Goal: Task Accomplishment & Management: Manage account settings

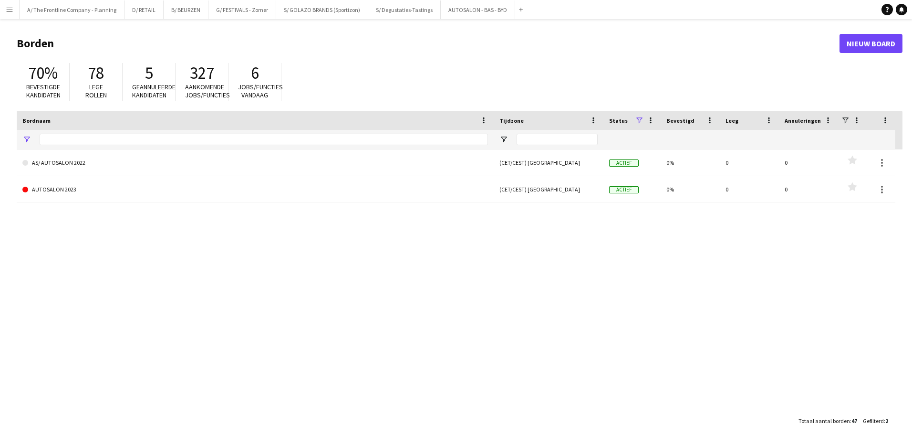
type input "*********"
click at [90, 13] on button "A/ The Frontline Company - Planning Sluiten" at bounding box center [72, 9] width 105 height 19
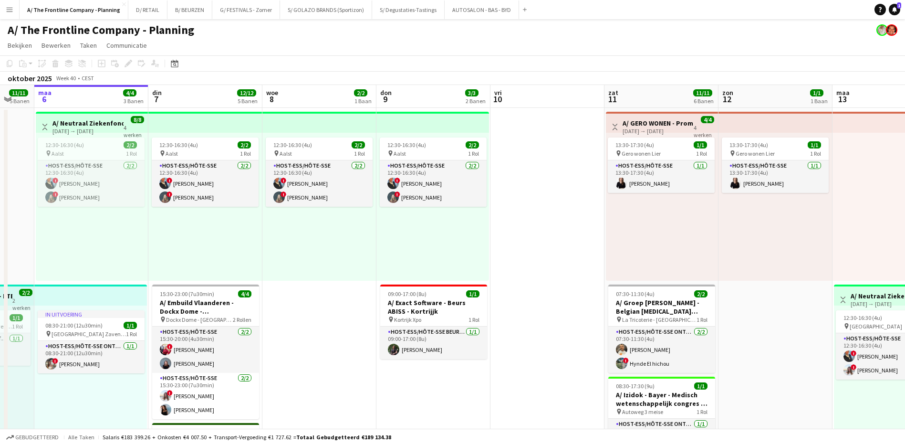
scroll to position [0, 329]
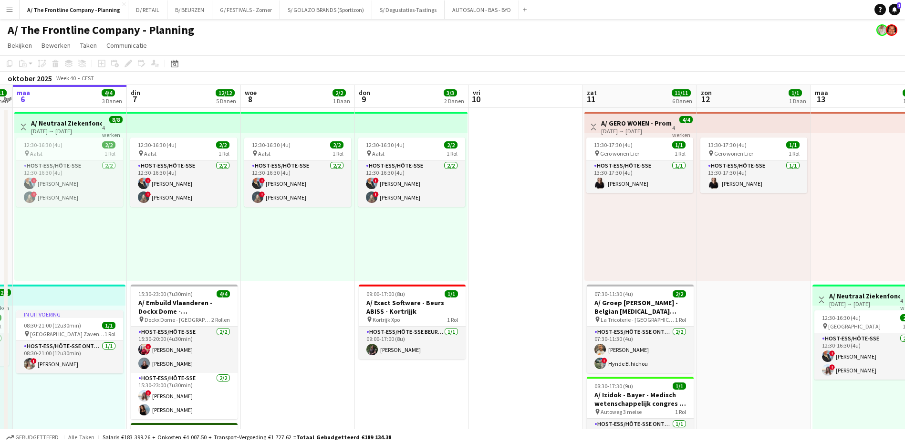
drag, startPoint x: 598, startPoint y: 344, endPoint x: 497, endPoint y: 344, distance: 101.1
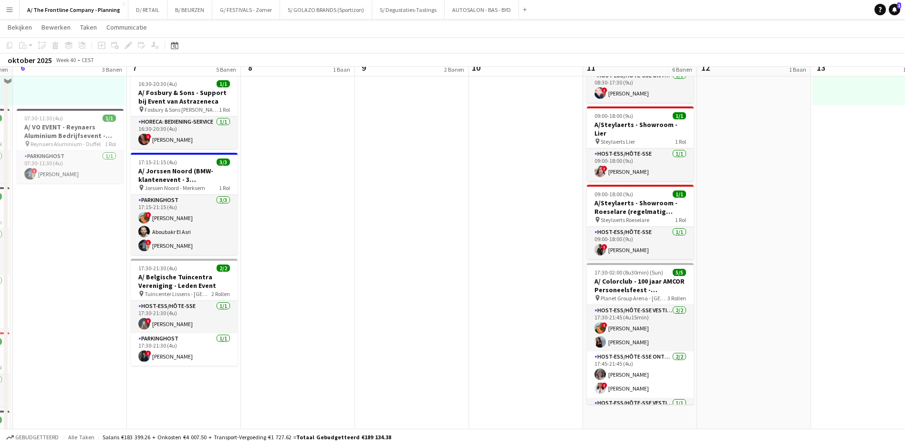
scroll to position [334, 0]
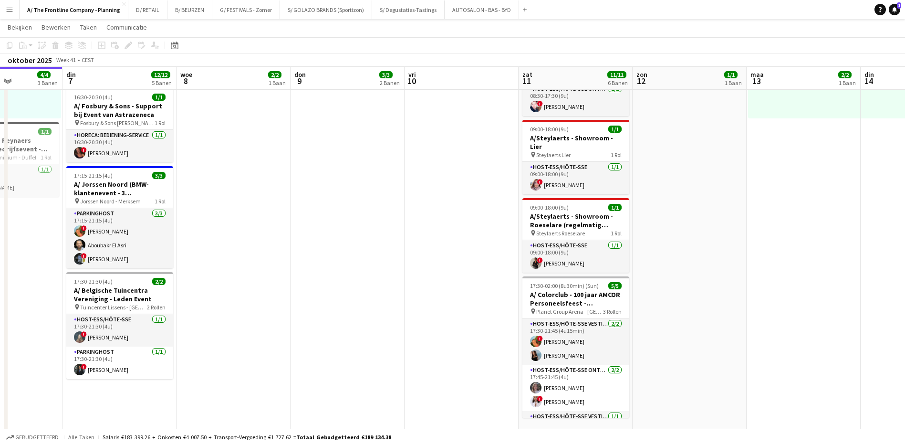
drag, startPoint x: 528, startPoint y: 318, endPoint x: 169, endPoint y: 278, distance: 361.0
click at [167, 279] on app-calendar-viewport "vri 3 14/14 5 Banen zat 4 12/12 5 Banen zon 5 11/11 5 Banen [DATE] 4/4 3 Banen …" at bounding box center [452, 267] width 905 height 1129
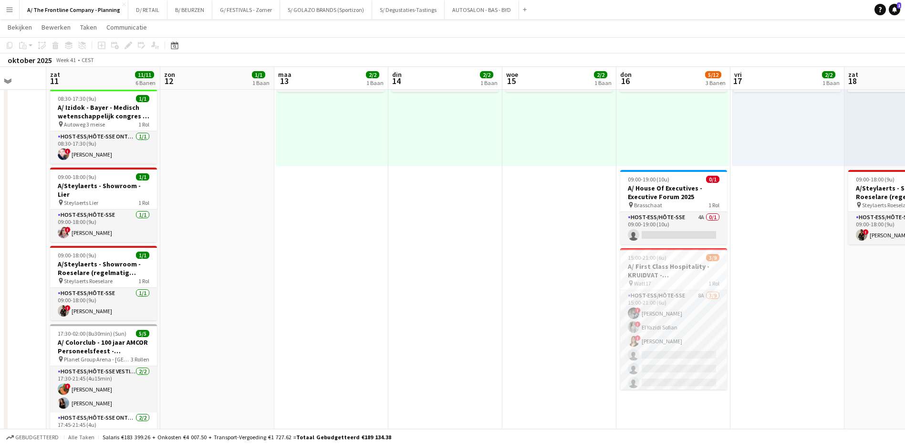
scroll to position [0, 342]
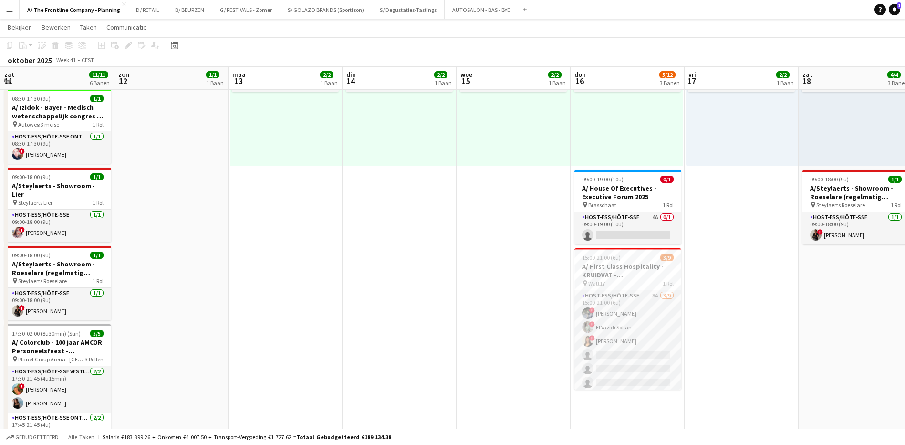
drag, startPoint x: 578, startPoint y: 323, endPoint x: 356, endPoint y: 316, distance: 222.0
click at [356, 316] on app-calendar-viewport "woe 8 2/2 1 Baan don 9 3/3 2 Banen vri 10 zat 11 11/11 6 Banen zon 12 1/1 1 Baa…" at bounding box center [452, 315] width 905 height 1129
click at [654, 215] on app-card-role "Host-ess/Hôte-sse 4A 0/1 09:00-19:00 (10u) single-neutral-actions" at bounding box center [627, 228] width 107 height 32
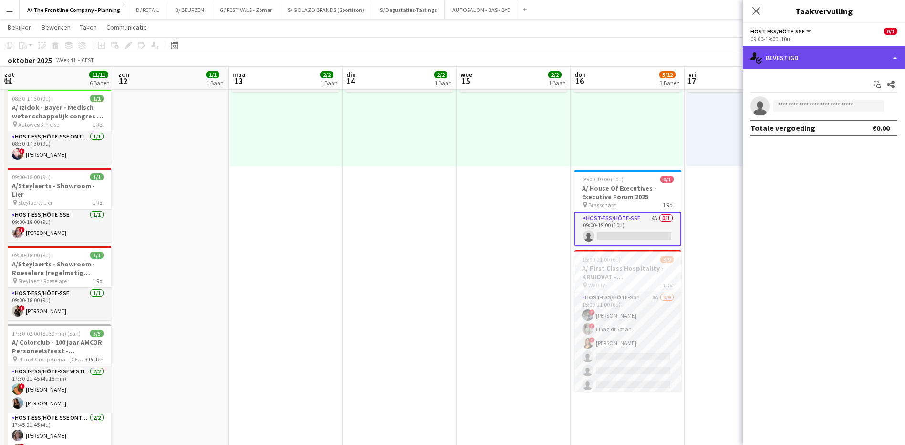
click at [808, 60] on div "single-neutral-actions-check-2 Bevestigd" at bounding box center [824, 57] width 162 height 23
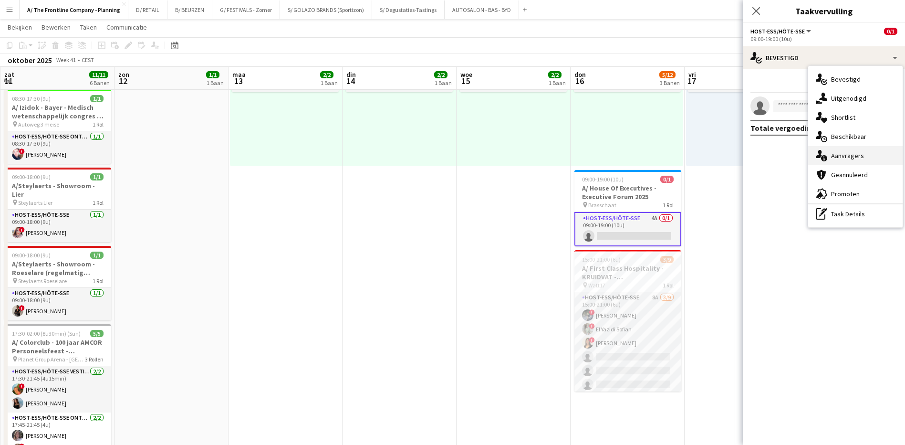
click at [840, 156] on span "Aanvragers" at bounding box center [847, 155] width 33 height 9
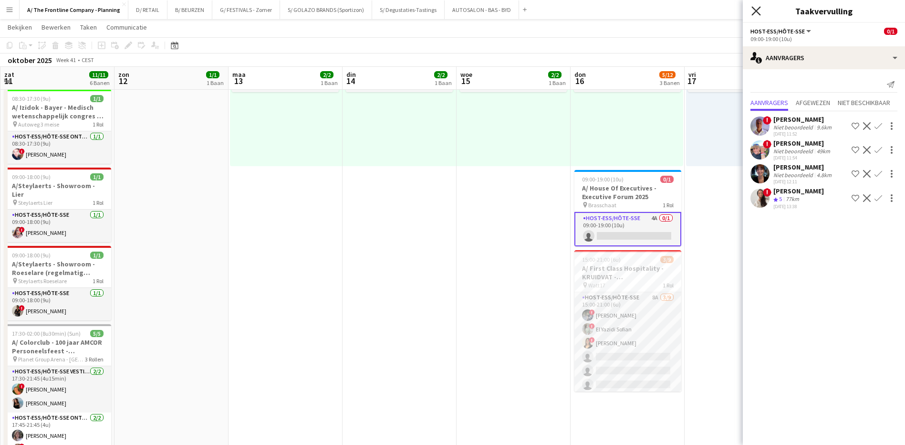
click at [758, 9] on icon at bounding box center [755, 10] width 9 height 9
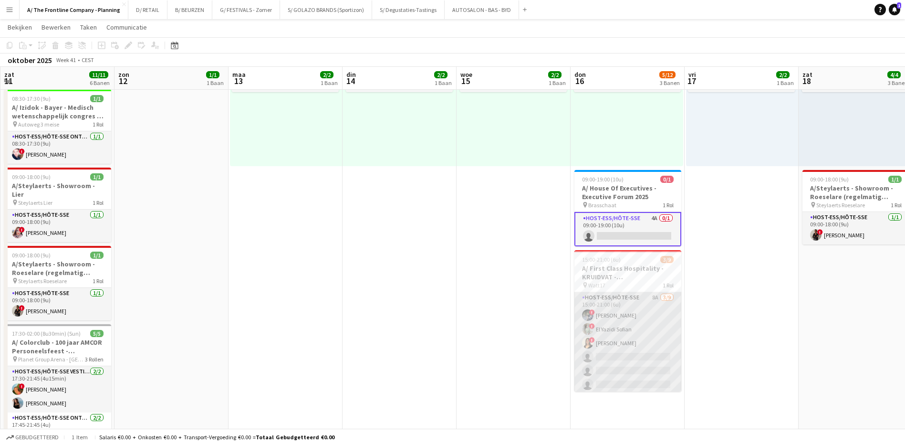
click at [650, 296] on app-card-role "Host-ess/Hôte-sse 8A [DATE] 15:00-21:00 (6u) ! [PERSON_NAME] ! El [DEMOGRAPHIC_…" at bounding box center [627, 363] width 107 height 143
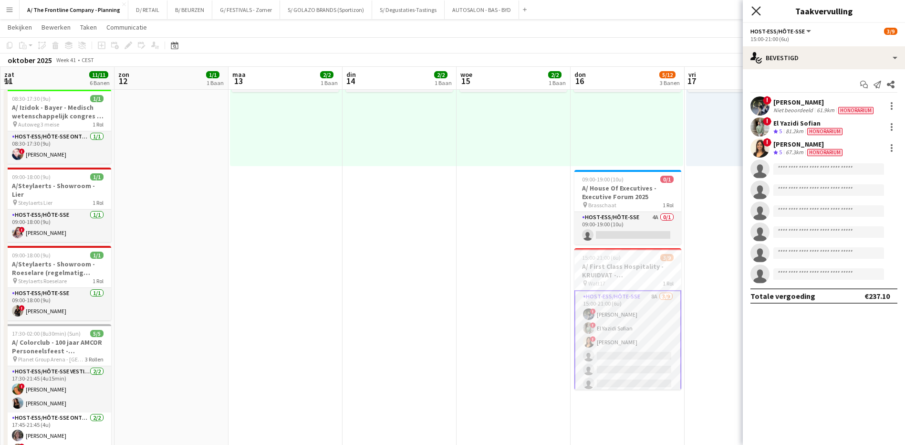
click at [757, 12] on icon at bounding box center [755, 10] width 9 height 9
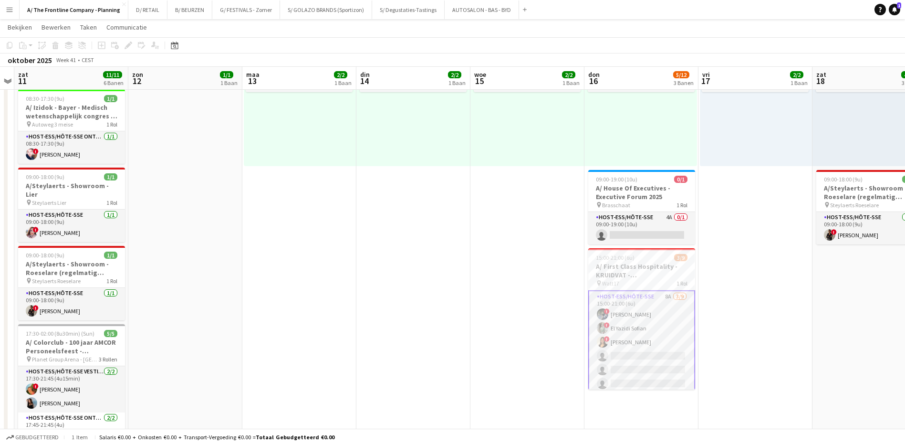
drag, startPoint x: 732, startPoint y: 239, endPoint x: 524, endPoint y: 231, distance: 207.7
click at [516, 229] on app-calendar-viewport "woe 8 2/2 1 Baan don 9 3/3 2 Banen vri 10 zat 11 11/11 6 Banen zon 12 1/1 1 Baa…" at bounding box center [452, 315] width 905 height 1129
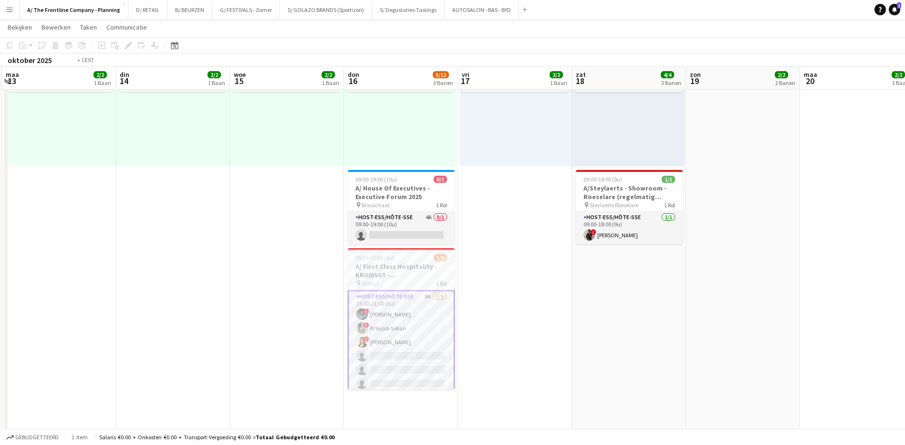
drag, startPoint x: 711, startPoint y: 298, endPoint x: 378, endPoint y: 253, distance: 335.9
click at [370, 253] on app-calendar-viewport "vri 10 zat 11 11/11 6 Banen zon 12 1/1 1 Baan [DATE] 2/2 1 Baan din 14 2/2 1 Ba…" at bounding box center [452, 315] width 905 height 1129
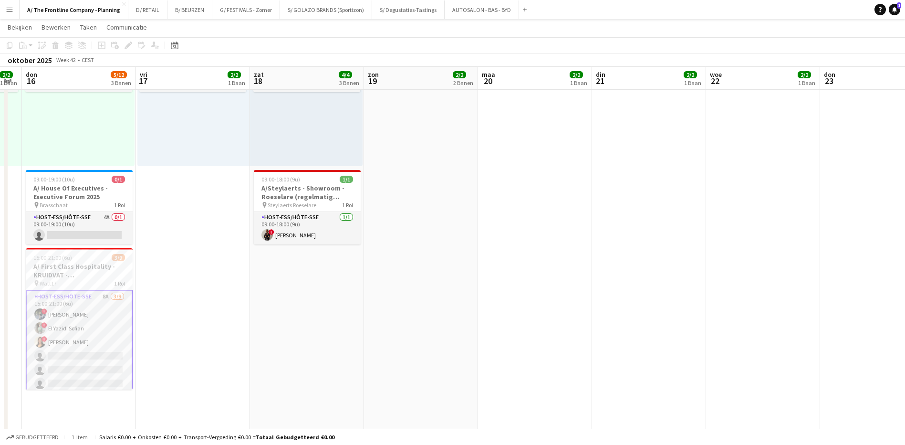
drag, startPoint x: 677, startPoint y: 267, endPoint x: 346, endPoint y: 240, distance: 332.6
click at [344, 240] on app-calendar-viewport "[DATE] 2/2 1 Baan din 14 2/2 1 Baan woe 15 2/2 1 Baan don 16 5/12 3 Banen vri 1…" at bounding box center [452, 315] width 905 height 1129
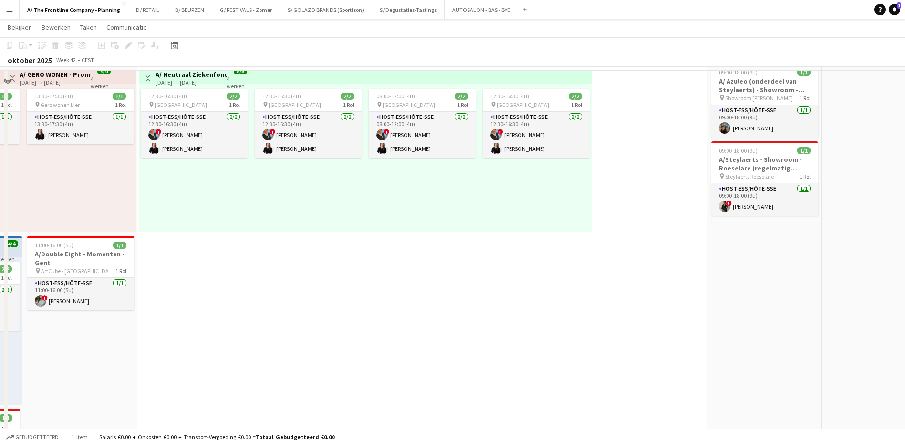
scroll to position [0, 0]
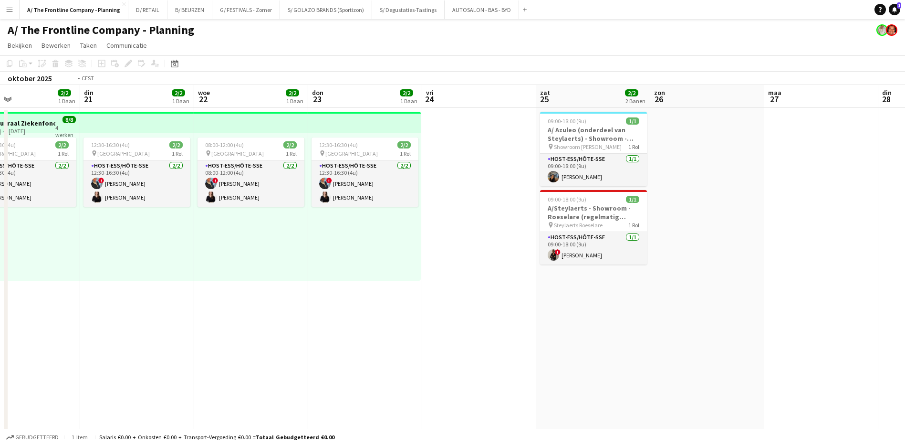
drag, startPoint x: 689, startPoint y: 314, endPoint x: 518, endPoint y: 331, distance: 172.0
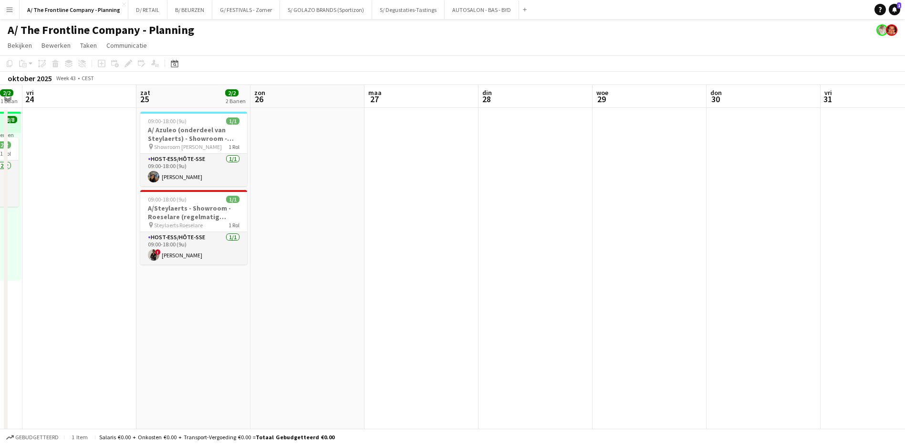
drag, startPoint x: 706, startPoint y: 334, endPoint x: 352, endPoint y: 294, distance: 356.2
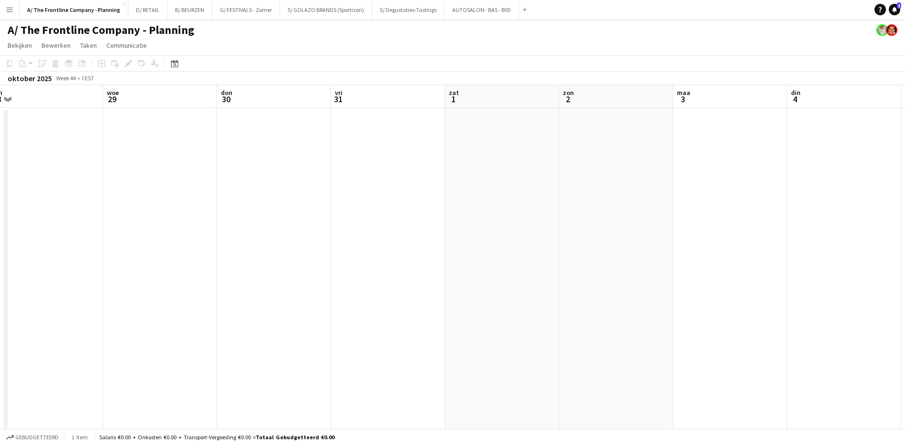
drag, startPoint x: 656, startPoint y: 280, endPoint x: 416, endPoint y: 277, distance: 240.5
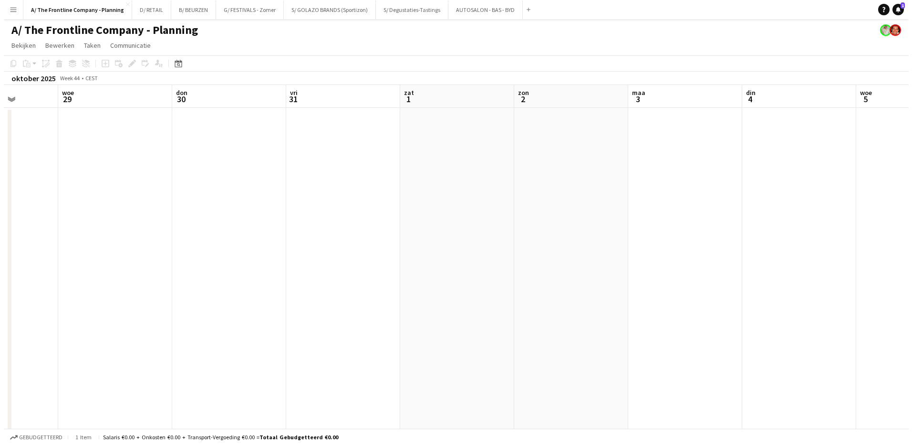
scroll to position [0, 333]
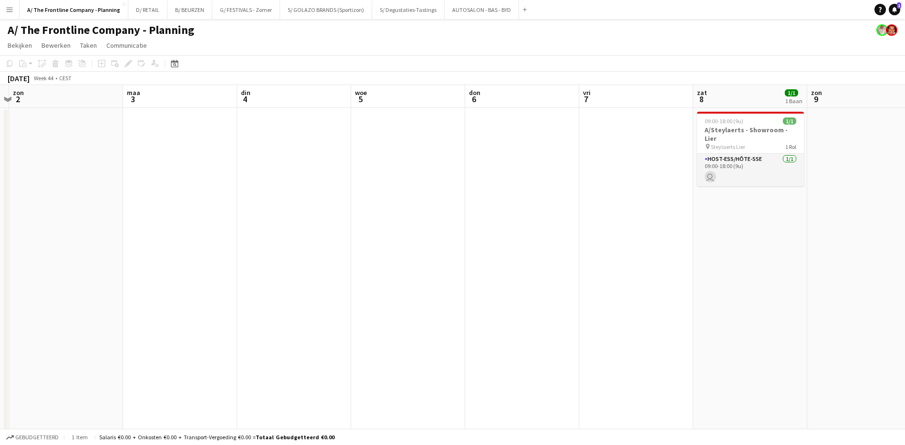
drag, startPoint x: 585, startPoint y: 288, endPoint x: -7, endPoint y: 176, distance: 602.1
click at [142, 12] on button "D/ RETAIL Sluiten" at bounding box center [147, 9] width 39 height 19
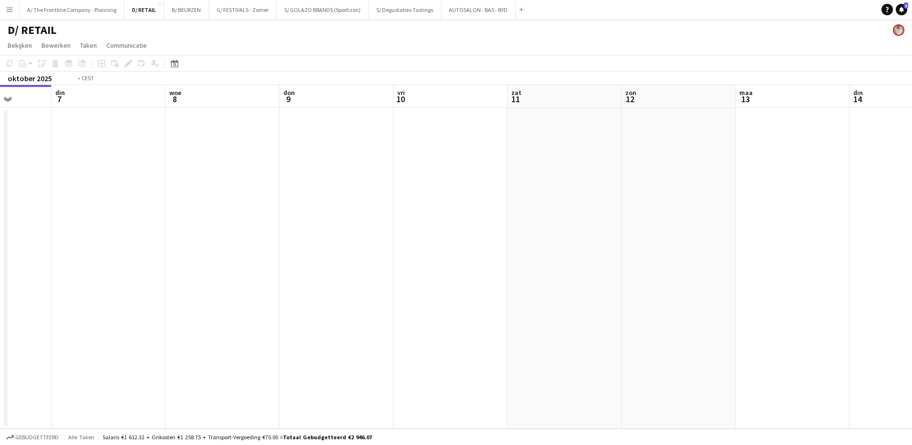
drag, startPoint x: 392, startPoint y: 198, endPoint x: 45, endPoint y: 170, distance: 347.9
click at [45, 170] on app-calendar-viewport "vri 3 zat 4 [DATE] 6 din 7 woe 8 don 9 vri 10 zat 11 [DATE] din 14 woe 15" at bounding box center [456, 256] width 912 height 343
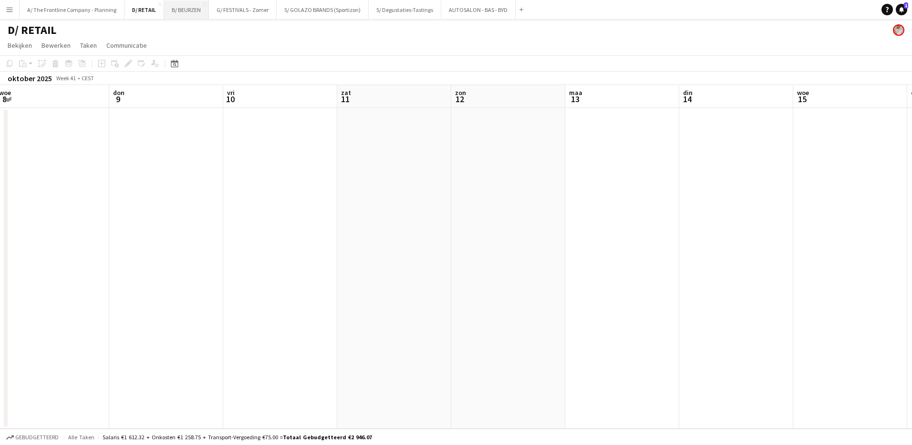
click at [191, 16] on button "B/ BEURZEN Sluiten" at bounding box center [186, 9] width 45 height 19
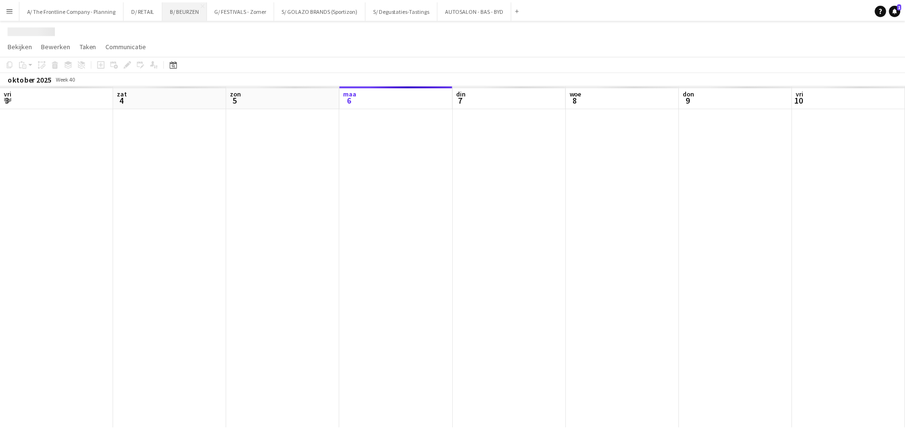
scroll to position [0, 228]
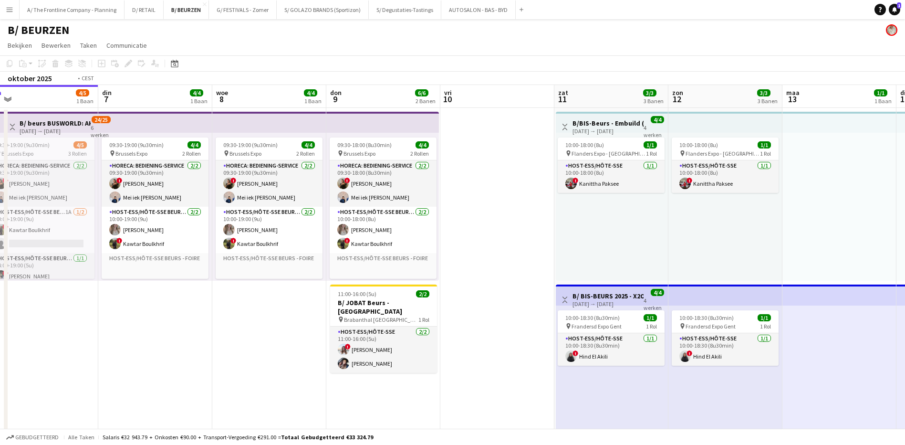
drag, startPoint x: 622, startPoint y: 295, endPoint x: 376, endPoint y: 272, distance: 246.3
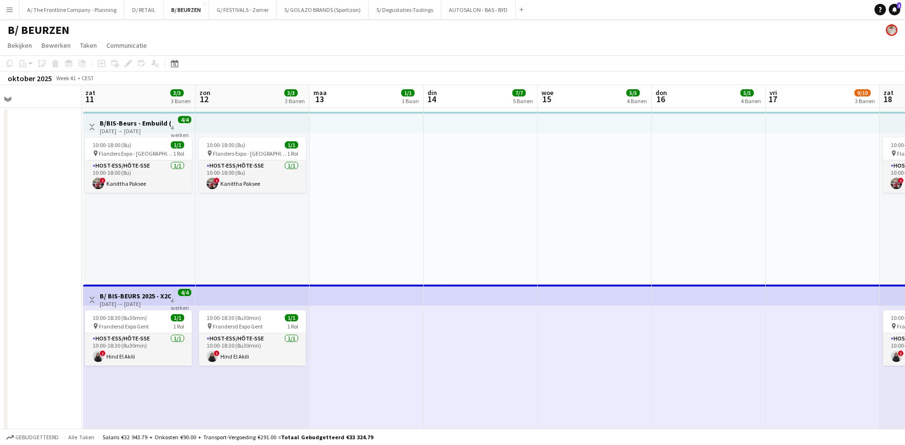
drag, startPoint x: 456, startPoint y: 239, endPoint x: 259, endPoint y: 212, distance: 199.2
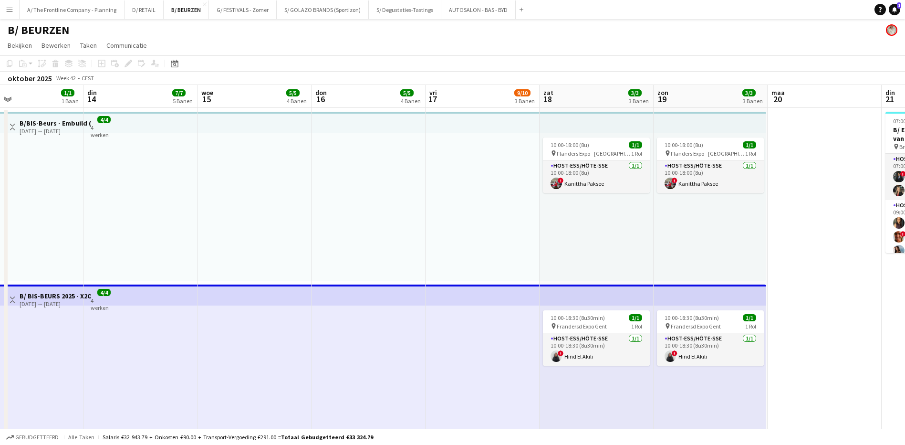
drag, startPoint x: 732, startPoint y: 234, endPoint x: 416, endPoint y: 245, distance: 316.5
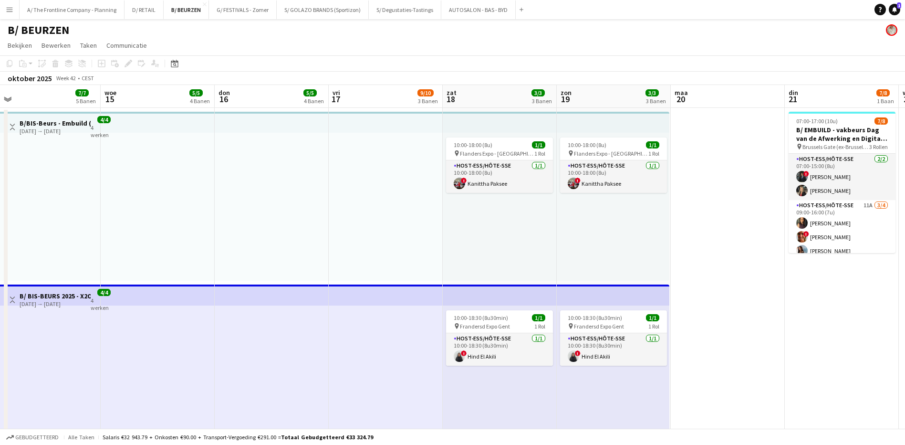
drag, startPoint x: 600, startPoint y: 269, endPoint x: 353, endPoint y: 251, distance: 248.2
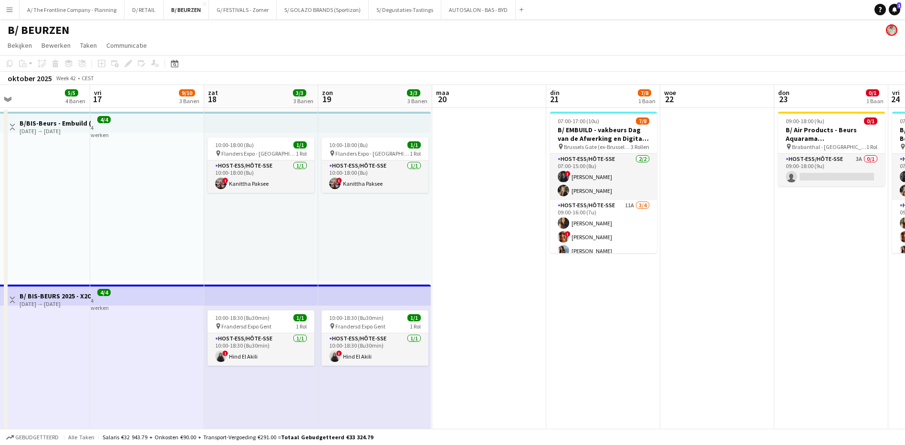
scroll to position [0, 368]
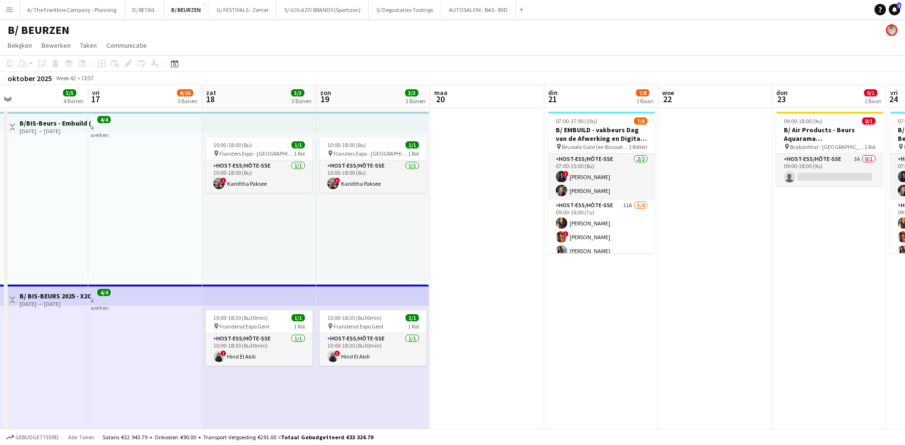
drag, startPoint x: 617, startPoint y: 290, endPoint x: 515, endPoint y: 286, distance: 102.1
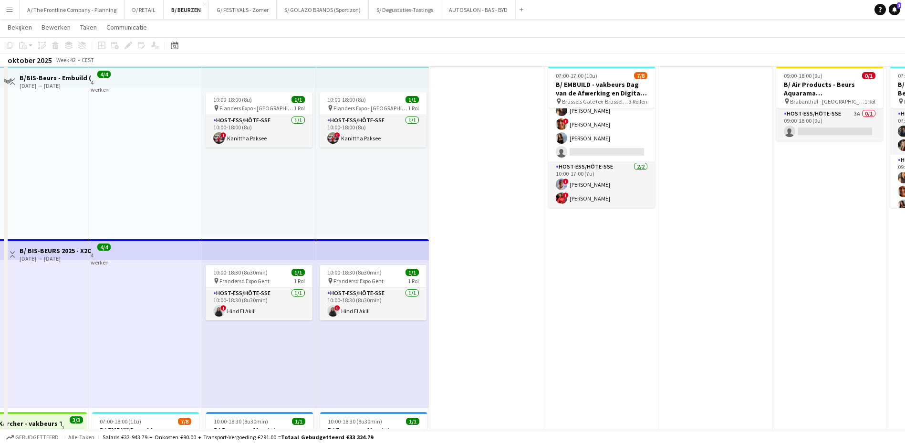
scroll to position [0, 0]
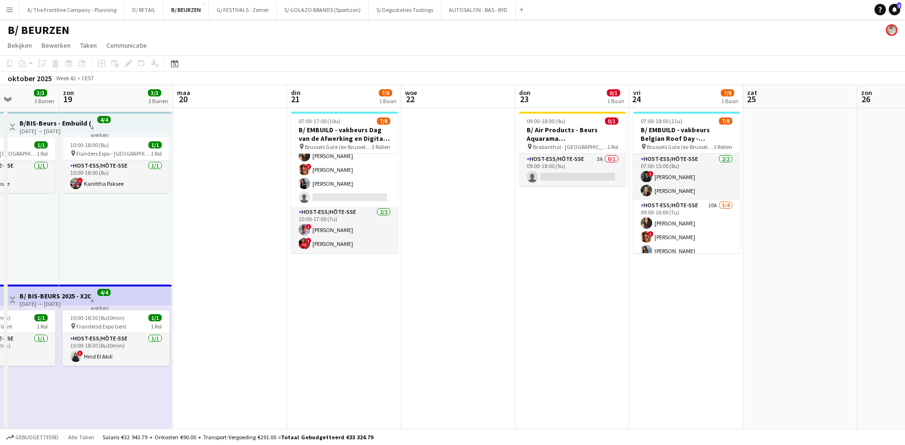
drag, startPoint x: 730, startPoint y: 269, endPoint x: 477, endPoint y: 254, distance: 254.2
click at [597, 158] on app-card-role "Host-ess/Hôte-sse 3A 0/1 09:00-18:00 (9u) single-neutral-actions" at bounding box center [572, 170] width 107 height 32
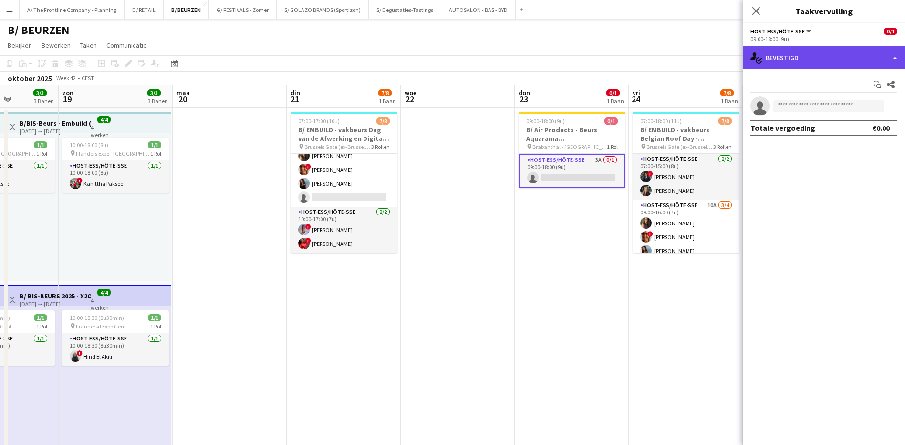
click at [818, 62] on div "single-neutral-actions-check-2 Bevestigd" at bounding box center [824, 57] width 162 height 23
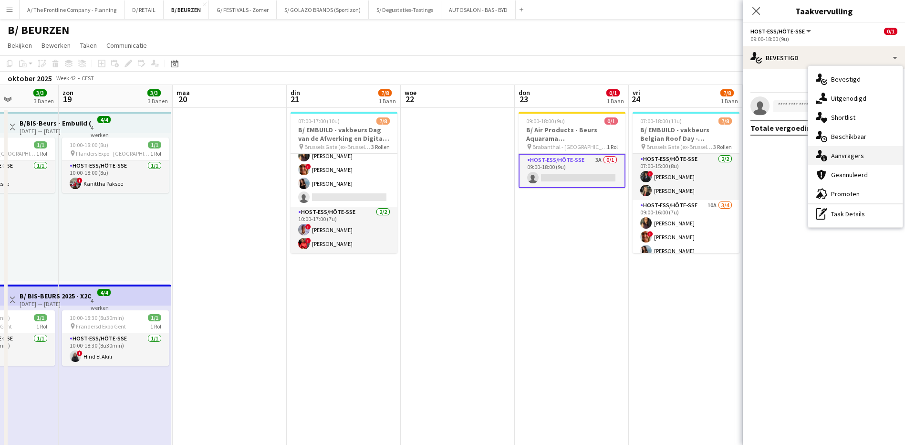
click at [835, 154] on span "Aanvragers" at bounding box center [847, 155] width 33 height 9
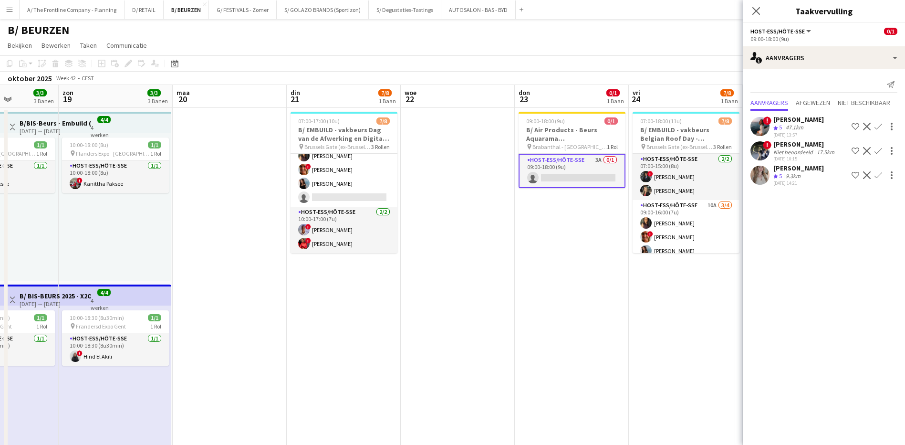
click at [789, 168] on div "[PERSON_NAME]" at bounding box center [798, 168] width 51 height 9
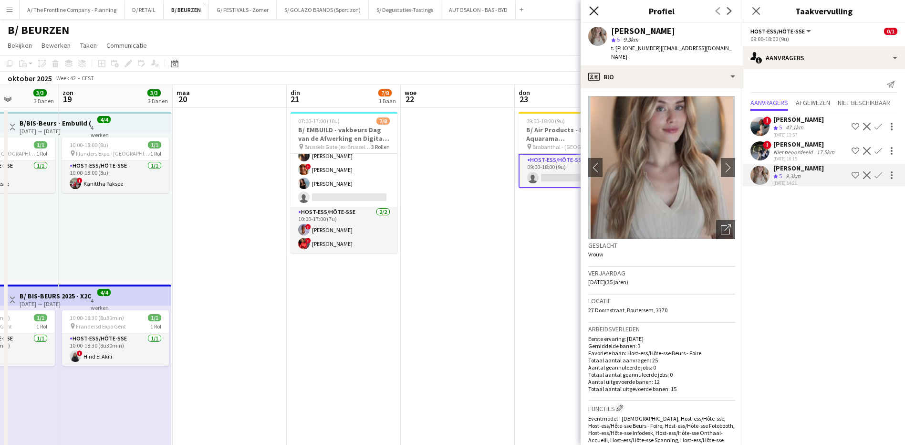
click at [594, 10] on icon "Sluit pop-in" at bounding box center [593, 10] width 9 height 9
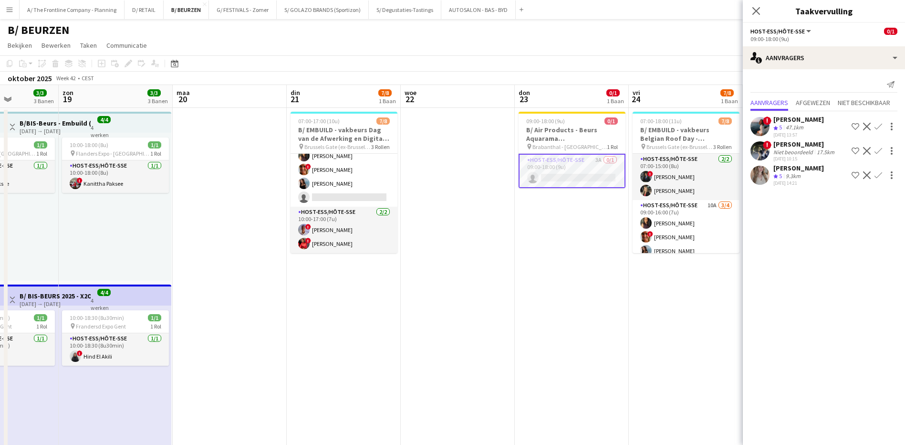
click at [813, 169] on div "[PERSON_NAME]" at bounding box center [798, 168] width 51 height 9
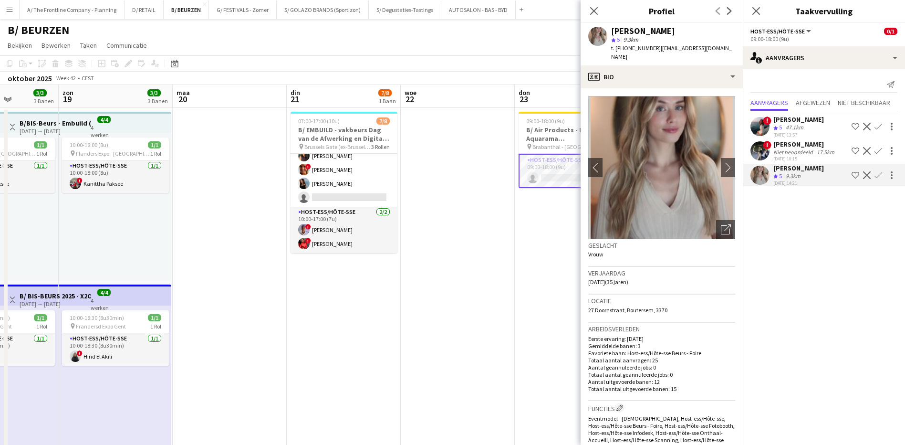
click at [877, 177] on app-icon "Bevestigen" at bounding box center [878, 175] width 8 height 8
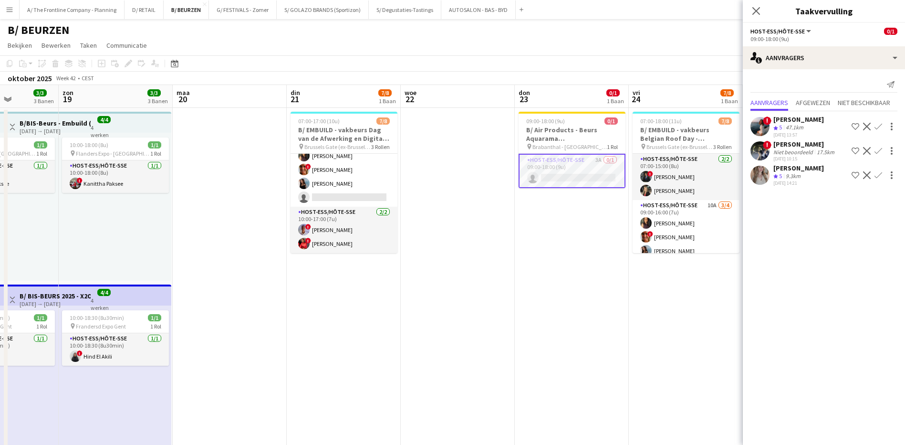
click at [877, 177] on app-icon "Bevestigen" at bounding box center [878, 175] width 8 height 8
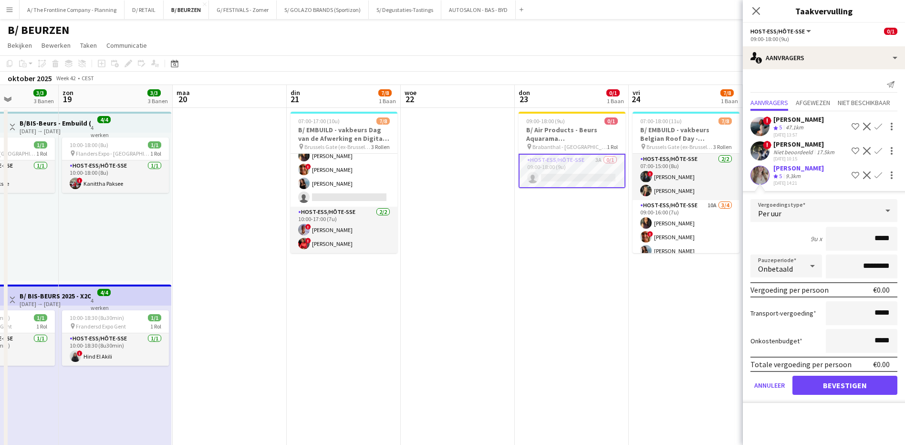
drag, startPoint x: 872, startPoint y: 239, endPoint x: 897, endPoint y: 232, distance: 26.0
click at [897, 232] on input "*****" at bounding box center [862, 239] width 72 height 24
type input "******"
drag, startPoint x: 855, startPoint y: 269, endPoint x: 893, endPoint y: 267, distance: 37.2
click at [893, 267] on input "*********" at bounding box center [862, 266] width 72 height 24
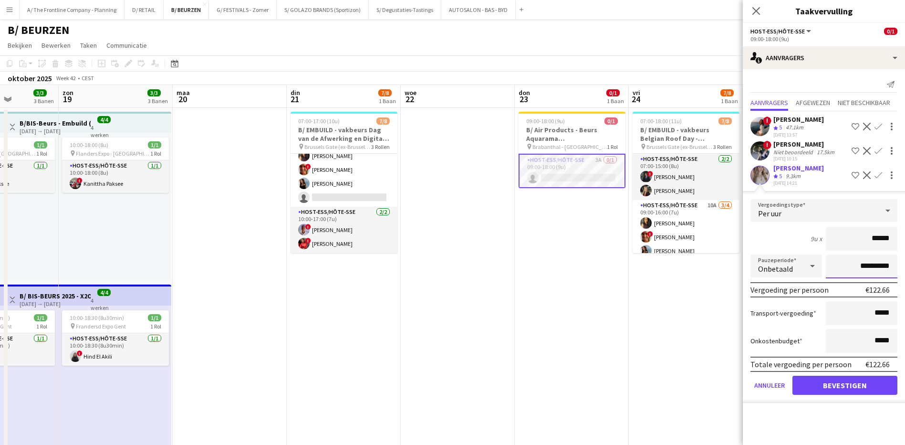
type input "**********"
click at [828, 387] on button "Bevestigen" at bounding box center [844, 384] width 105 height 19
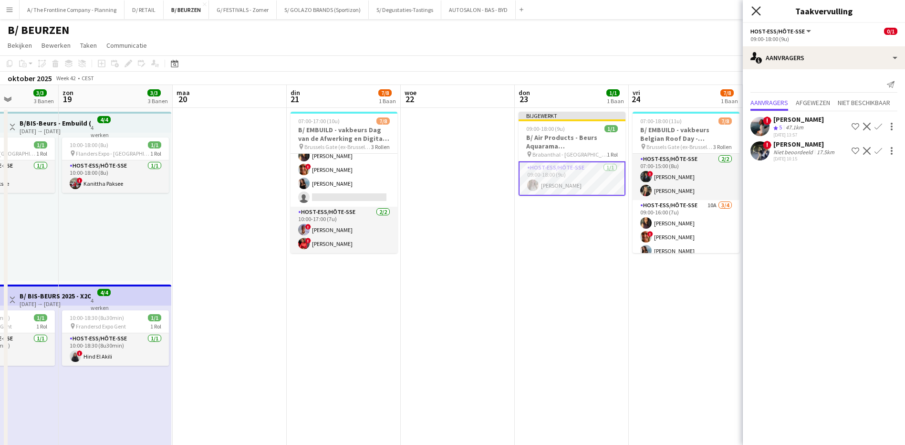
click at [758, 12] on icon at bounding box center [755, 10] width 9 height 9
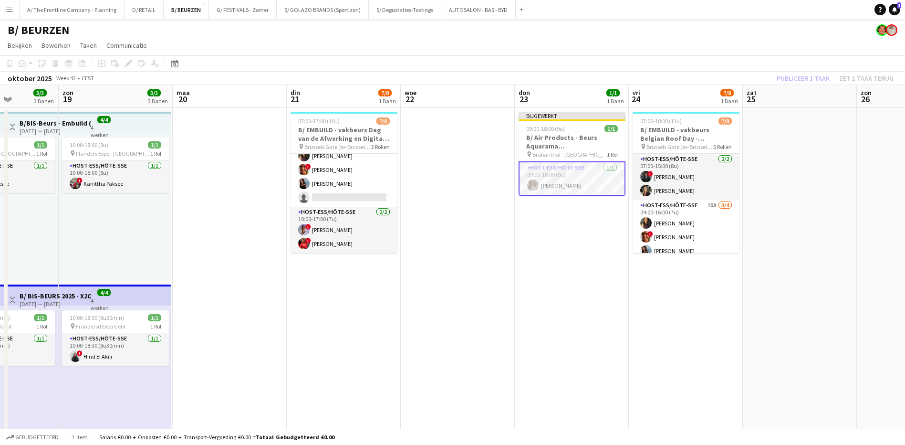
click at [819, 76] on div "Publiceer 1 taak Zet 1 taak terug" at bounding box center [835, 78] width 140 height 12
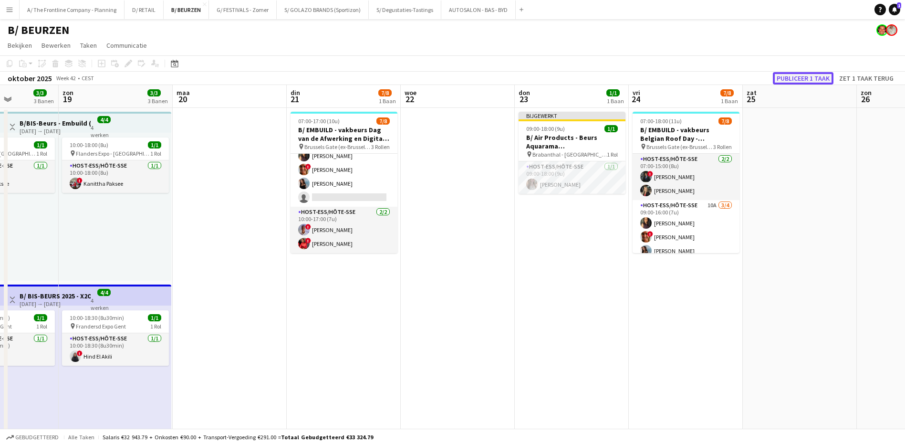
click at [819, 76] on button "Publiceer 1 taak" at bounding box center [803, 78] width 61 height 12
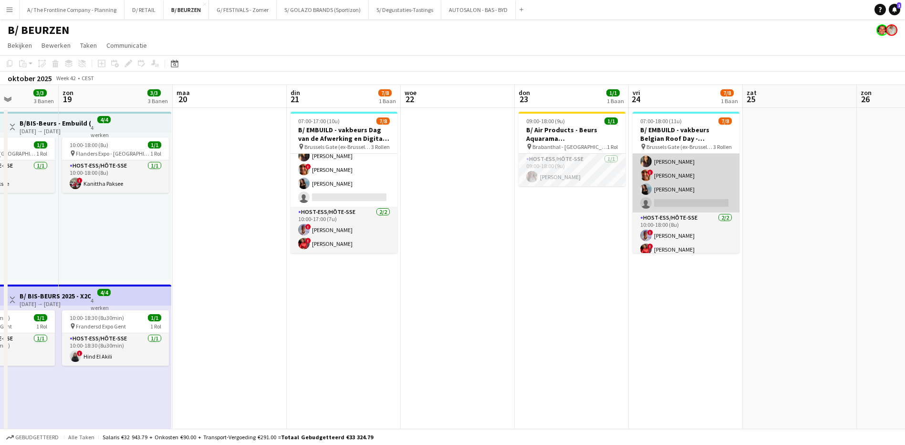
scroll to position [67, 0]
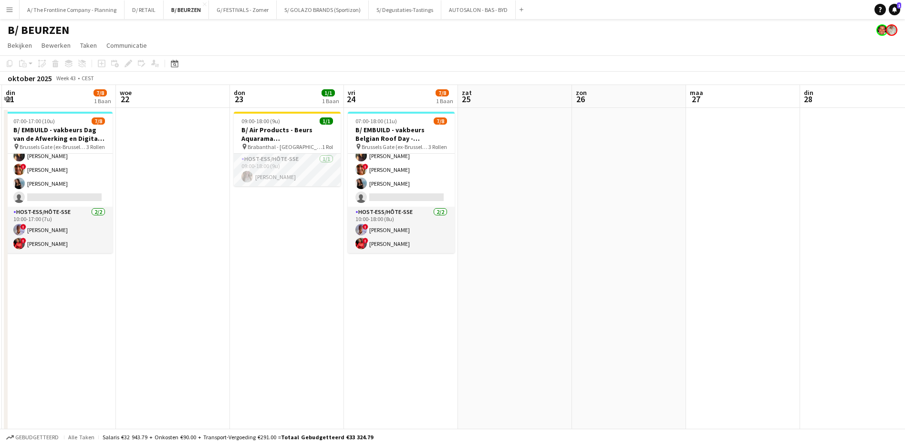
drag, startPoint x: 689, startPoint y: 297, endPoint x: 290, endPoint y: 242, distance: 403.5
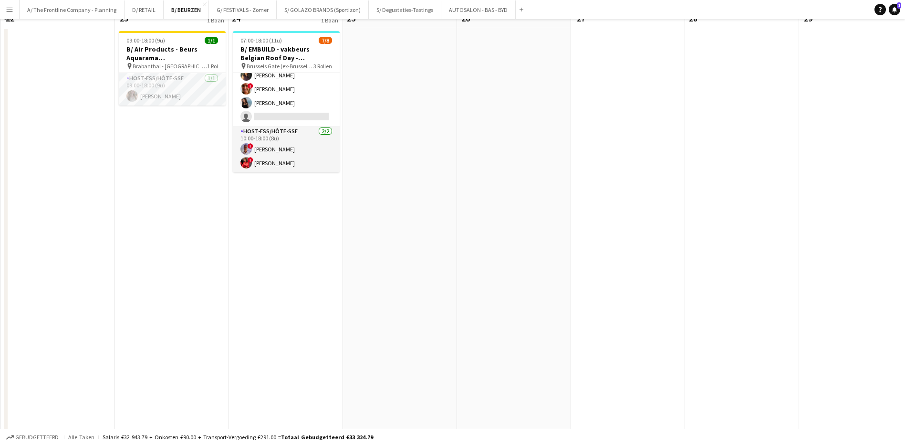
scroll to position [143, 0]
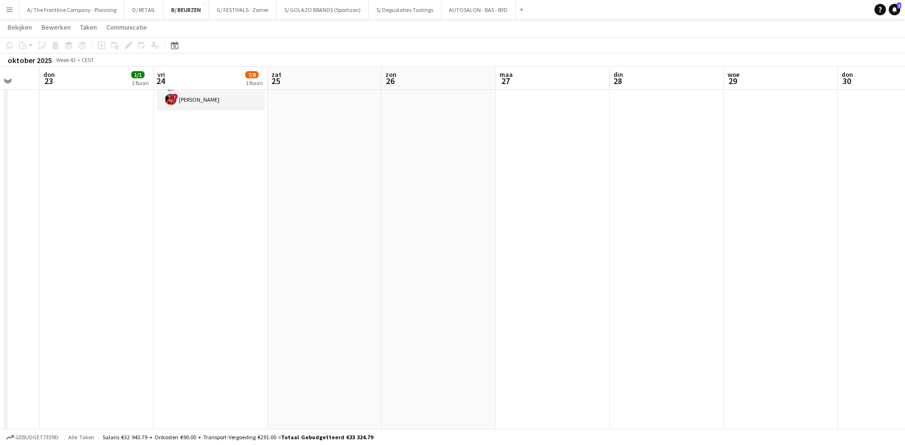
drag, startPoint x: 669, startPoint y: 286, endPoint x: 114, endPoint y: 130, distance: 575.9
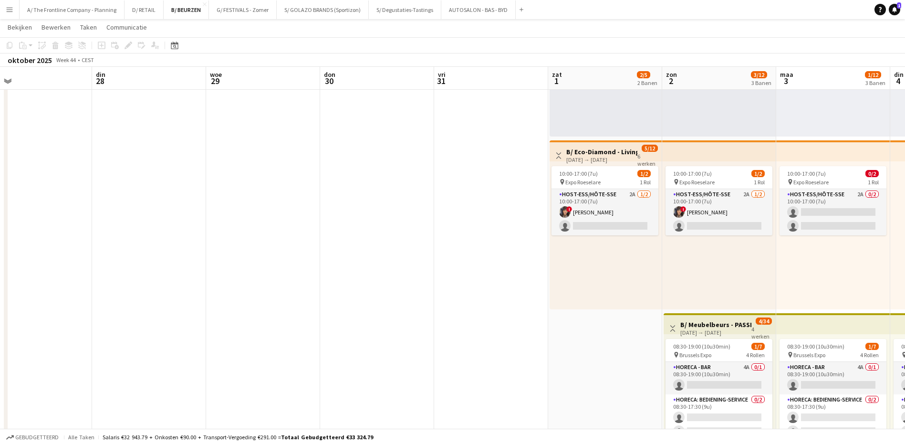
scroll to position [0, 349]
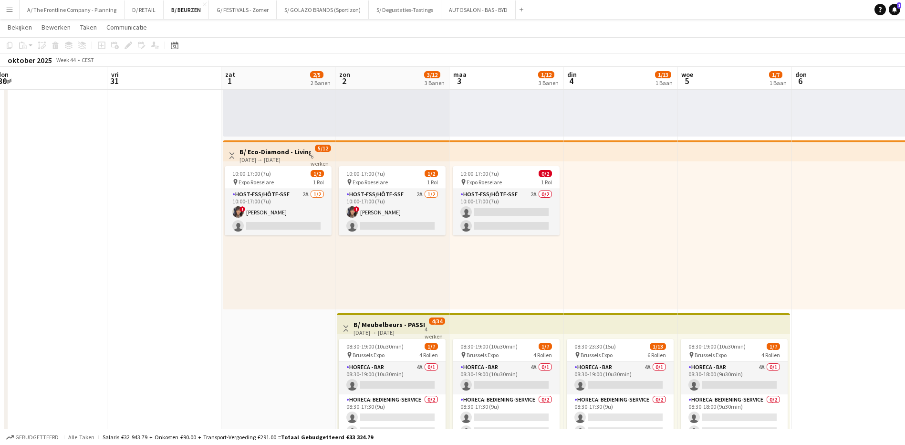
drag, startPoint x: 424, startPoint y: 213, endPoint x: 80, endPoint y: 129, distance: 354.1
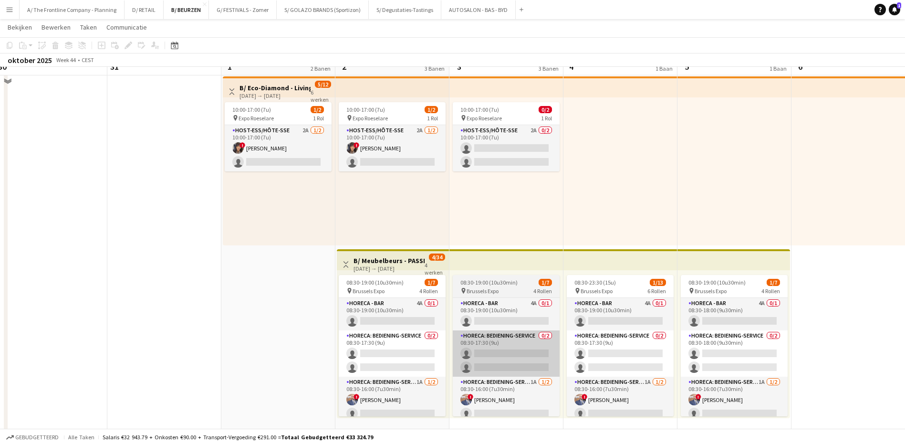
scroll to position [191, 0]
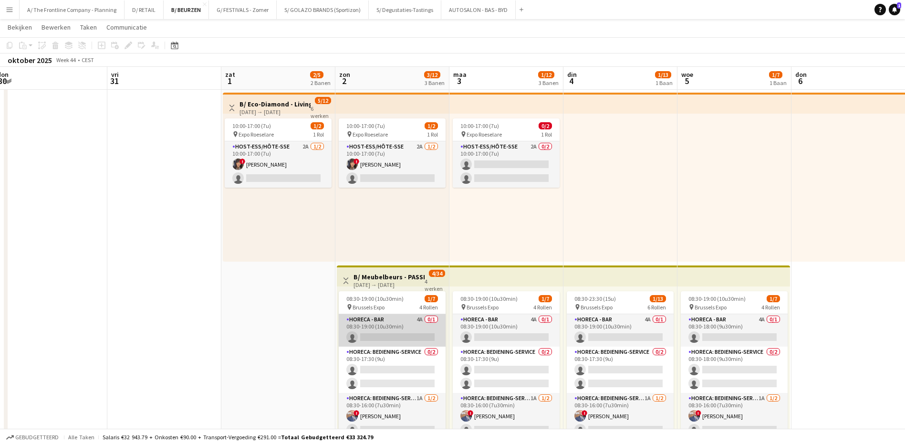
click at [412, 318] on app-card-role "Horeca - Bar 4A 0/1 08:30-19:00 (10u30min) single-neutral-actions" at bounding box center [392, 330] width 107 height 32
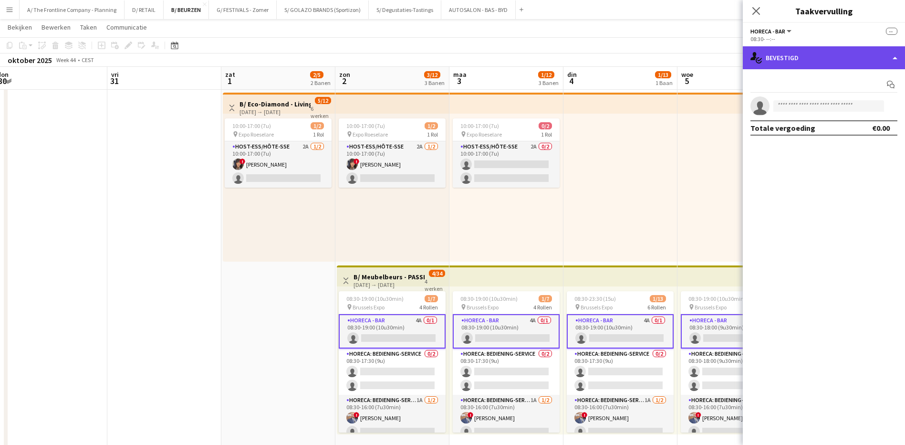
click at [821, 57] on div "single-neutral-actions-check-2 Bevestigd" at bounding box center [824, 57] width 162 height 23
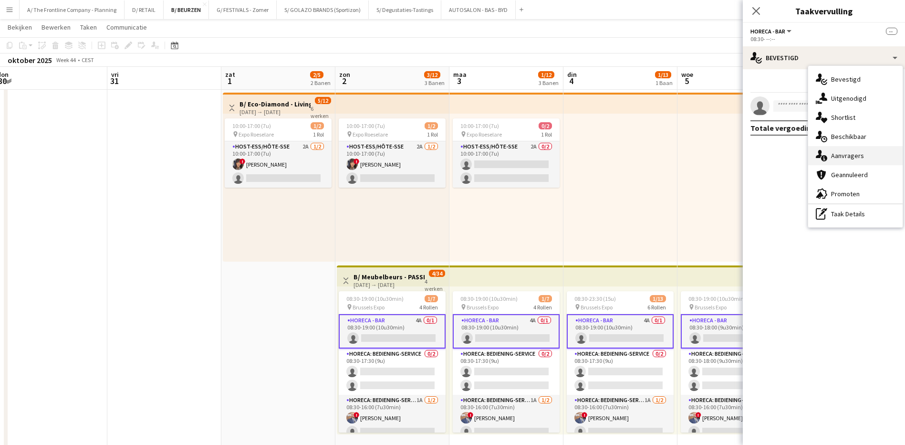
click at [842, 154] on span "Aanvragers" at bounding box center [847, 155] width 33 height 9
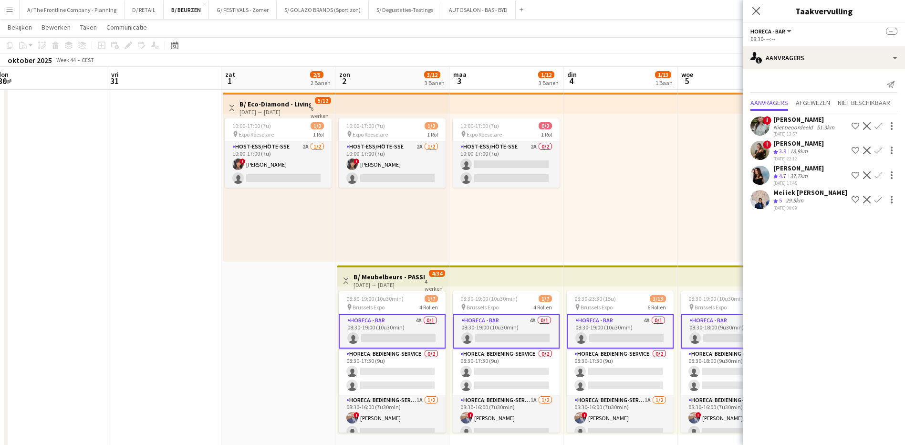
click at [788, 194] on div "Mei iek [PERSON_NAME]" at bounding box center [810, 192] width 74 height 9
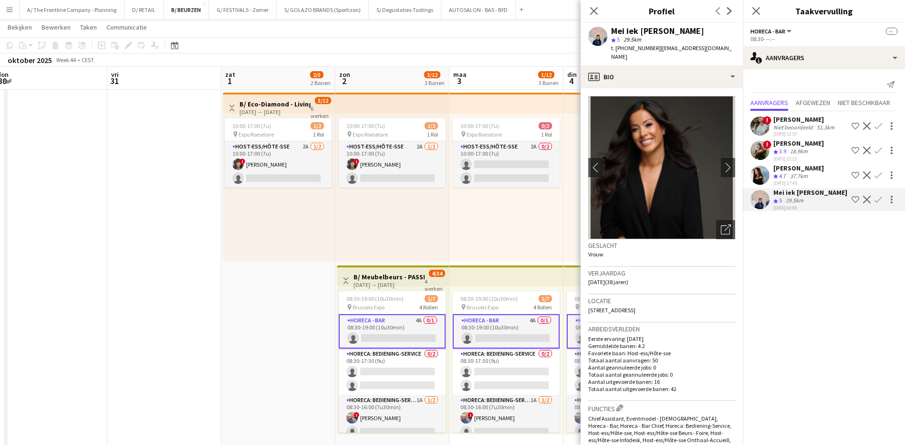
click at [796, 167] on div "[PERSON_NAME]" at bounding box center [798, 168] width 51 height 9
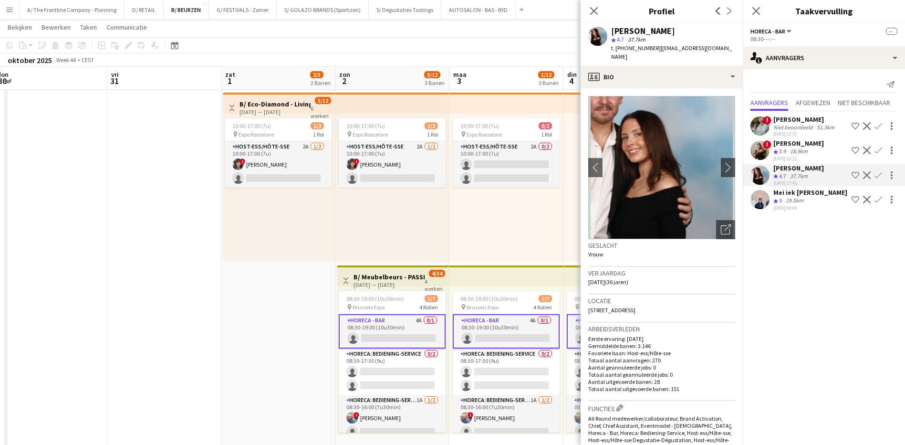
click at [796, 144] on div "[PERSON_NAME]" at bounding box center [798, 143] width 51 height 9
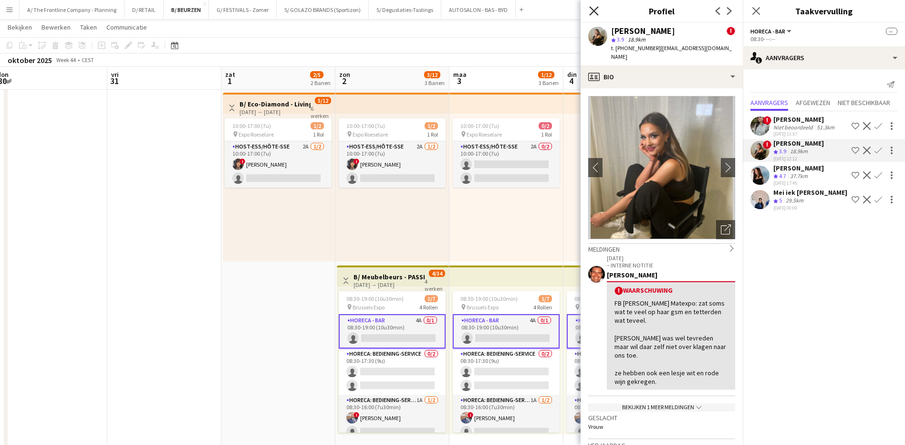
click at [594, 13] on icon "Sluit pop-in" at bounding box center [593, 10] width 9 height 9
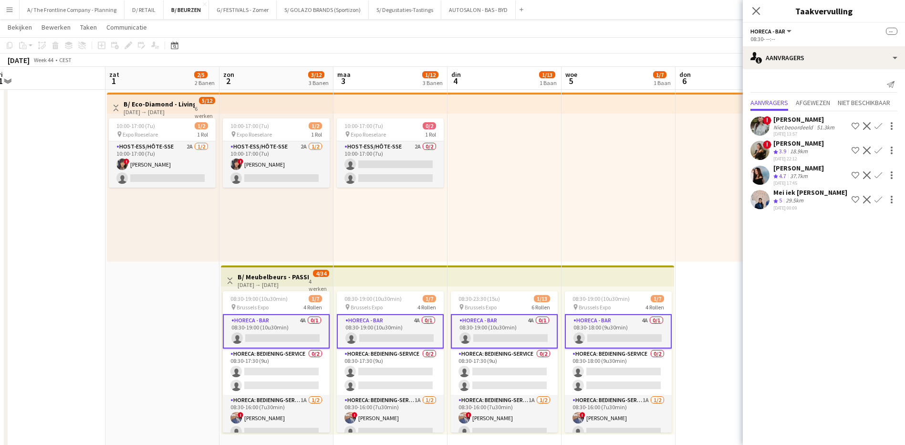
scroll to position [0, 357]
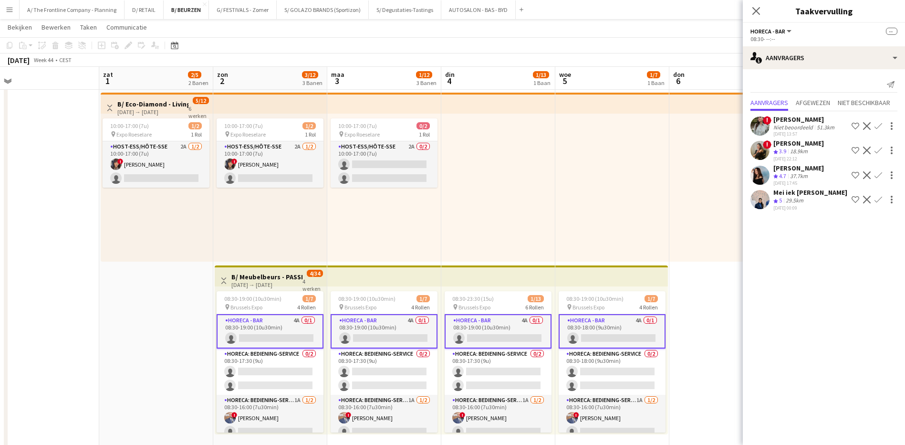
drag, startPoint x: 289, startPoint y: 361, endPoint x: 167, endPoint y: 347, distance: 122.5
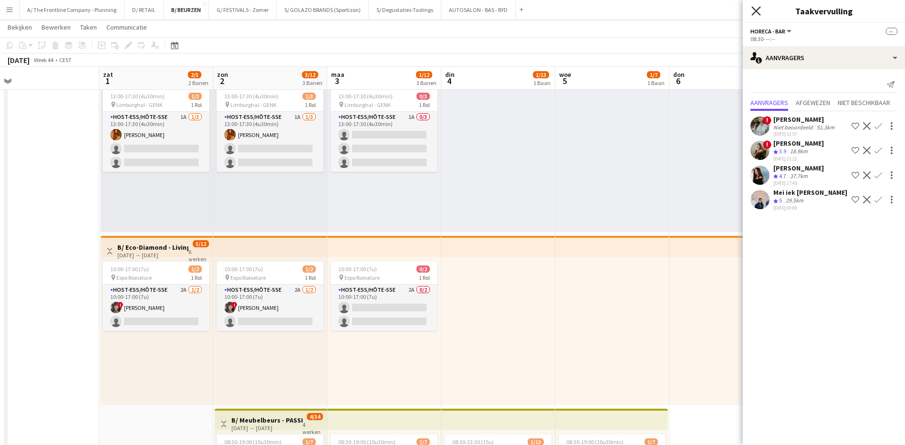
click at [753, 14] on icon at bounding box center [755, 10] width 9 height 9
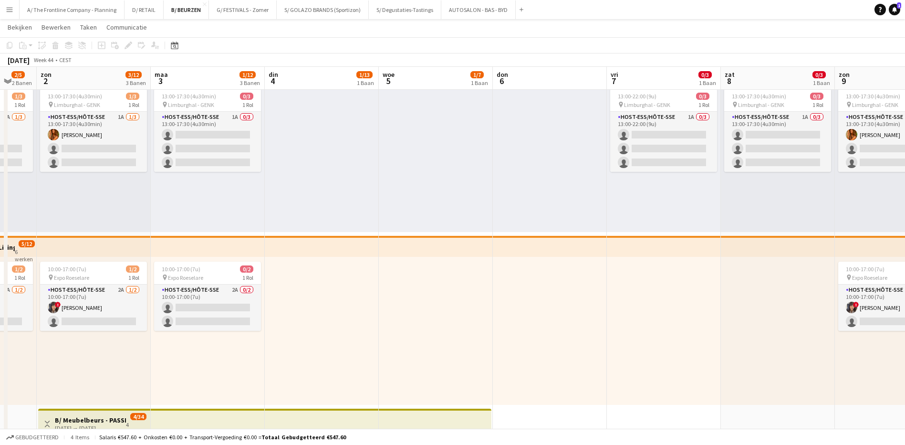
drag, startPoint x: 757, startPoint y: 330, endPoint x: 598, endPoint y: 306, distance: 160.1
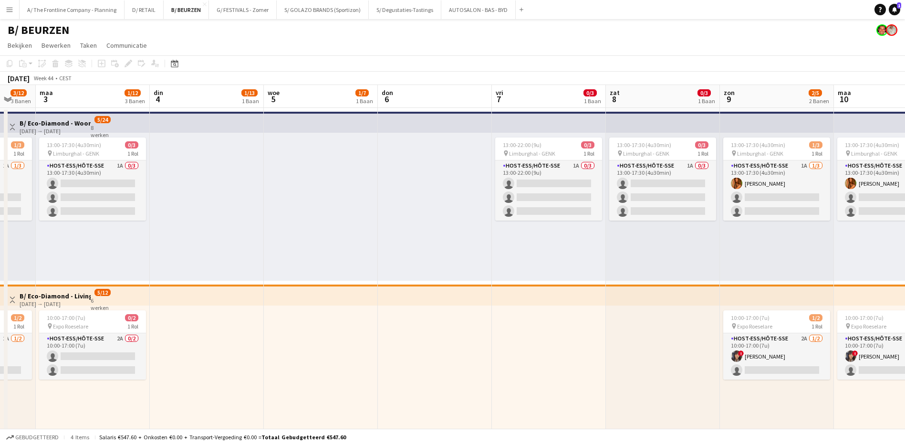
scroll to position [0, 331]
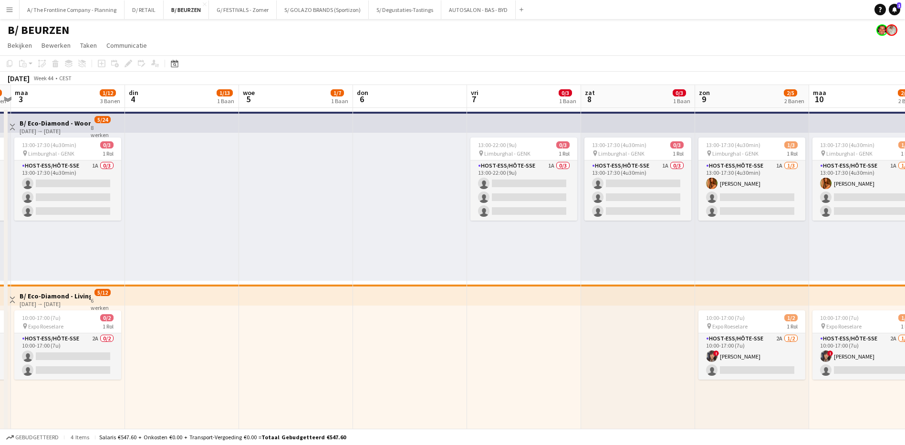
drag, startPoint x: 646, startPoint y: 317, endPoint x: 508, endPoint y: 286, distance: 142.3
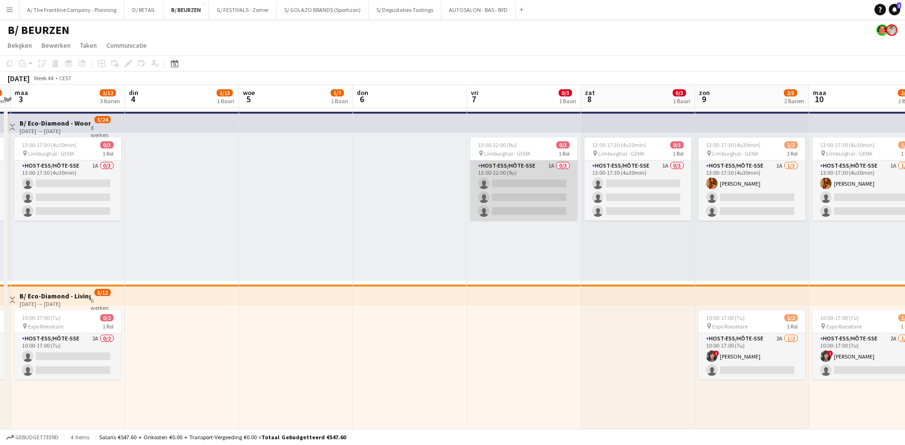
click at [553, 167] on app-card-role "Host-ess/Hôte-sse 1A 0/3 13:00-22:00 (9u) single-neutral-actions single-neutral…" at bounding box center [523, 190] width 107 height 60
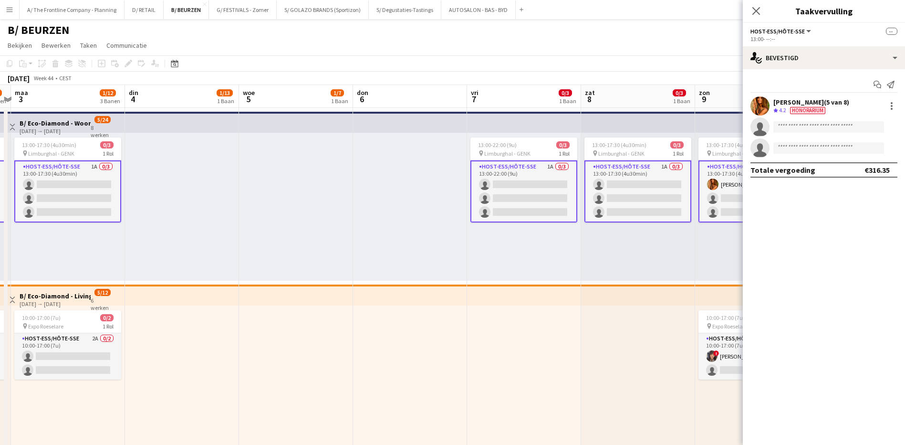
scroll to position [173, 0]
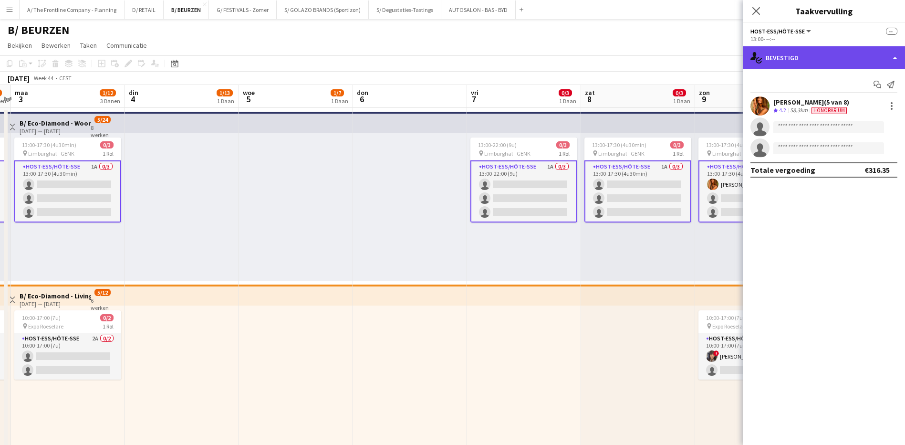
click at [817, 55] on div "single-neutral-actions-check-2 Bevestigd" at bounding box center [824, 57] width 162 height 23
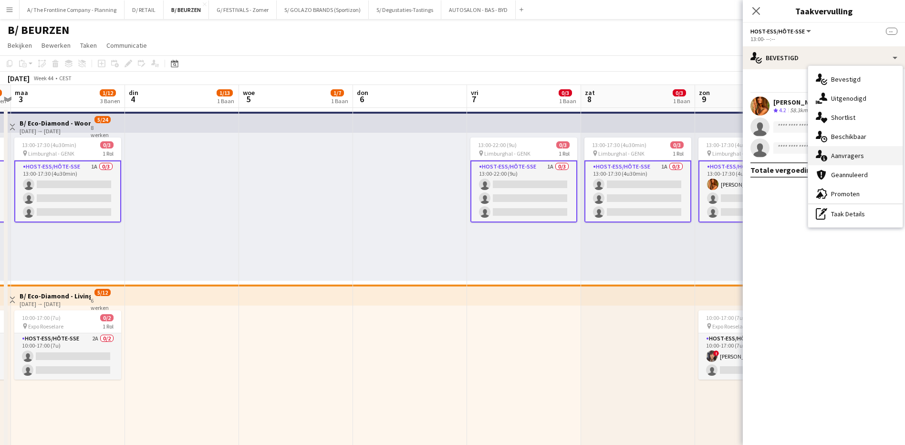
click at [851, 153] on span "Aanvragers" at bounding box center [847, 155] width 33 height 9
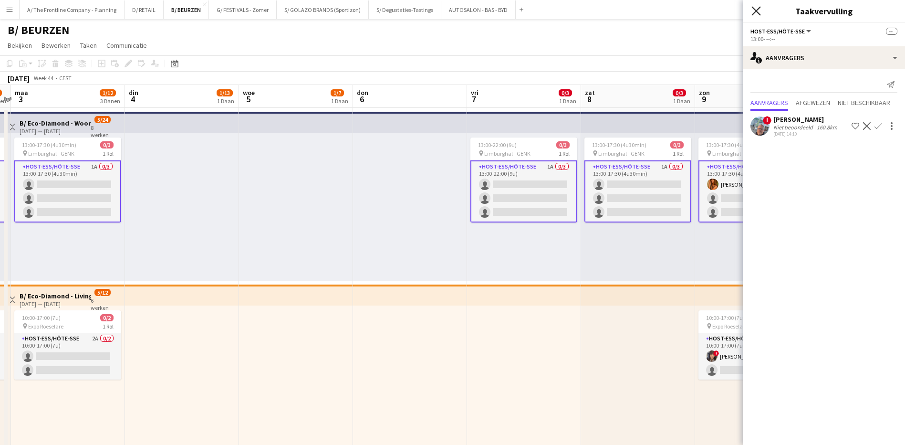
click at [757, 11] on icon at bounding box center [755, 10] width 9 height 9
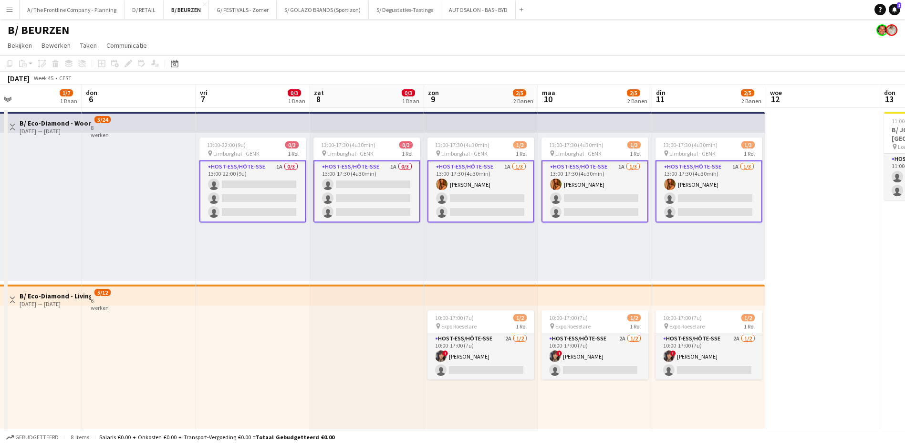
scroll to position [0, 385]
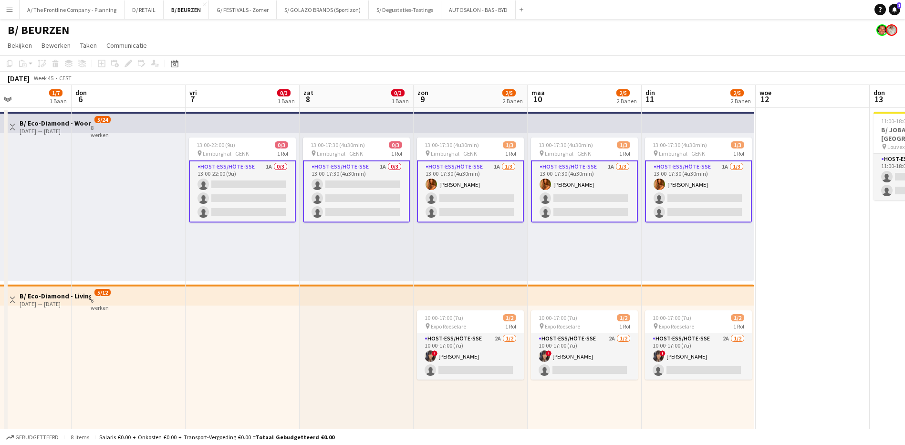
drag, startPoint x: 671, startPoint y: 361, endPoint x: 389, endPoint y: 318, distance: 284.7
click at [498, 336] on app-card-role "Host-ess/Hôte-sse 2A [DATE] 10:00-17:00 (7u) ! [PERSON_NAME] single-neutral-act…" at bounding box center [470, 356] width 107 height 46
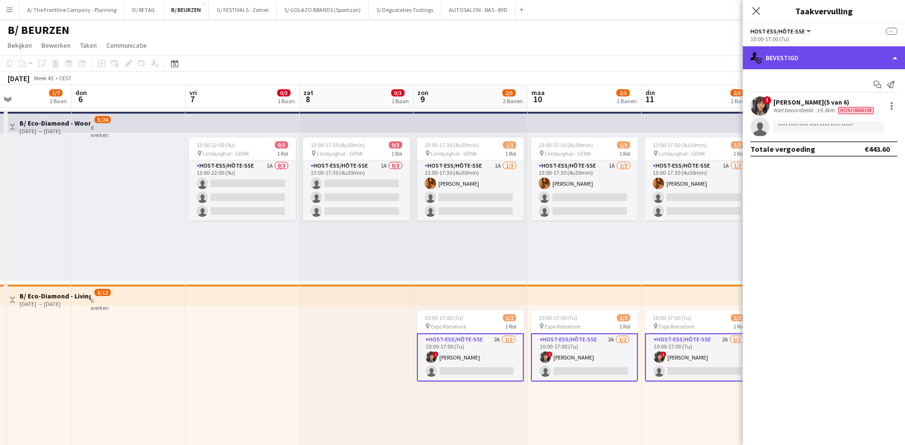
click at [835, 56] on div "single-neutral-actions-check-2 Bevestigd" at bounding box center [824, 57] width 162 height 23
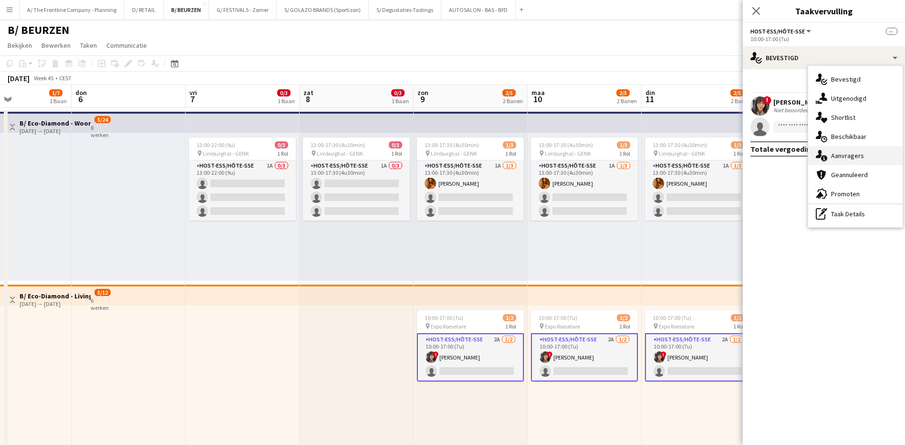
click at [865, 156] on div "single-neutral-actions-information Aanvragers" at bounding box center [855, 155] width 94 height 19
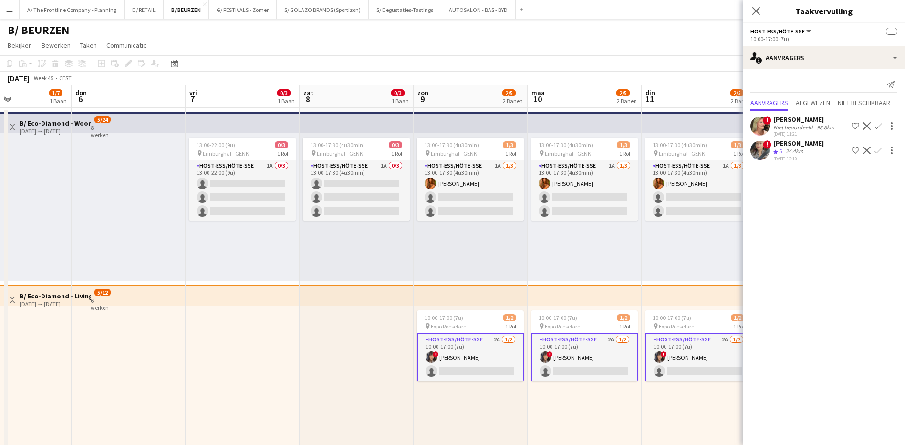
click at [786, 144] on div "[PERSON_NAME]" at bounding box center [798, 143] width 51 height 9
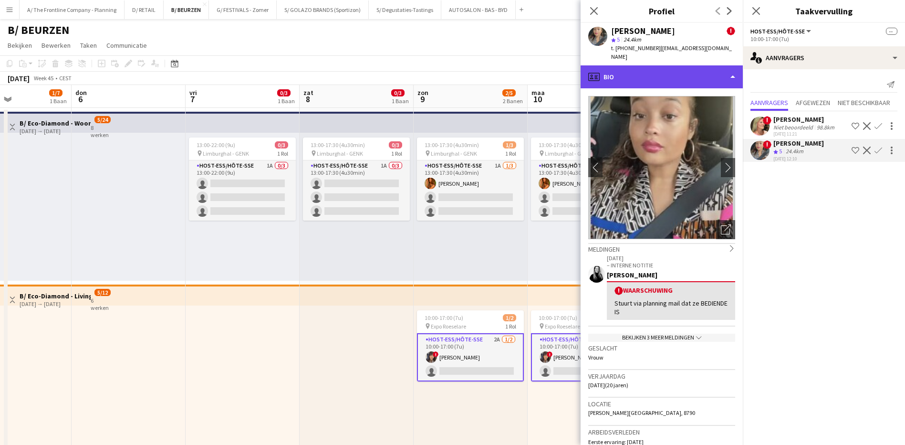
click at [677, 72] on div "profile Bio" at bounding box center [662, 76] width 162 height 23
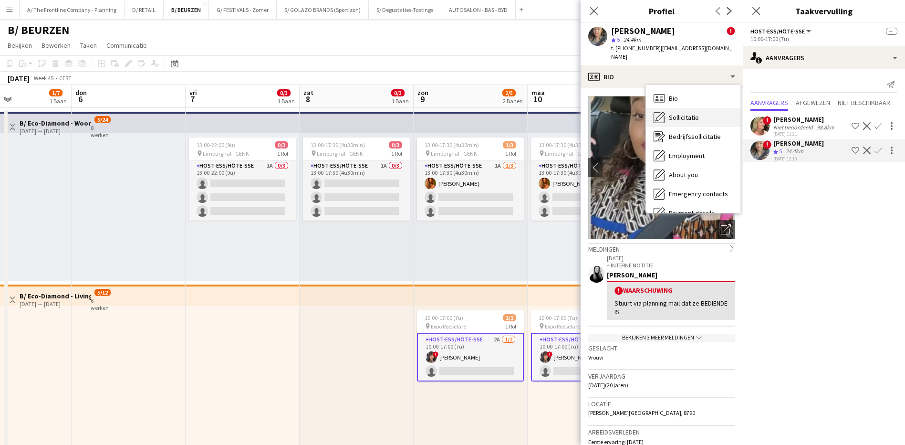
click at [684, 113] on span "Sollicitatie" at bounding box center [684, 117] width 30 height 9
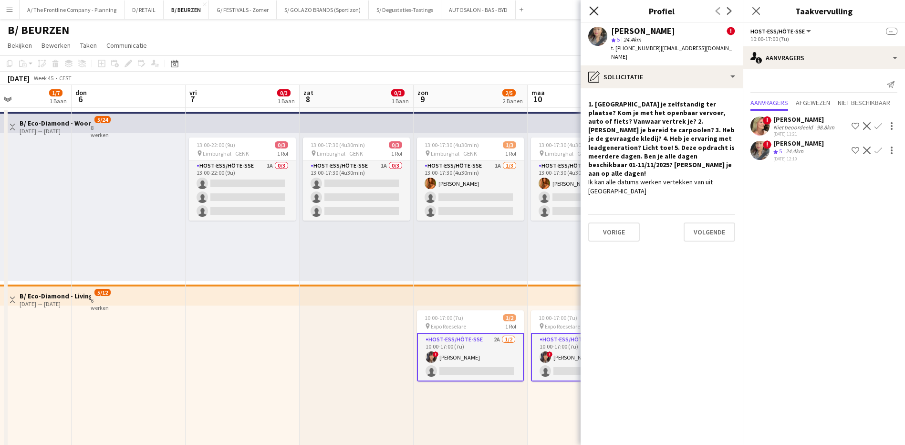
click at [592, 9] on icon at bounding box center [593, 10] width 9 height 9
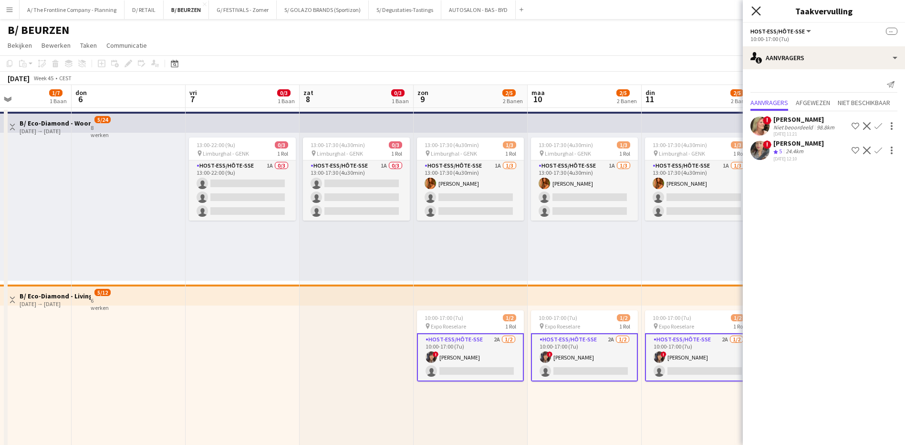
click at [758, 11] on icon "Sluit pop-in" at bounding box center [755, 10] width 9 height 9
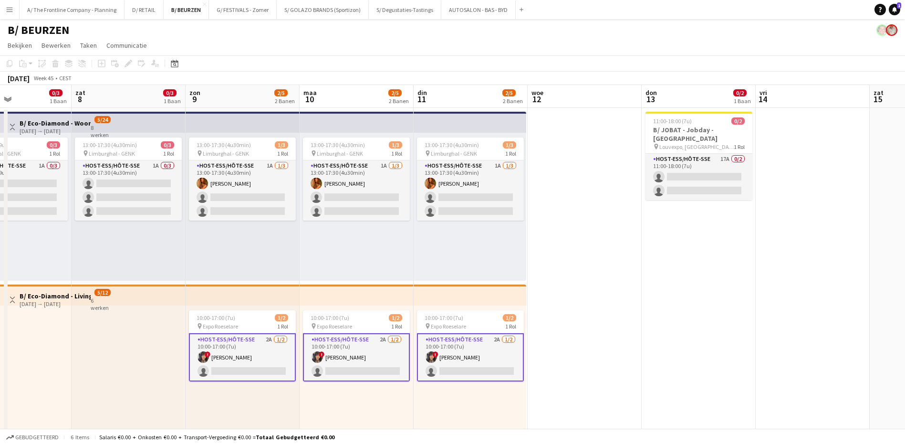
scroll to position [0, 345]
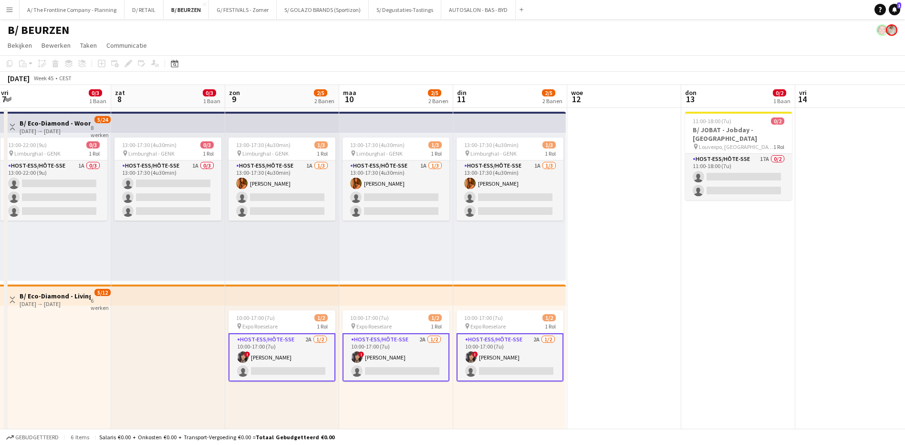
drag, startPoint x: 812, startPoint y: 281, endPoint x: 624, endPoint y: 239, distance: 193.3
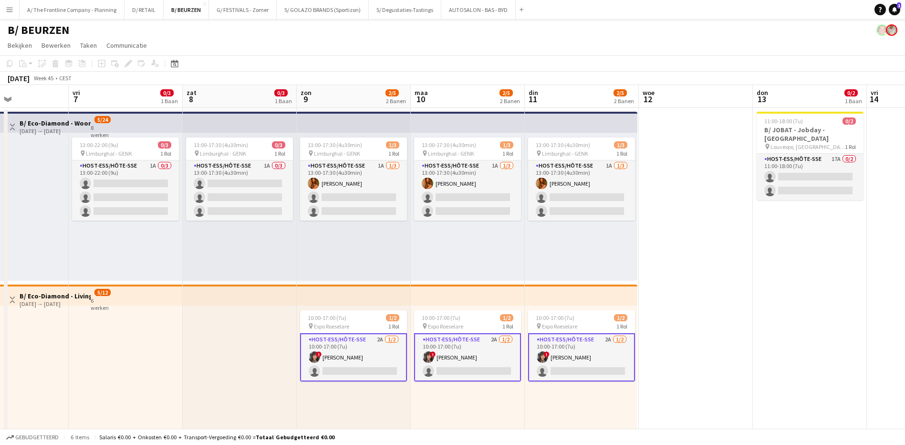
scroll to position [0, 236]
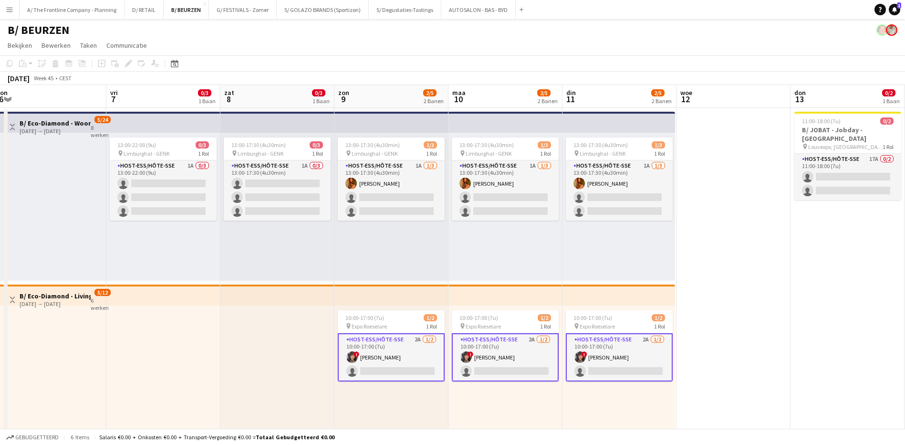
drag, startPoint x: 635, startPoint y: 277, endPoint x: 745, endPoint y: 287, distance: 109.7
click at [416, 339] on app-card-role "Host-ess/Hôte-sse 2A [DATE] 10:00-17:00 (7u) ! [PERSON_NAME] single-neutral-act…" at bounding box center [391, 357] width 107 height 48
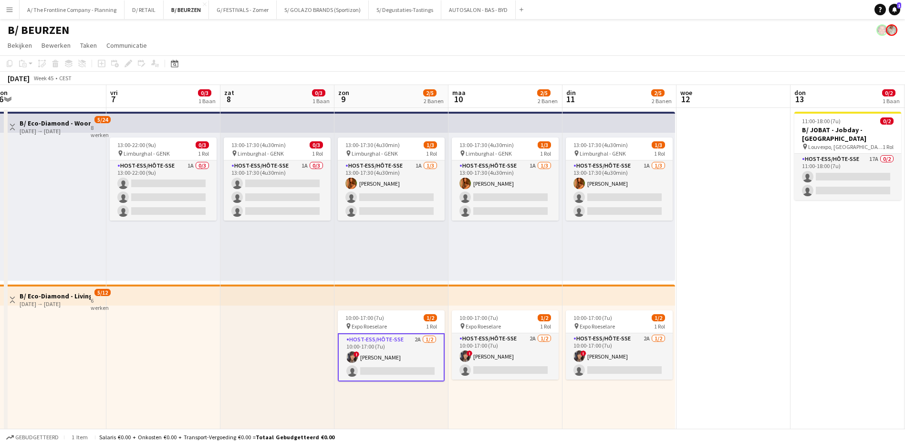
click at [418, 337] on app-card-role "Host-ess/Hôte-sse 2A [DATE] 10:00-17:00 (7u) ! [PERSON_NAME] single-neutral-act…" at bounding box center [391, 357] width 107 height 48
click at [418, 337] on app-card-role "Host-ess/Hôte-sse 2A [DATE] 10:00-17:00 (7u) ! [PERSON_NAME] single-neutral-act…" at bounding box center [391, 356] width 107 height 46
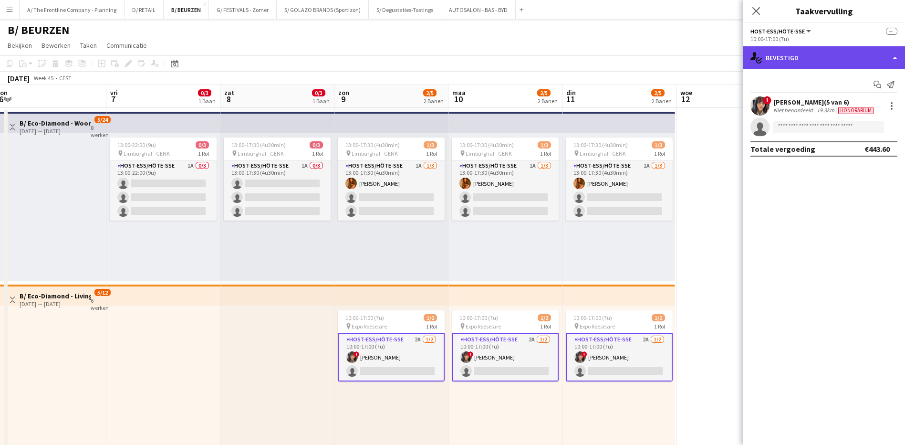
click at [844, 57] on div "single-neutral-actions-check-2 Bevestigd" at bounding box center [824, 57] width 162 height 23
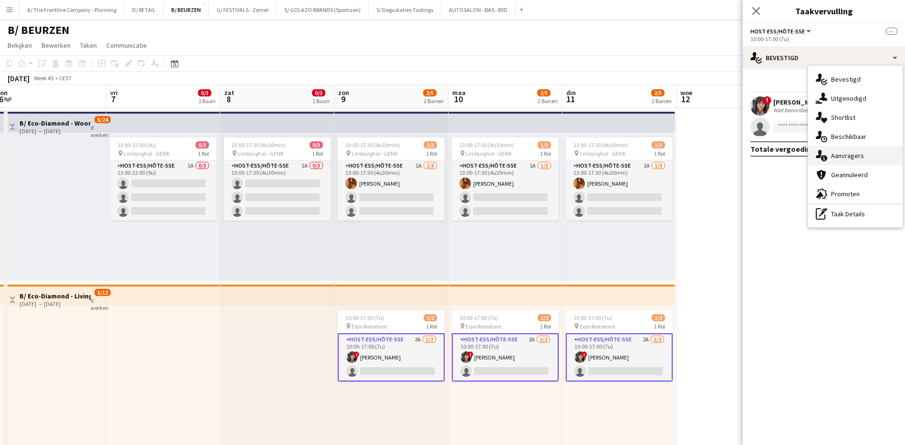
click at [857, 153] on span "Aanvragers" at bounding box center [847, 155] width 33 height 9
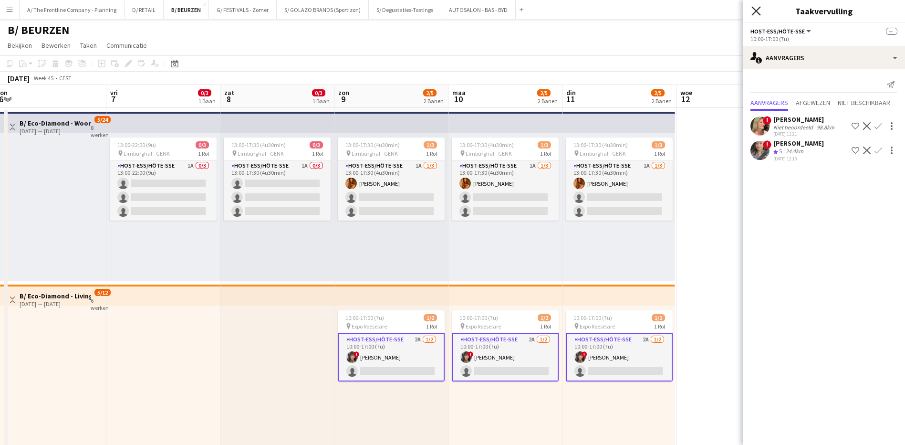
click at [759, 9] on icon at bounding box center [755, 10] width 9 height 9
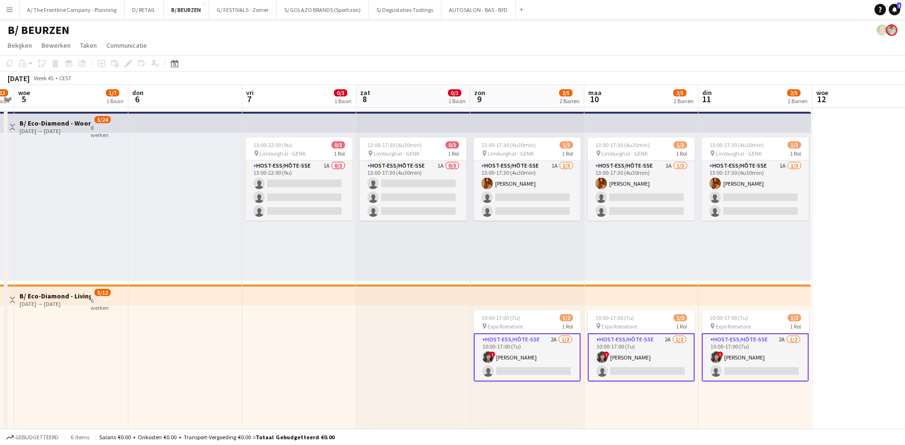
scroll to position [0, 298]
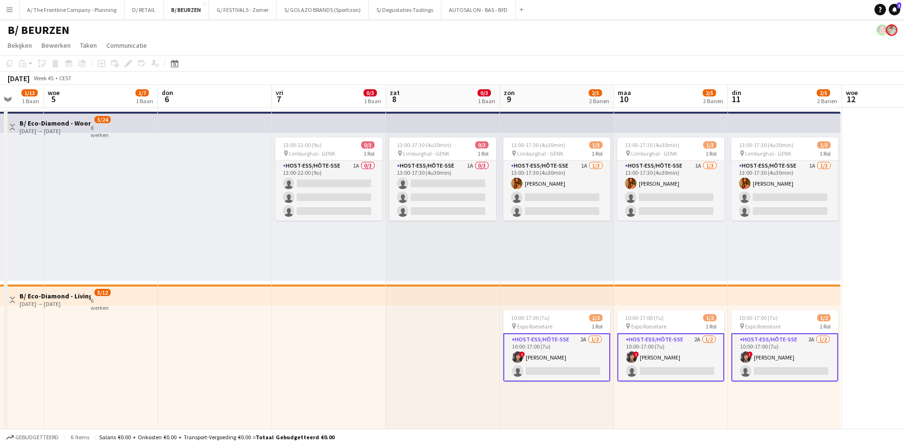
drag, startPoint x: 716, startPoint y: 228, endPoint x: 914, endPoint y: 279, distance: 204.3
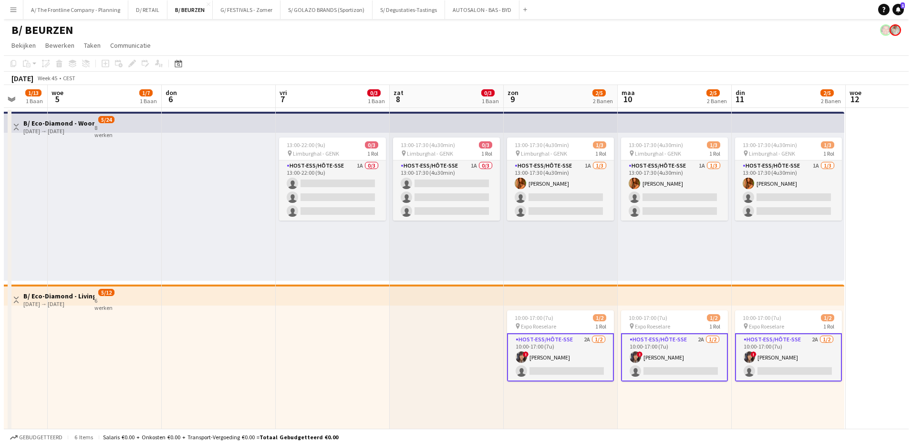
scroll to position [173, 0]
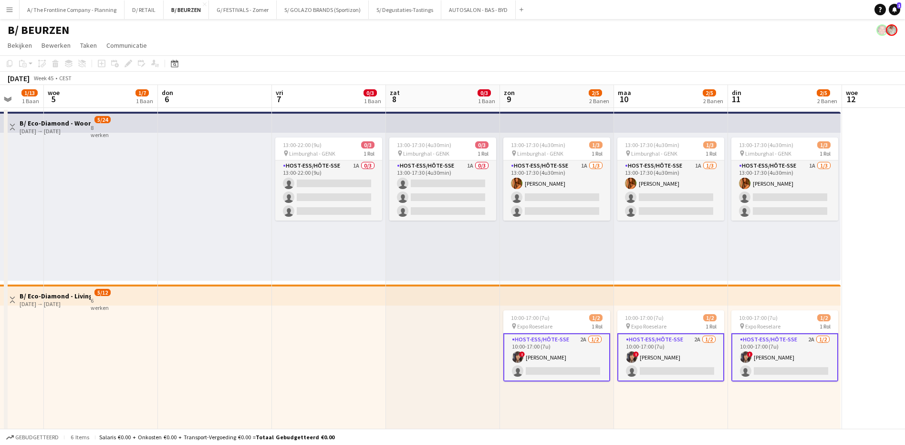
drag, startPoint x: 246, startPoint y: 77, endPoint x: 622, endPoint y: 129, distance: 380.0
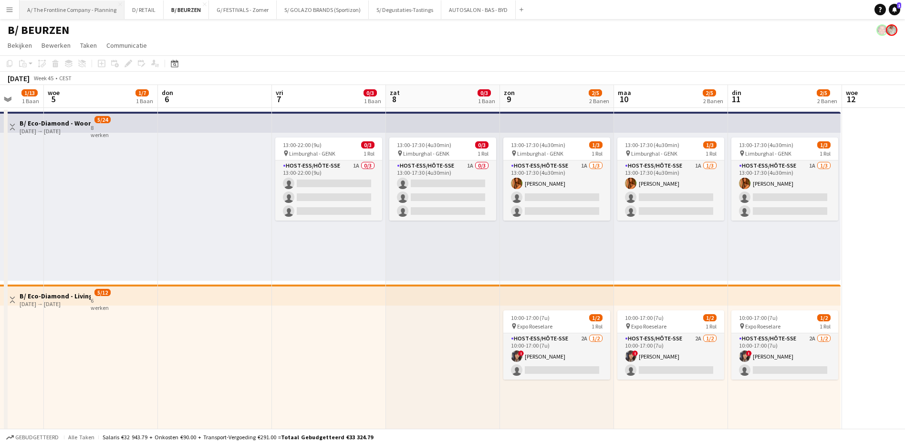
click at [103, 15] on button "A/ The Frontline Company - Planning Sluiten" at bounding box center [72, 9] width 105 height 19
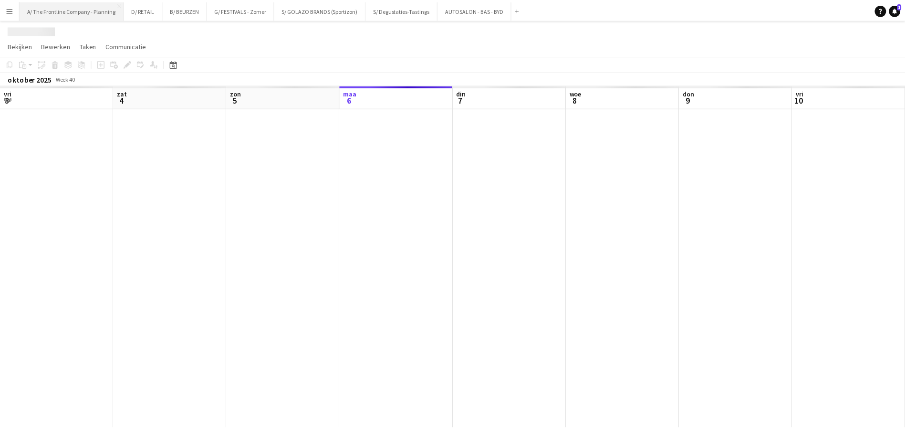
scroll to position [0, 228]
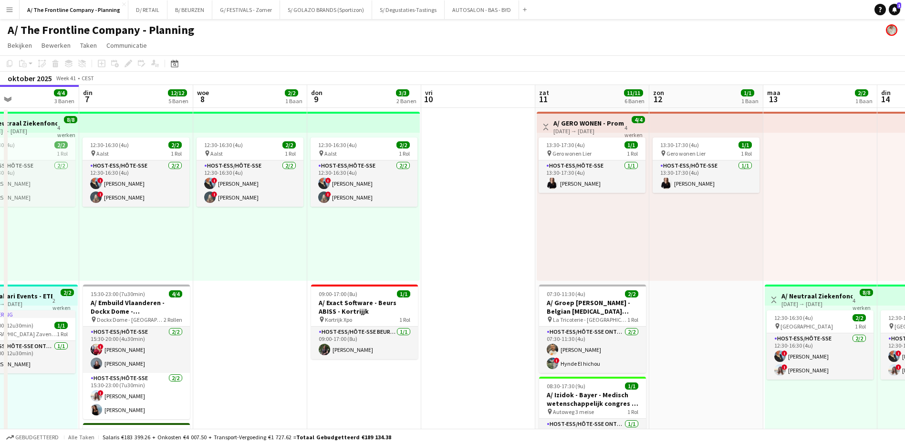
drag, startPoint x: 592, startPoint y: 305, endPoint x: 441, endPoint y: 283, distance: 151.9
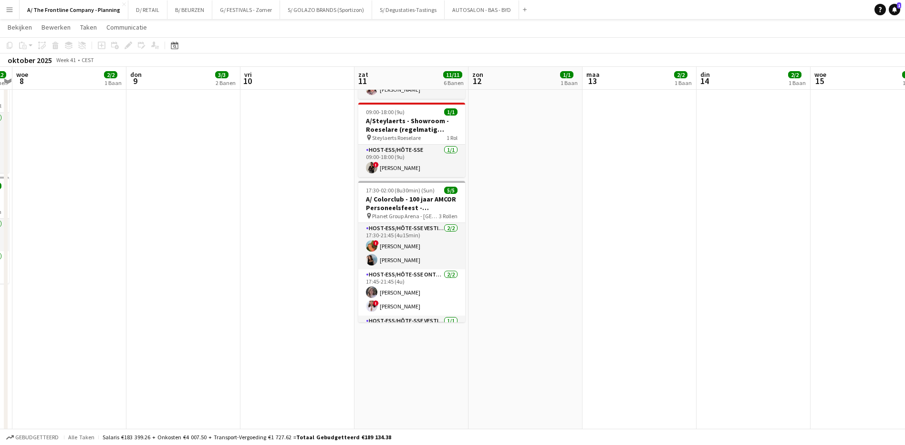
scroll to position [0, 344]
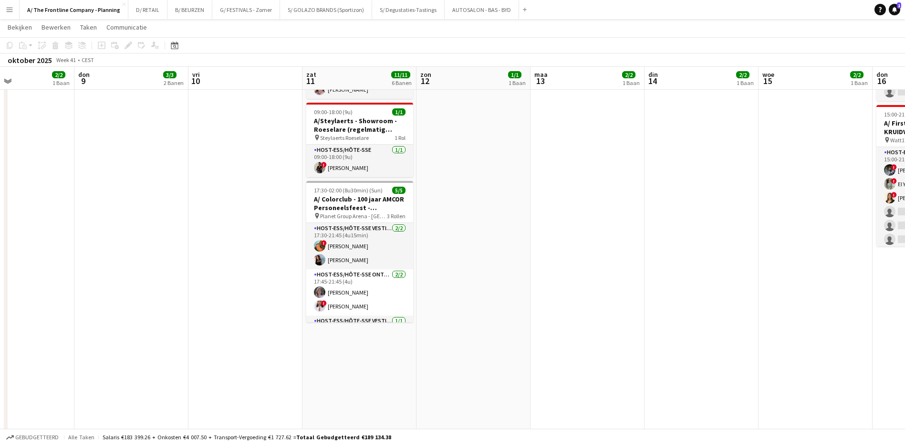
drag, startPoint x: 671, startPoint y: 332, endPoint x: 329, endPoint y: 293, distance: 343.8
click at [314, 294] on app-calendar-viewport "zon 5 11/11 5 Banen [DATE] 4/4 3 Banen din 7 12/12 5 Banen woe 8 2/2 1 Baan don…" at bounding box center [452, 172] width 905 height 1129
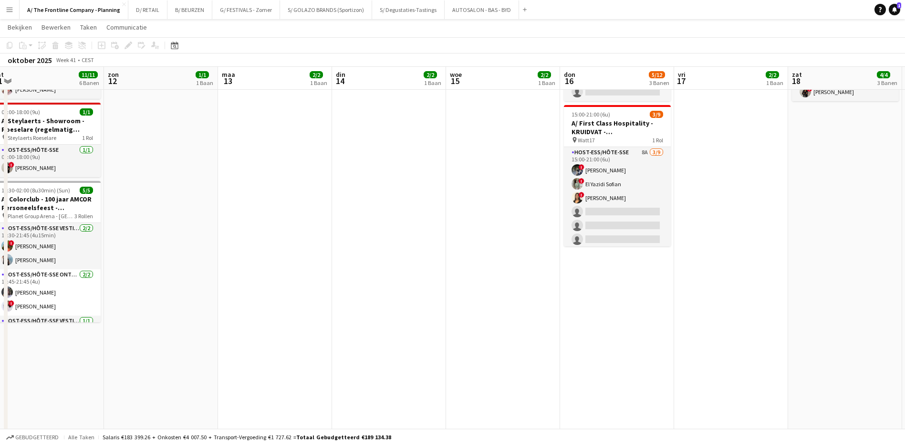
drag, startPoint x: 645, startPoint y: 322, endPoint x: 520, endPoint y: 323, distance: 124.0
click at [520, 323] on app-calendar-viewport "woe 8 2/2 1 Baan don 9 3/3 2 Banen vri 10 zat 11 11/11 6 Banen zon 12 1/1 1 Baa…" at bounding box center [452, 172] width 905 height 1129
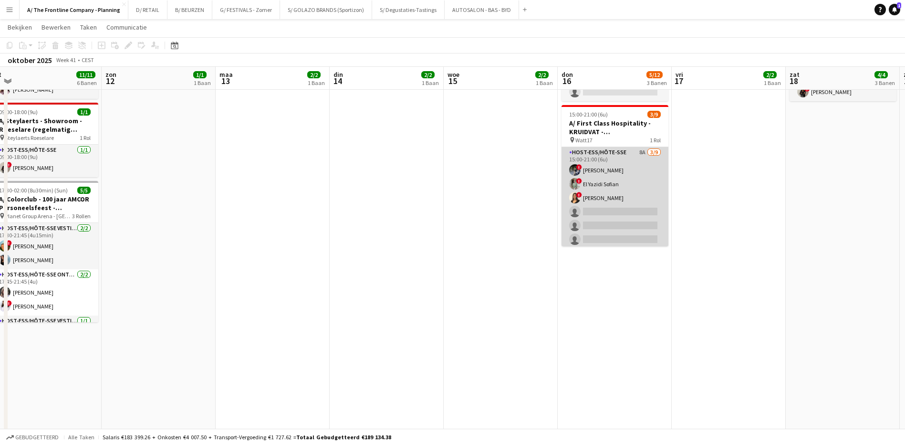
click at [635, 152] on app-card-role "Host-ess/Hôte-sse 8A [DATE] 15:00-21:00 (6u) ! [PERSON_NAME] ! El [DEMOGRAPHIC_…" at bounding box center [615, 218] width 107 height 143
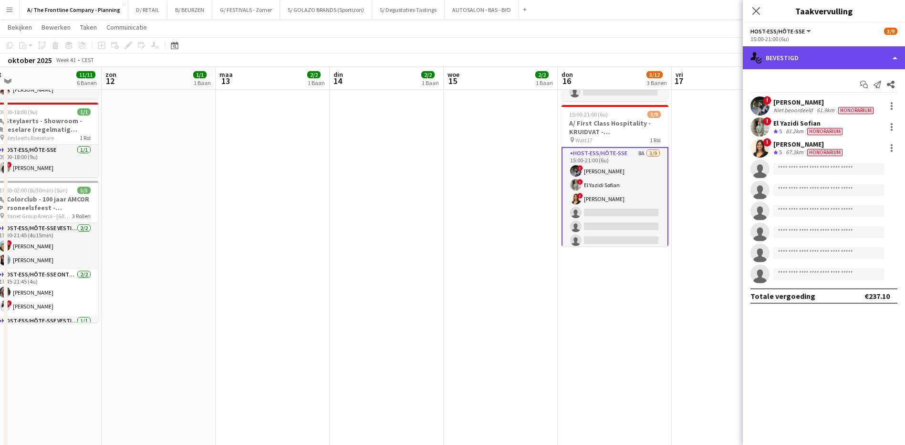
click at [828, 60] on div "single-neutral-actions-check-2 Bevestigd" at bounding box center [824, 57] width 162 height 23
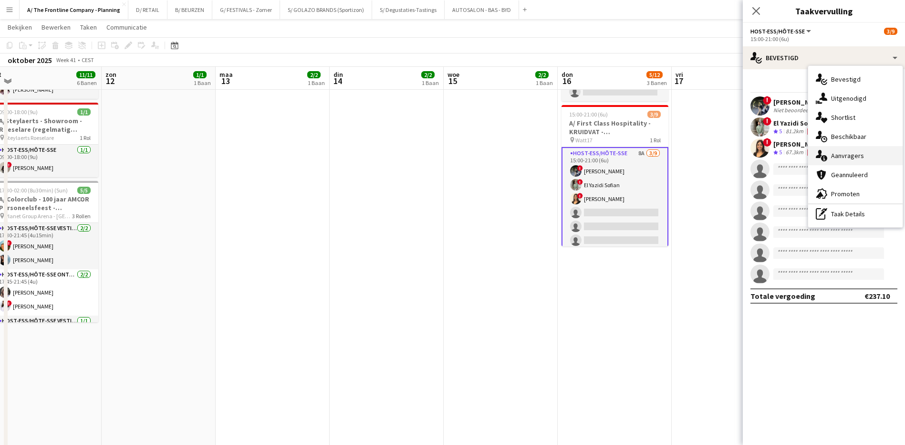
click at [848, 151] on div "single-neutral-actions-information Aanvragers" at bounding box center [855, 155] width 94 height 19
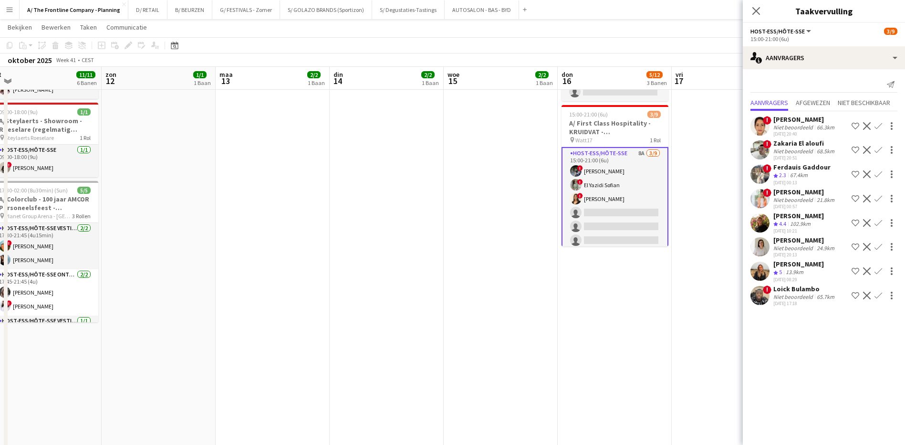
click at [803, 266] on div "[PERSON_NAME]" at bounding box center [798, 264] width 51 height 9
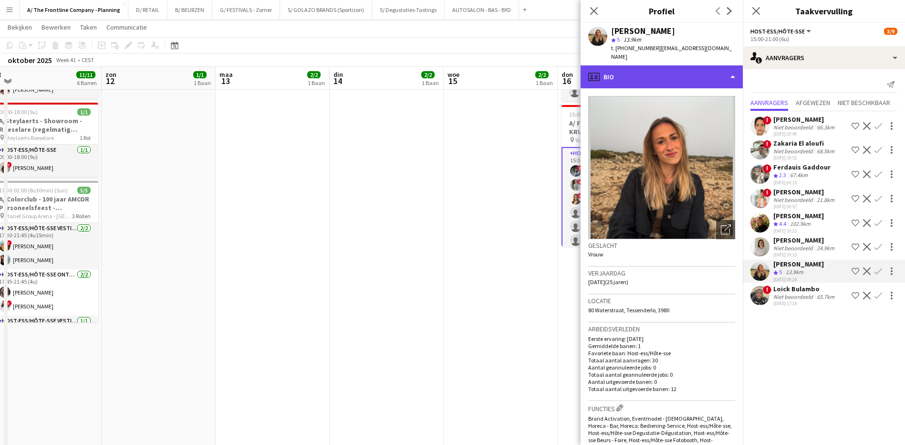
click at [677, 73] on div "profile Bio" at bounding box center [662, 76] width 162 height 23
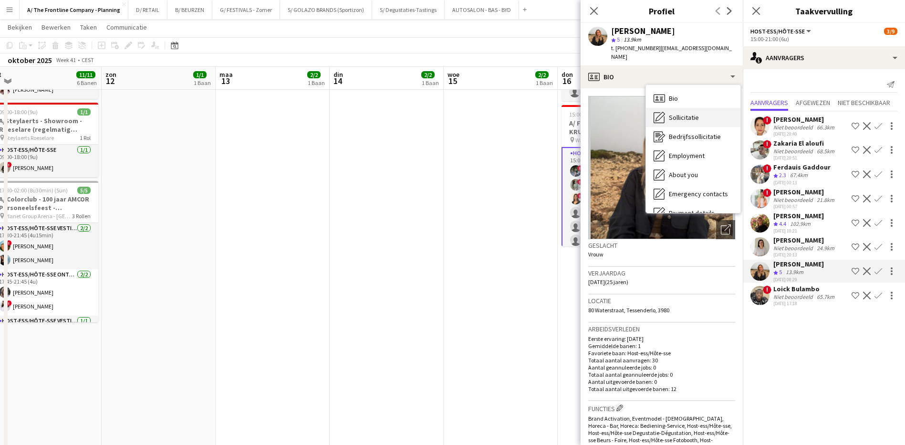
click at [684, 113] on span "Sollicitatie" at bounding box center [684, 117] width 30 height 9
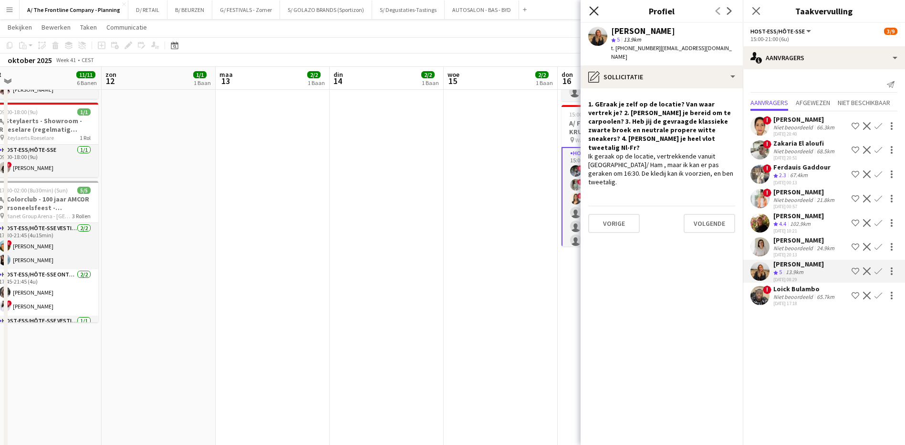
click at [597, 12] on icon "Sluit pop-in" at bounding box center [593, 10] width 9 height 9
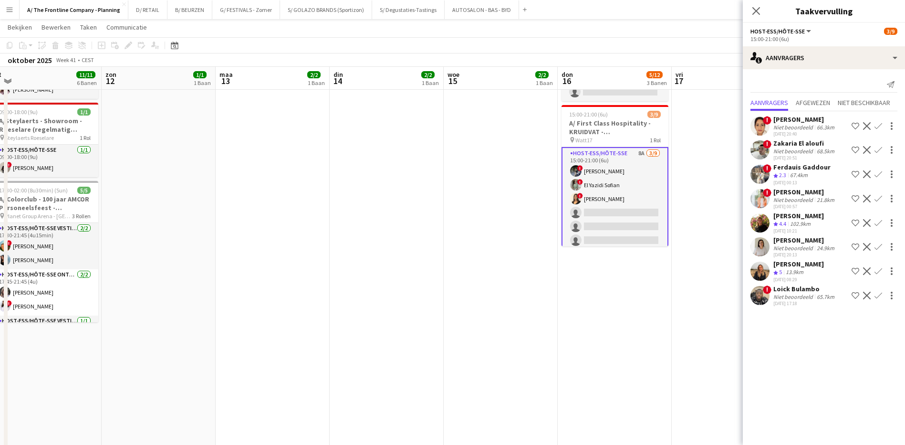
click at [796, 216] on div "[PERSON_NAME]" at bounding box center [798, 215] width 51 height 9
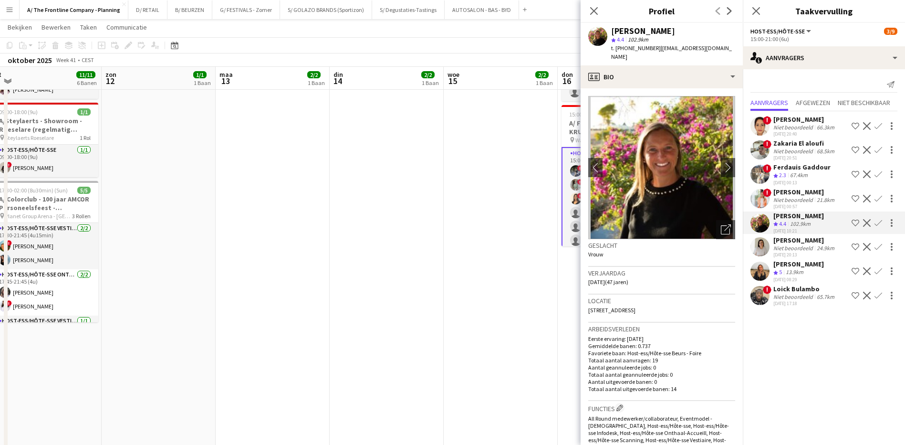
click at [529, 258] on app-date-cell "12:30-16:30 (4u) 2/2 pin Leuven 1 Rol Host-ess/Hôte-sse [DATE] 12:30-16:30 (4u)…" at bounding box center [501, 162] width 114 height 971
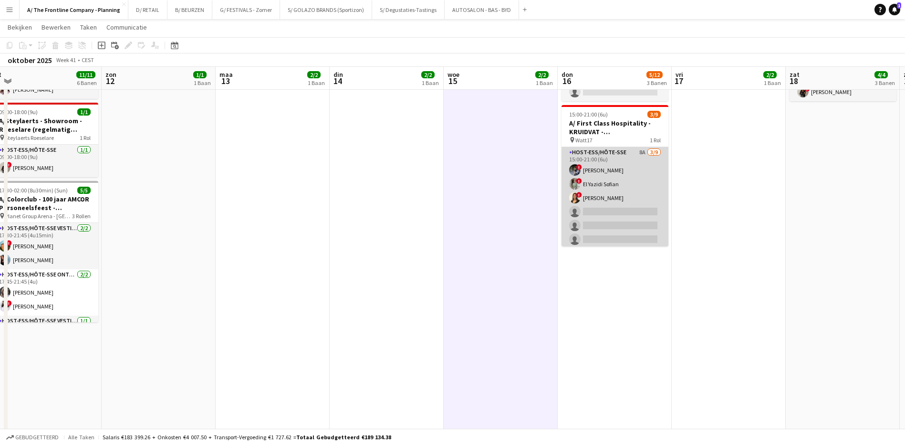
click at [634, 152] on app-card-role "Host-ess/Hôte-sse 8A [DATE] 15:00-21:00 (6u) ! [PERSON_NAME] ! El [DEMOGRAPHIC_…" at bounding box center [615, 218] width 107 height 143
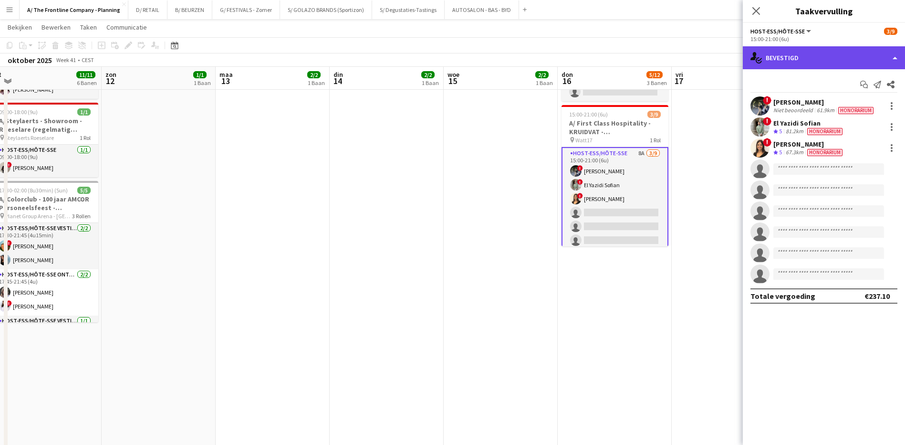
click at [828, 60] on div "single-neutral-actions-check-2 Bevestigd" at bounding box center [824, 57] width 162 height 23
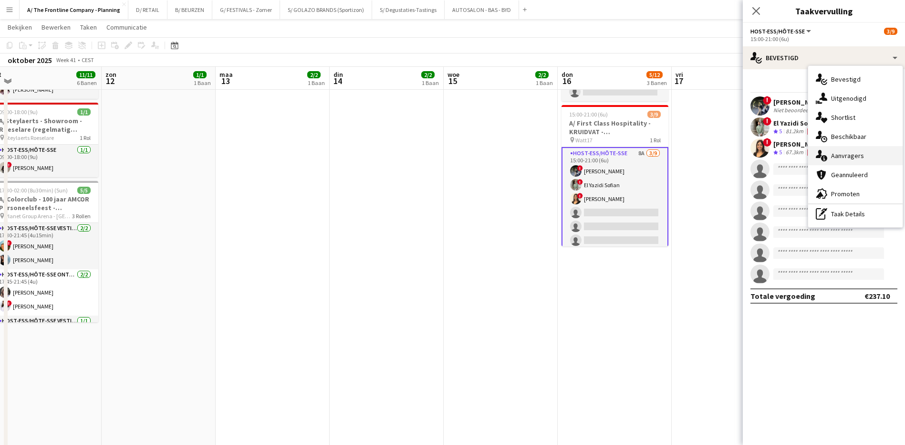
click at [859, 151] on div "single-neutral-actions-information Aanvragers" at bounding box center [855, 155] width 94 height 19
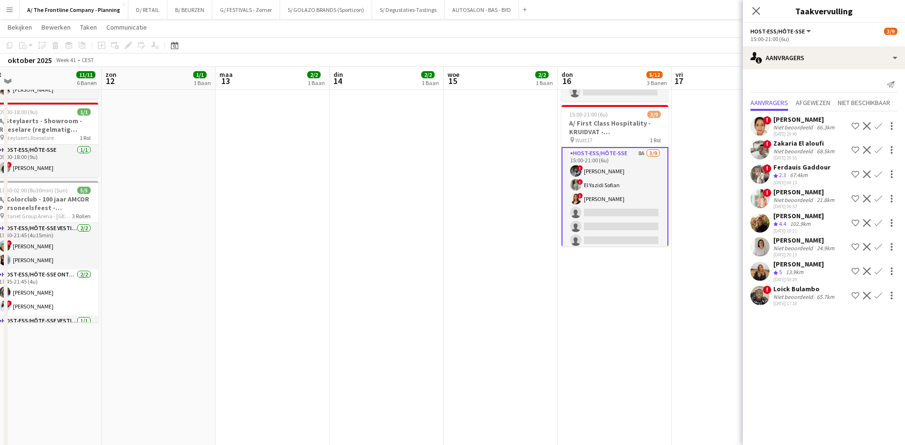
click at [793, 191] on div "[PERSON_NAME]" at bounding box center [804, 191] width 63 height 9
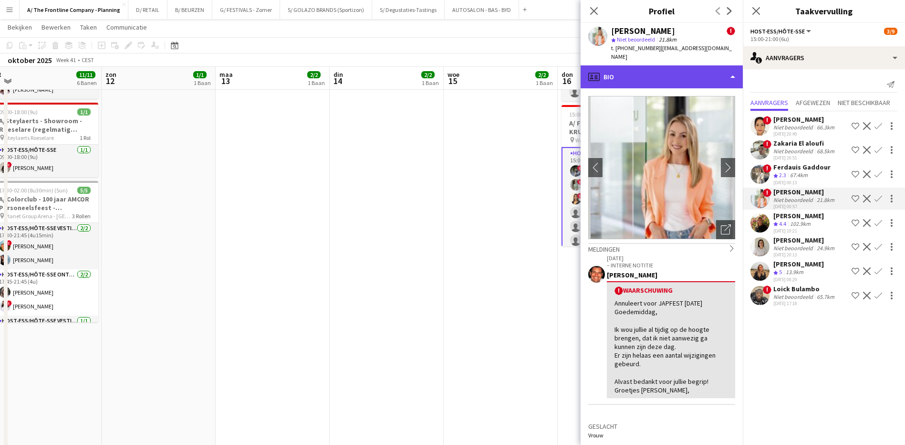
click at [652, 82] on div "profile Bio" at bounding box center [662, 76] width 162 height 23
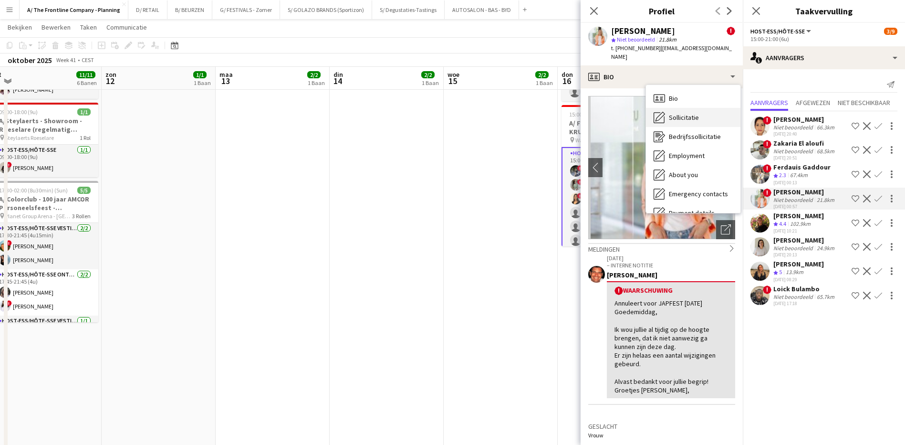
click at [686, 117] on span "Sollicitatie" at bounding box center [684, 117] width 30 height 9
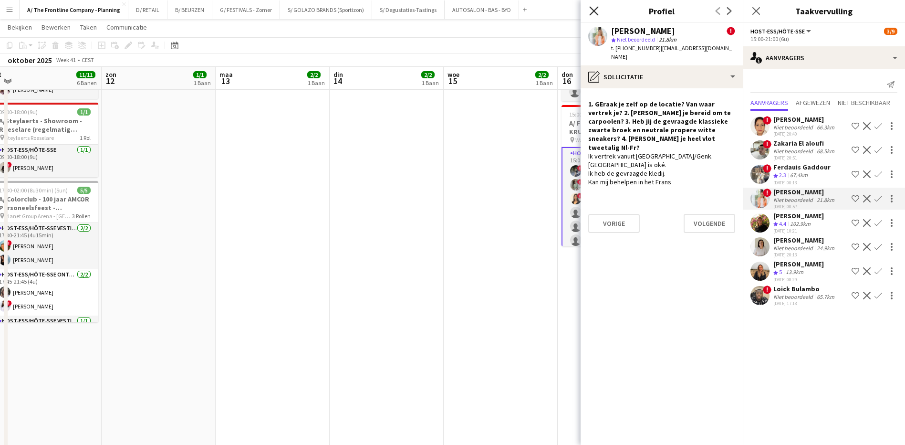
click at [594, 9] on icon "Sluit pop-in" at bounding box center [593, 10] width 9 height 9
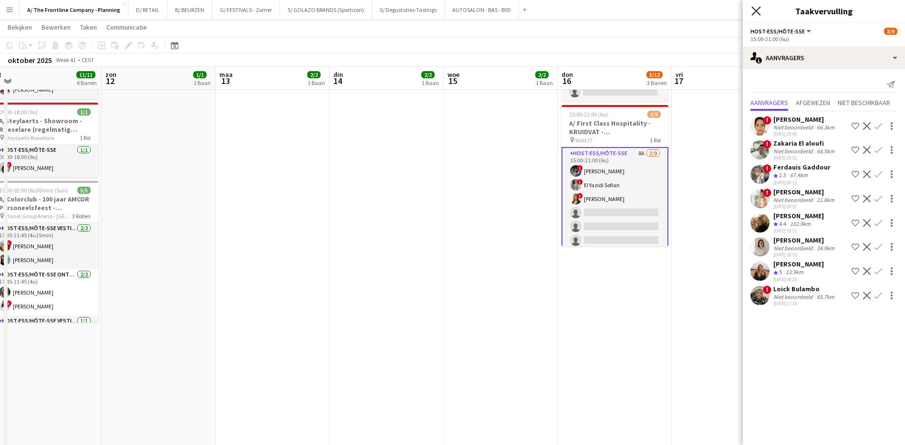
click at [756, 12] on icon "Sluit pop-in" at bounding box center [755, 10] width 9 height 9
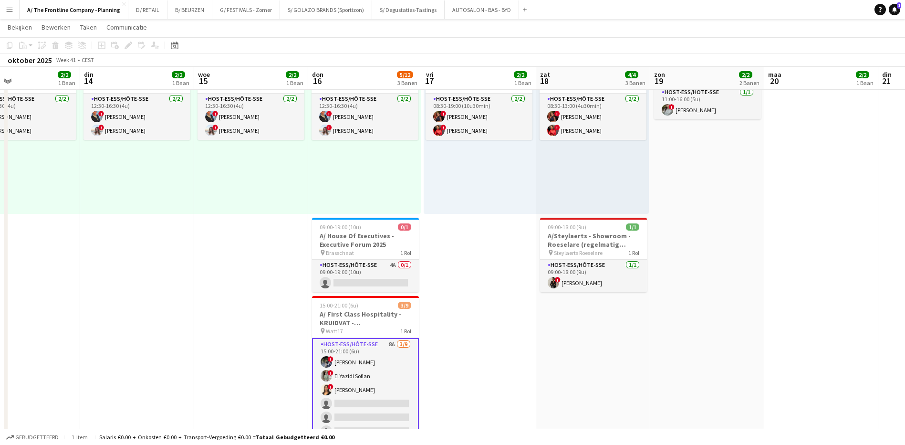
scroll to position [0, 307]
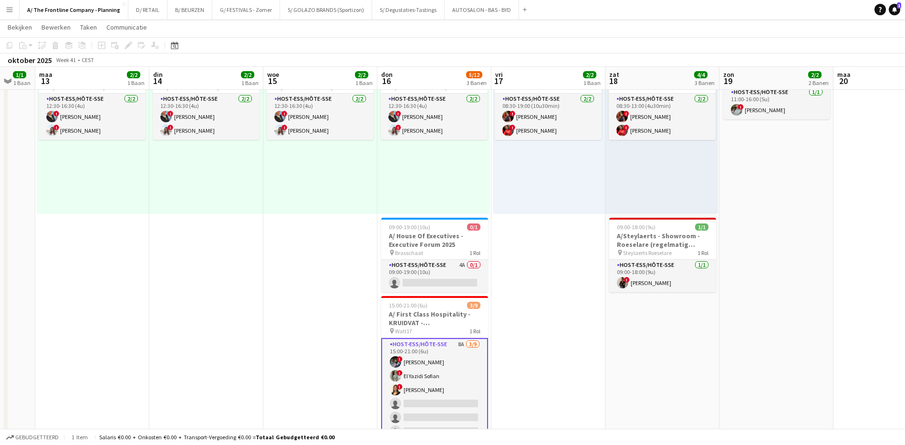
drag, startPoint x: 721, startPoint y: 269, endPoint x: 541, endPoint y: 246, distance: 181.8
click at [541, 246] on app-calendar-viewport "vri 10 zat 11 11/11 6 Banen zon 12 1/1 1 Baan [DATE] 2/2 1 Baan din 14 2/2 1 Ba…" at bounding box center [452, 363] width 905 height 1129
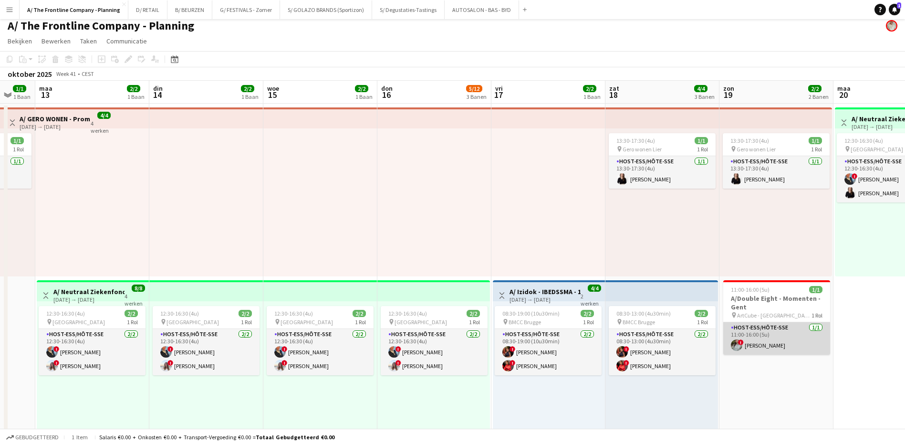
scroll to position [0, 0]
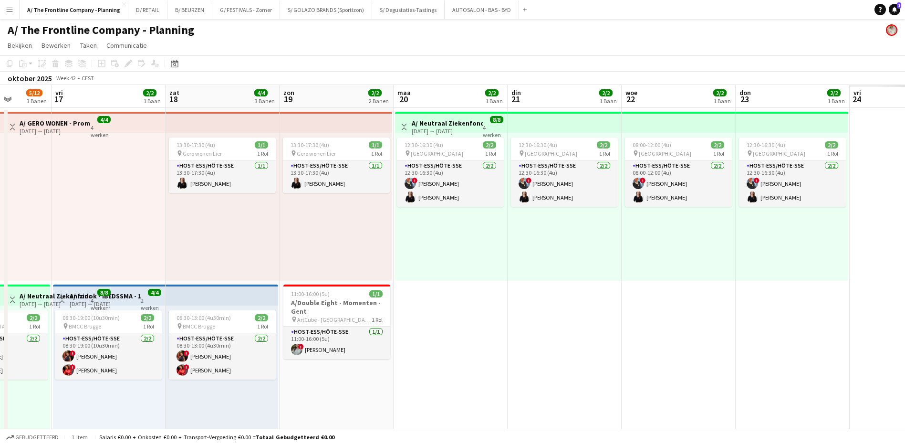
drag, startPoint x: 878, startPoint y: 345, endPoint x: 545, endPoint y: 305, distance: 335.0
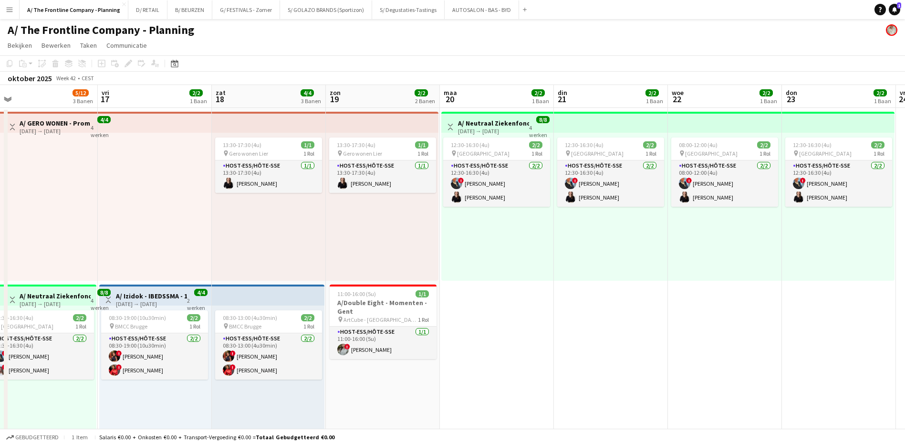
drag, startPoint x: 739, startPoint y: 346, endPoint x: 339, endPoint y: 271, distance: 406.7
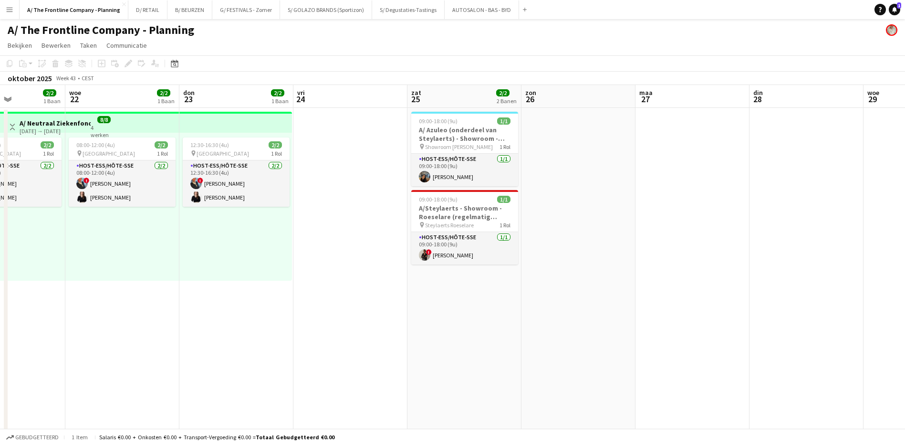
drag, startPoint x: 645, startPoint y: 320, endPoint x: 307, endPoint y: 271, distance: 341.4
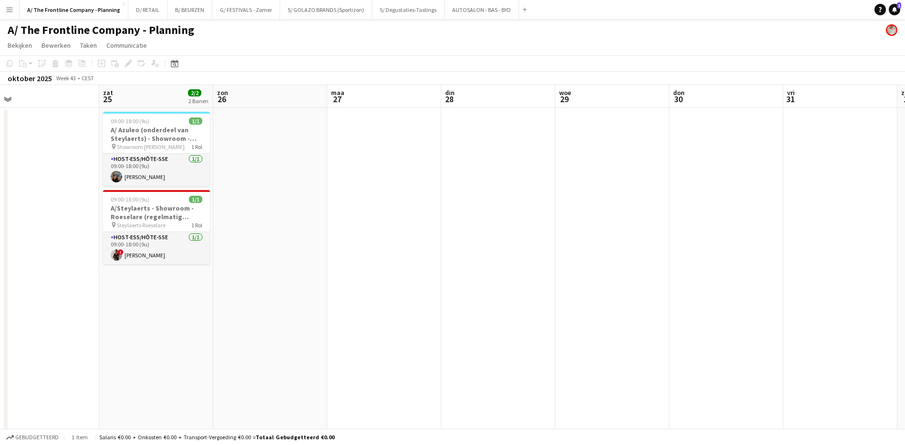
drag, startPoint x: 801, startPoint y: 341, endPoint x: 380, endPoint y: 277, distance: 426.5
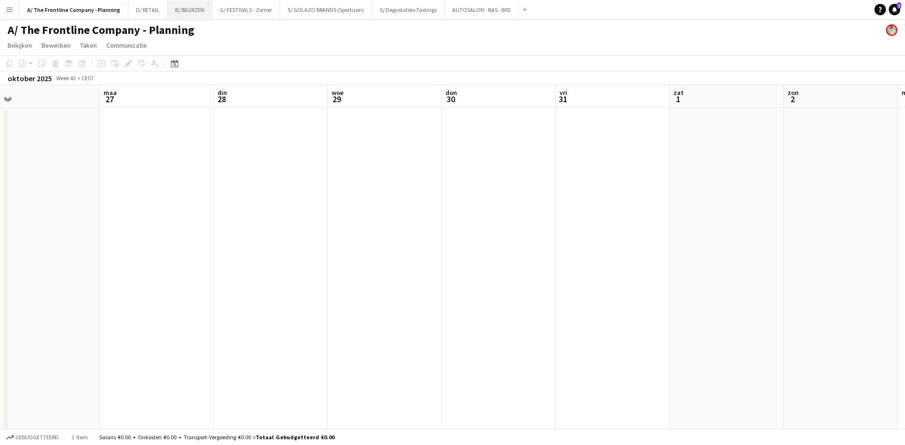
click at [175, 10] on button "B/ BEURZEN Sluiten" at bounding box center [189, 9] width 45 height 19
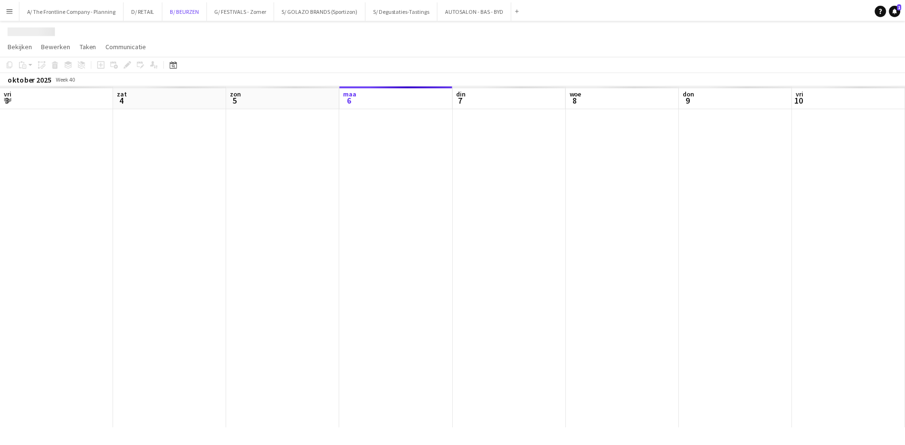
scroll to position [0, 228]
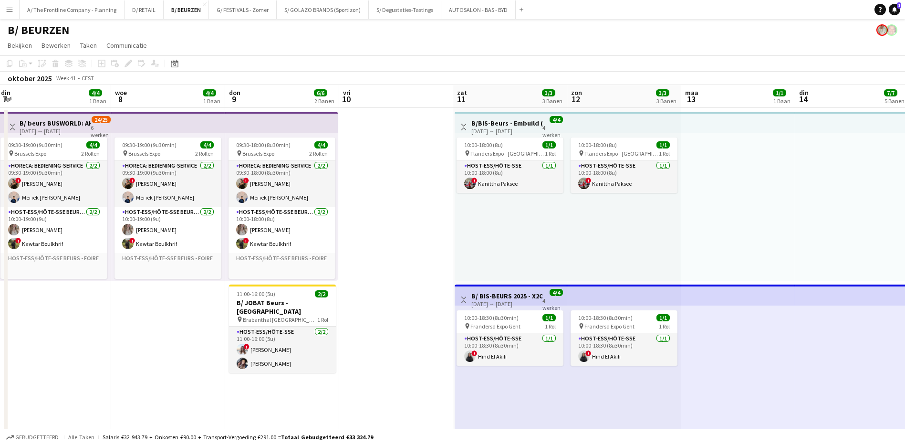
drag, startPoint x: 692, startPoint y: 230, endPoint x: 529, endPoint y: 212, distance: 163.7
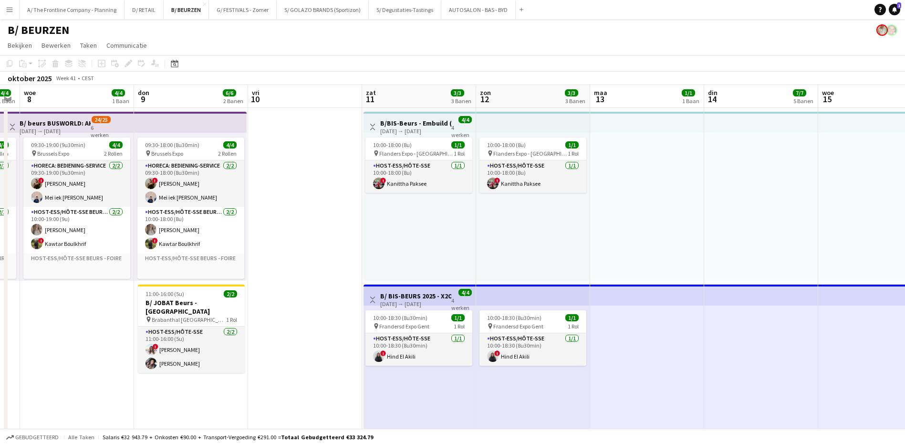
drag, startPoint x: 708, startPoint y: 235, endPoint x: 303, endPoint y: 196, distance: 406.4
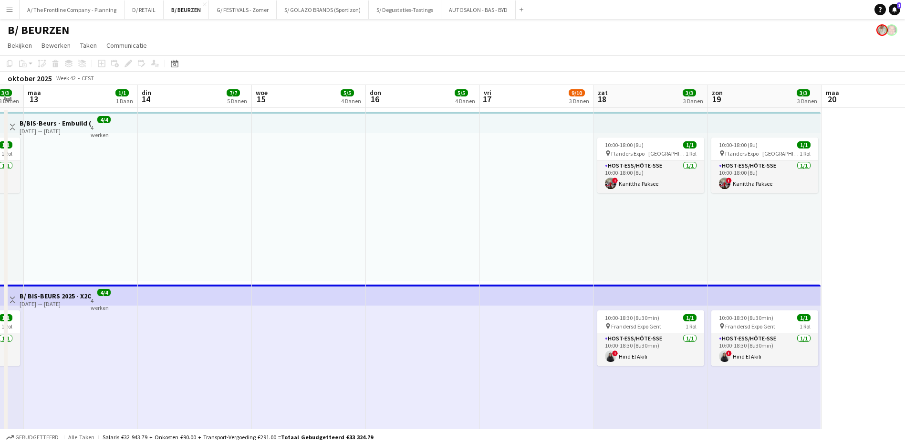
scroll to position [0, 341]
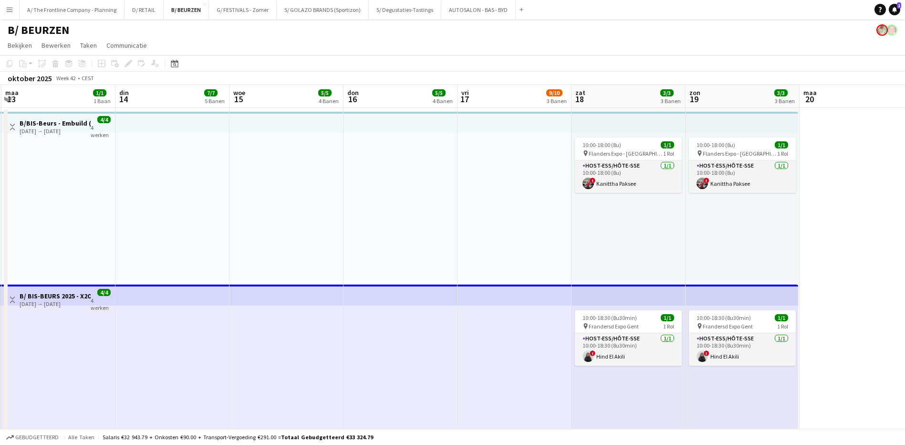
drag, startPoint x: 674, startPoint y: 225, endPoint x: 236, endPoint y: 179, distance: 440.3
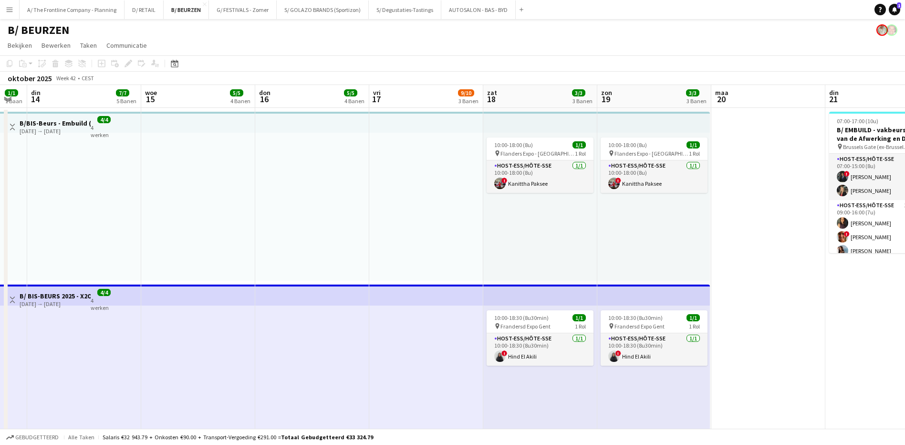
scroll to position [0, 316]
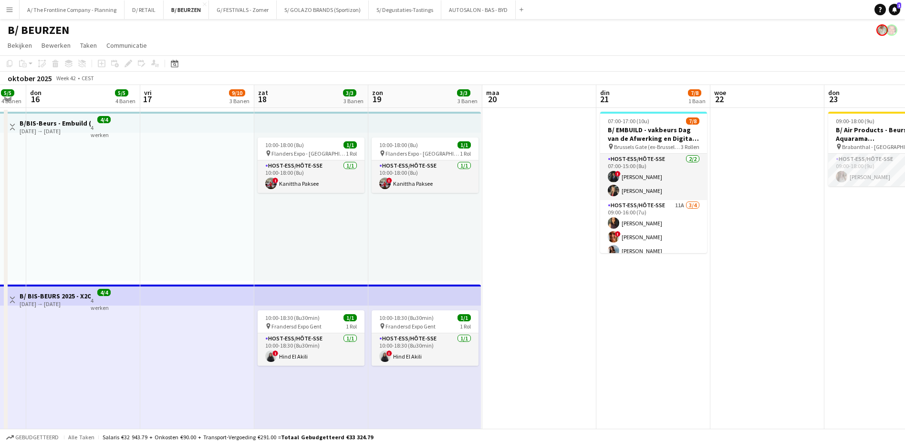
drag, startPoint x: 613, startPoint y: 225, endPoint x: 410, endPoint y: 219, distance: 203.3
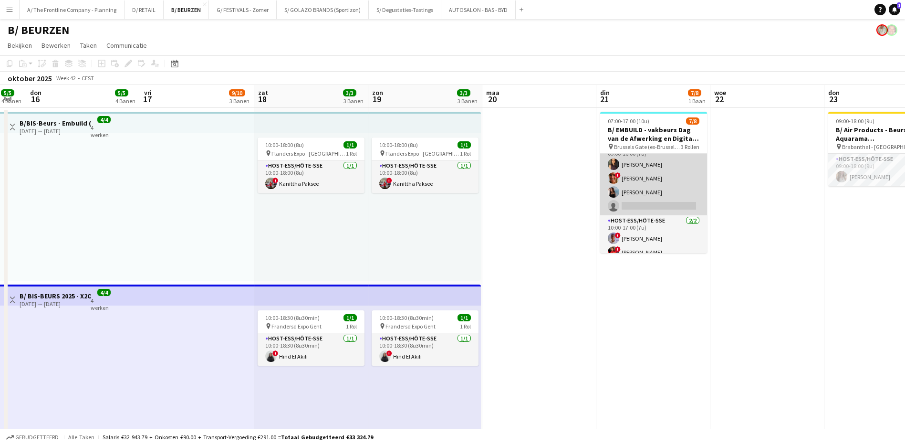
scroll to position [67, 0]
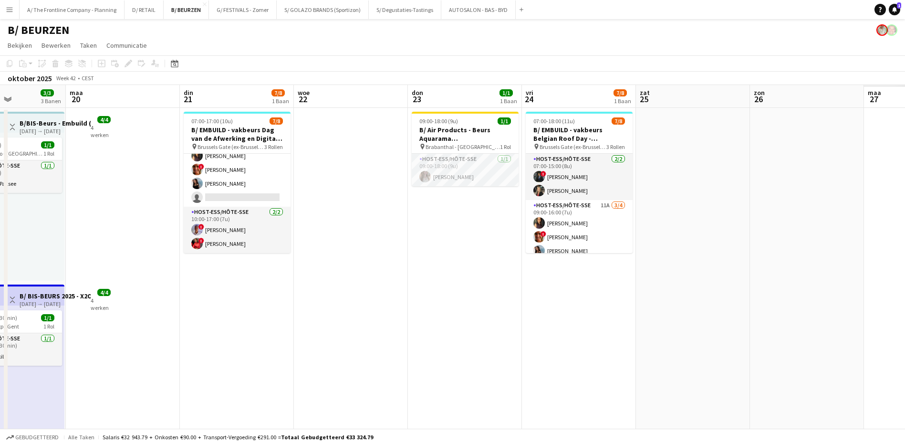
drag, startPoint x: 774, startPoint y: 256, endPoint x: 443, endPoint y: 206, distance: 334.9
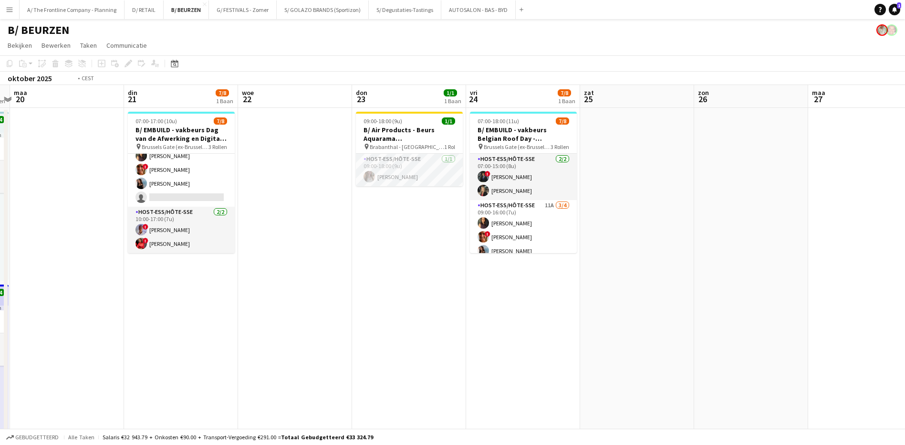
scroll to position [0, 360]
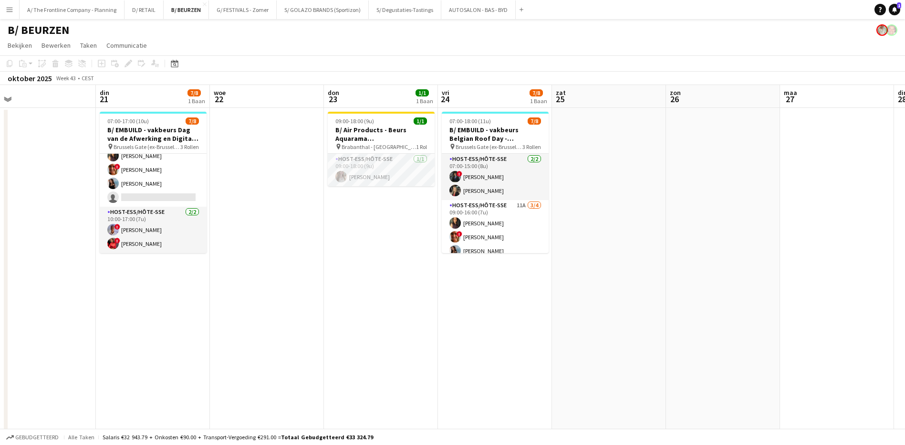
drag, startPoint x: 766, startPoint y: 197, endPoint x: 682, endPoint y: 192, distance: 84.1
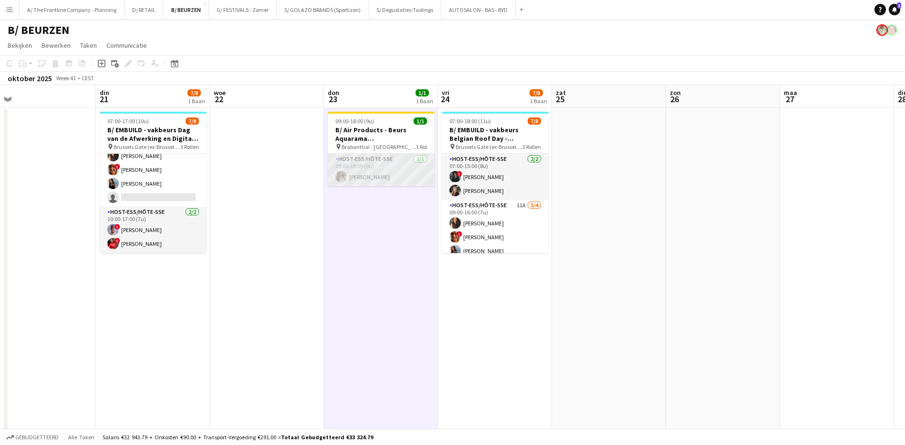
click at [410, 171] on app-card-role "Host-ess/Hôte-sse [DATE] 09:00-18:00 (9u) [PERSON_NAME]" at bounding box center [381, 170] width 107 height 32
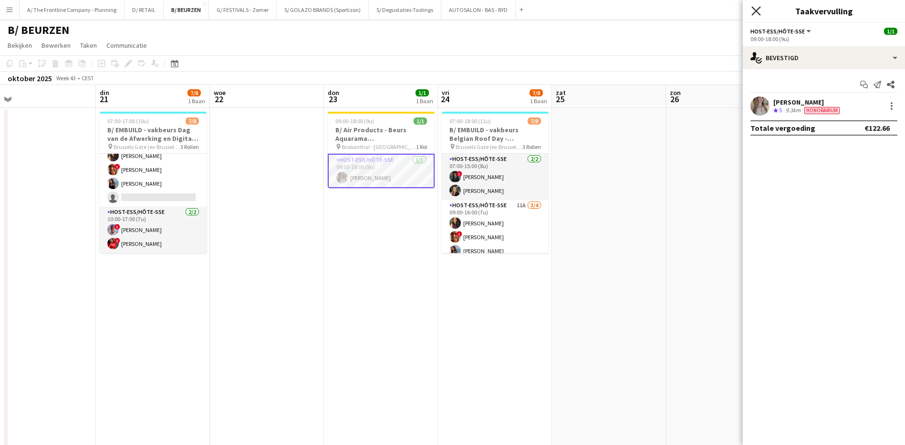
click at [751, 13] on icon "Sluit pop-in" at bounding box center [755, 10] width 9 height 9
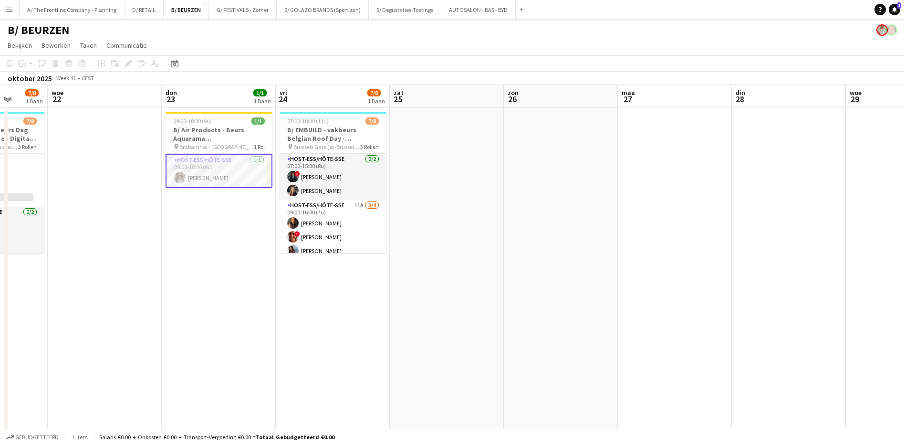
drag, startPoint x: 844, startPoint y: 176, endPoint x: 675, endPoint y: 191, distance: 169.5
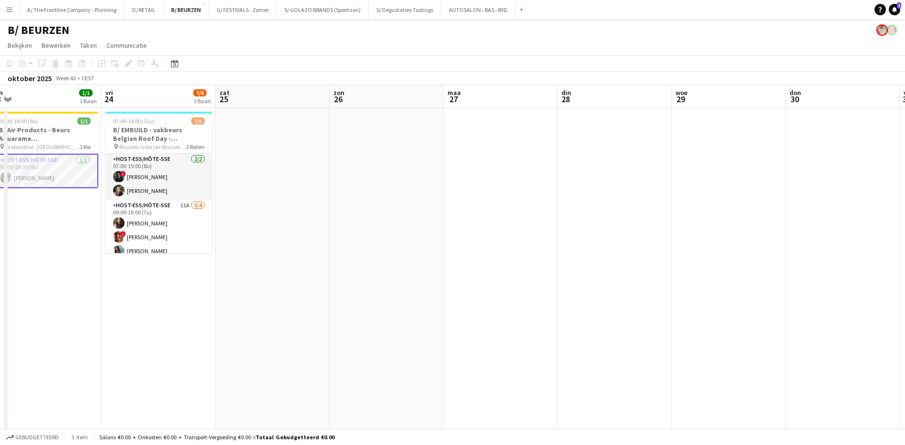
drag, startPoint x: 603, startPoint y: 216, endPoint x: 530, endPoint y: 208, distance: 74.0
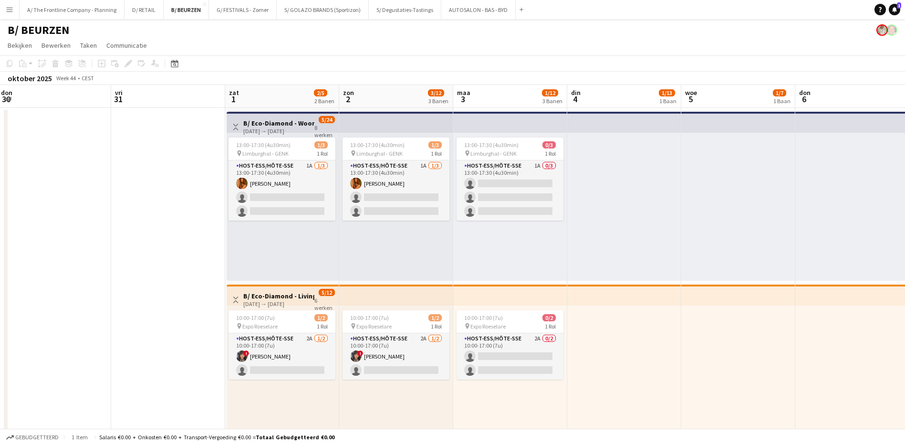
drag, startPoint x: 724, startPoint y: 229, endPoint x: 9, endPoint y: 154, distance: 719.5
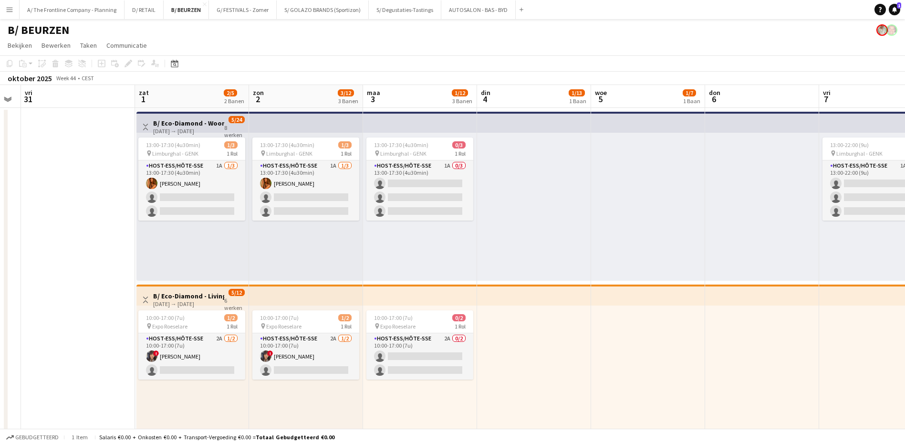
scroll to position [0, 375]
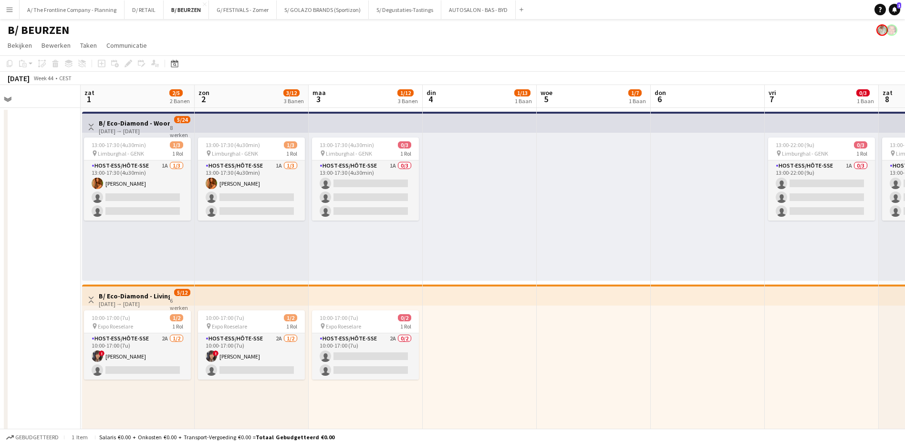
drag, startPoint x: 162, startPoint y: 217, endPoint x: -177, endPoint y: 188, distance: 340.9
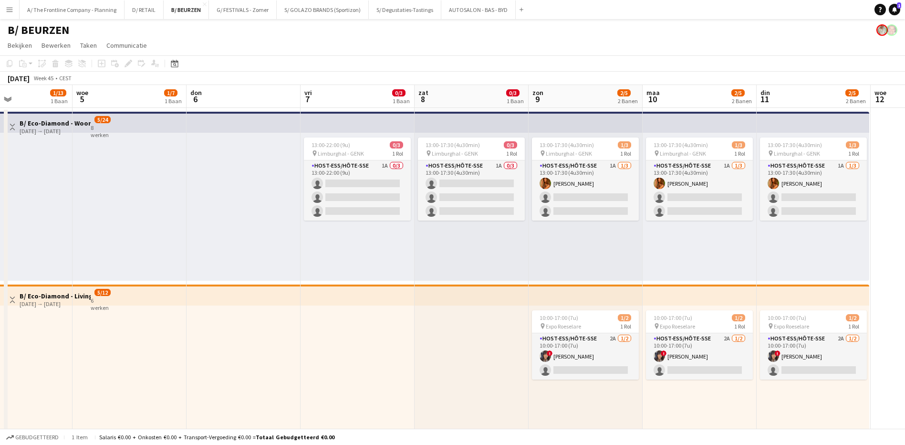
scroll to position [0, 290]
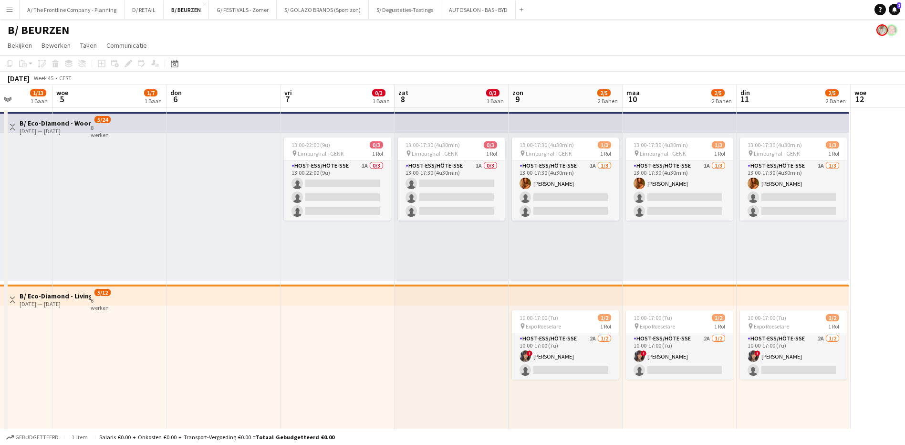
drag, startPoint x: 716, startPoint y: 97, endPoint x: 118, endPoint y: 58, distance: 598.6
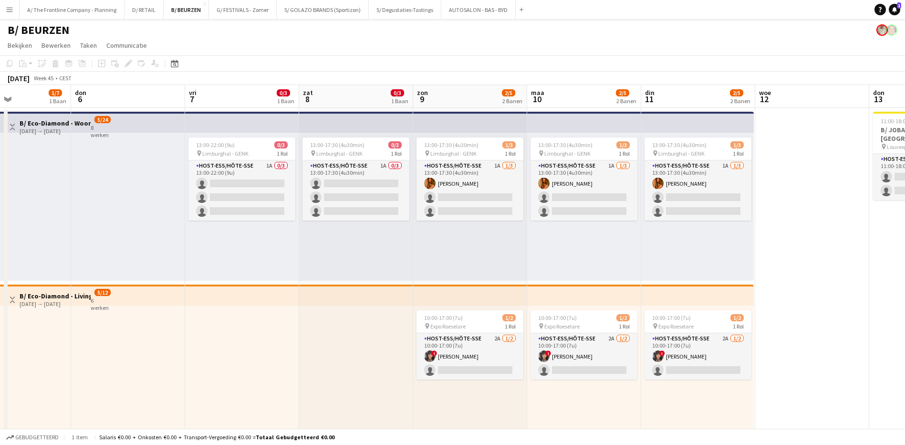
drag, startPoint x: 879, startPoint y: 291, endPoint x: 742, endPoint y: 327, distance: 141.1
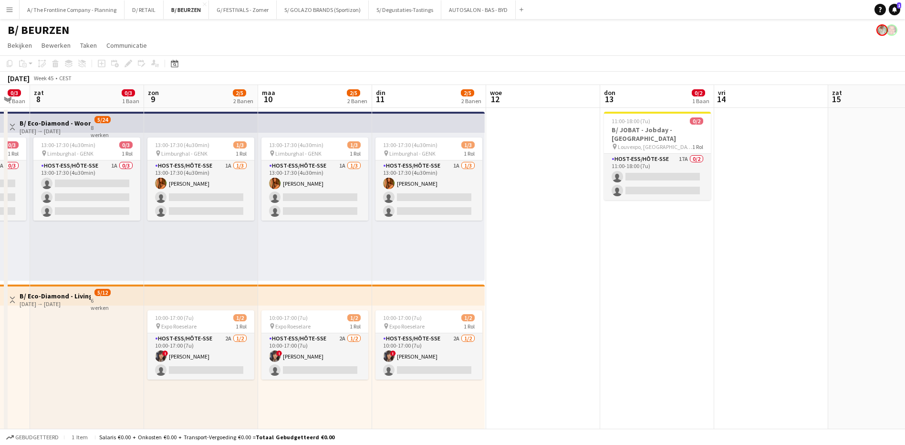
scroll to position [0, 316]
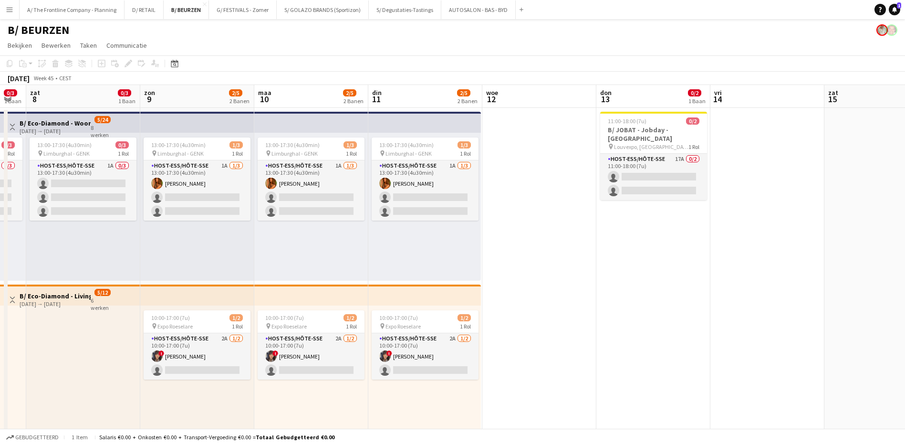
drag, startPoint x: 821, startPoint y: 344, endPoint x: 577, endPoint y: 318, distance: 245.7
click at [679, 159] on app-card-role "Host-ess/Hôte-sse 17A 0/2 11:00-18:00 (7u) single-neutral-actions single-neutra…" at bounding box center [653, 177] width 107 height 46
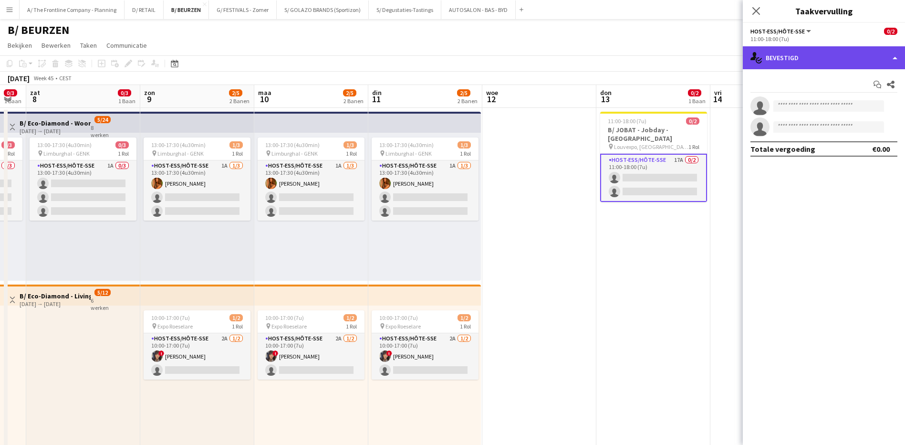
click at [821, 61] on div "single-neutral-actions-check-2 Bevestigd" at bounding box center [824, 57] width 162 height 23
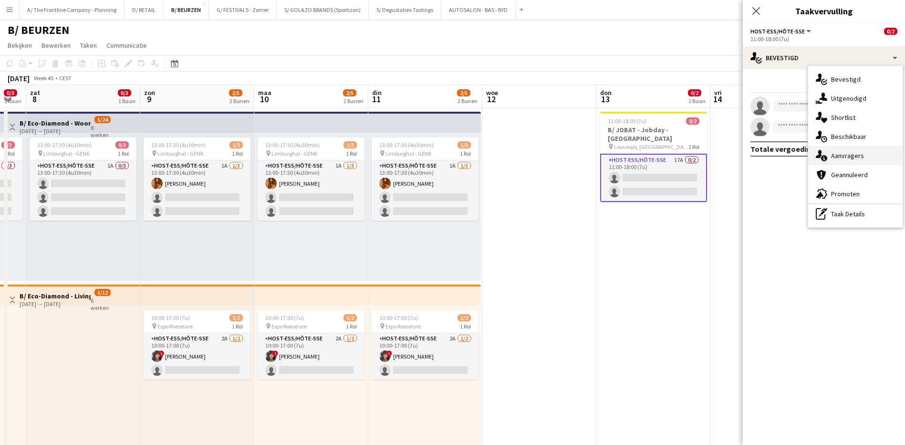
click at [845, 156] on span "Aanvragers" at bounding box center [847, 155] width 33 height 9
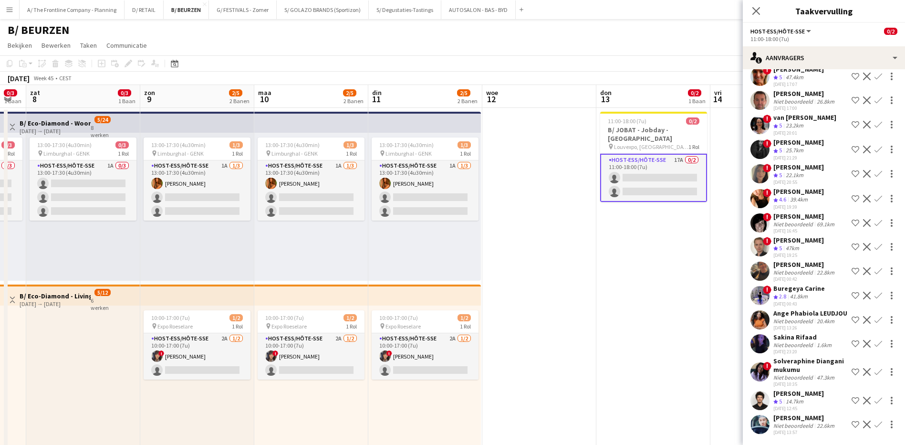
scroll to position [143, 0]
click at [756, 11] on icon at bounding box center [755, 10] width 9 height 9
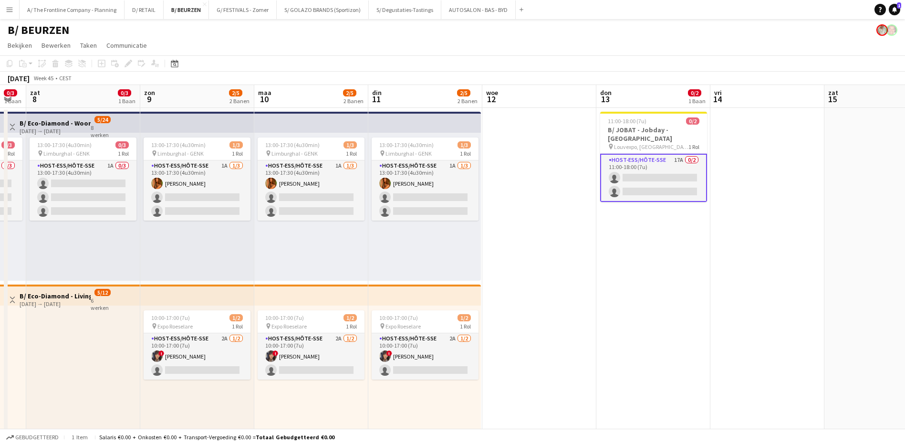
click at [678, 159] on app-card-role "Host-ess/Hôte-sse 17A 0/2 11:00-18:00 (7u) single-neutral-actions single-neutra…" at bounding box center [653, 178] width 107 height 48
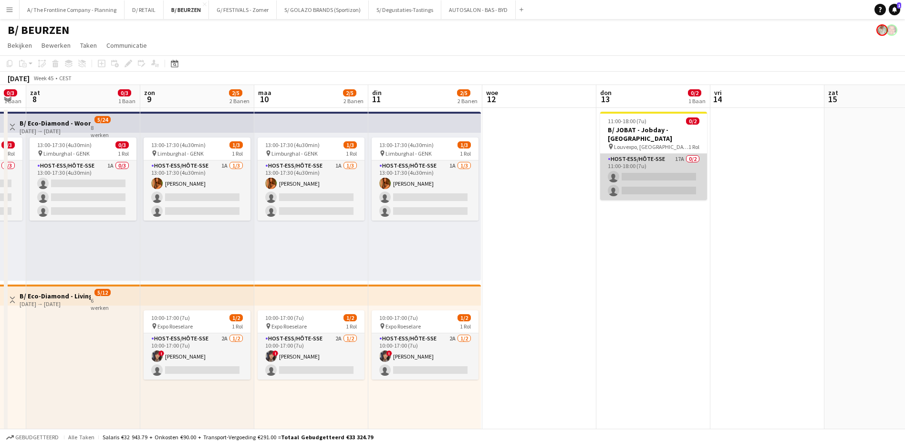
click at [680, 159] on app-card-role "Host-ess/Hôte-sse 17A 0/2 11:00-18:00 (7u) single-neutral-actions single-neutra…" at bounding box center [653, 177] width 107 height 46
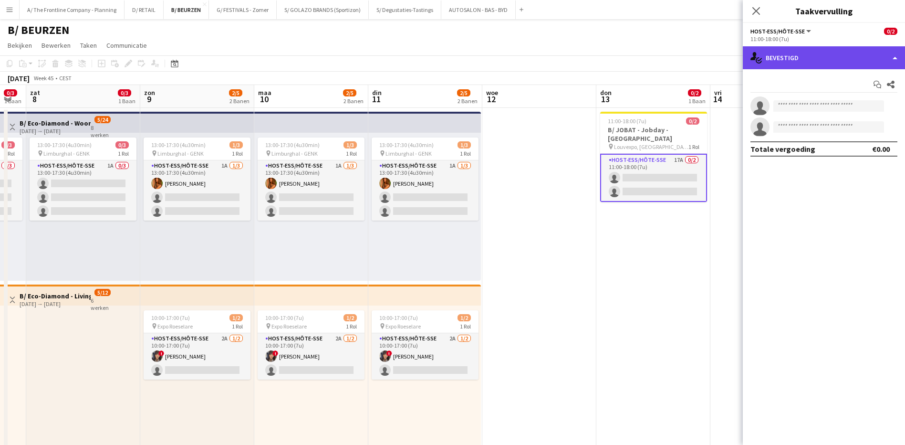
click at [836, 58] on div "single-neutral-actions-check-2 Bevestigd" at bounding box center [824, 57] width 162 height 23
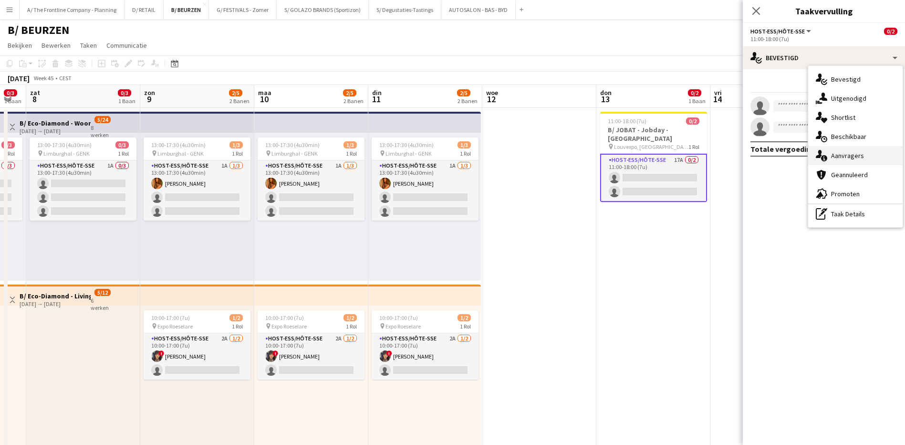
click at [866, 161] on div "single-neutral-actions-information Aanvragers" at bounding box center [855, 155] width 94 height 19
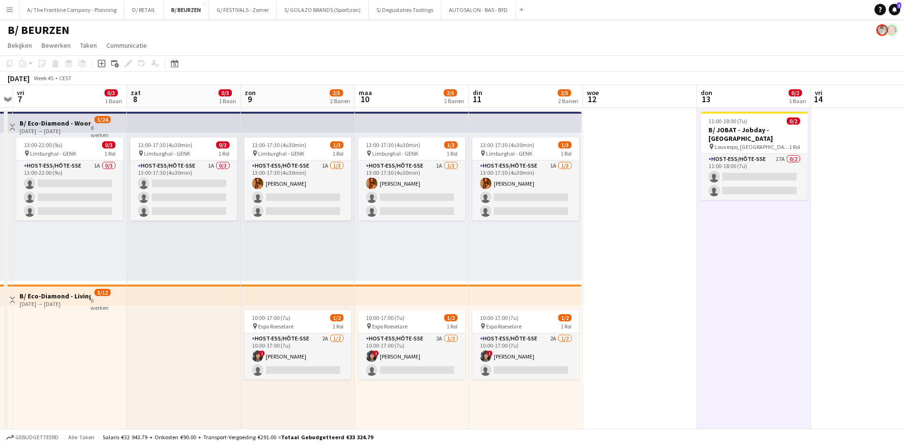
drag, startPoint x: 656, startPoint y: 278, endPoint x: 872, endPoint y: 310, distance: 218.5
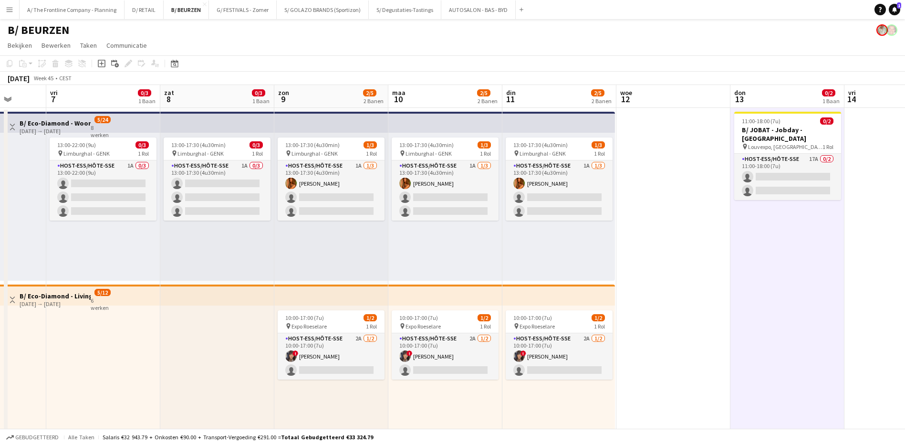
scroll to position [0, 344]
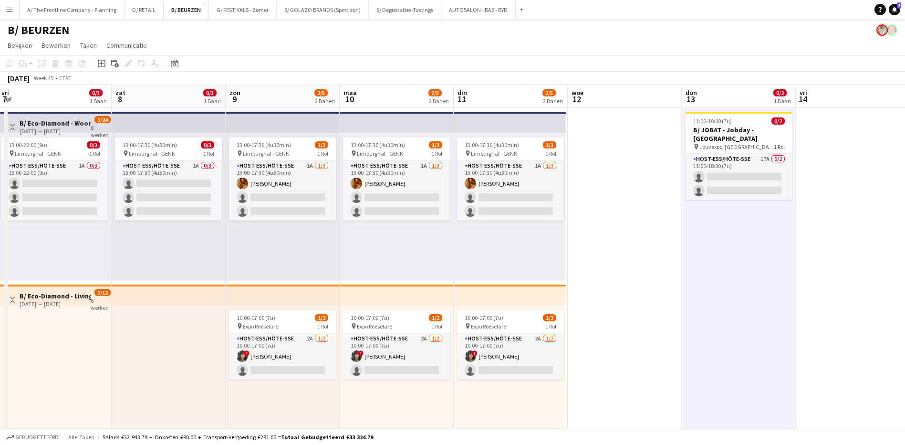
drag, startPoint x: 747, startPoint y: 301, endPoint x: 616, endPoint y: 265, distance: 135.5
click at [763, 159] on app-card-role "Host-ess/Hôte-sse 17A 0/2 11:00-18:00 (7u) single-neutral-actions single-neutra…" at bounding box center [739, 177] width 107 height 46
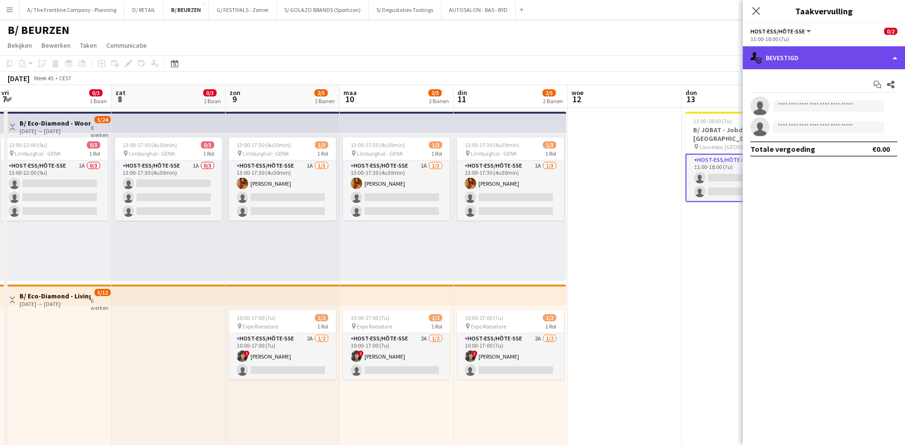
click at [826, 62] on div "single-neutral-actions-check-2 Bevestigd" at bounding box center [824, 57] width 162 height 23
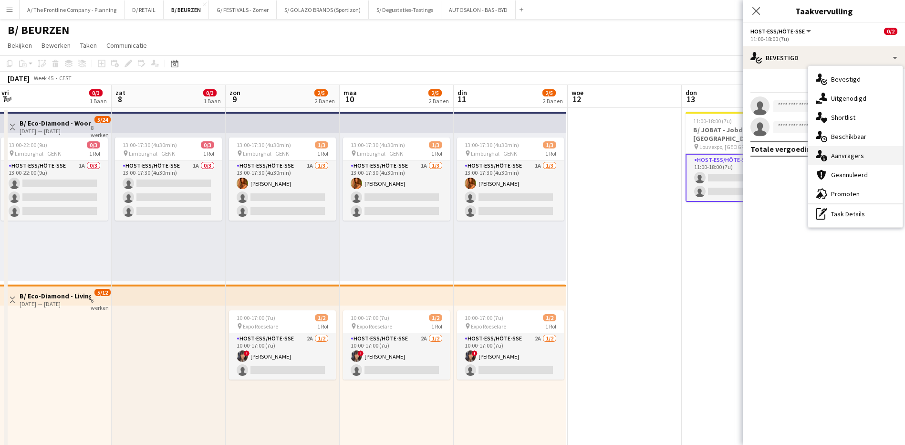
click at [839, 156] on span "Aanvragers" at bounding box center [847, 155] width 33 height 9
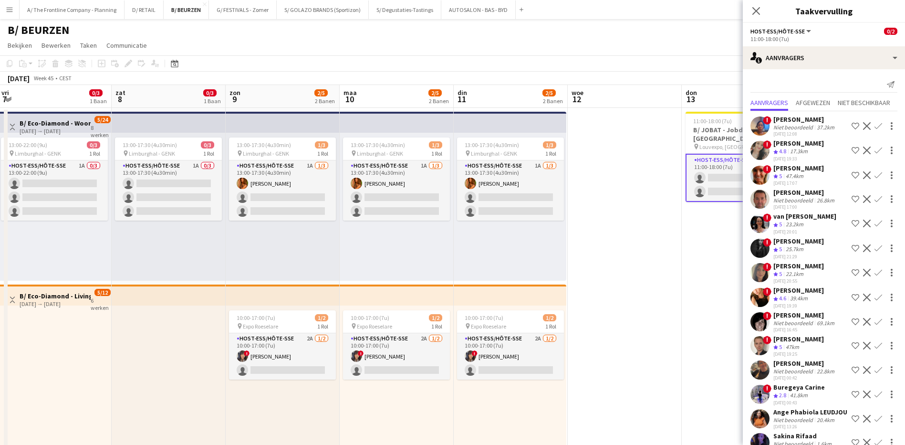
click at [788, 147] on div "[PERSON_NAME]" at bounding box center [798, 143] width 51 height 9
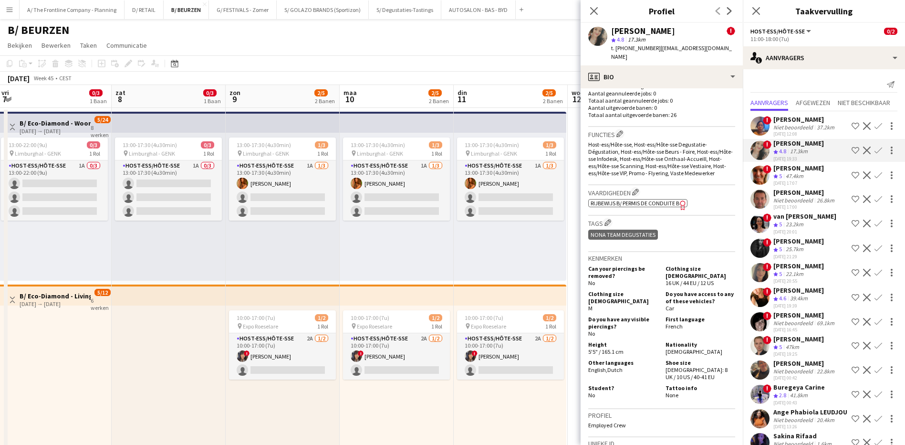
scroll to position [376, 0]
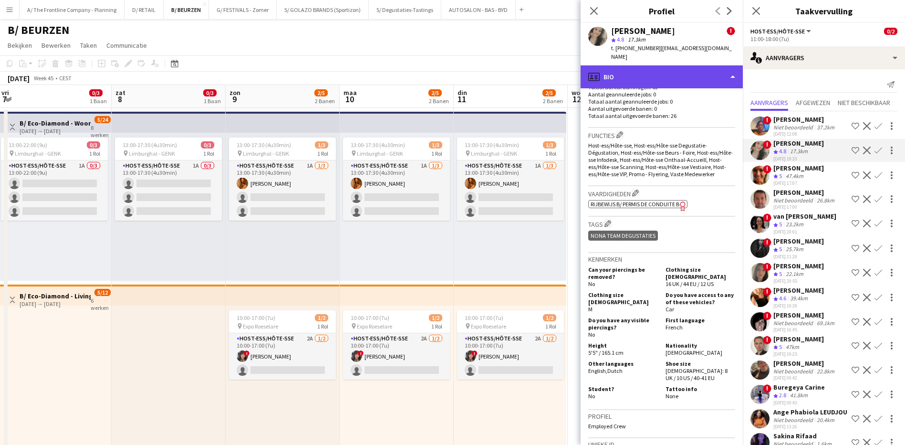
click at [718, 72] on div "profile Bio" at bounding box center [662, 76] width 162 height 23
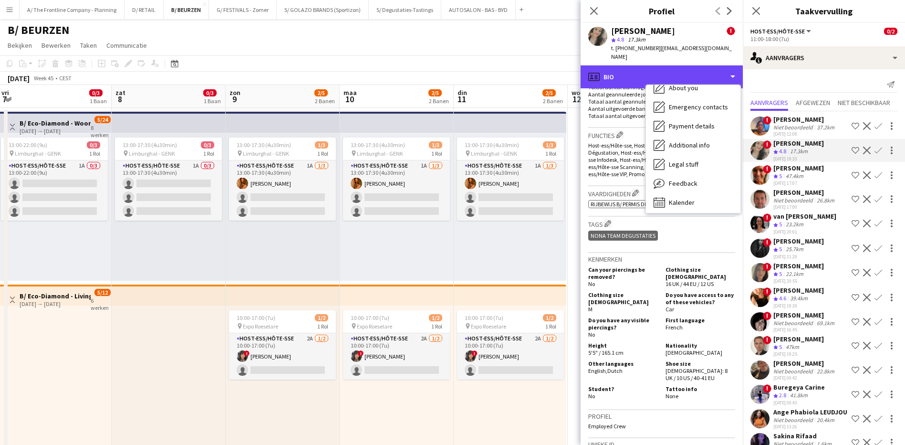
scroll to position [90, 0]
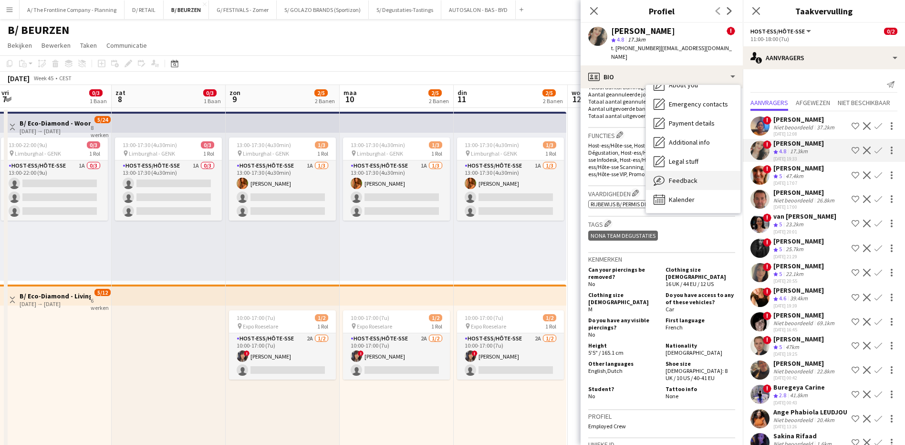
click at [687, 176] on span "Feedback" at bounding box center [683, 180] width 29 height 9
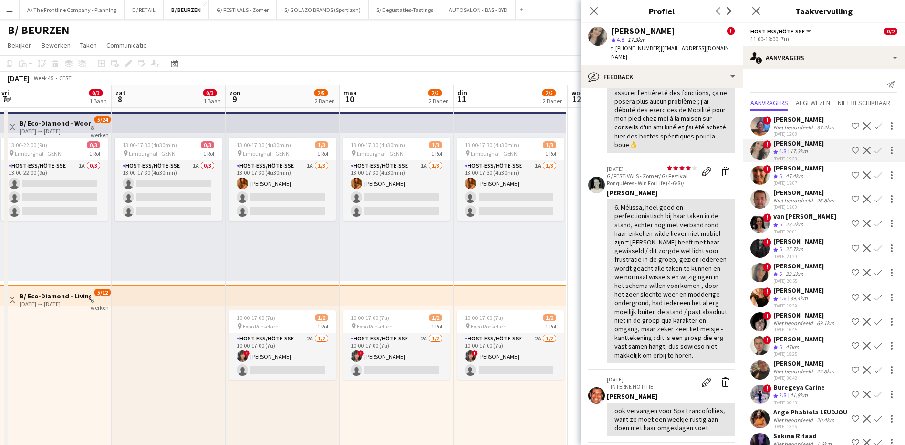
scroll to position [429, 0]
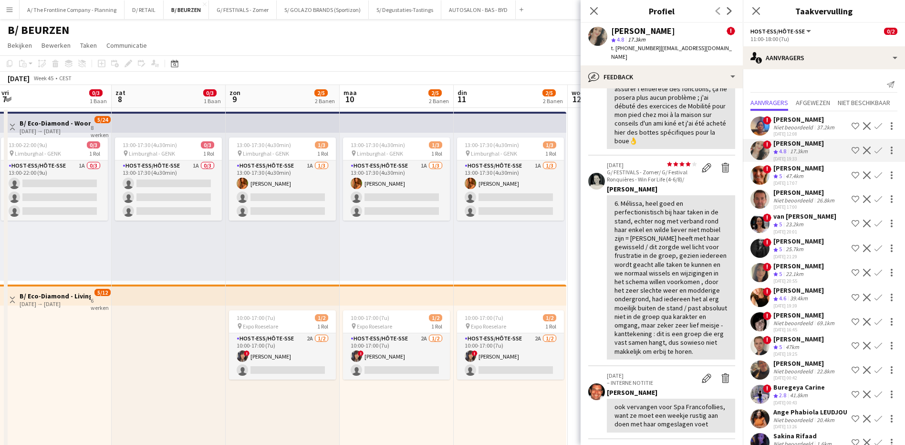
click at [808, 220] on div "van [PERSON_NAME]" at bounding box center [804, 216] width 63 height 9
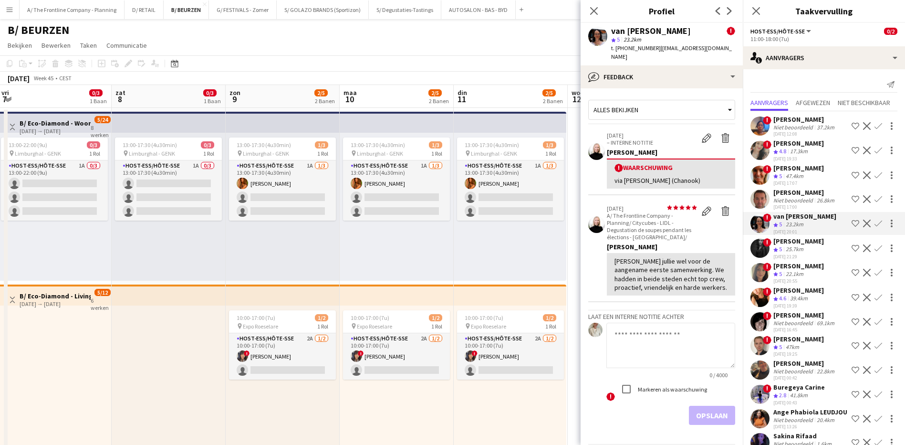
click at [760, 230] on app-user-avatar at bounding box center [759, 223] width 19 height 19
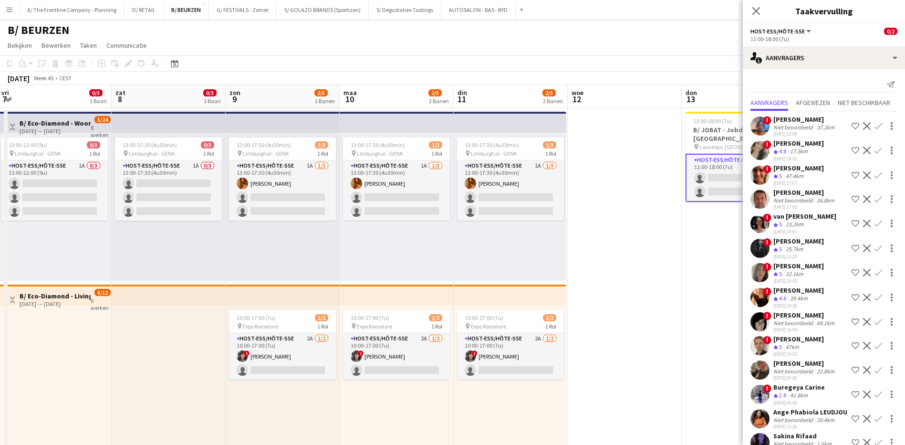
click at [760, 230] on app-user-avatar at bounding box center [759, 223] width 19 height 19
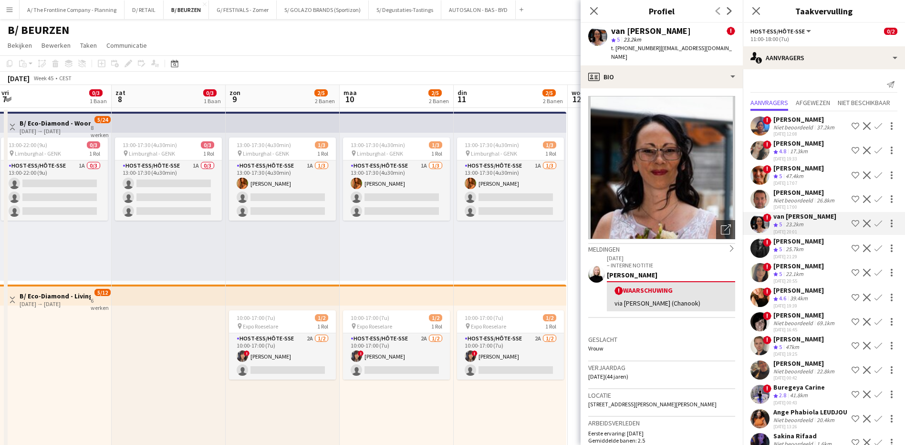
scroll to position [48, 0]
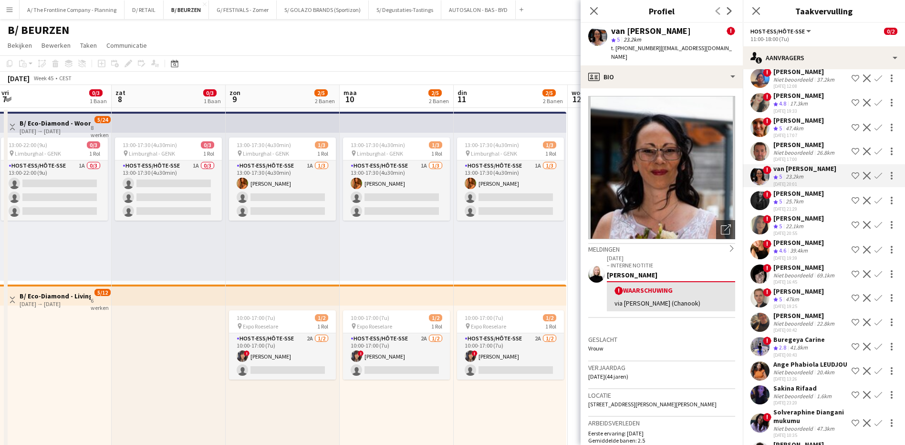
click at [810, 247] on div "[PERSON_NAME]" at bounding box center [798, 242] width 51 height 9
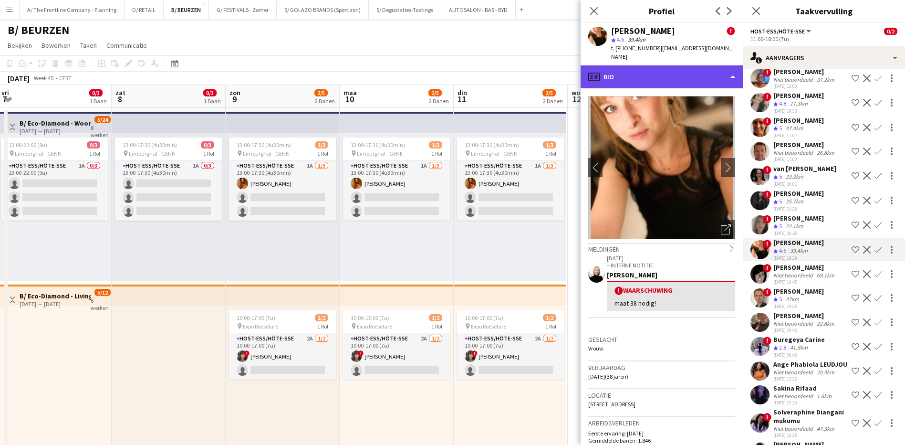
click at [685, 74] on div "profile Bio" at bounding box center [662, 76] width 162 height 23
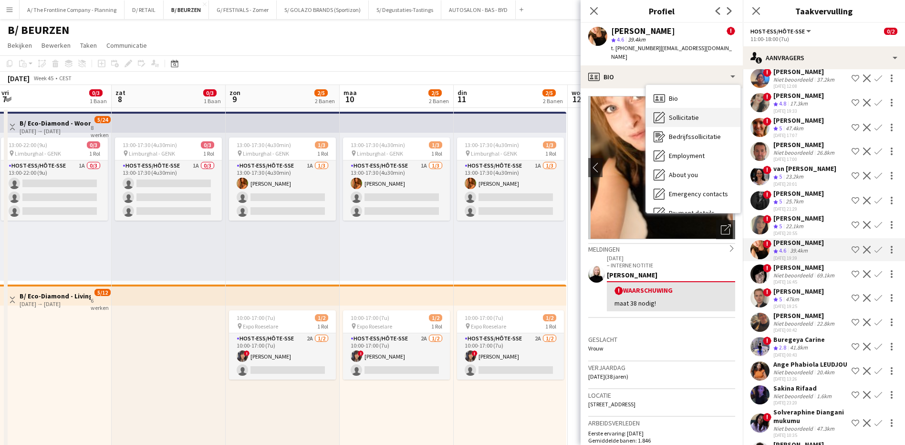
click at [686, 113] on span "Sollicitatie" at bounding box center [684, 117] width 30 height 9
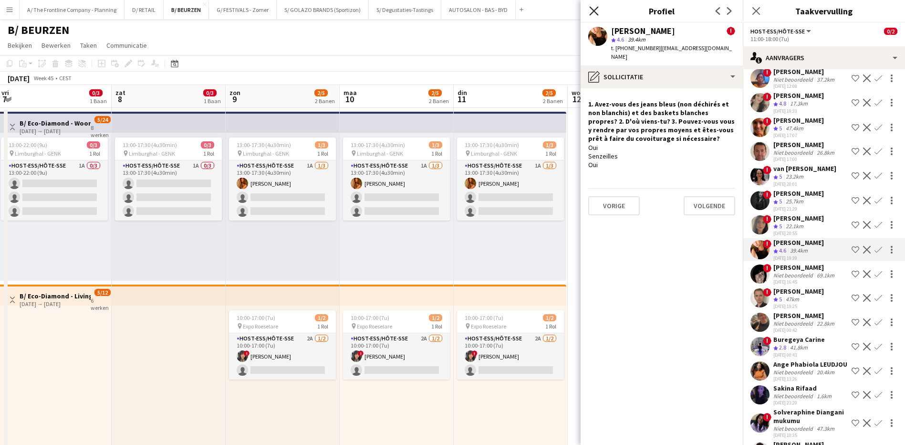
click at [590, 8] on icon at bounding box center [593, 10] width 9 height 9
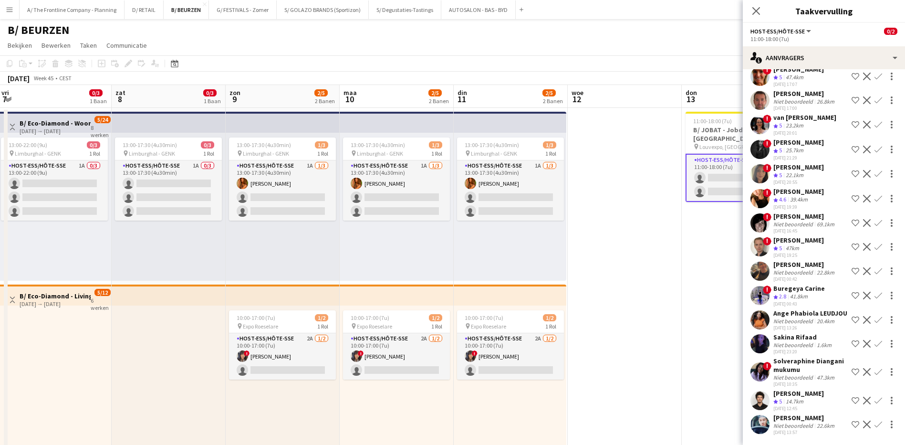
scroll to position [183, 0]
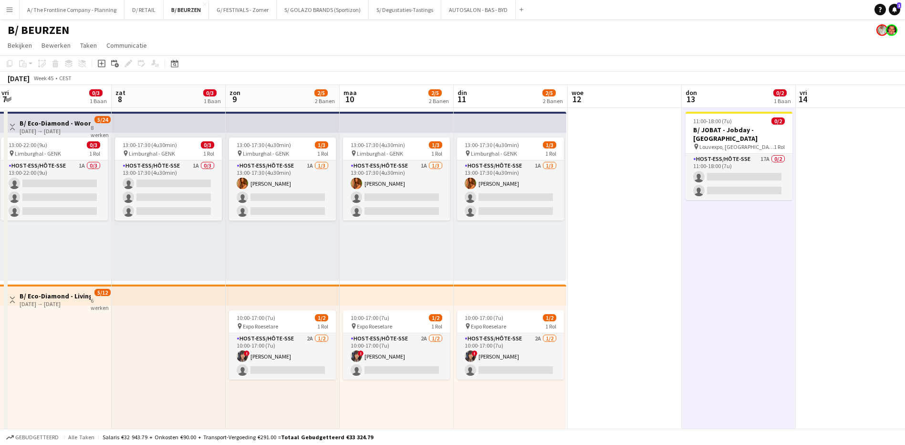
scroll to position [0, 249]
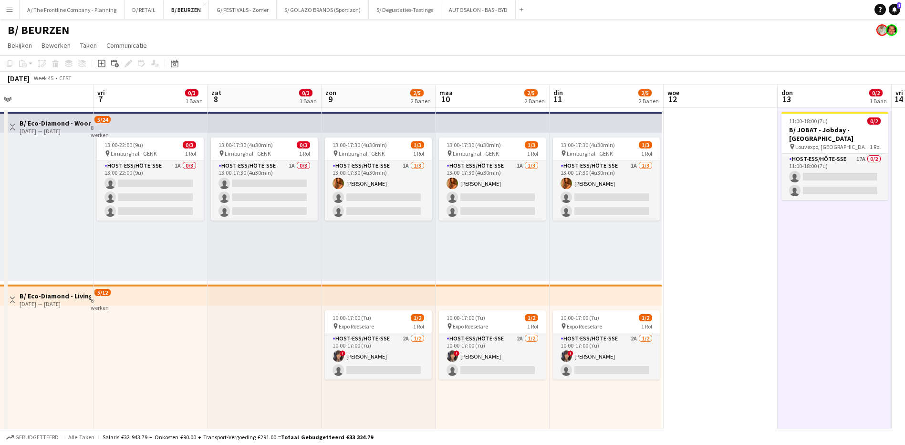
drag, startPoint x: 653, startPoint y: 232, endPoint x: 863, endPoint y: 245, distance: 210.3
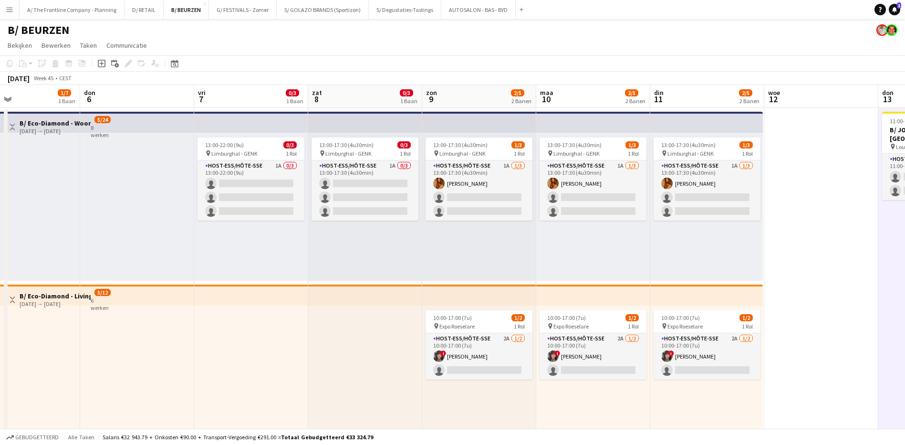
scroll to position [0, 218]
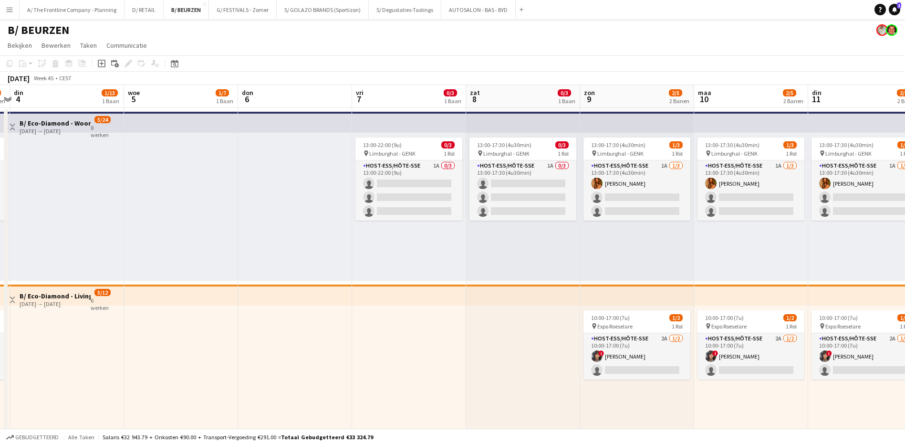
drag, startPoint x: 599, startPoint y: 252, endPoint x: 744, endPoint y: 252, distance: 144.6
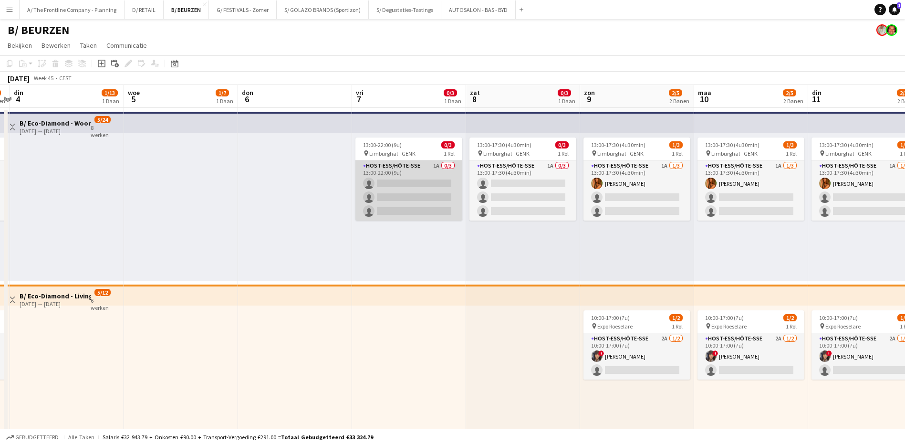
click at [439, 167] on app-card-role "Host-ess/Hôte-sse 1A 0/3 13:00-22:00 (9u) single-neutral-actions single-neutral…" at bounding box center [408, 190] width 107 height 60
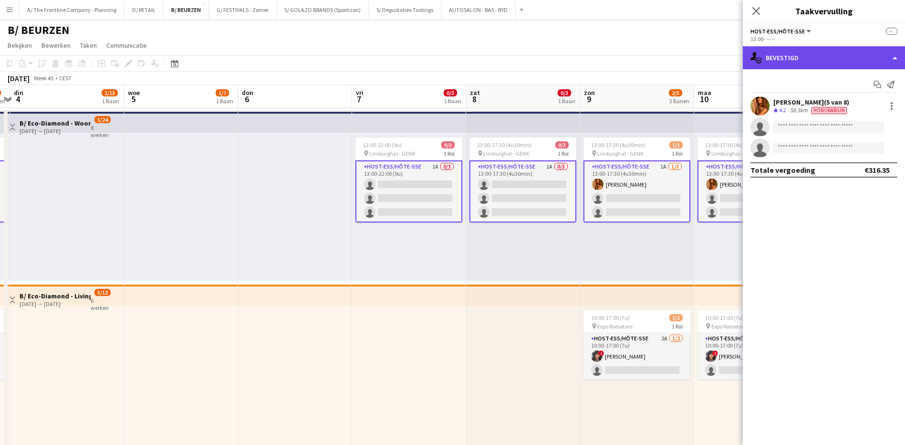
click at [833, 56] on div "single-neutral-actions-check-2 Bevestigd" at bounding box center [824, 57] width 162 height 23
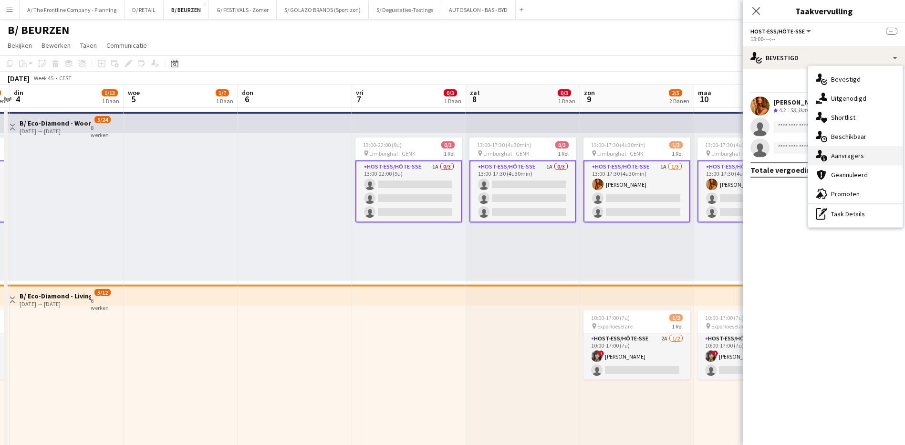
click at [846, 156] on span "Aanvragers" at bounding box center [847, 155] width 33 height 9
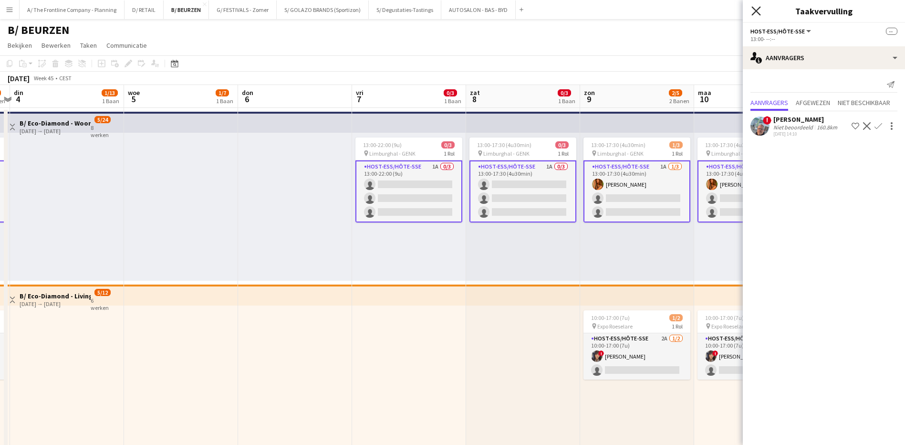
click at [754, 10] on icon "Sluit pop-in" at bounding box center [755, 10] width 9 height 9
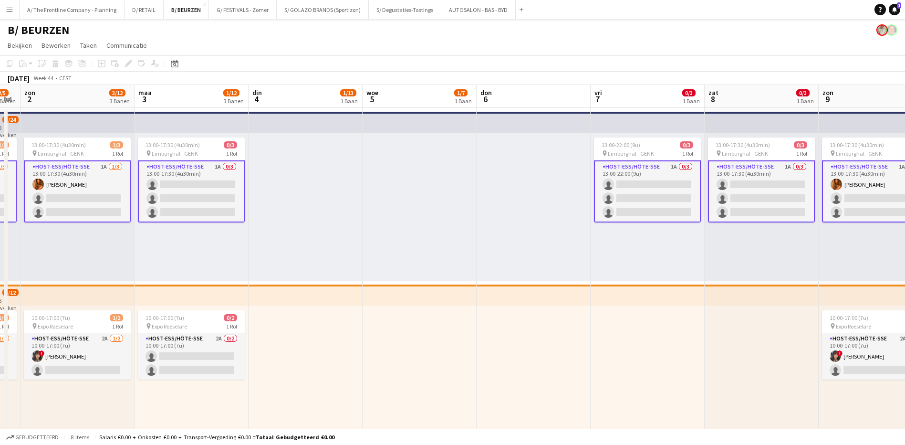
drag, startPoint x: 603, startPoint y: 242, endPoint x: 842, endPoint y: 267, distance: 240.3
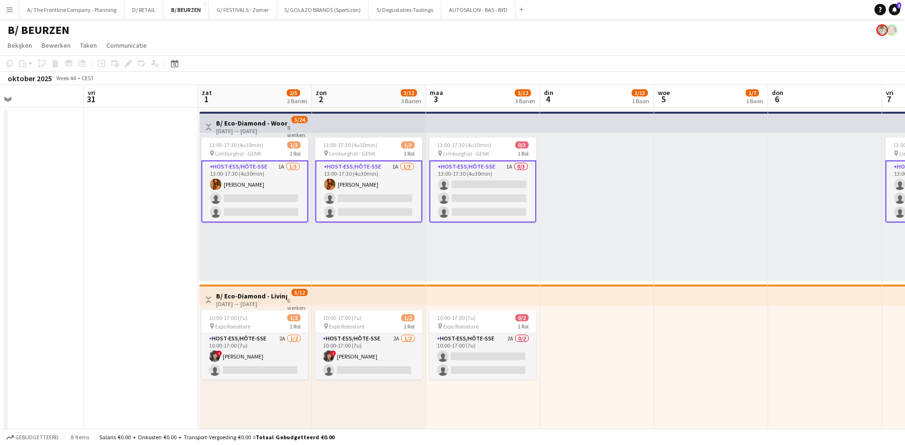
scroll to position [0, 249]
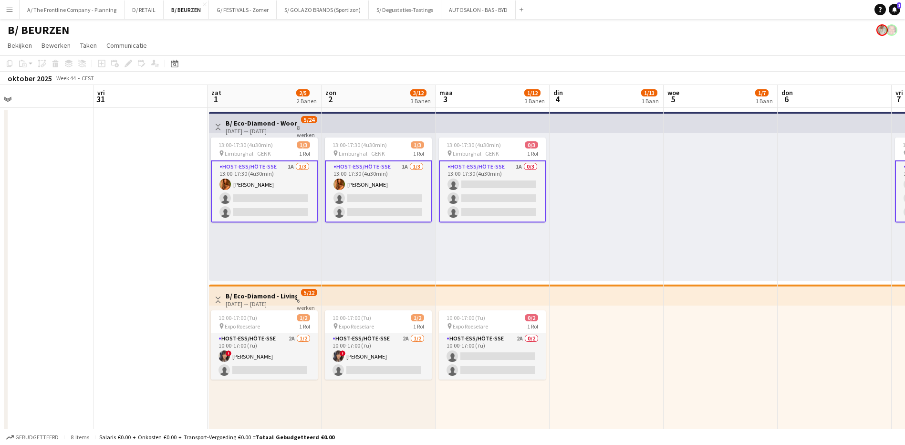
drag, startPoint x: 393, startPoint y: 240, endPoint x: 693, endPoint y: 234, distance: 300.6
click at [292, 166] on app-card-role "Host-ess/Hôte-sse 1A [DATE] 13:00-17:30 (4u30min) [PERSON_NAME] single-neutral-…" at bounding box center [264, 191] width 107 height 62
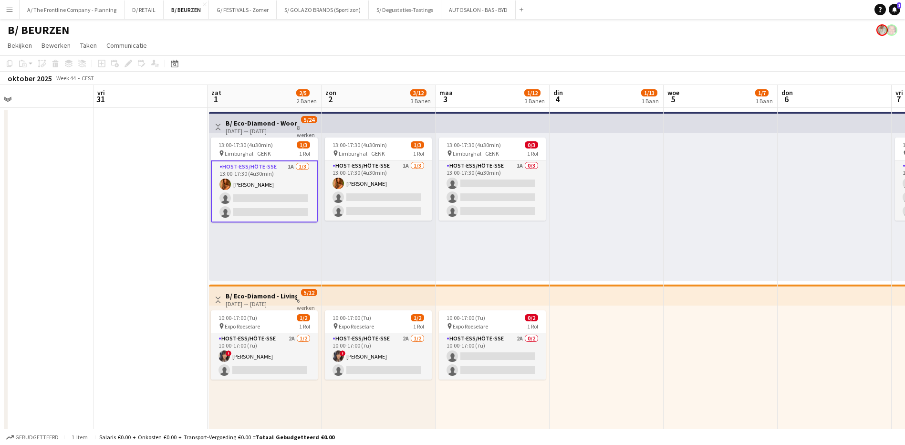
click at [292, 166] on app-card-role "Host-ess/Hôte-sse 1A [DATE] 13:00-17:30 (4u30min) [PERSON_NAME] single-neutral-…" at bounding box center [264, 191] width 107 height 62
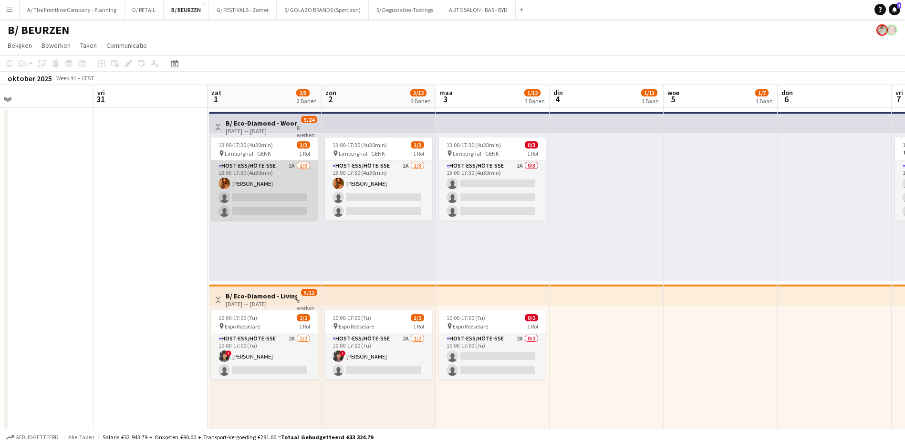
click at [292, 166] on app-card-role "Host-ess/Hôte-sse 1A [DATE] 13:00-17:30 (4u30min) [PERSON_NAME] single-neutral-…" at bounding box center [264, 190] width 107 height 60
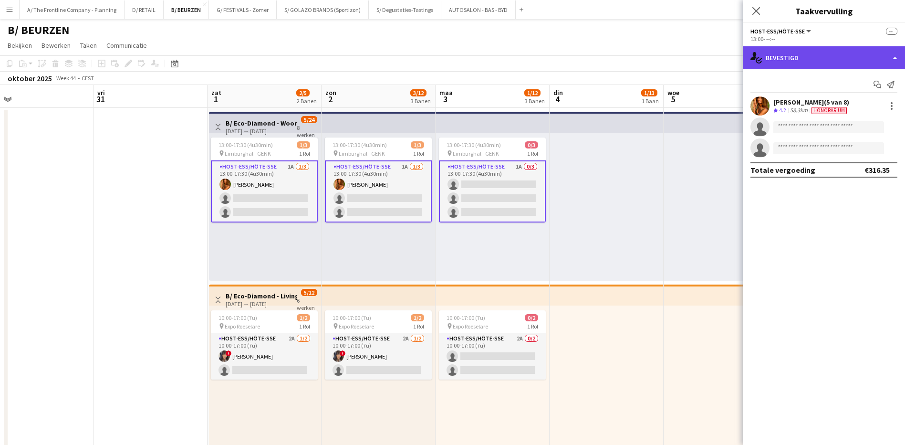
click at [824, 60] on div "single-neutral-actions-check-2 Bevestigd" at bounding box center [824, 57] width 162 height 23
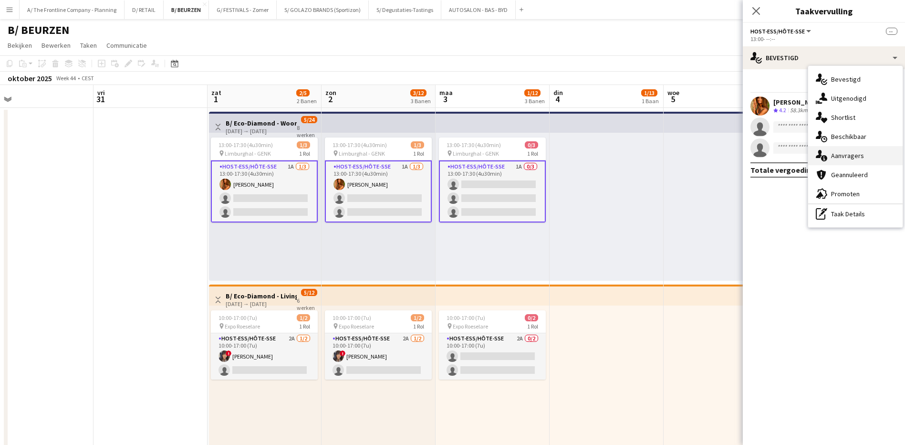
click at [843, 161] on div "single-neutral-actions-information Aanvragers" at bounding box center [855, 155] width 94 height 19
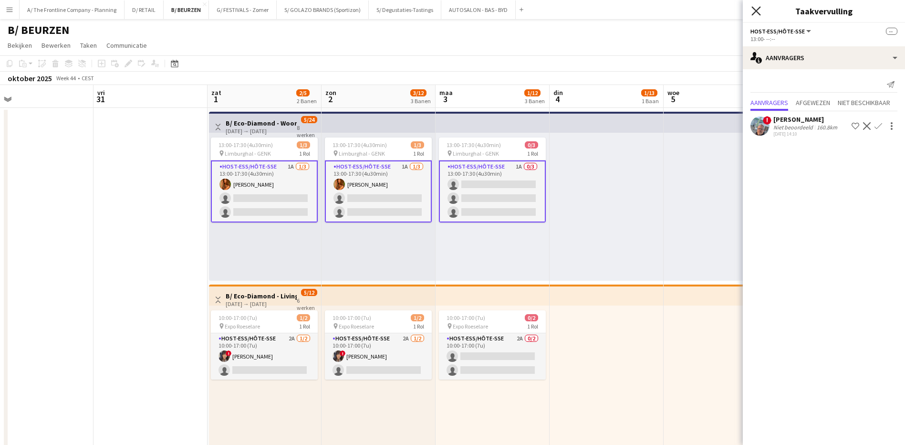
click at [756, 13] on icon "Sluit pop-in" at bounding box center [755, 10] width 9 height 9
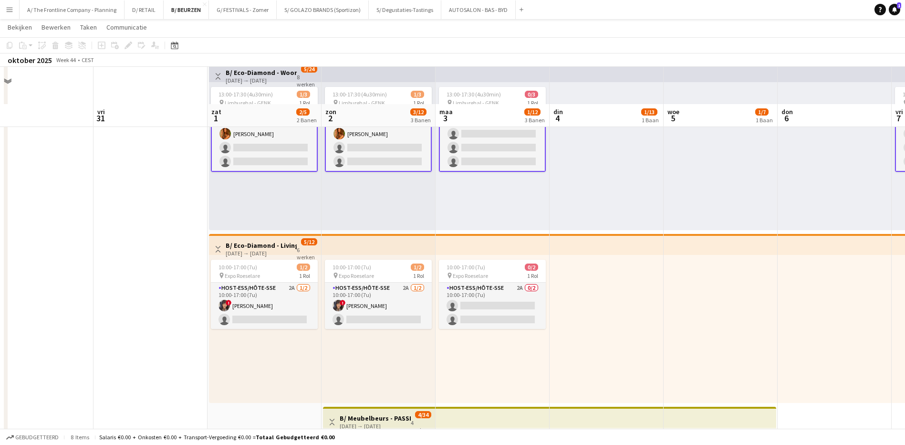
scroll to position [95, 0]
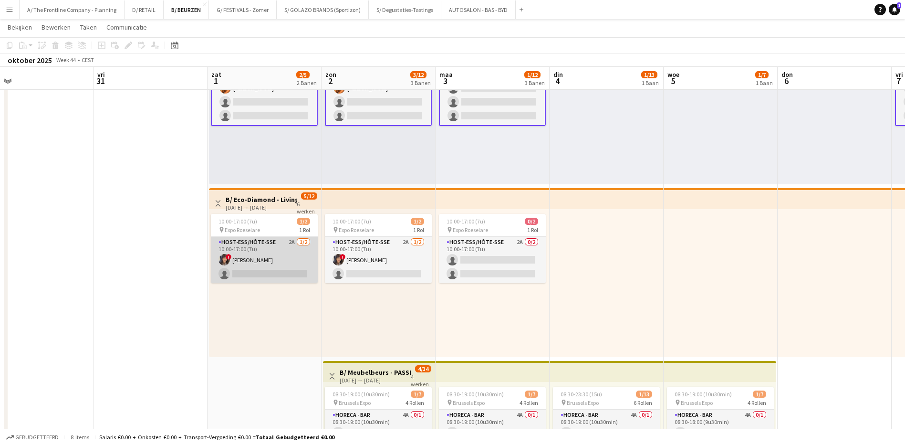
click at [291, 241] on app-card-role "Host-ess/Hôte-sse 2A [DATE] 10:00-17:00 (7u) ! [PERSON_NAME] single-neutral-act…" at bounding box center [264, 260] width 107 height 46
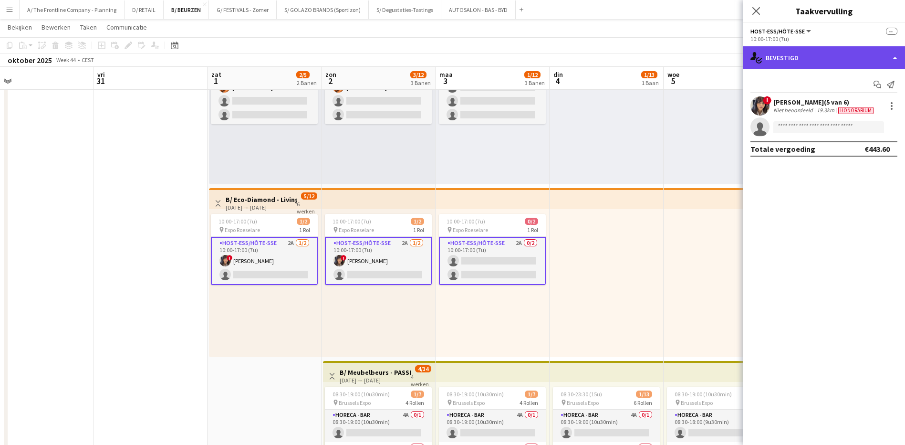
click at [828, 57] on div "single-neutral-actions-check-2 Bevestigd" at bounding box center [824, 57] width 162 height 23
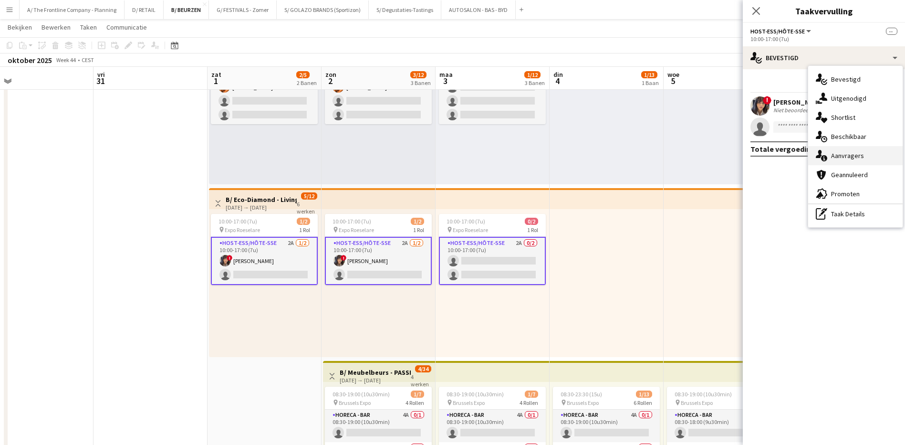
click at [853, 152] on span "Aanvragers" at bounding box center [847, 155] width 33 height 9
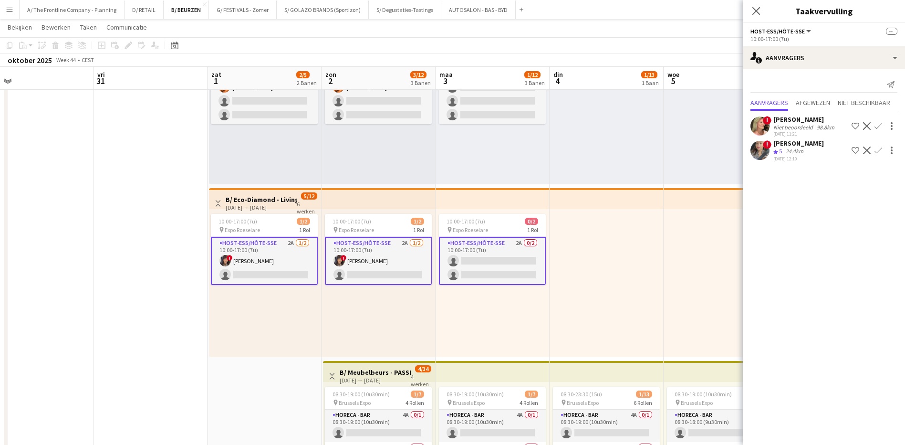
click at [791, 119] on div "[PERSON_NAME]" at bounding box center [804, 119] width 63 height 9
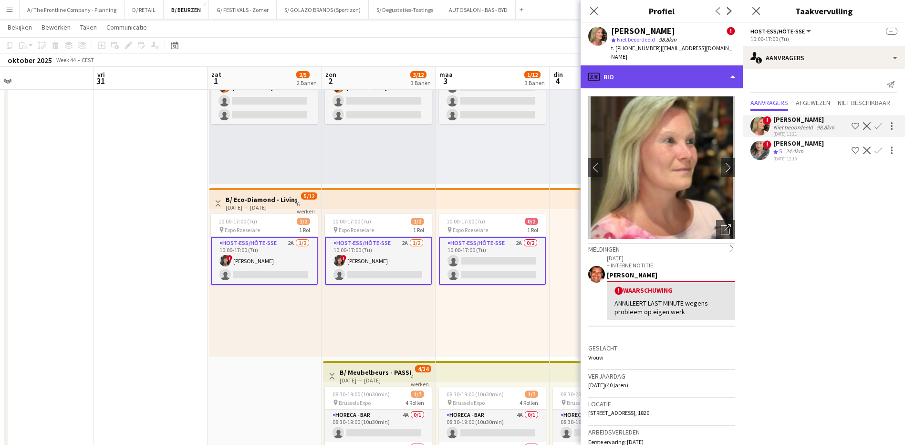
click at [669, 70] on div "profile Bio" at bounding box center [662, 76] width 162 height 23
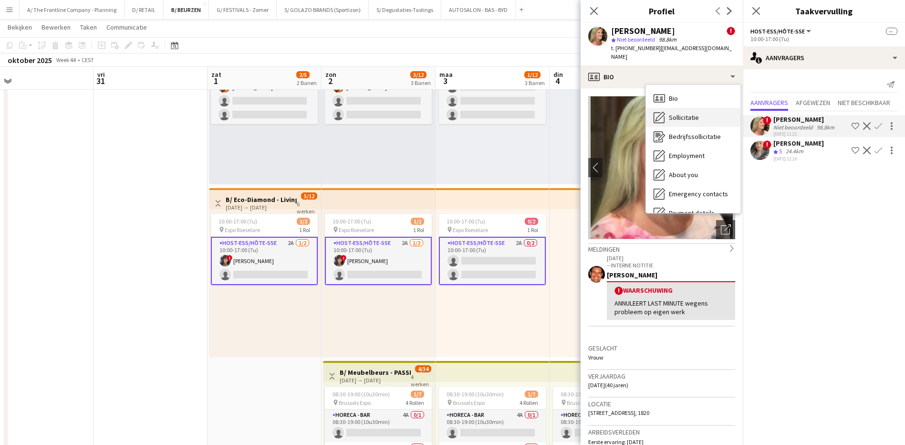
click at [681, 113] on span "Sollicitatie" at bounding box center [684, 117] width 30 height 9
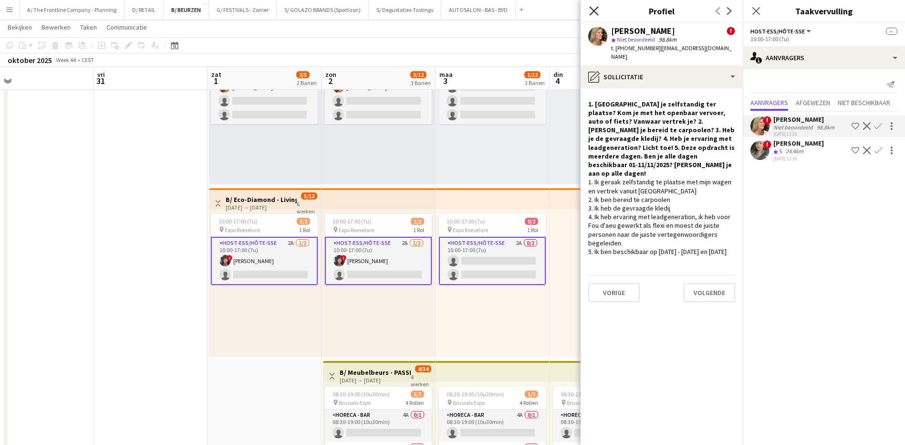
click at [596, 12] on icon "Sluit pop-in" at bounding box center [593, 10] width 9 height 9
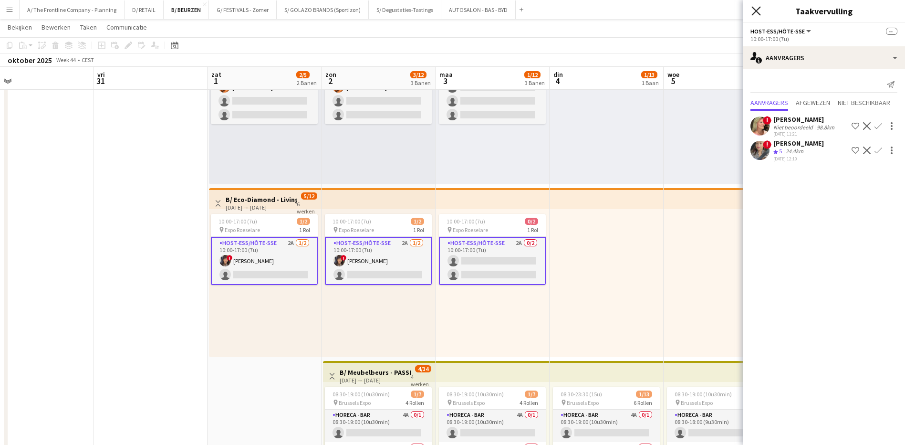
click at [757, 13] on icon "Sluit pop-in" at bounding box center [755, 10] width 9 height 9
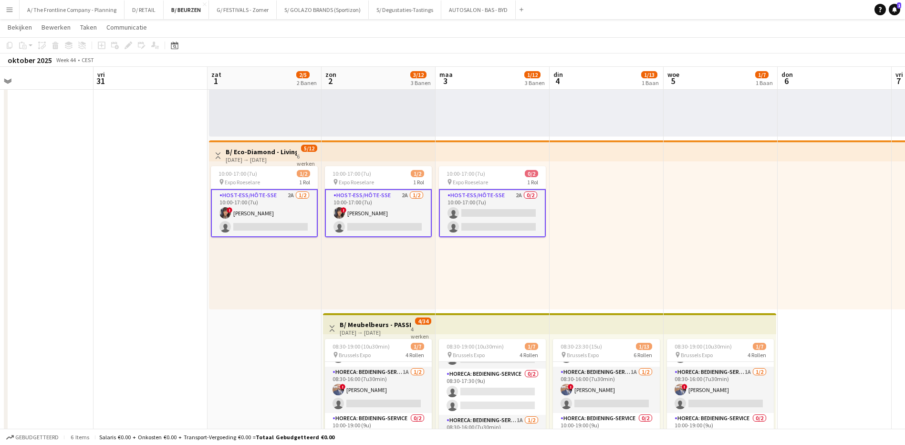
scroll to position [74, 0]
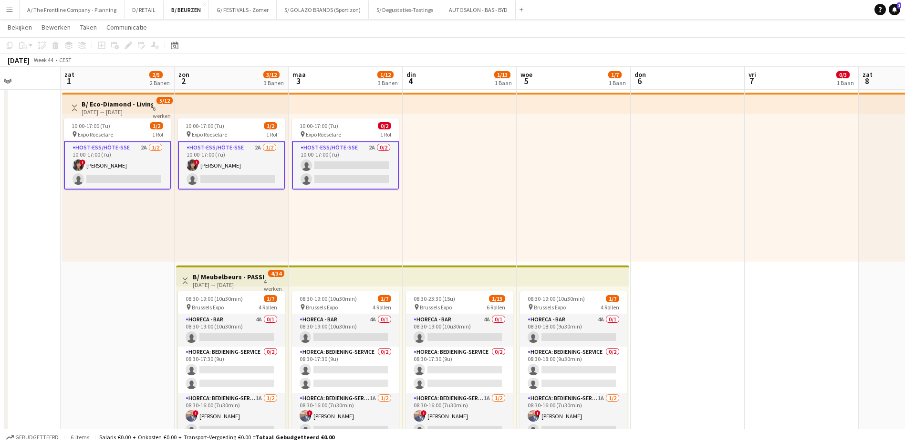
drag, startPoint x: 875, startPoint y: 364, endPoint x: 614, endPoint y: 354, distance: 261.2
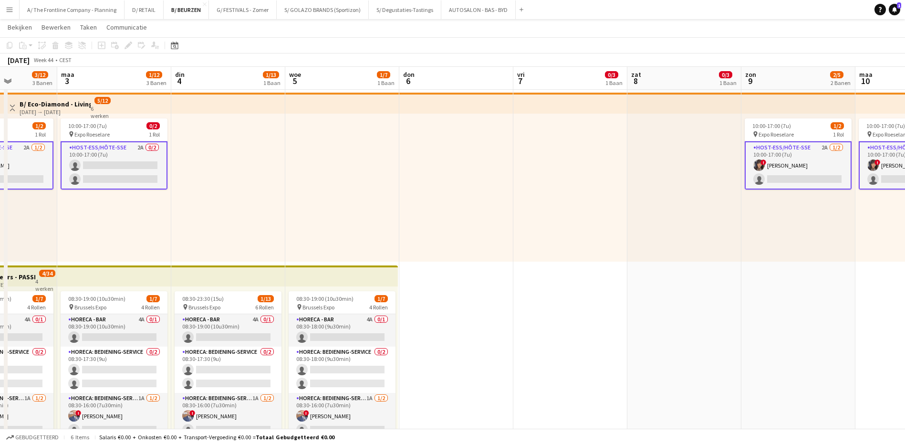
drag, startPoint x: 708, startPoint y: 363, endPoint x: 628, endPoint y: 349, distance: 81.3
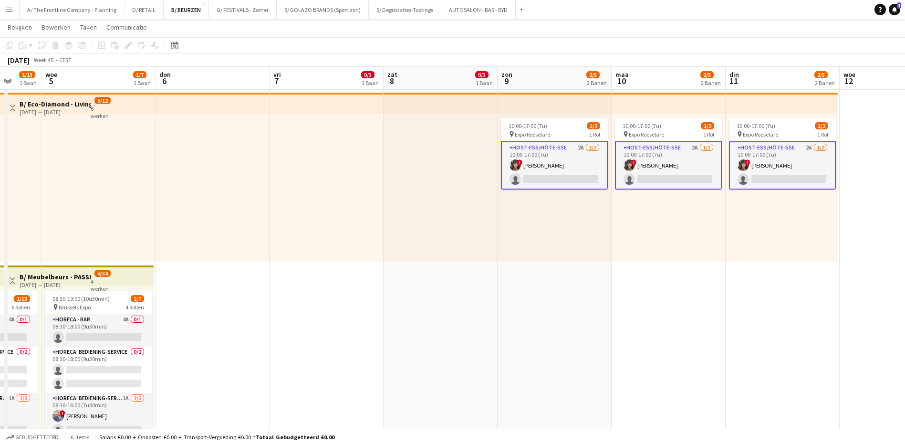
drag, startPoint x: 748, startPoint y: 342, endPoint x: 504, endPoint y: 323, distance: 244.5
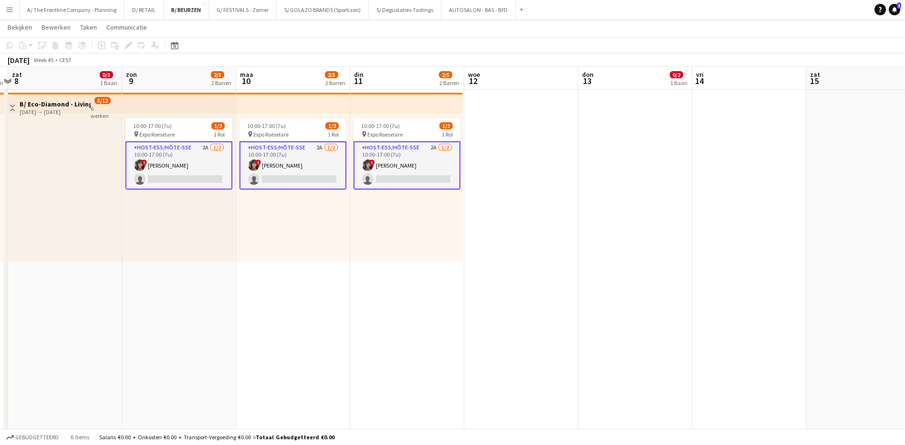
drag, startPoint x: 730, startPoint y: 344, endPoint x: 354, endPoint y: 299, distance: 378.7
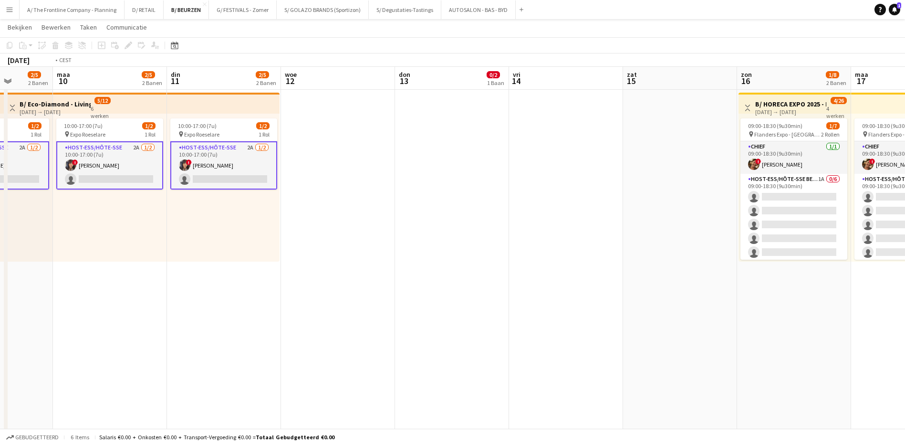
drag, startPoint x: 660, startPoint y: 336, endPoint x: 318, endPoint y: 303, distance: 343.6
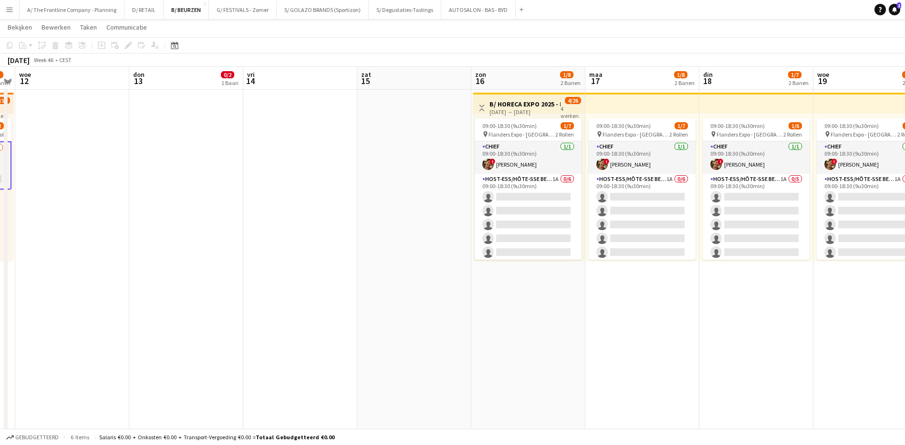
drag, startPoint x: 632, startPoint y: 323, endPoint x: 525, endPoint y: 325, distance: 106.4
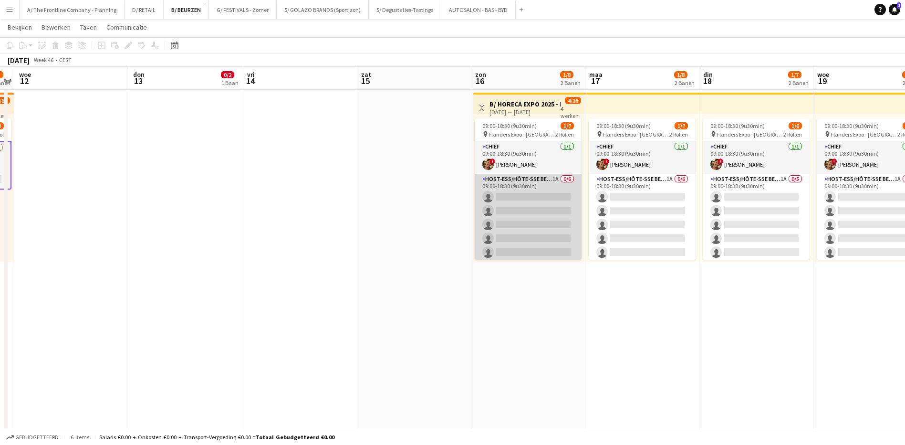
click at [550, 179] on app-card-role "Host-ess/Hôte-sse Beurs - Foire 1A 0/6 09:00-18:30 (9u30min) single-neutral-act…" at bounding box center [528, 225] width 107 height 102
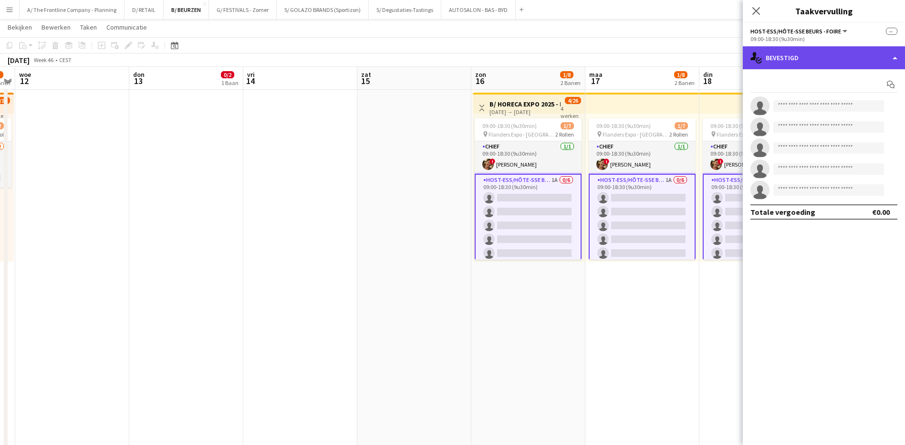
click at [841, 52] on div "single-neutral-actions-check-2 Bevestigd" at bounding box center [824, 57] width 162 height 23
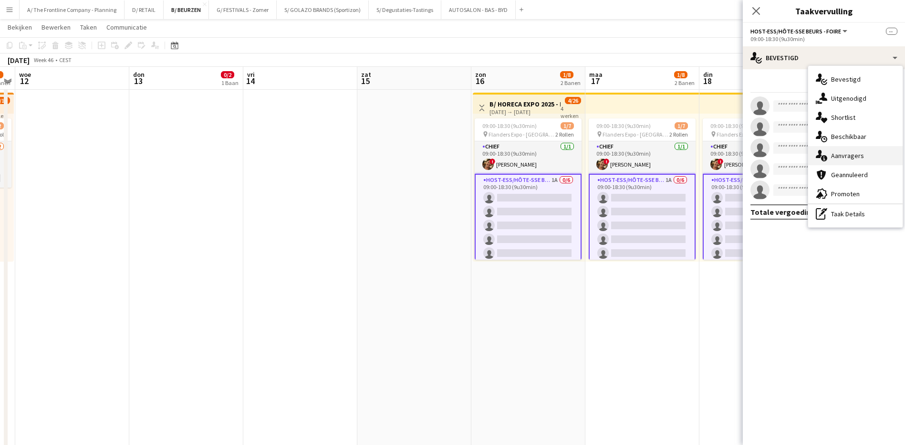
click at [849, 155] on span "Aanvragers" at bounding box center [847, 155] width 33 height 9
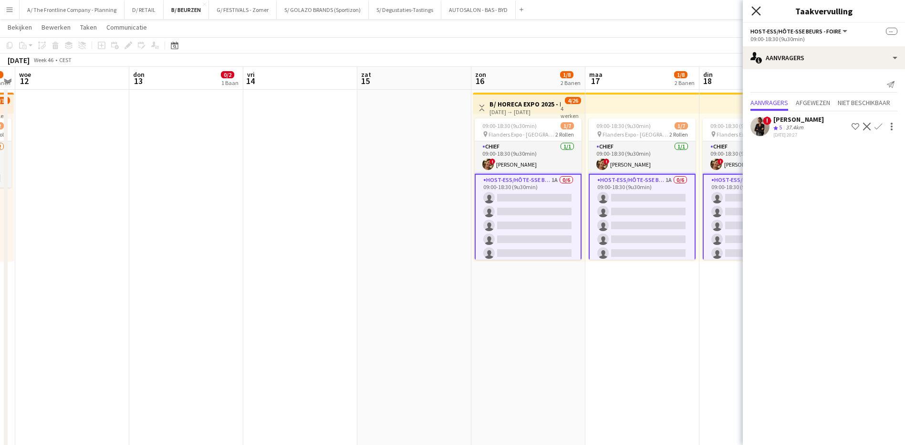
click at [755, 11] on icon "Sluit pop-in" at bounding box center [755, 10] width 9 height 9
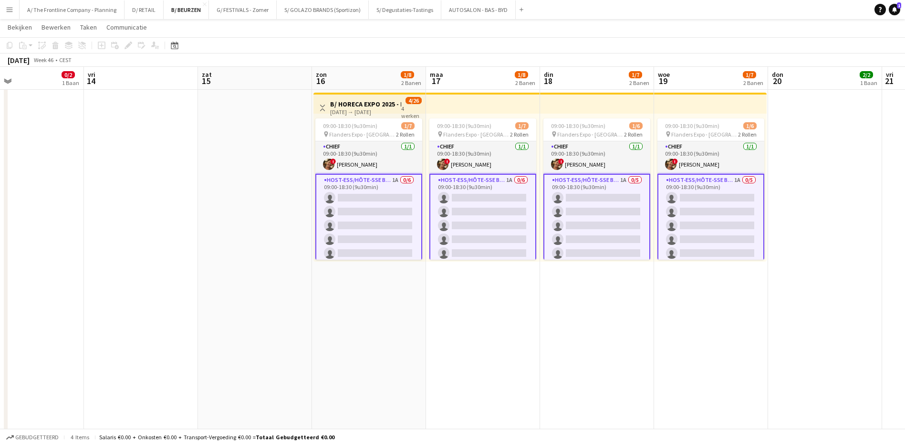
drag, startPoint x: 734, startPoint y: 321, endPoint x: 345, endPoint y: 311, distance: 389.4
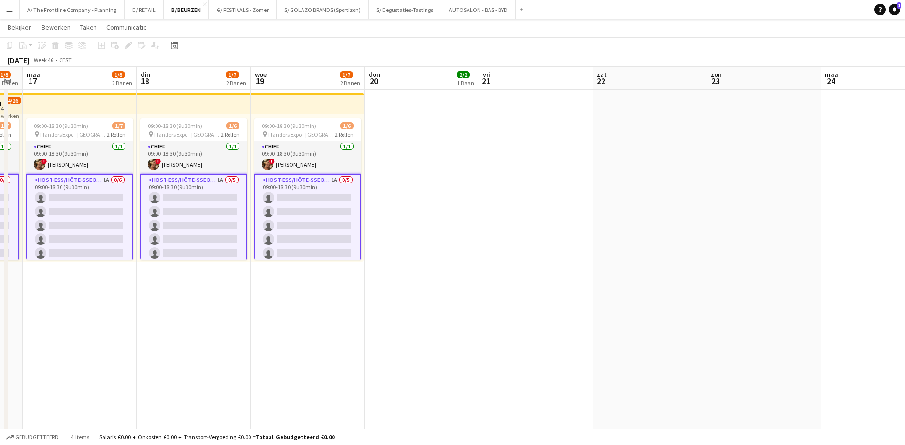
drag, startPoint x: 598, startPoint y: 300, endPoint x: 431, endPoint y: 306, distance: 167.6
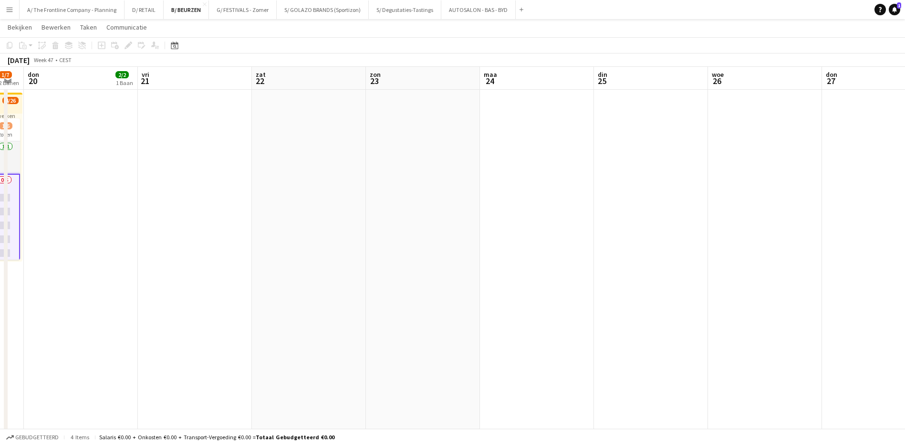
drag, startPoint x: 767, startPoint y: 289, endPoint x: 432, endPoint y: 286, distance: 334.9
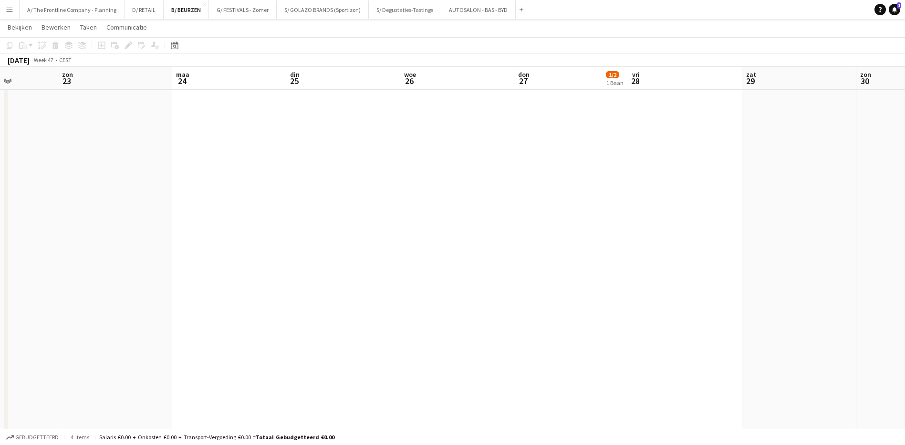
drag, startPoint x: 675, startPoint y: 279, endPoint x: 328, endPoint y: 271, distance: 347.4
drag, startPoint x: 640, startPoint y: 259, endPoint x: 361, endPoint y: 257, distance: 279.1
drag, startPoint x: 686, startPoint y: 248, endPoint x: 410, endPoint y: 246, distance: 275.8
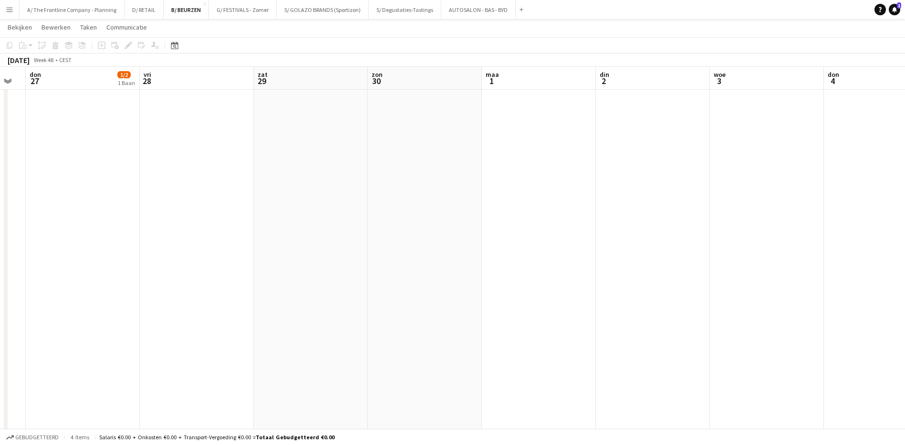
click at [147, 12] on button "D/ RETAIL Sluiten" at bounding box center [144, 9] width 39 height 19
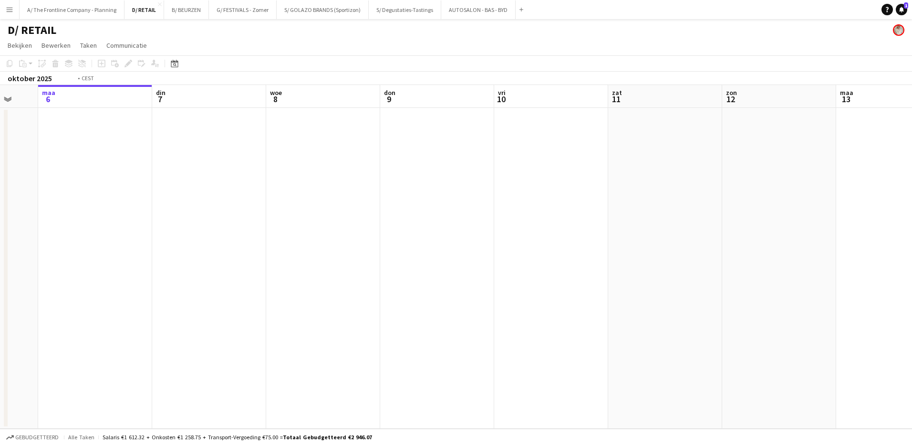
drag, startPoint x: 445, startPoint y: 193, endPoint x: 141, endPoint y: 172, distance: 304.6
click at [141, 174] on app-calendar-viewport "vri 3 zat 4 [DATE] 6 din 7 woe 8 don 9 vri 10 zat 11 [DATE] din 14 woe 15" at bounding box center [456, 256] width 912 height 343
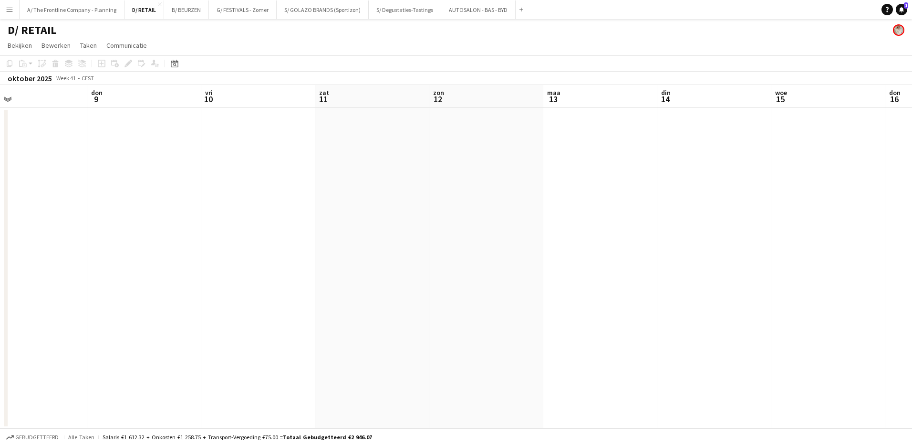
drag, startPoint x: 600, startPoint y: 204, endPoint x: 307, endPoint y: 176, distance: 294.2
click at [307, 176] on app-calendar-viewport "[DATE] 6 din 7 woe 8 don 9 vri 10 zat 11 [DATE] din 14 woe 15 don 16 vri 17" at bounding box center [456, 256] width 912 height 343
drag, startPoint x: 701, startPoint y: 194, endPoint x: 334, endPoint y: 182, distance: 367.1
click at [334, 182] on app-calendar-viewport "zat 11 [DATE] din 14 woe 15 don 16 vri 17 zat 18 [DATE] din 21 woe 22 don 23" at bounding box center [456, 256] width 912 height 343
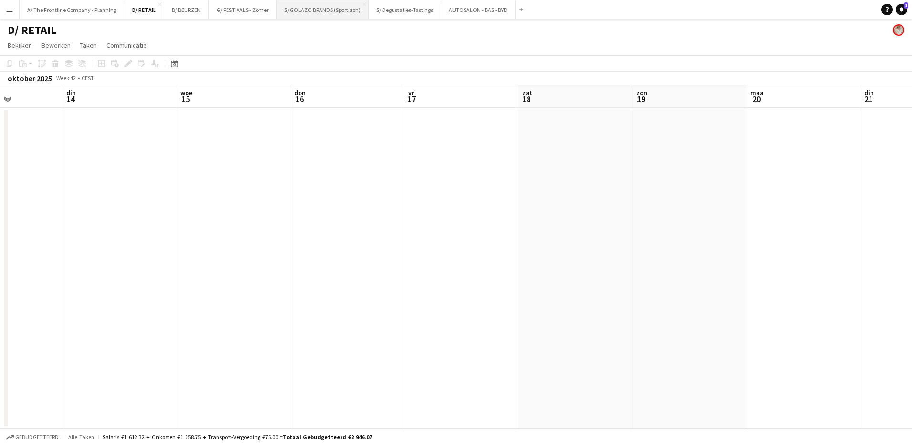
click at [335, 13] on button "S/ GOLAZO BRANDS (Sportizon) Sluiten" at bounding box center [323, 9] width 92 height 19
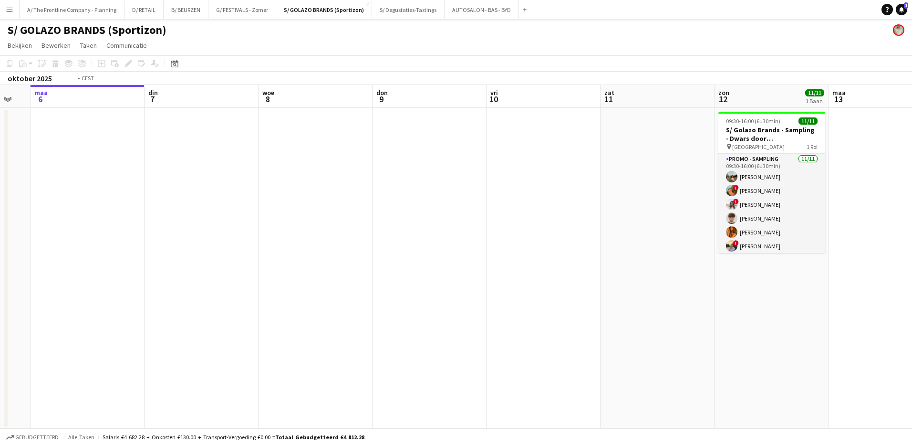
drag, startPoint x: 733, startPoint y: 288, endPoint x: 421, endPoint y: 302, distance: 311.9
click at [421, 302] on app-calendar-viewport "vri 3 zat 4 [DATE] 6 din 7 woe 8 don 9 vri 10 zat 11 zon 12 11/11 1 Baan [DATE]…" at bounding box center [456, 256] width 912 height 343
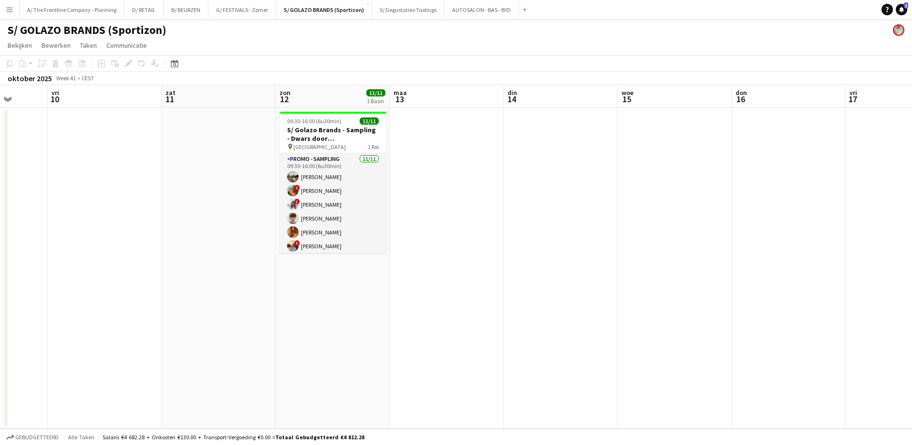
drag, startPoint x: 722, startPoint y: 292, endPoint x: 519, endPoint y: 267, distance: 204.3
click at [466, 276] on app-calendar-viewport "[DATE] din 7 woe 8 don 9 vri 10 zat 11 zon 12 11/11 1 Baan [DATE] din 14 woe 15…" at bounding box center [456, 256] width 912 height 343
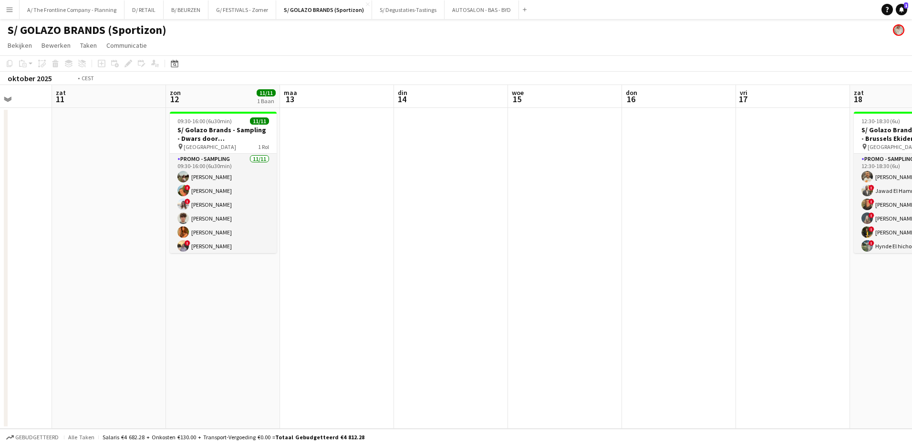
drag, startPoint x: 657, startPoint y: 263, endPoint x: 213, endPoint y: 233, distance: 445.2
click at [203, 236] on app-calendar-viewport "woe 8 don 9 vri 10 zat 11 zon 12 11/11 1 Baan [DATE] din 14 woe 15 don 16 vri 1…" at bounding box center [456, 256] width 912 height 343
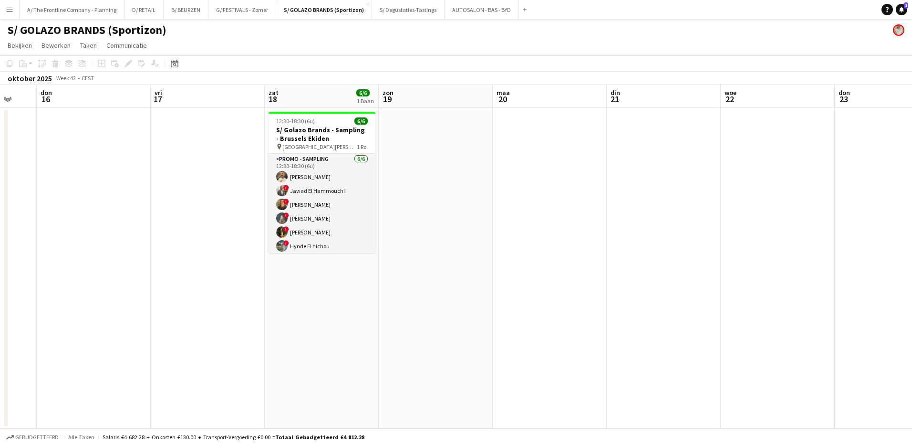
drag, startPoint x: 673, startPoint y: 219, endPoint x: 364, endPoint y: 229, distance: 309.3
click at [364, 229] on app-calendar-viewport "[DATE] din 14 woe 15 don 16 vri 17 zat 18 6/6 1 Baan [DATE] din 21 woe 22 don 2…" at bounding box center [456, 256] width 912 height 343
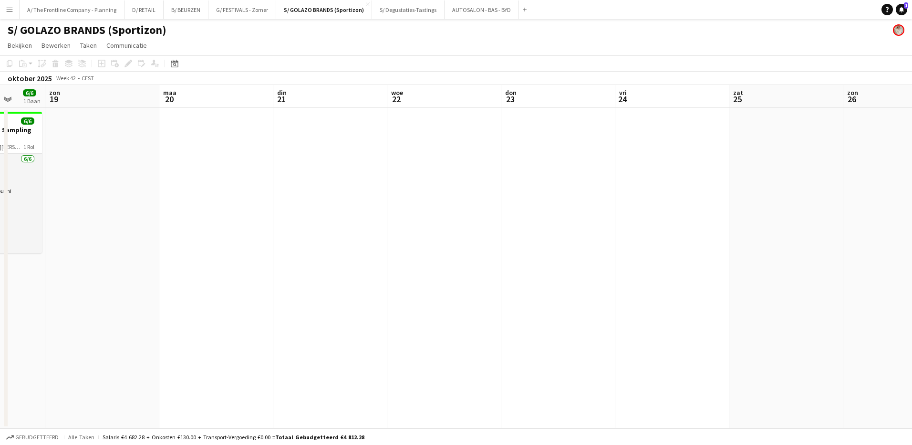
drag, startPoint x: 630, startPoint y: 241, endPoint x: 296, endPoint y: 227, distance: 334.2
click at [296, 227] on app-calendar-viewport "don 16 vri 17 zat 18 6/6 1 Baan [DATE] din 21 woe 22 don 23 vri 24 zat 25 [DATE…" at bounding box center [456, 256] width 912 height 343
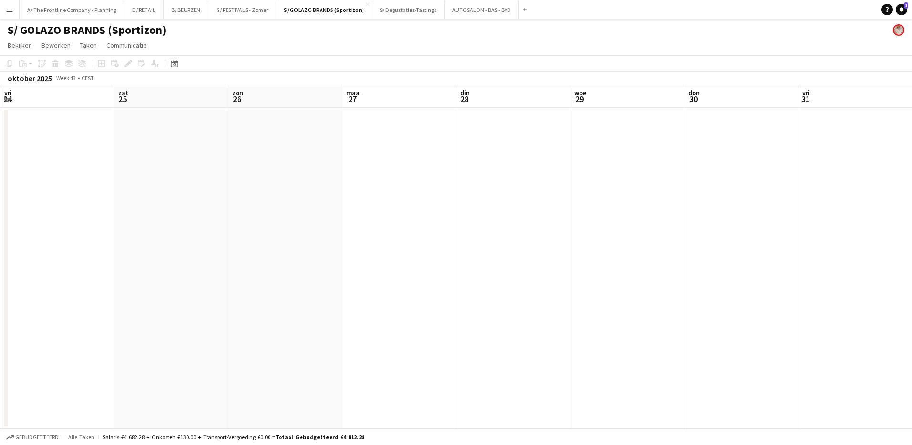
drag, startPoint x: 652, startPoint y: 244, endPoint x: 126, endPoint y: 202, distance: 527.4
click at [126, 202] on app-calendar-viewport "din 21 woe 22 don 23 vri 24 zat 25 [DATE] din 28 woe 29 don 30 vri 31 zat 1 5/5…" at bounding box center [456, 256] width 912 height 343
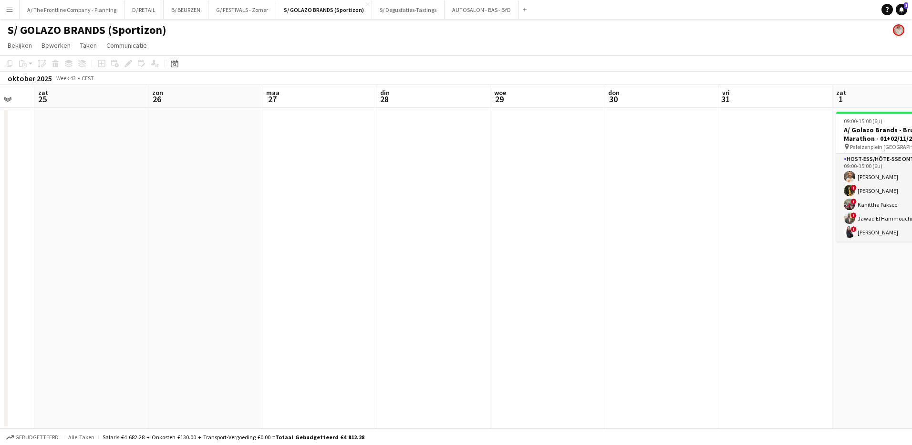
drag, startPoint x: 339, startPoint y: 189, endPoint x: 258, endPoint y: 189, distance: 81.1
click at [258, 189] on app-calendar-viewport "woe 22 don 23 vri 24 zat 25 [DATE] din 28 woe 29 don 30 vri 31 zat 1 5/5 1 Baan…" at bounding box center [456, 256] width 912 height 343
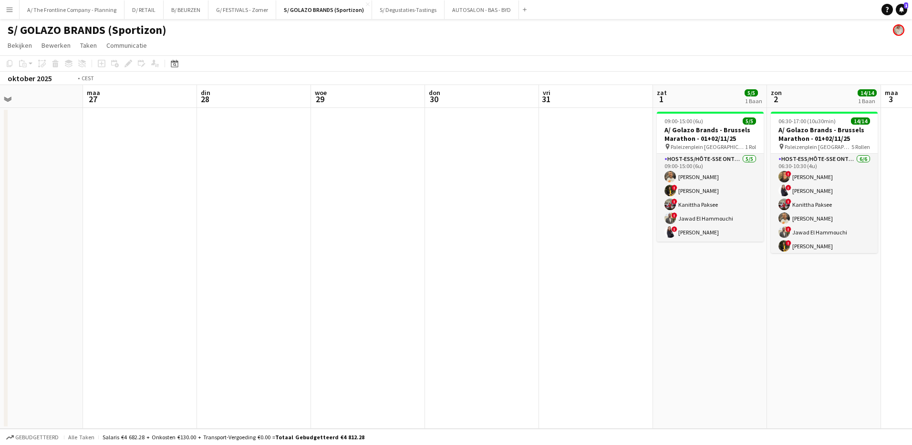
drag, startPoint x: 611, startPoint y: 241, endPoint x: 438, endPoint y: 246, distance: 172.8
click at [438, 246] on app-calendar-viewport "don 23 vri 24 zat 25 [DATE] din 28 woe 29 don 30 vri 31 zat 1 5/5 1 Baan zon 2 …" at bounding box center [456, 256] width 912 height 343
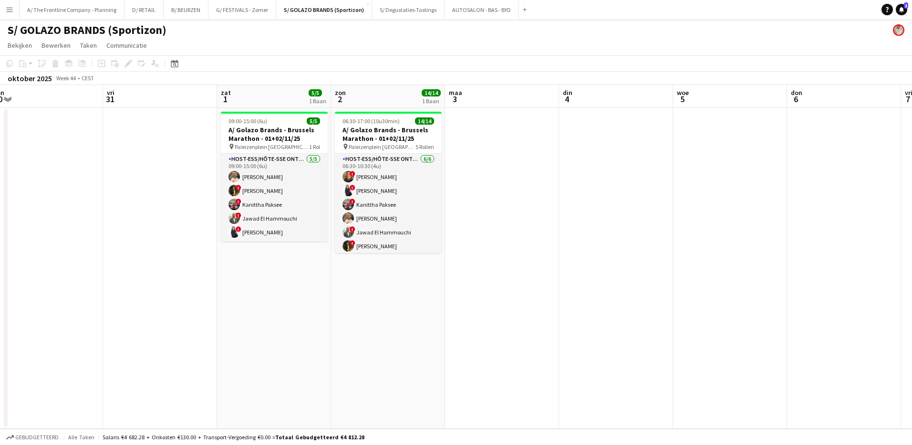
drag, startPoint x: 628, startPoint y: 276, endPoint x: 300, endPoint y: 264, distance: 328.4
click at [300, 264] on app-calendar-viewport "[DATE] din 28 woe 29 don 30 vri 31 zat 1 5/5 1 Baan zon 2 14/14 1 Baan [DATE] d…" at bounding box center [456, 256] width 912 height 343
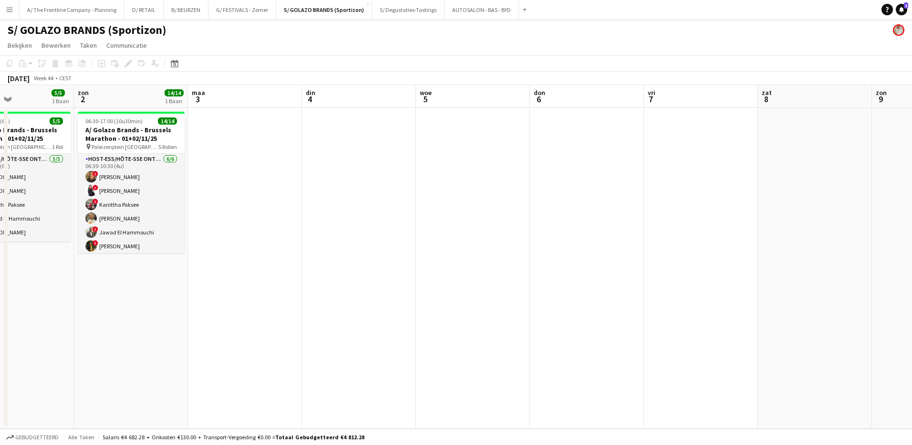
scroll to position [0, 366]
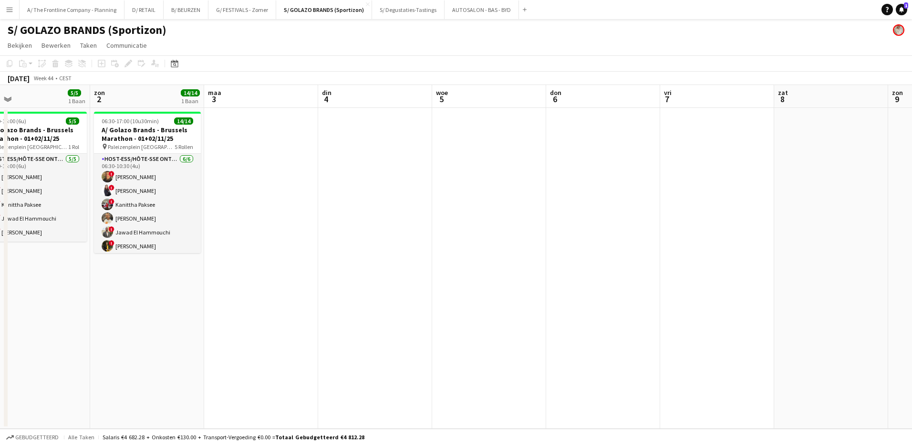
drag, startPoint x: 629, startPoint y: 260, endPoint x: 281, endPoint y: 222, distance: 350.9
click at [281, 222] on app-calendar-viewport "woe 29 don 30 vri 31 zat 1 5/5 1 Baan zon 2 14/14 1 Baan [DATE] din 4 woe 5 don…" at bounding box center [456, 256] width 912 height 343
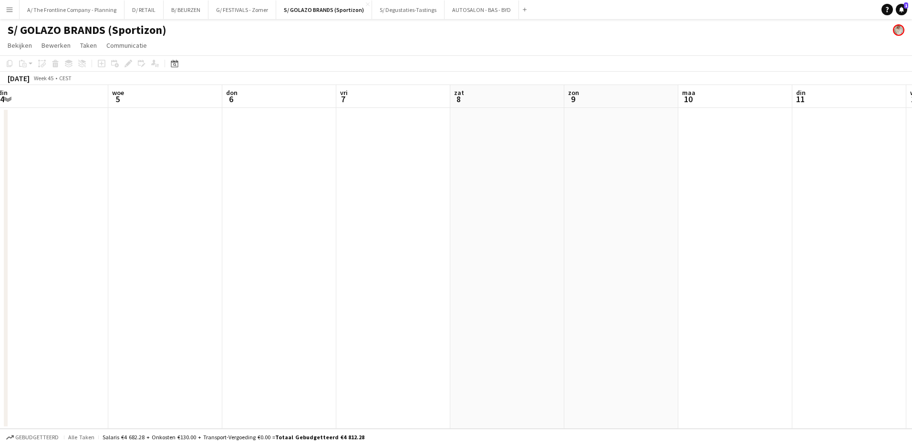
drag, startPoint x: 405, startPoint y: 235, endPoint x: 220, endPoint y: 208, distance: 186.6
click at [225, 208] on app-calendar-viewport "zat 1 5/5 1 Baan zon 2 14/14 1 Baan [DATE] din 4 woe 5 don 6 vri 7 zat 8 [DATE]…" at bounding box center [456, 256] width 912 height 343
click at [404, 11] on button "S/ Degustaties-Tastings Sluiten" at bounding box center [408, 9] width 73 height 19
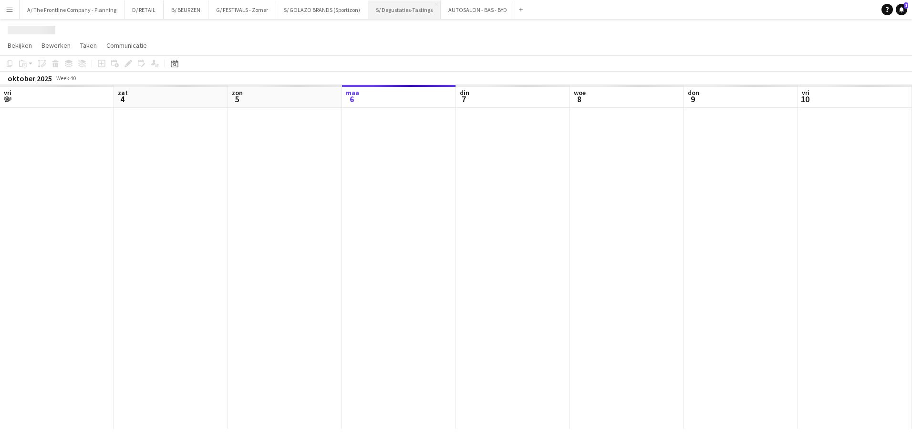
scroll to position [0, 228]
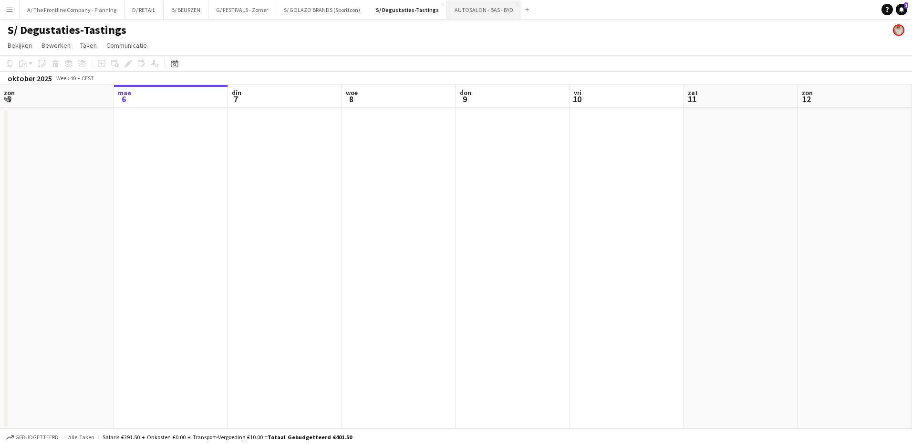
click at [456, 13] on button "AUTOSALON - BAS - BYD [GEOGRAPHIC_DATA]" at bounding box center [484, 9] width 74 height 19
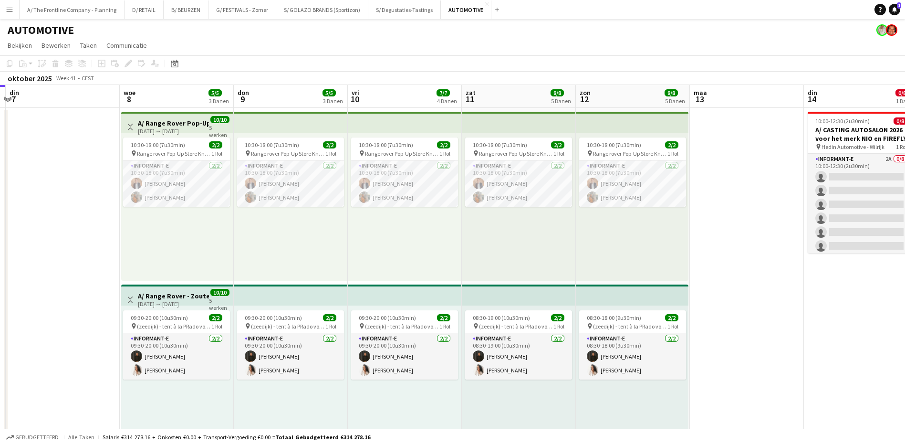
scroll to position [0, 357]
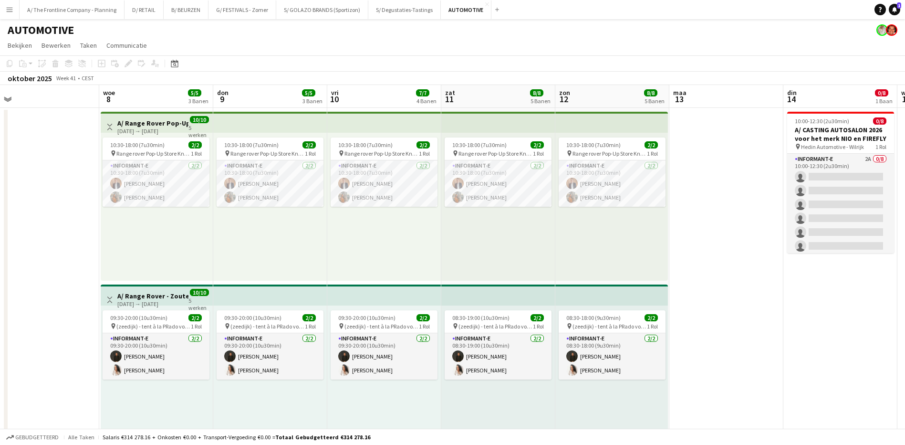
drag, startPoint x: 433, startPoint y: 253, endPoint x: 190, endPoint y: 233, distance: 243.6
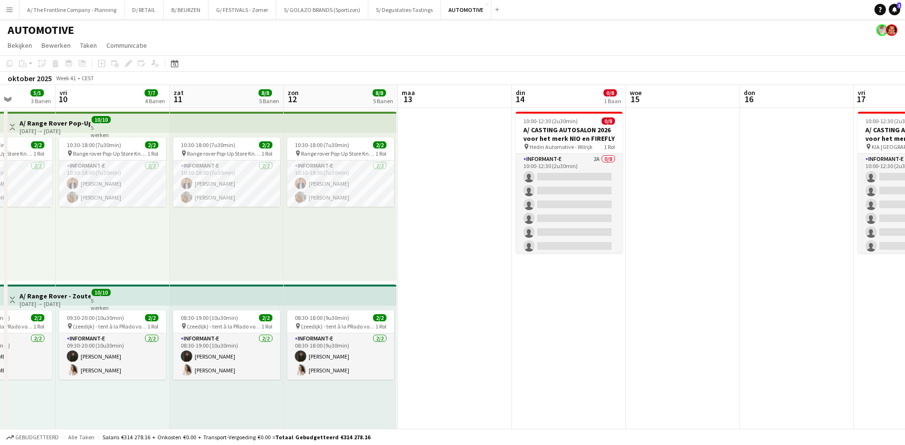
scroll to position [0, 299]
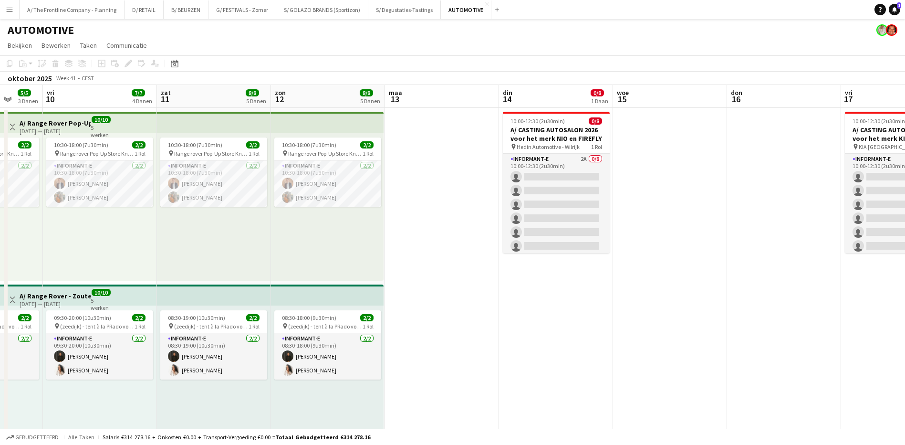
drag, startPoint x: 745, startPoint y: 327, endPoint x: 460, endPoint y: 302, distance: 285.4
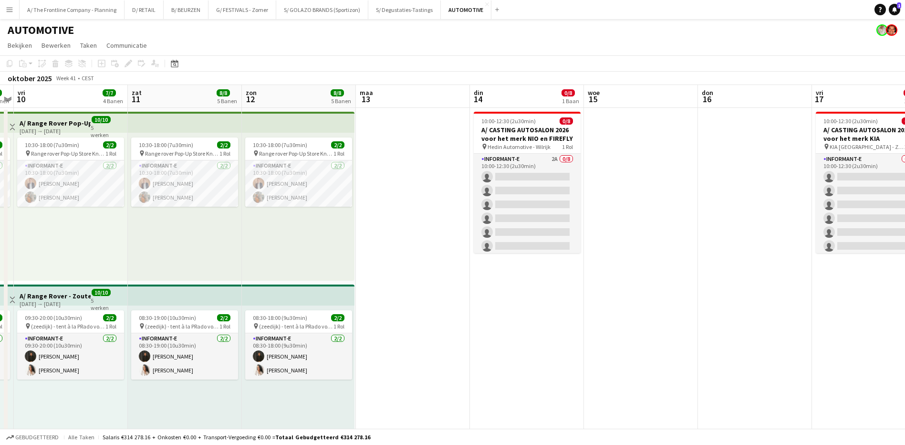
scroll to position [0, 333]
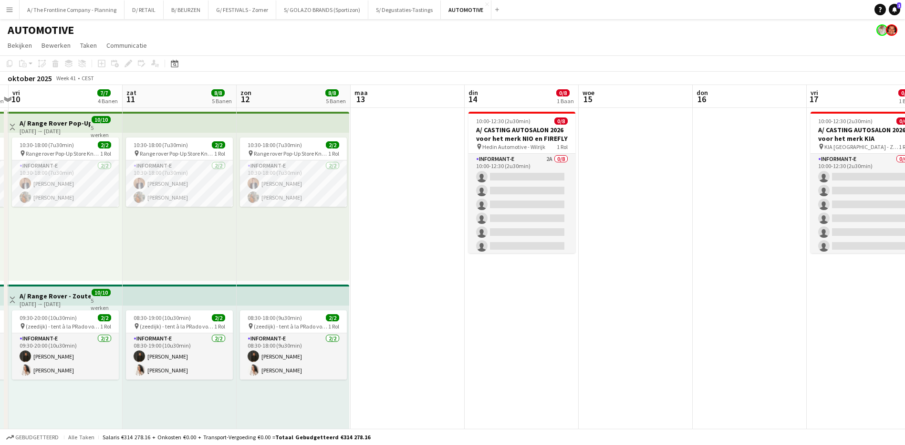
drag, startPoint x: 621, startPoint y: 290, endPoint x: 587, endPoint y: 291, distance: 34.4
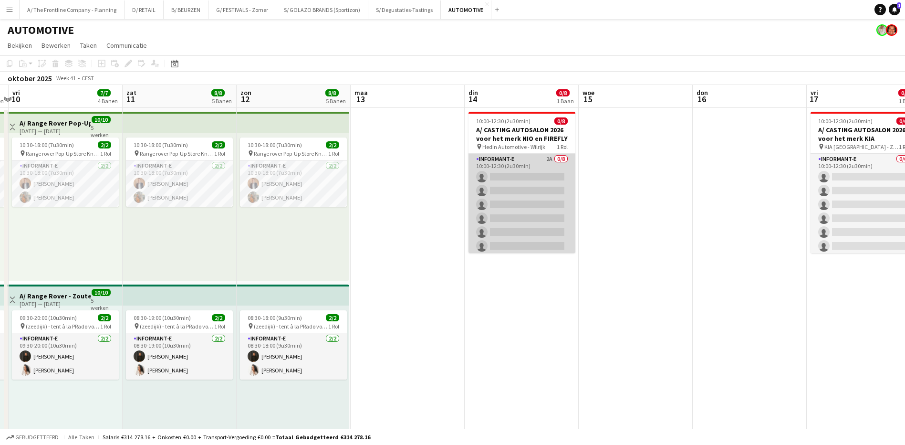
click at [540, 159] on app-card-role "Informant-e 2A 0/8 10:00-12:30 (2u30min) single-neutral-actions single-neutral-…" at bounding box center [521, 218] width 107 height 129
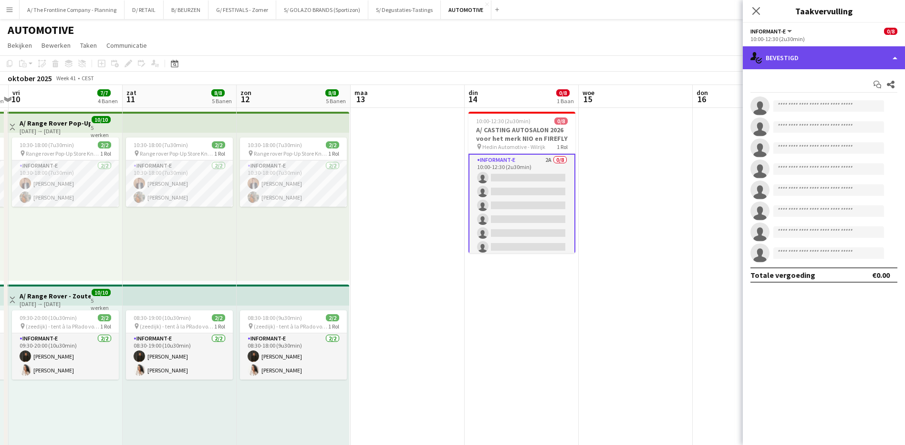
click at [830, 58] on div "single-neutral-actions-check-2 Bevestigd" at bounding box center [824, 57] width 162 height 23
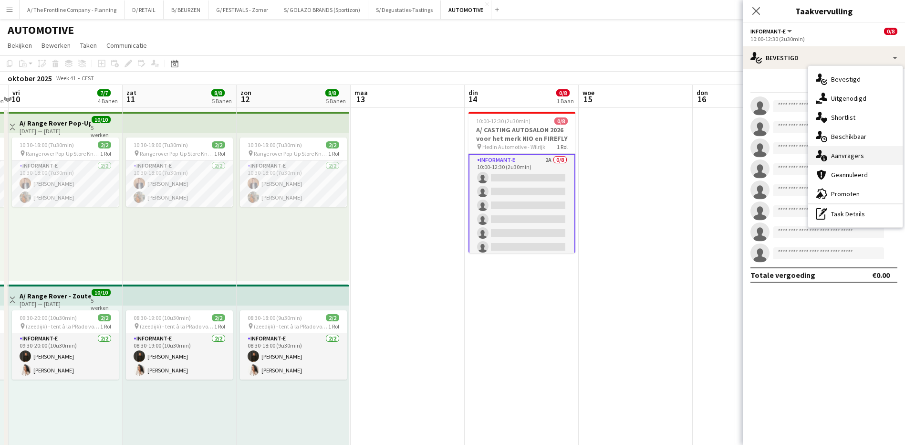
click at [855, 156] on span "Aanvragers" at bounding box center [847, 155] width 33 height 9
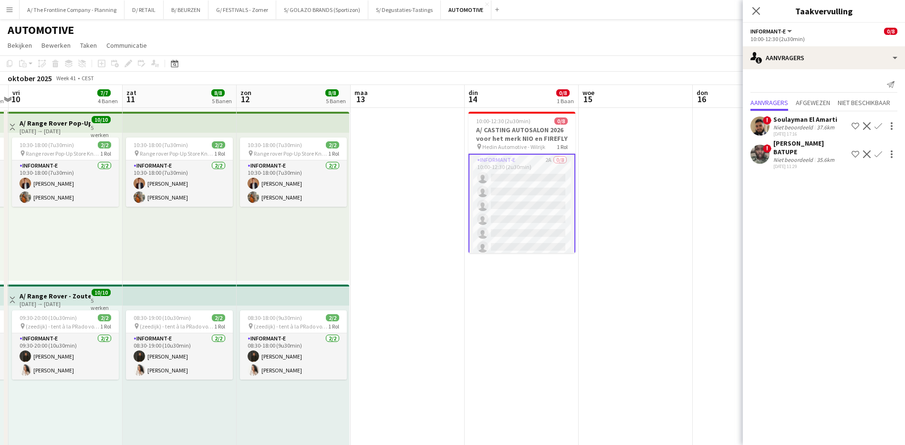
click at [811, 145] on div "[PERSON_NAME] BATUPE" at bounding box center [810, 147] width 74 height 17
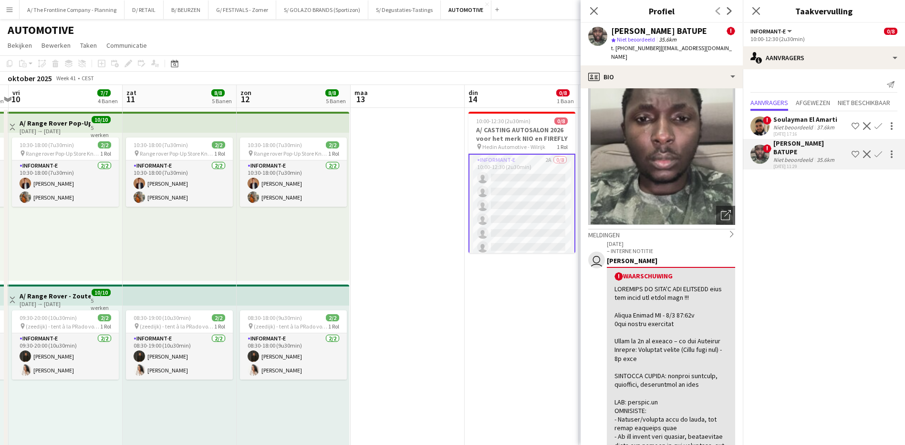
scroll to position [0, 0]
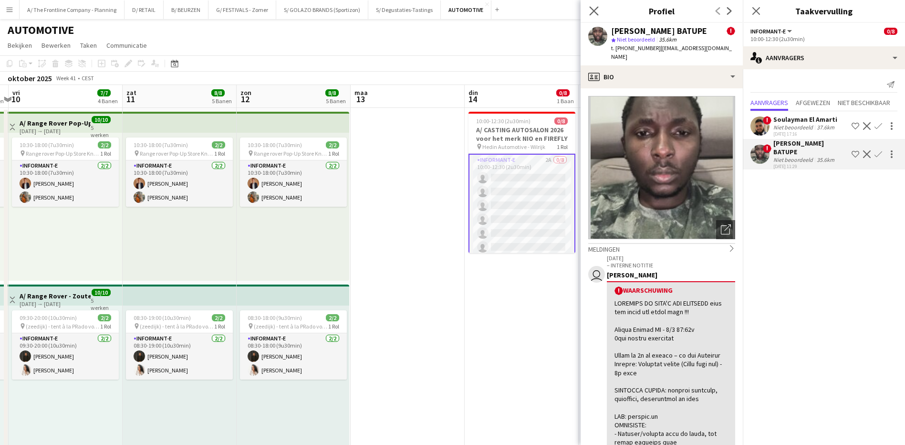
click at [592, 7] on icon "Sluit pop-in" at bounding box center [593, 10] width 9 height 9
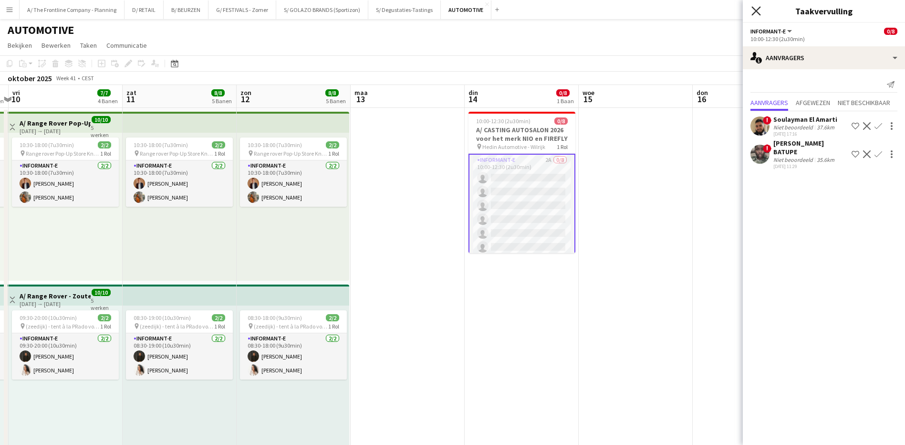
click at [753, 8] on icon at bounding box center [755, 10] width 9 height 9
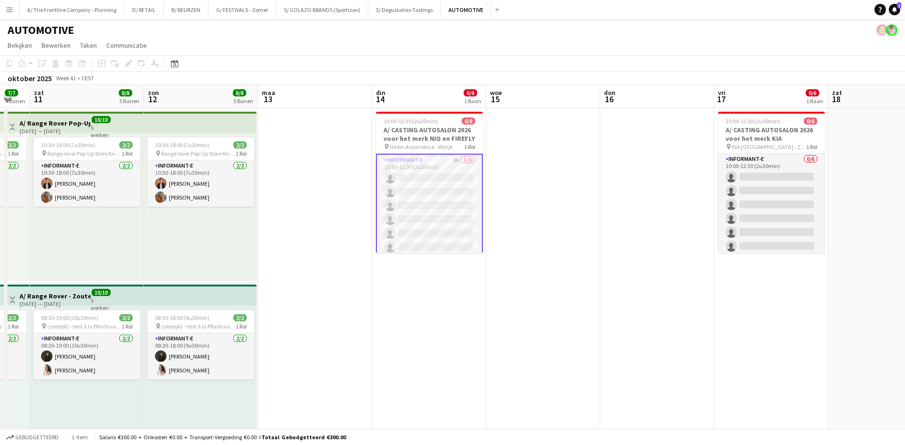
scroll to position [0, 327]
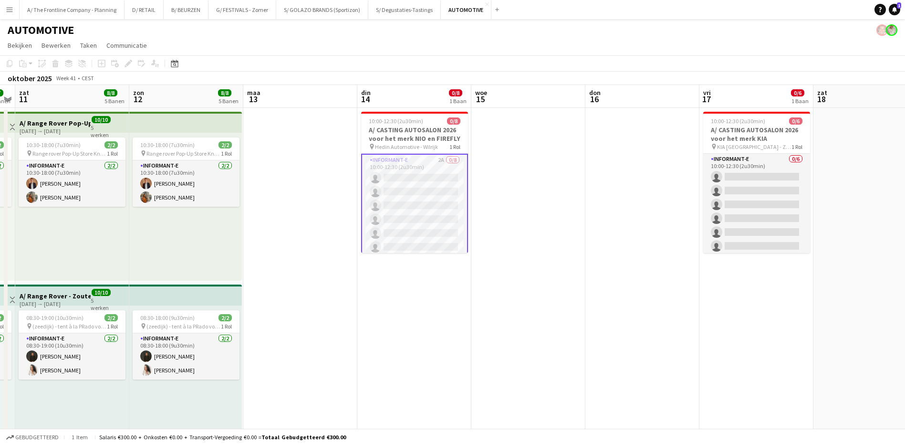
drag, startPoint x: 761, startPoint y: 217, endPoint x: 654, endPoint y: 210, distance: 107.6
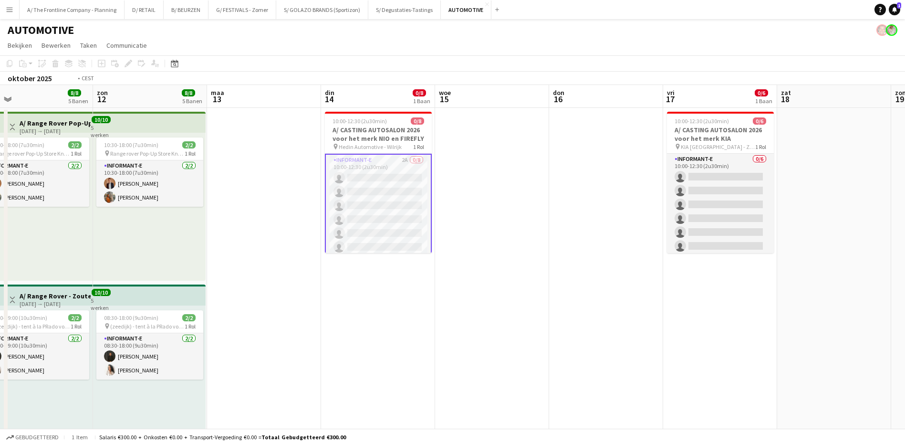
drag, startPoint x: 846, startPoint y: 192, endPoint x: 578, endPoint y: 187, distance: 268.6
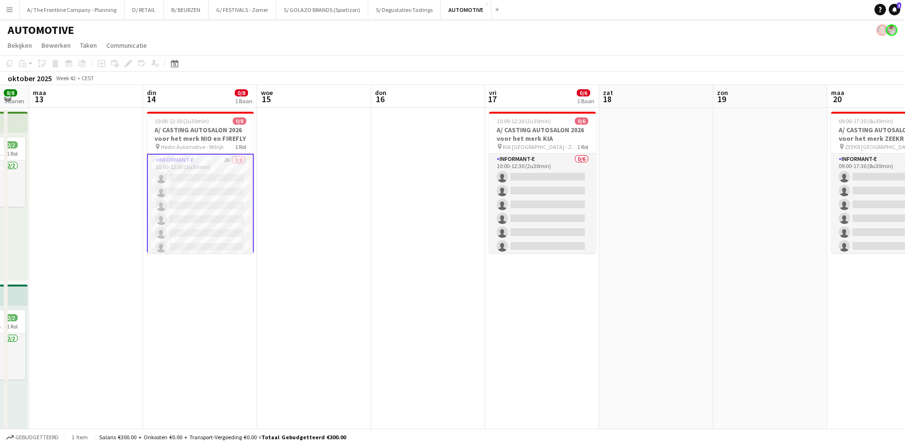
scroll to position [0, 279]
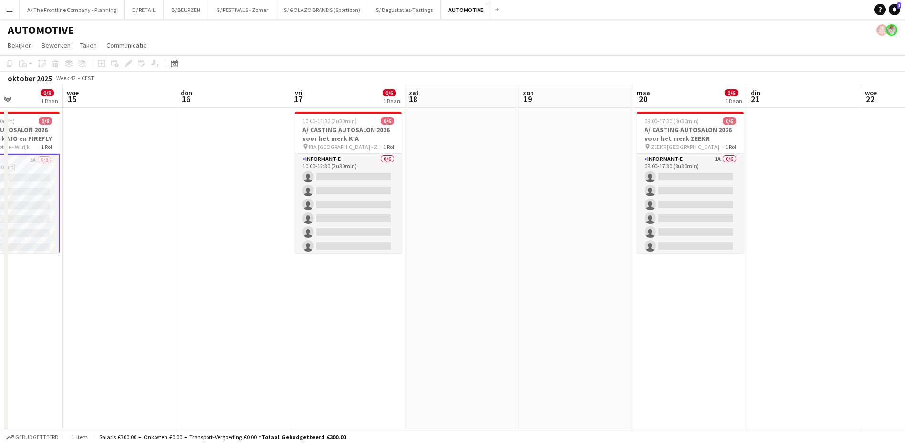
drag, startPoint x: 700, startPoint y: 208, endPoint x: 561, endPoint y: 204, distance: 139.8
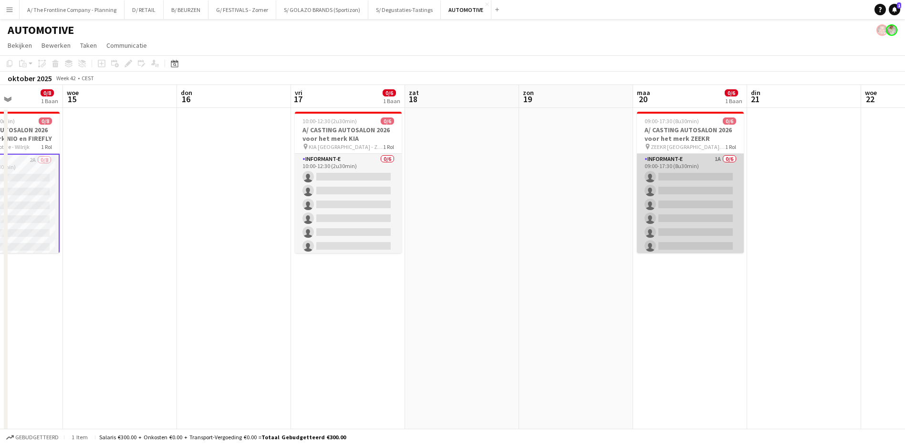
click at [713, 157] on app-card-role "Informant-e 1A 0/6 09:00-17:30 (8u30min) single-neutral-actions single-neutral-…" at bounding box center [690, 205] width 107 height 102
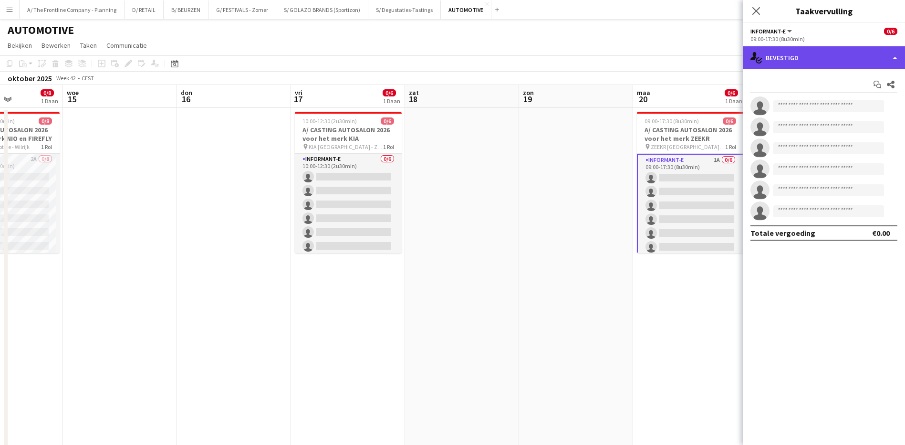
click at [830, 55] on div "single-neutral-actions-check-2 Bevestigd" at bounding box center [824, 57] width 162 height 23
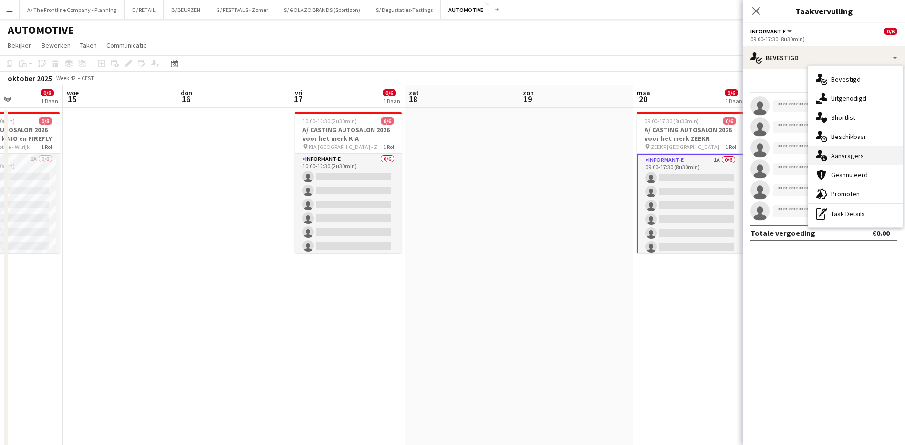
click at [846, 156] on span "Aanvragers" at bounding box center [847, 155] width 33 height 9
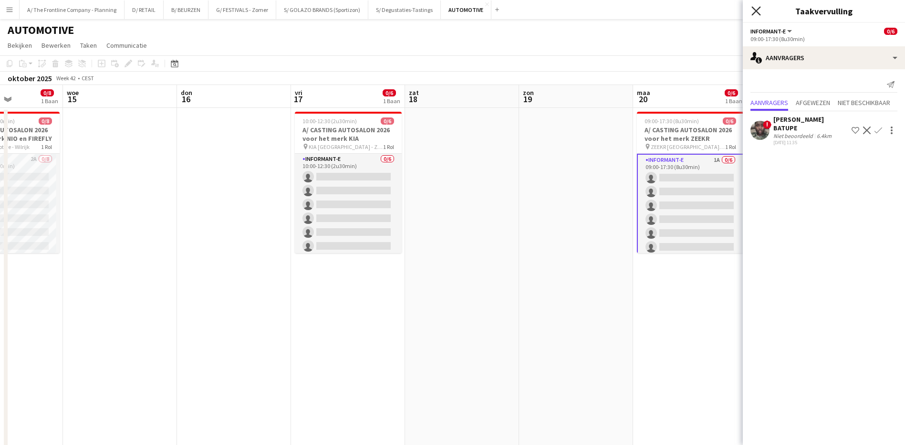
click at [755, 9] on icon "Sluit pop-in" at bounding box center [755, 10] width 9 height 9
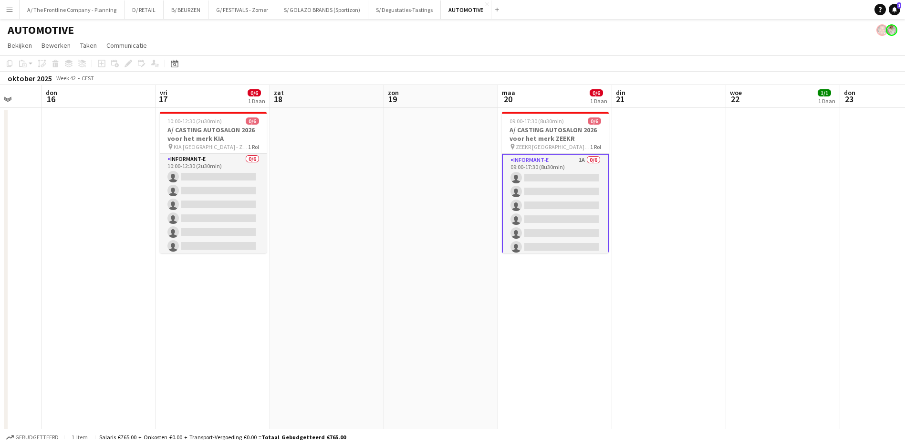
drag, startPoint x: 789, startPoint y: 196, endPoint x: 572, endPoint y: 195, distance: 217.6
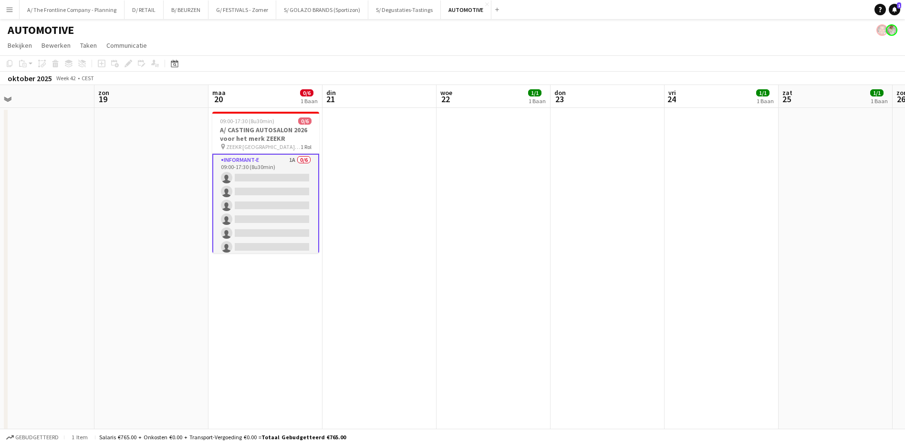
drag, startPoint x: 749, startPoint y: 198, endPoint x: 414, endPoint y: 153, distance: 337.6
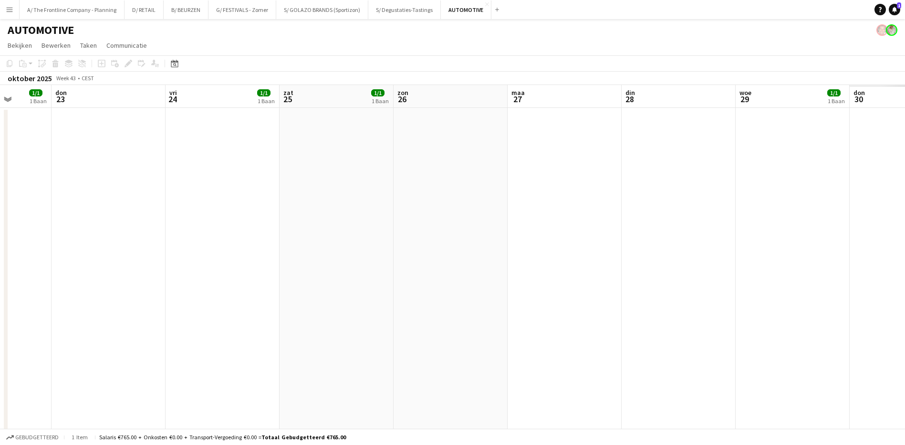
drag, startPoint x: 750, startPoint y: 189, endPoint x: 457, endPoint y: 158, distance: 294.5
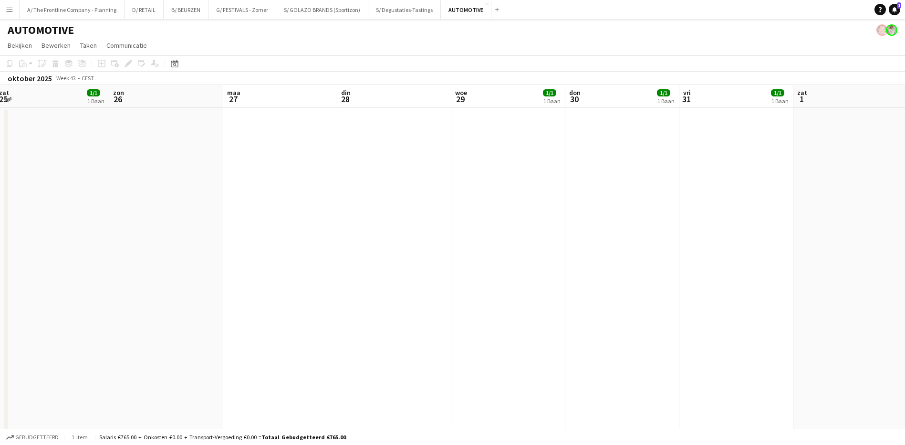
drag, startPoint x: 547, startPoint y: 180, endPoint x: 418, endPoint y: 159, distance: 130.0
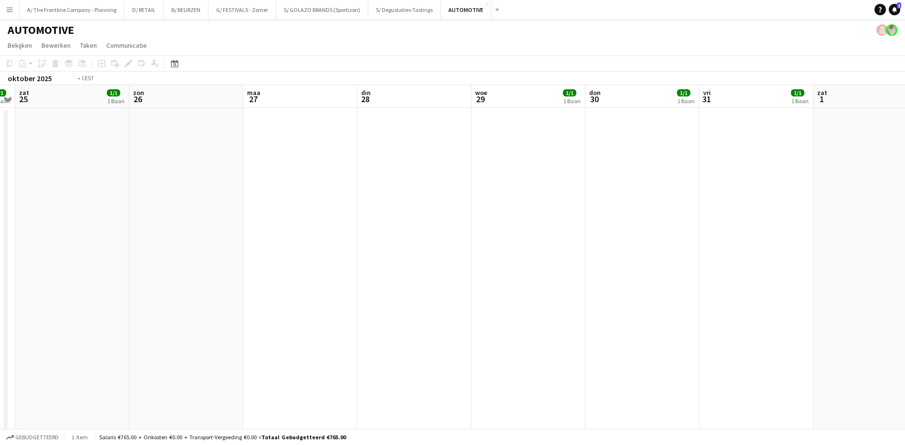
drag, startPoint x: 722, startPoint y: 192, endPoint x: 399, endPoint y: 150, distance: 325.2
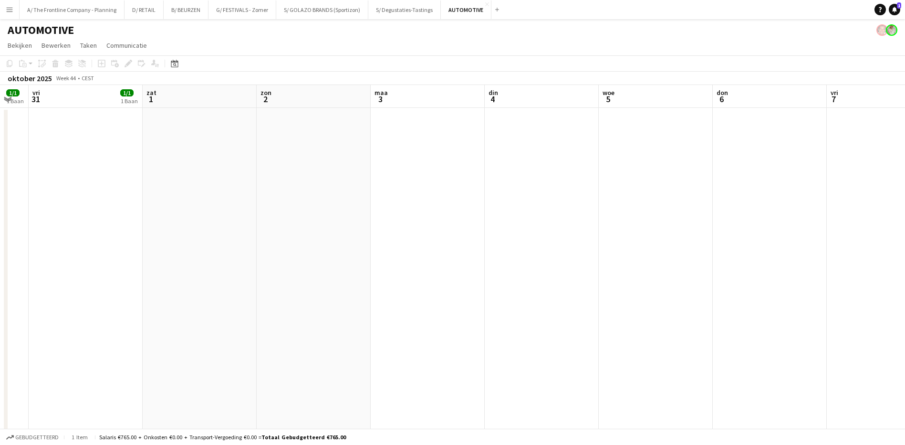
drag, startPoint x: 736, startPoint y: 185, endPoint x: 394, endPoint y: 138, distance: 345.3
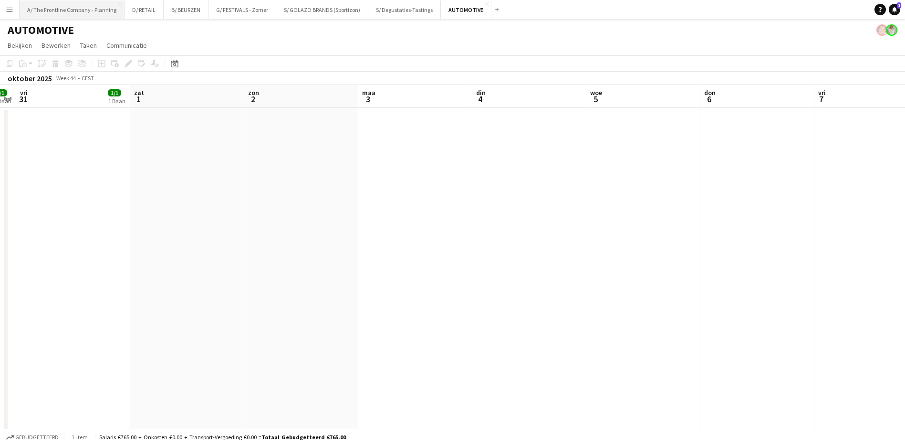
click at [101, 11] on button "A/ The Frontline Company - Planning Sluiten" at bounding box center [72, 9] width 105 height 19
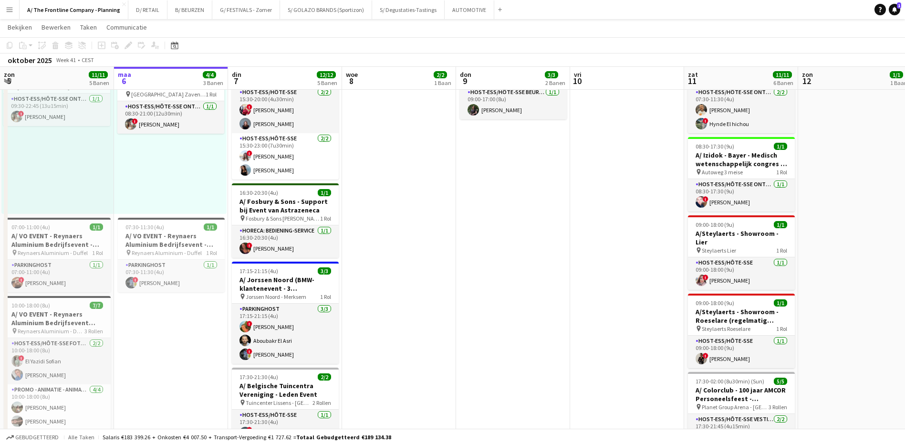
scroll to position [0, 274]
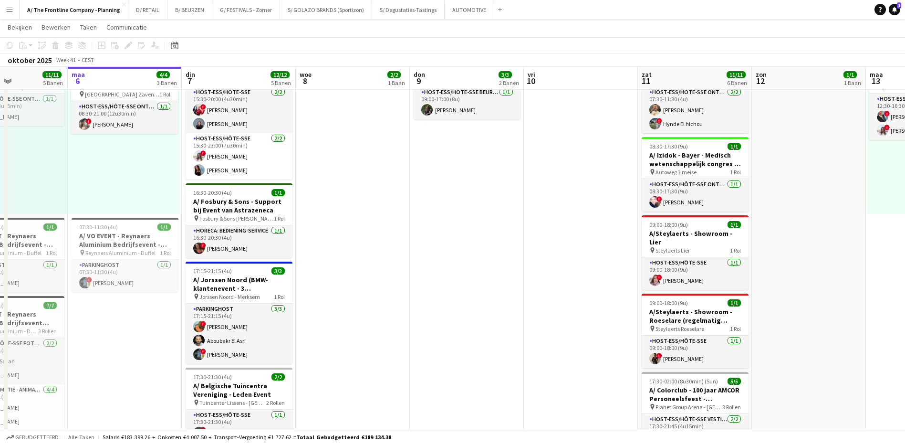
drag, startPoint x: 626, startPoint y: 272, endPoint x: 396, endPoint y: 246, distance: 231.4
click at [352, 234] on app-calendar-viewport "vri 3 14/14 5 Banen zat 4 12/12 5 Banen zon 5 11/11 5 Banen [DATE] 4/4 3 Banen …" at bounding box center [452, 363] width 905 height 1129
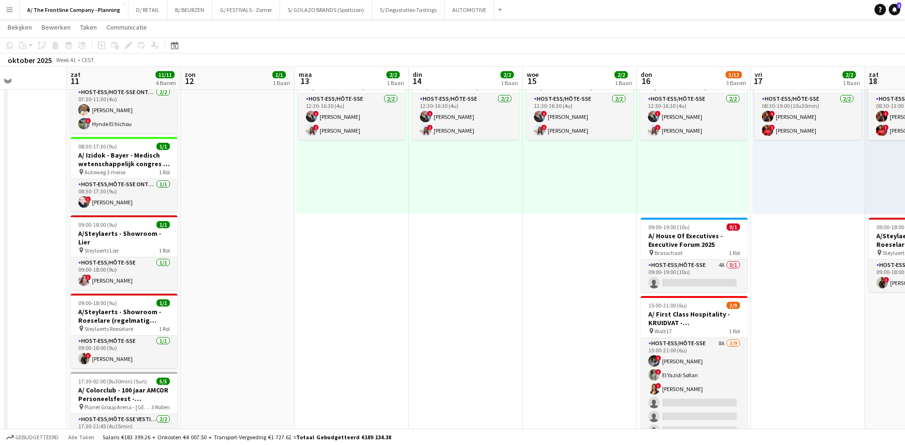
scroll to position [0, 312]
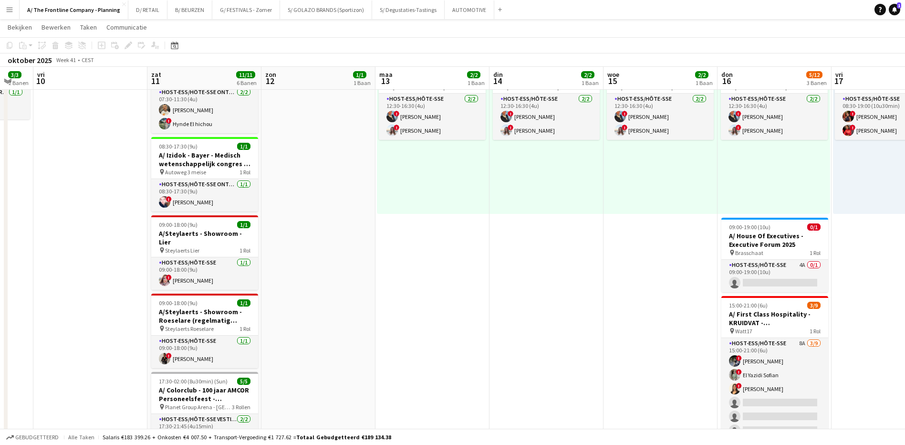
drag, startPoint x: 705, startPoint y: 308, endPoint x: 439, endPoint y: 302, distance: 265.8
click at [439, 302] on app-calendar-viewport "din 7 12/12 5 Banen woe 8 2/2 1 Baan don 9 3/3 2 Banen vri 10 zat 11 11/11 6 Ba…" at bounding box center [452, 363] width 905 height 1129
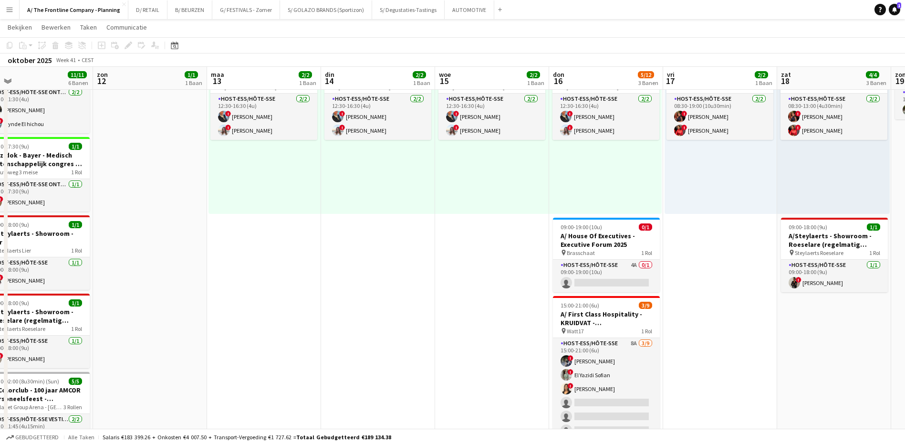
scroll to position [0, 297]
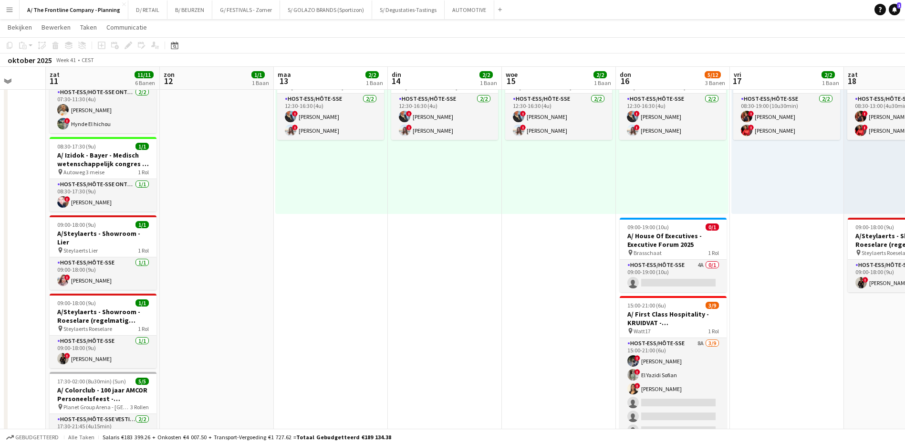
drag, startPoint x: 522, startPoint y: 275, endPoint x: 423, endPoint y: 266, distance: 99.2
click at [423, 266] on app-calendar-viewport "woe 8 2/2 1 Baan don 9 3/3 2 Banen vri 10 zat 11 11/11 6 Banen zon 12 1/1 1 Baa…" at bounding box center [452, 363] width 905 height 1129
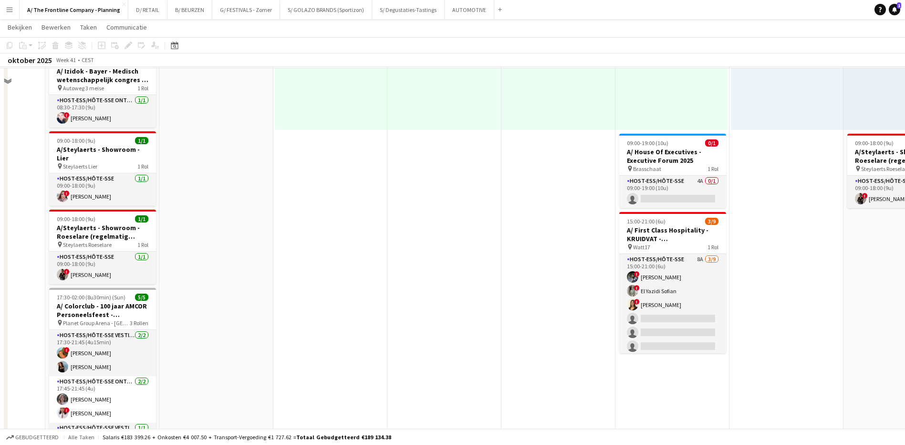
scroll to position [334, 0]
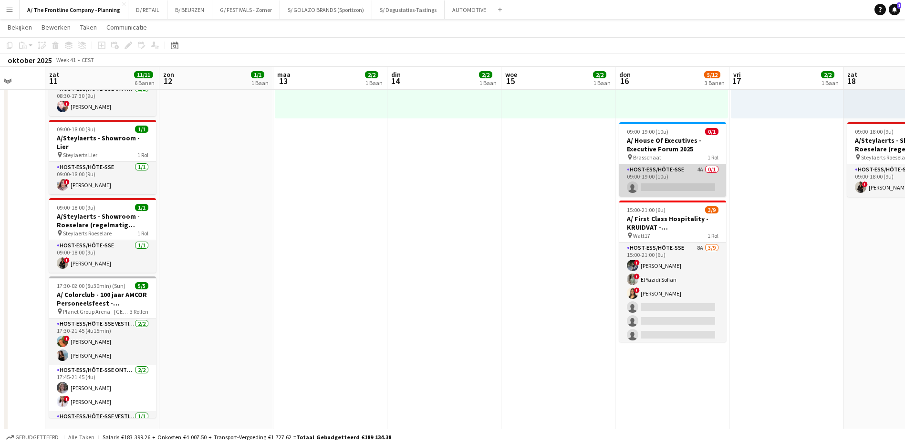
click at [699, 169] on app-card-role "Host-ess/Hôte-sse 4A 0/1 09:00-19:00 (10u) single-neutral-actions" at bounding box center [672, 180] width 107 height 32
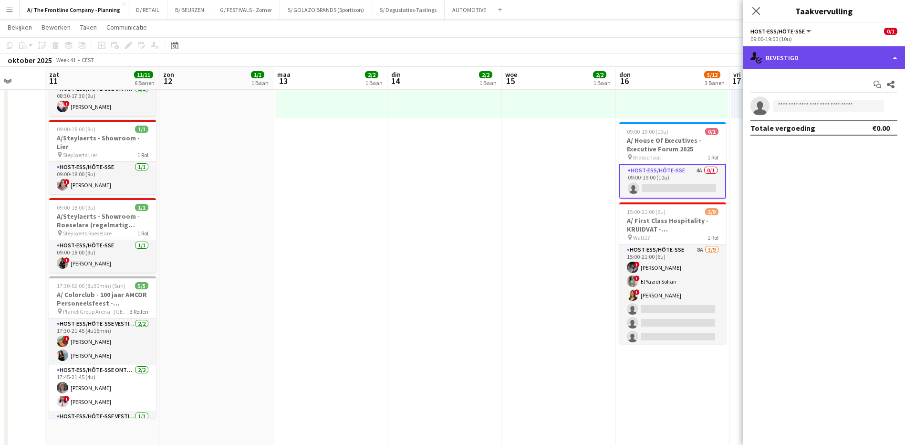
click at [851, 60] on div "single-neutral-actions-check-2 Bevestigd" at bounding box center [824, 57] width 162 height 23
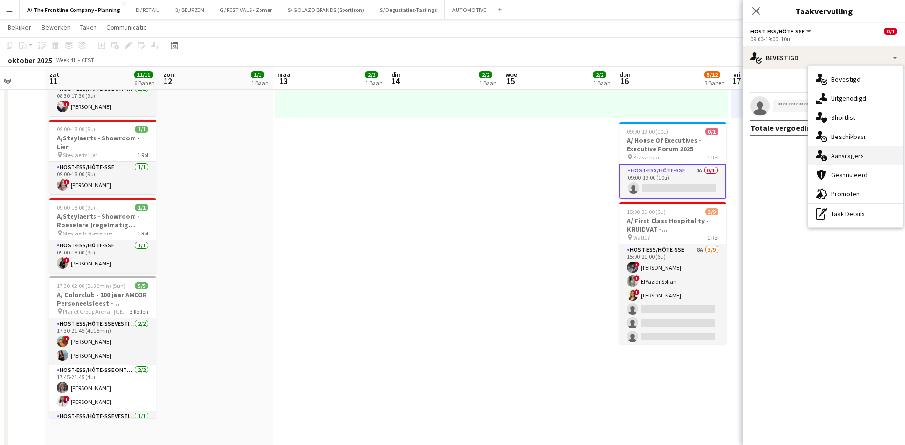
click at [854, 158] on span "Aanvragers" at bounding box center [847, 155] width 33 height 9
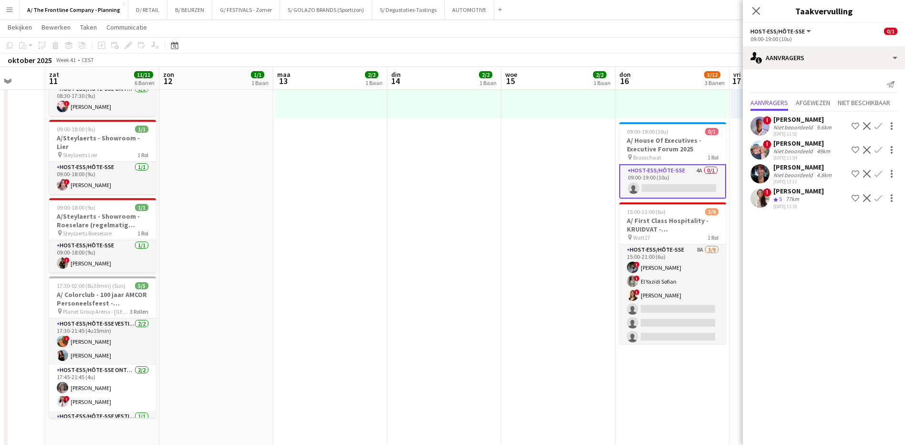
click at [808, 192] on div "[PERSON_NAME]" at bounding box center [798, 191] width 51 height 9
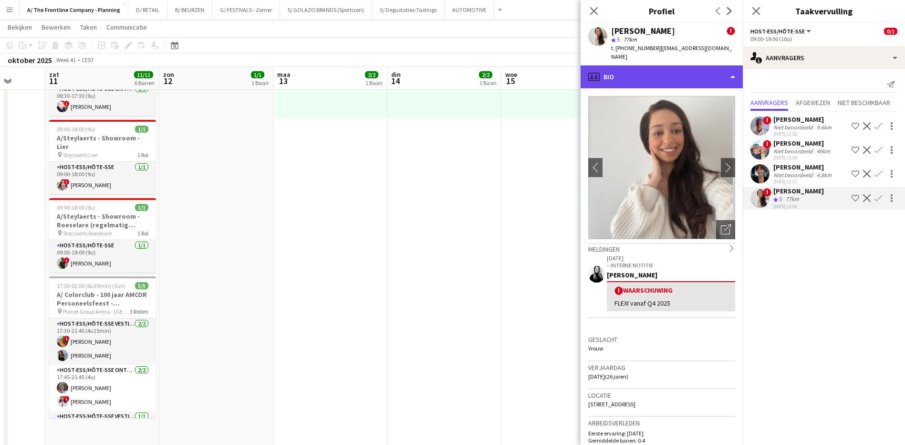
click at [674, 69] on div "profile Bio" at bounding box center [662, 76] width 162 height 23
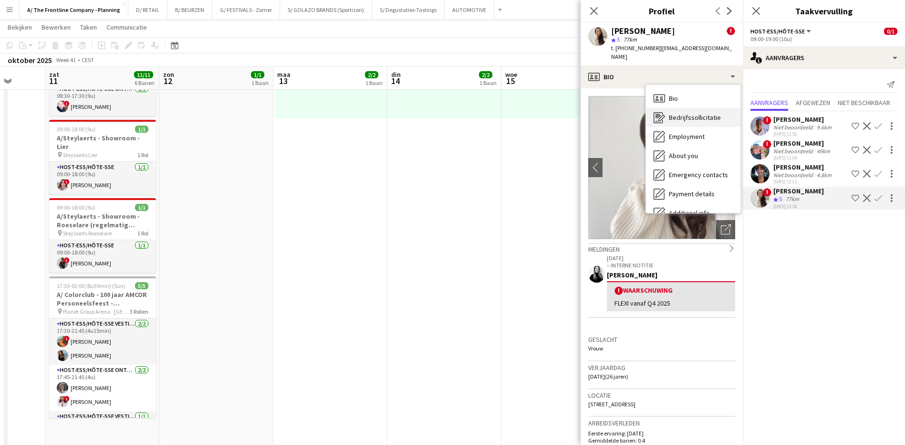
click at [683, 113] on span "Bedrijfssollicitatie" at bounding box center [695, 117] width 52 height 9
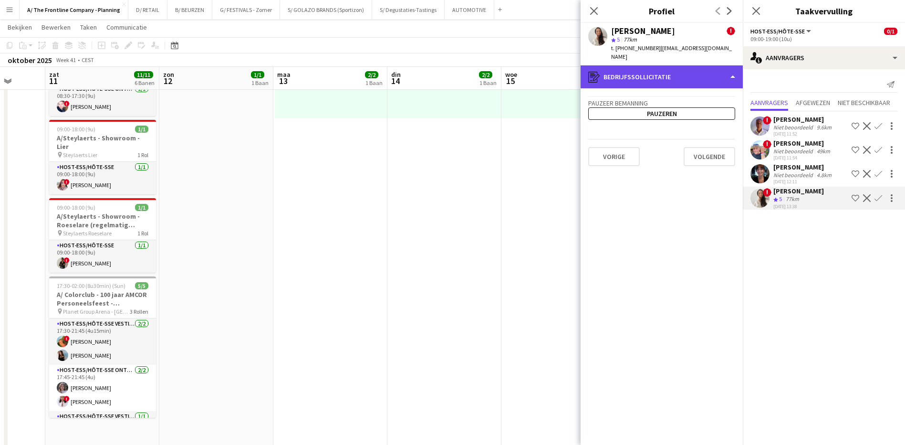
click at [671, 65] on div "register Bedrijfssollicitatie" at bounding box center [662, 76] width 162 height 23
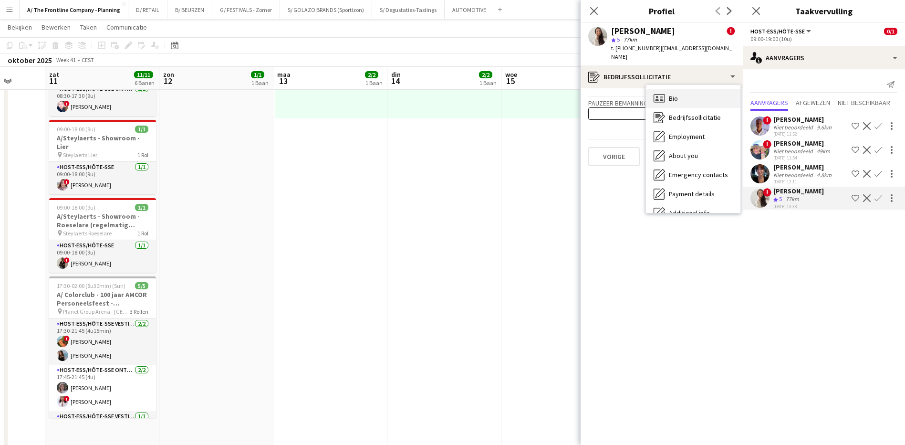
click at [682, 92] on div "Bio Bio" at bounding box center [693, 98] width 94 height 19
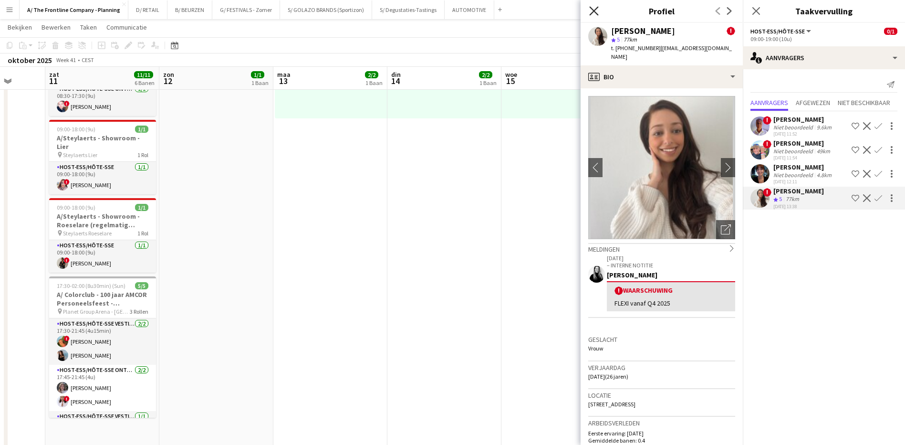
click at [589, 10] on icon "Sluit pop-in" at bounding box center [593, 10] width 9 height 9
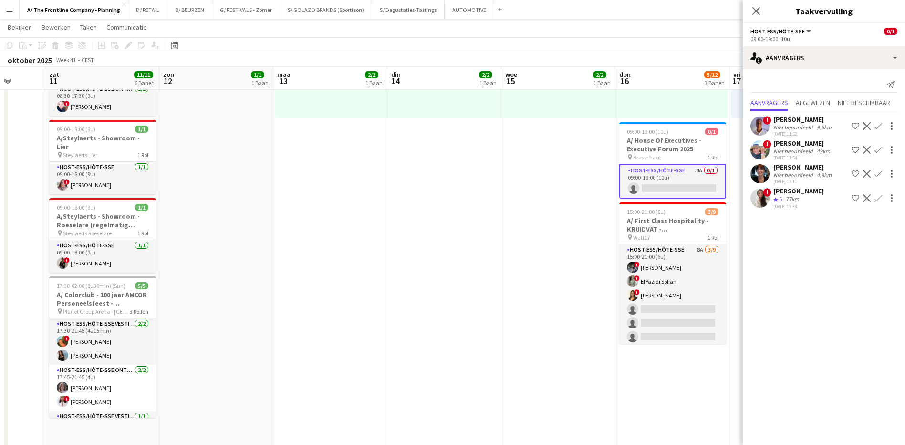
click at [794, 166] on div "[PERSON_NAME]" at bounding box center [803, 167] width 60 height 9
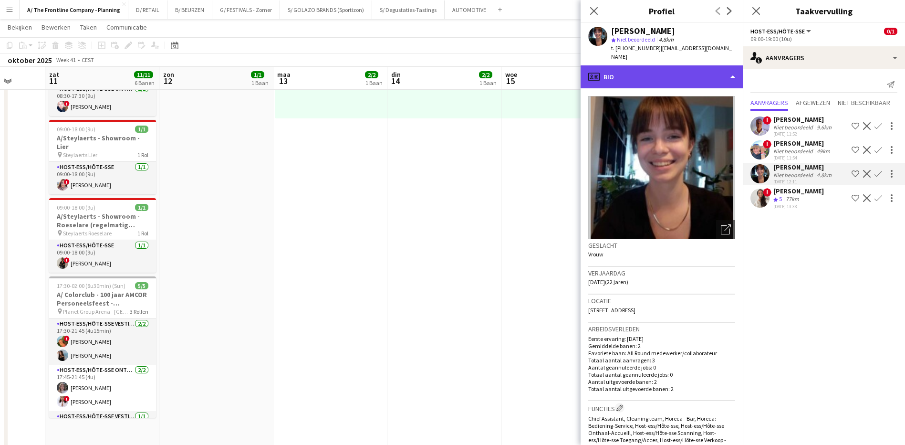
click at [674, 68] on div "profile Bio" at bounding box center [662, 76] width 162 height 23
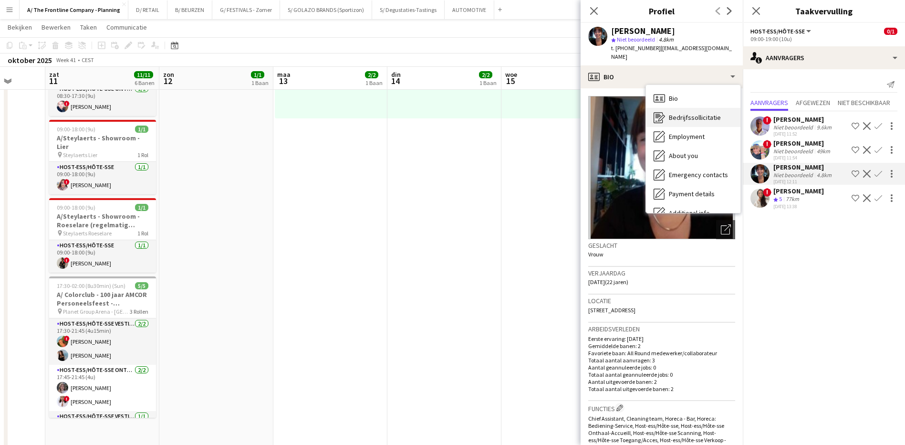
click at [676, 113] on span "Bedrijfssollicitatie" at bounding box center [695, 117] width 52 height 9
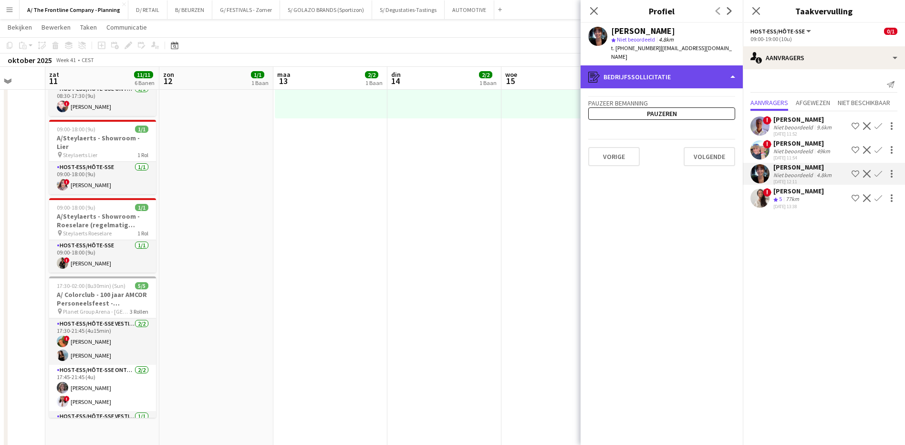
click at [668, 74] on div "register Bedrijfssollicitatie" at bounding box center [662, 76] width 162 height 23
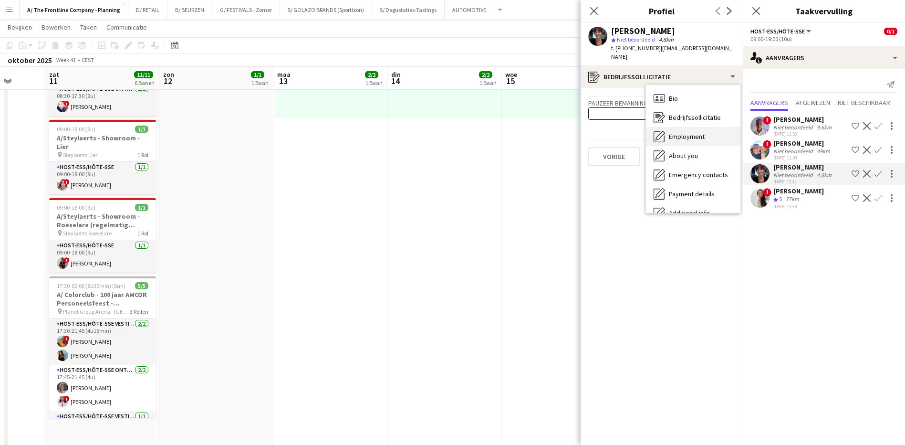
click at [687, 132] on span "Employment" at bounding box center [687, 136] width 36 height 9
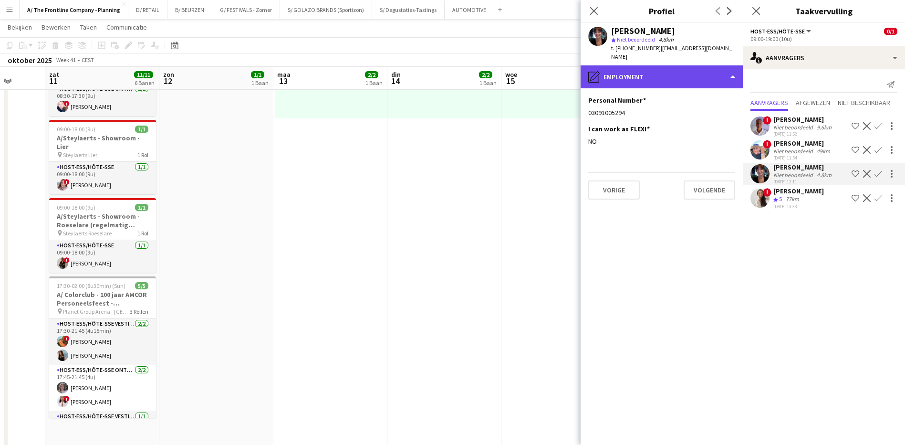
click at [677, 72] on div "pencil4 Employment" at bounding box center [662, 76] width 162 height 23
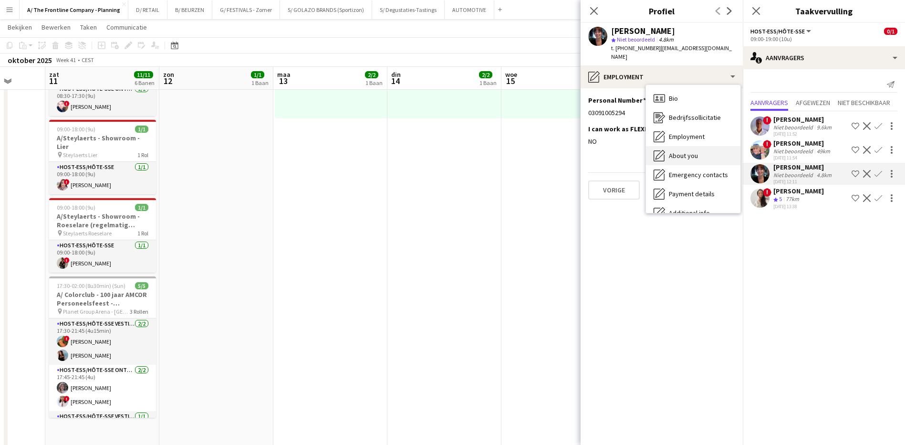
click at [693, 151] on span "About you" at bounding box center [683, 155] width 29 height 9
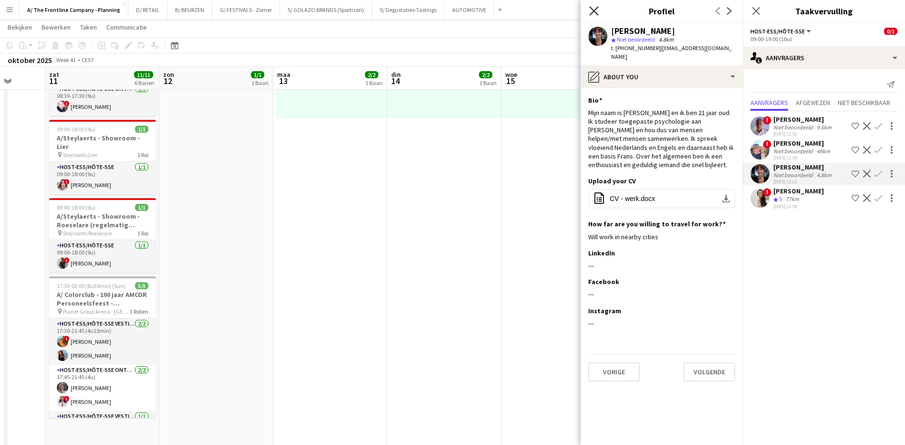
click at [594, 12] on icon at bounding box center [593, 10] width 9 height 9
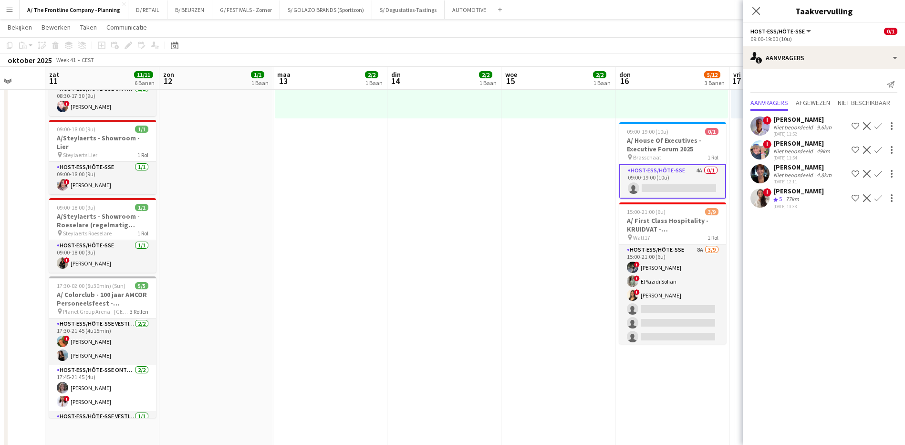
click at [801, 167] on div "[PERSON_NAME]" at bounding box center [803, 167] width 60 height 9
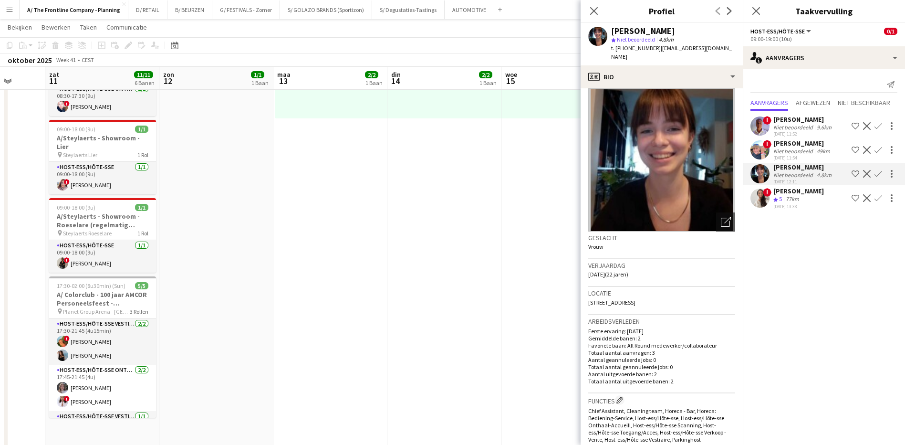
scroll to position [0, 0]
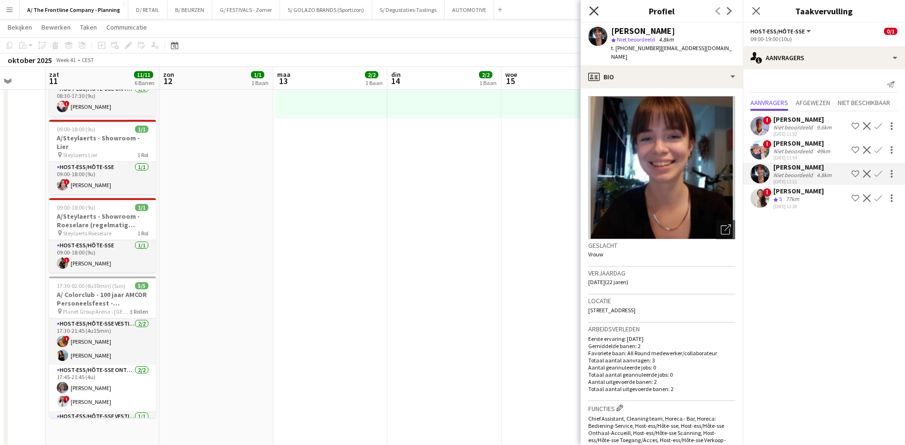
click at [596, 9] on icon at bounding box center [593, 10] width 9 height 9
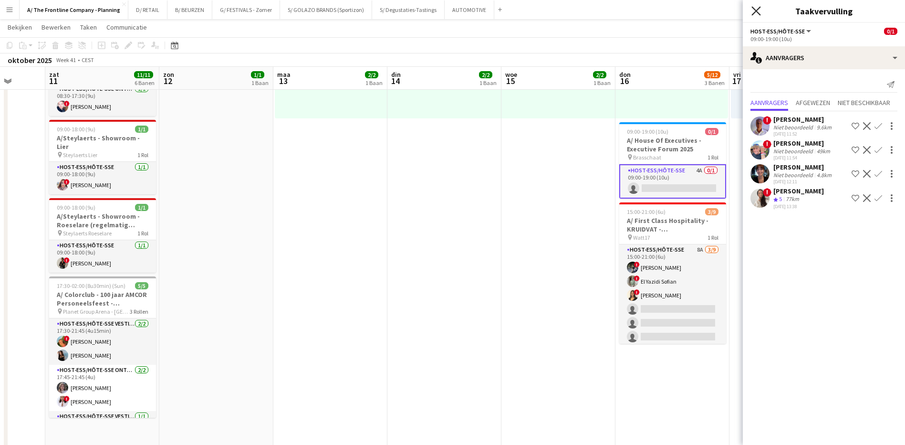
click at [752, 11] on icon "Sluit pop-in" at bounding box center [755, 10] width 9 height 9
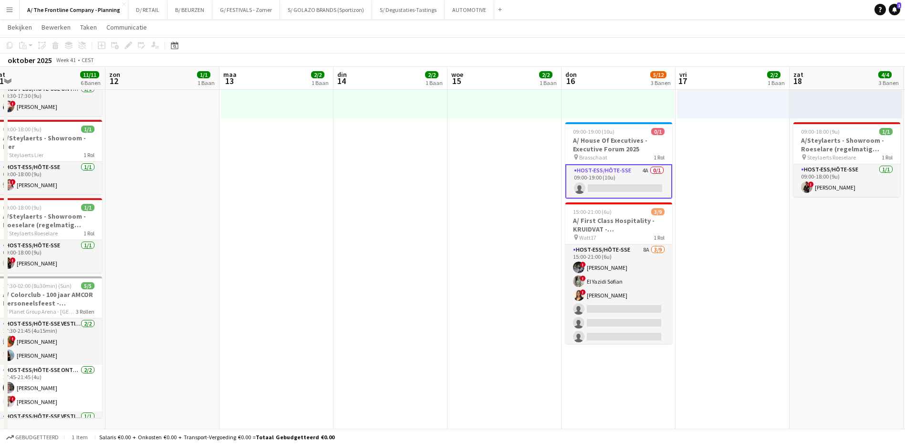
scroll to position [0, 374]
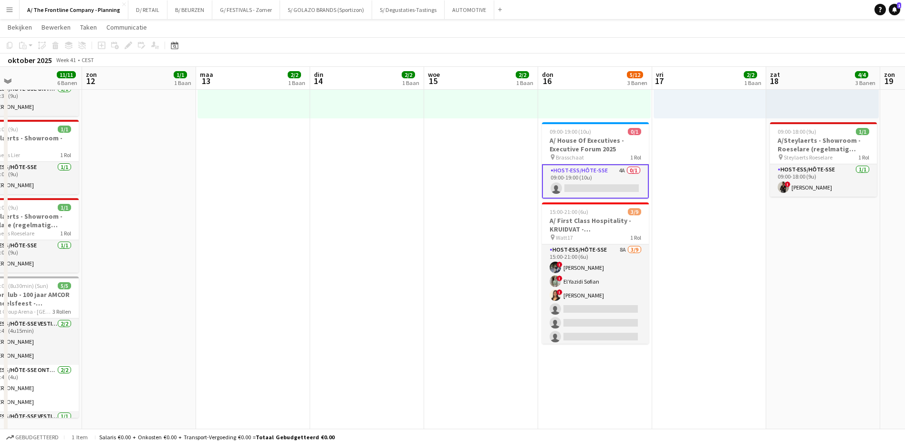
drag, startPoint x: 781, startPoint y: 261, endPoint x: 703, endPoint y: 269, distance: 77.6
click at [703, 269] on app-calendar-viewport "woe 8 2/2 1 Baan don 9 3/3 2 Banen vri 10 zat 11 11/11 6 Banen zon 12 1/1 1 Baa…" at bounding box center [452, 267] width 905 height 1129
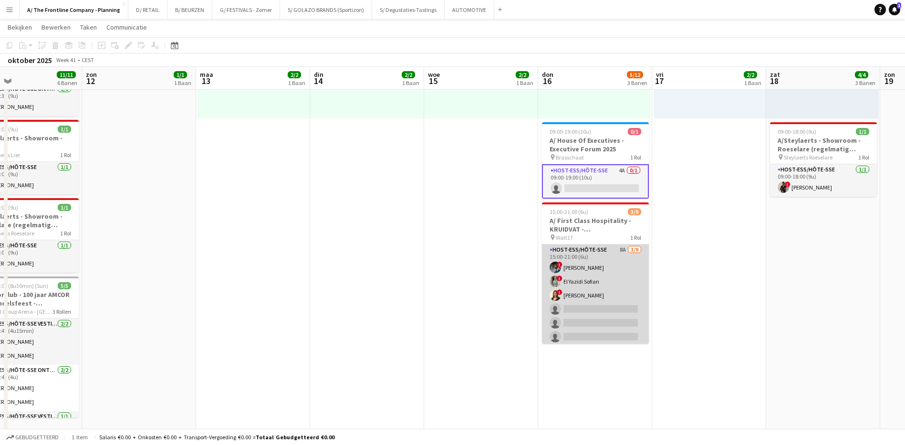
click at [613, 249] on app-card-role "Host-ess/Hôte-sse 8A [DATE] 15:00-21:00 (6u) ! [PERSON_NAME] ! El [DEMOGRAPHIC_…" at bounding box center [595, 315] width 107 height 143
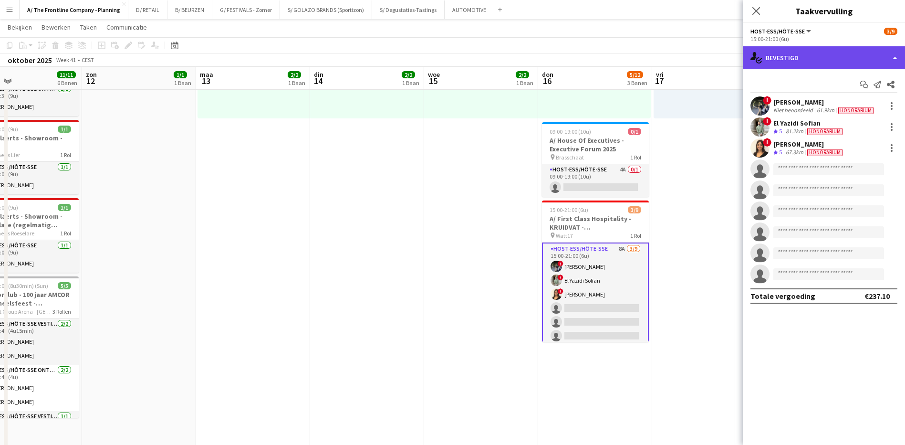
click at [821, 60] on div "single-neutral-actions-check-2 Bevestigd" at bounding box center [824, 57] width 162 height 23
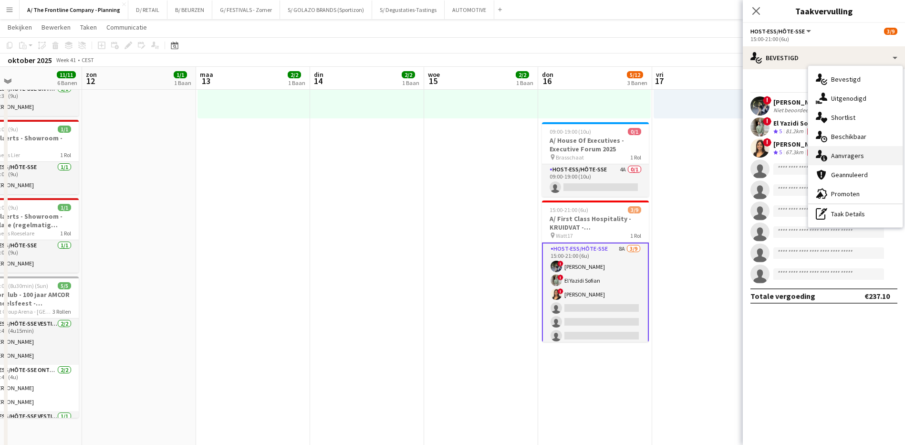
click at [843, 157] on span "Aanvragers" at bounding box center [847, 155] width 33 height 9
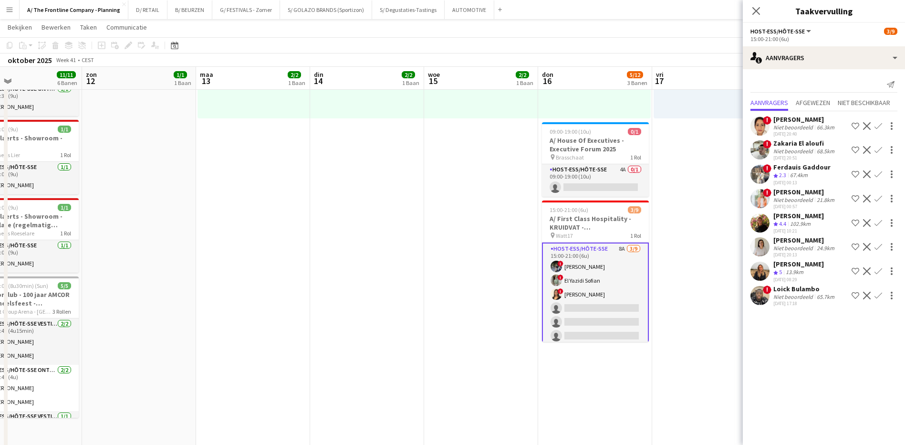
click at [806, 241] on div "[PERSON_NAME]" at bounding box center [804, 240] width 63 height 9
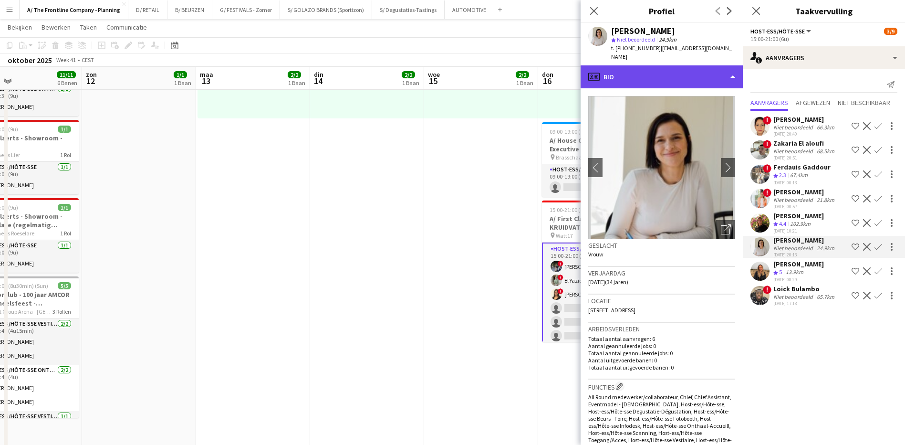
click at [669, 65] on div "profile Bio" at bounding box center [662, 76] width 162 height 23
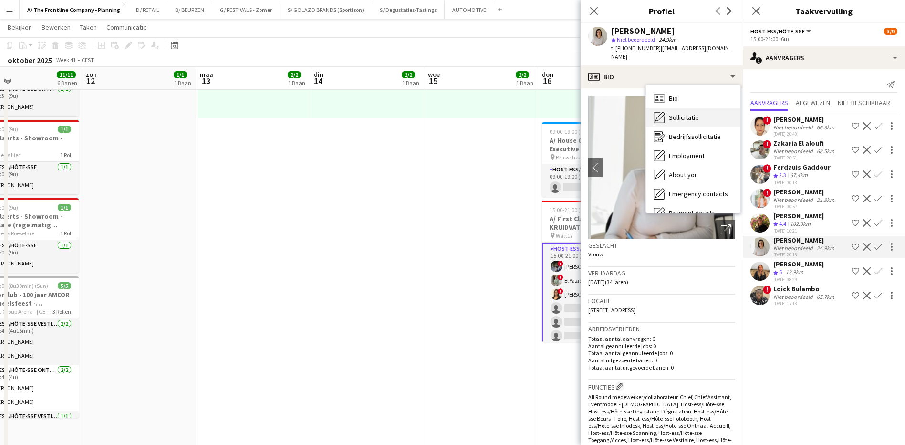
click at [683, 113] on span "Sollicitatie" at bounding box center [684, 117] width 30 height 9
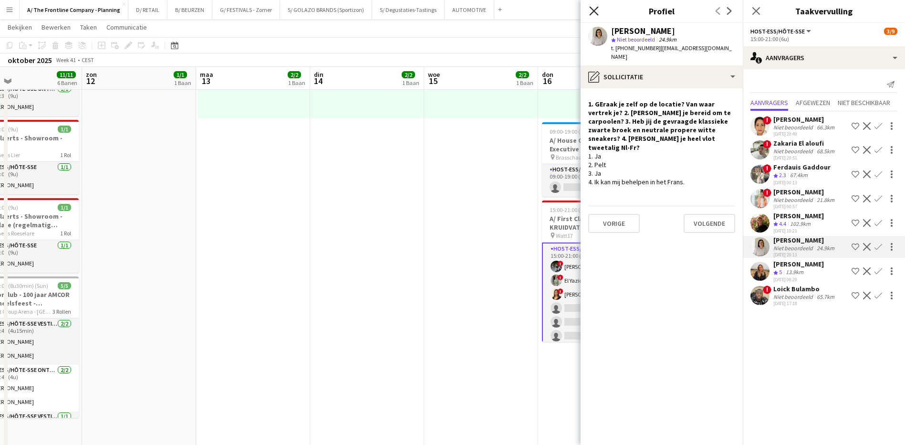
click at [595, 14] on icon "Sluit pop-in" at bounding box center [593, 10] width 9 height 9
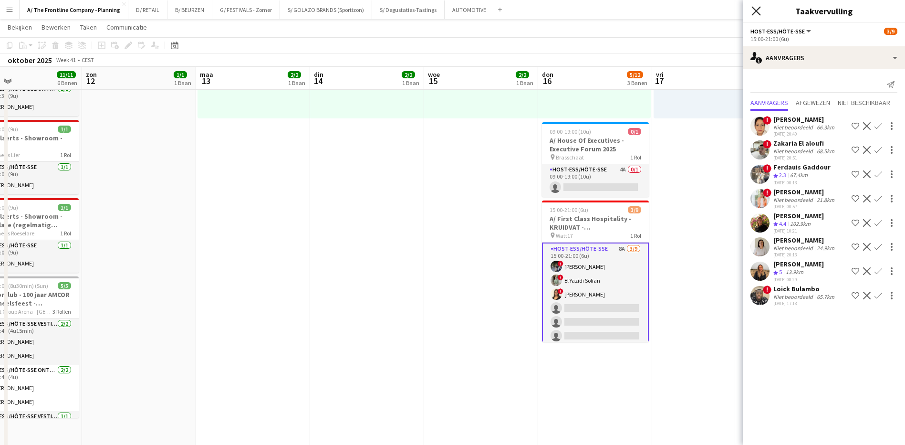
click at [754, 7] on icon "Sluit pop-in" at bounding box center [755, 10] width 9 height 9
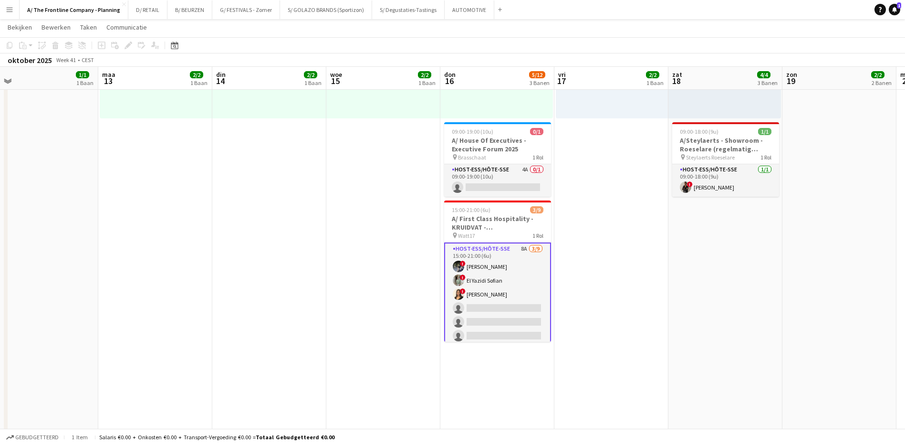
drag, startPoint x: 676, startPoint y: 251, endPoint x: 665, endPoint y: 253, distance: 11.1
click at [665, 253] on app-calendar-viewport "don 9 3/3 2 Banen vri 10 zat 11 11/11 6 Banen zon 12 1/1 1 Baan [DATE] 2/2 1 Ba…" at bounding box center [452, 267] width 905 height 1129
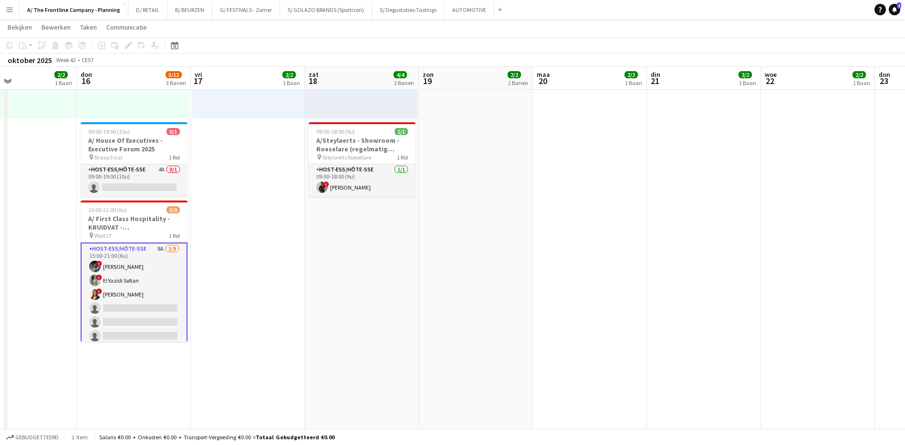
drag, startPoint x: 834, startPoint y: 260, endPoint x: 546, endPoint y: 236, distance: 289.2
click at [546, 236] on app-calendar-viewport "zon 12 1/1 1 Baan [DATE] 2/2 1 Baan din 14 2/2 1 Baan woe 15 2/2 1 Baan don 16 …" at bounding box center [452, 267] width 905 height 1129
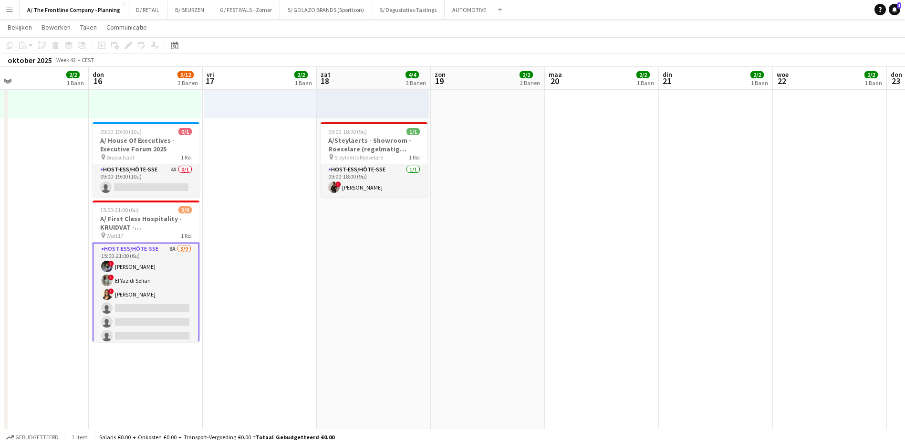
drag, startPoint x: 729, startPoint y: 244, endPoint x: 512, endPoint y: 227, distance: 217.8
click at [509, 228] on app-calendar-viewport "zon 12 1/1 1 Baan [DATE] 2/2 1 Baan din 14 2/2 1 Baan woe 15 2/2 1 Baan don 16 …" at bounding box center [452, 267] width 905 height 1129
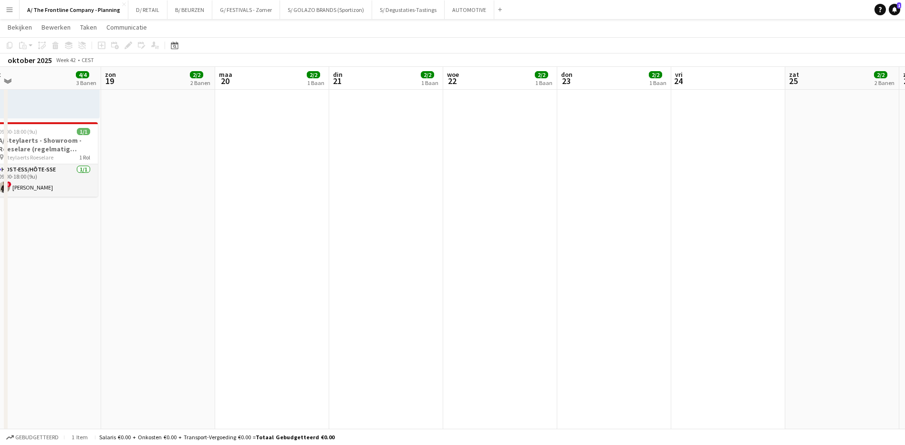
drag, startPoint x: 760, startPoint y: 240, endPoint x: 489, endPoint y: 201, distance: 274.7
click at [478, 205] on app-calendar-viewport "woe 15 2/2 1 Baan don 16 5/12 3 Banen vri 17 2/2 1 Baan zat 18 4/4 3 Banen zon …" at bounding box center [452, 267] width 905 height 1129
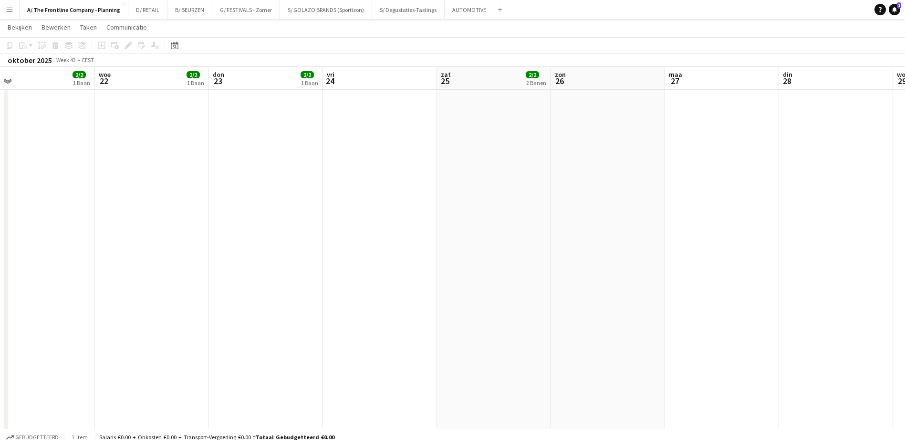
drag, startPoint x: 719, startPoint y: 214, endPoint x: 479, endPoint y: 198, distance: 240.0
click at [479, 198] on app-calendar-viewport "zat 18 4/4 3 Banen zon 19 2/2 2 Banen [DATE] 2/2 1 Baan din 21 2/2 1 Baan woe 2…" at bounding box center [452, 267] width 905 height 1129
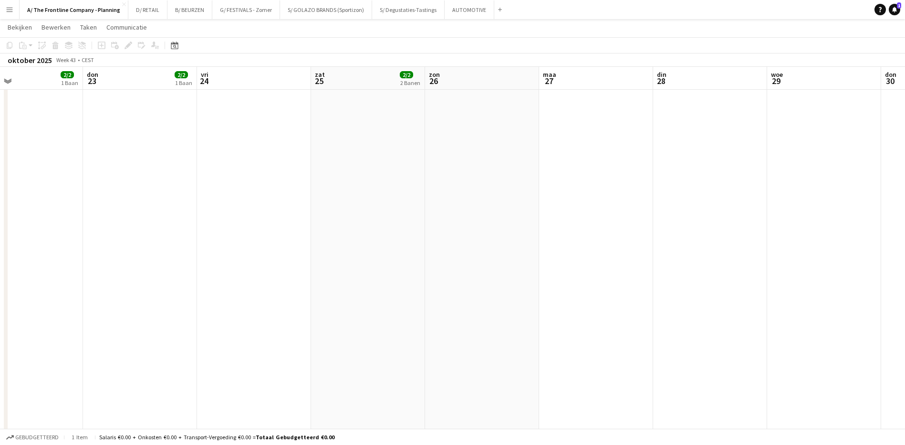
drag, startPoint x: 649, startPoint y: 229, endPoint x: 513, endPoint y: 208, distance: 137.3
click at [512, 208] on app-calendar-viewport "zon 19 2/2 2 Banen [DATE] 2/2 1 Baan din 21 2/2 1 Baan woe 22 2/2 1 Baan don 23…" at bounding box center [452, 267] width 905 height 1129
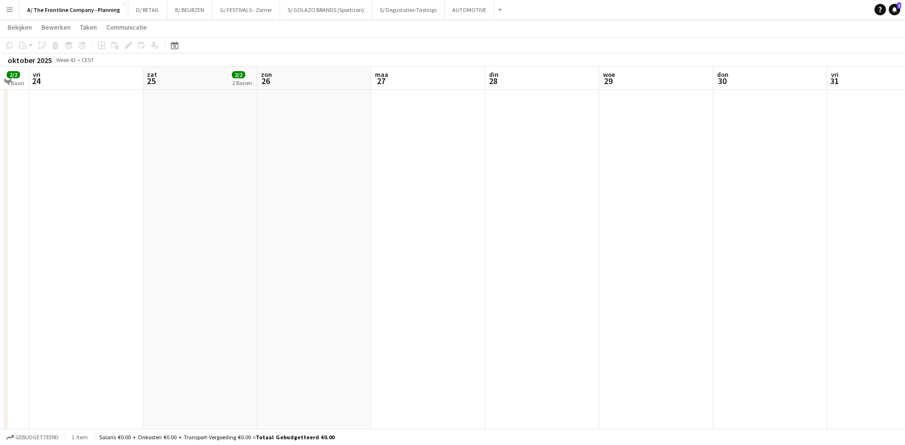
scroll to position [0, 351]
drag, startPoint x: 662, startPoint y: 208, endPoint x: 456, endPoint y: 187, distance: 207.2
click at [456, 187] on app-calendar-viewport "din 21 2/2 1 Baan woe 22 2/2 1 Baan don 23 2/2 1 Baan vri 24 zat 25 2/2 2 Banen…" at bounding box center [452, 267] width 905 height 1129
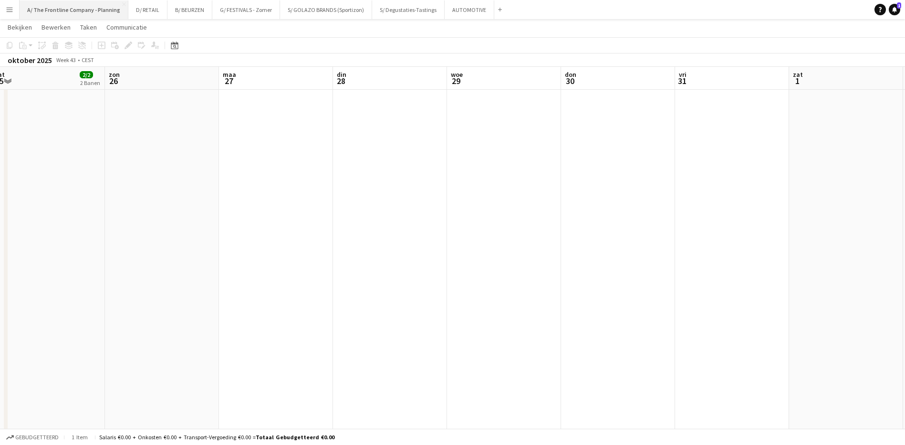
click at [71, 16] on button "A/ The Frontline Company - Planning Sluiten" at bounding box center [74, 9] width 109 height 19
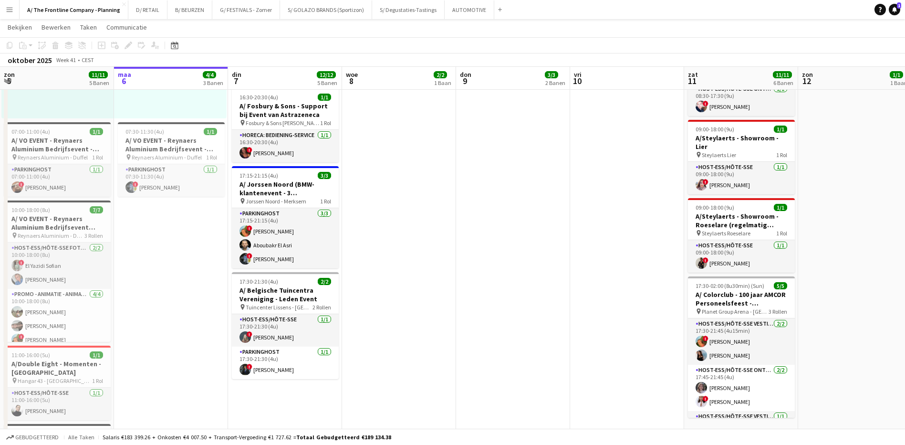
scroll to position [0, 340]
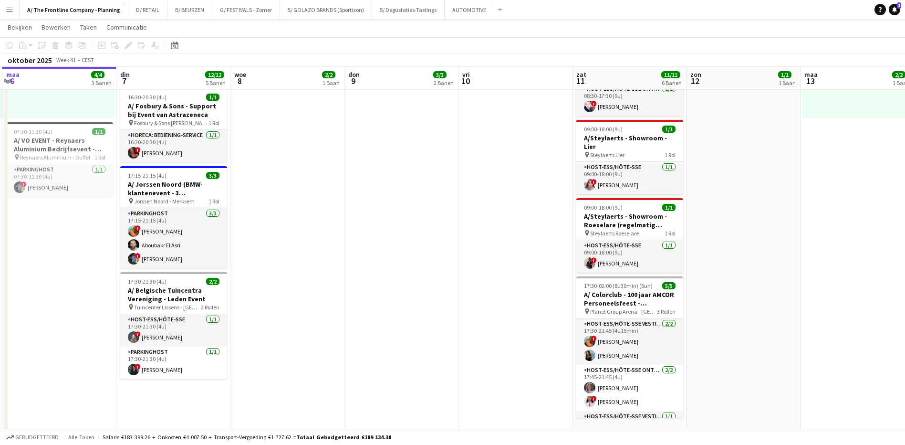
drag, startPoint x: 668, startPoint y: 262, endPoint x: 442, endPoint y: 232, distance: 227.7
click at [442, 232] on app-calendar-viewport "vri 3 14/14 5 Banen zat 4 12/12 5 Banen zon 5 11/11 5 Banen [DATE] 4/4 3 Banen …" at bounding box center [452, 267] width 905 height 1129
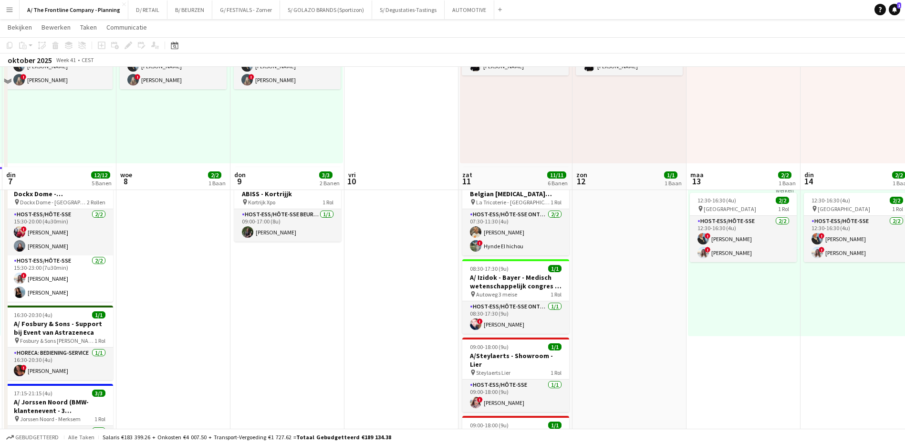
scroll to position [95, 0]
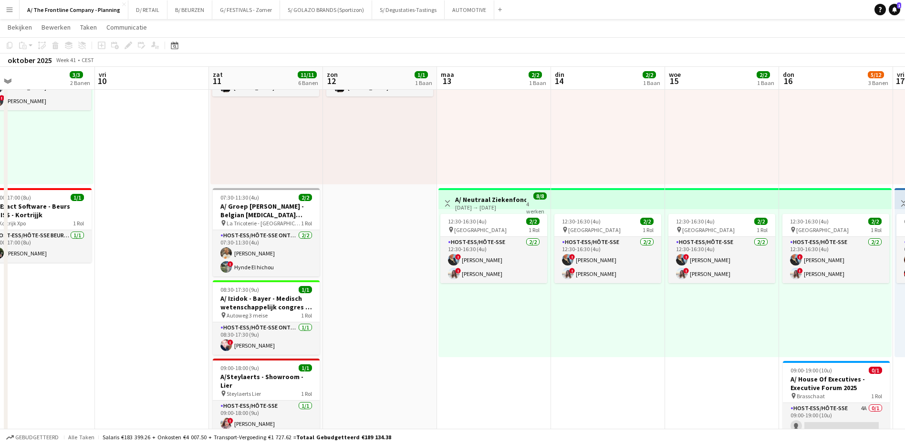
drag, startPoint x: 743, startPoint y: 389, endPoint x: 493, endPoint y: 343, distance: 253.7
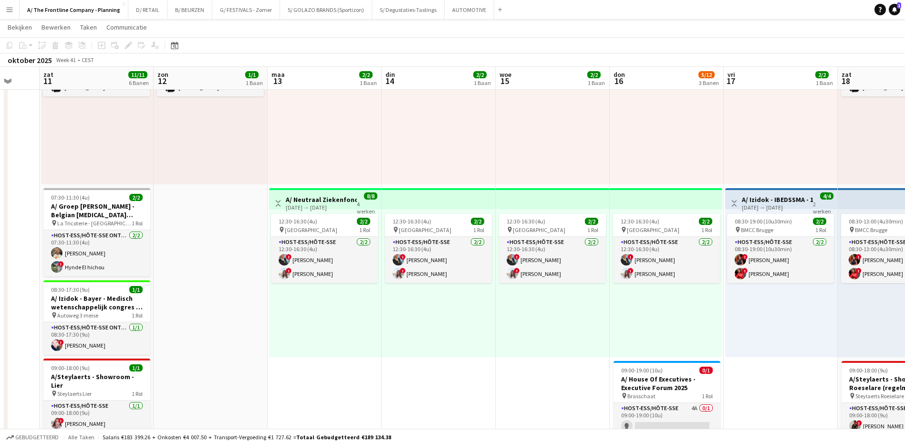
scroll to position [0, 309]
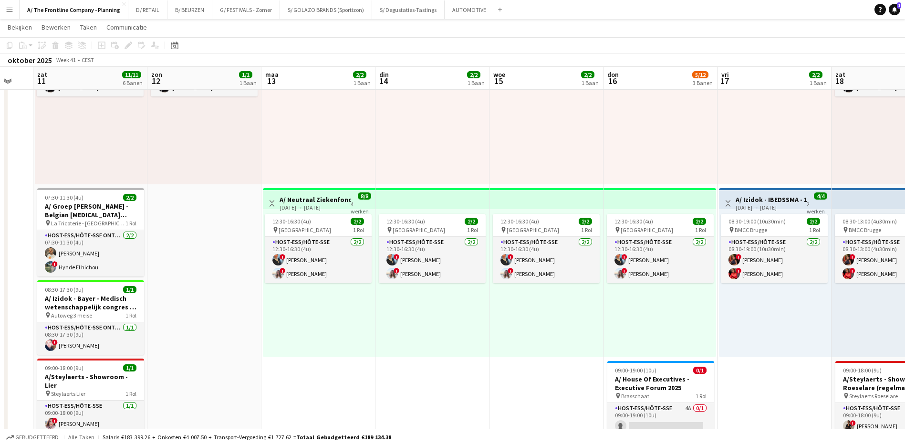
drag, startPoint x: 590, startPoint y: 369, endPoint x: 481, endPoint y: 340, distance: 112.7
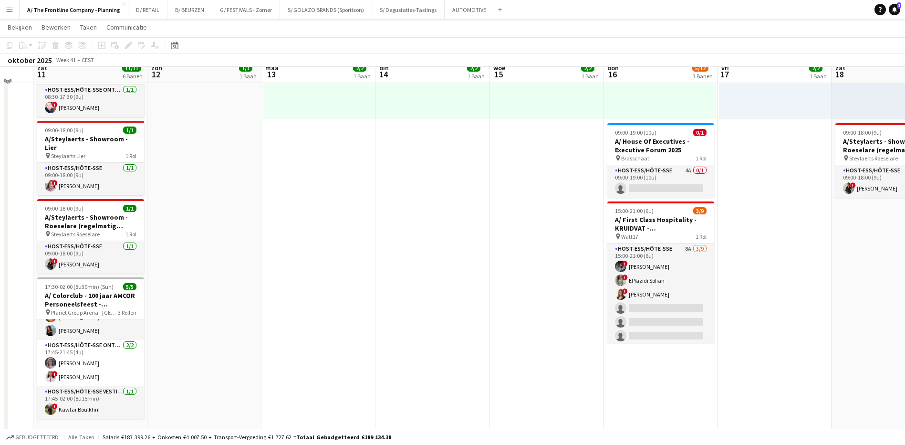
scroll to position [334, 0]
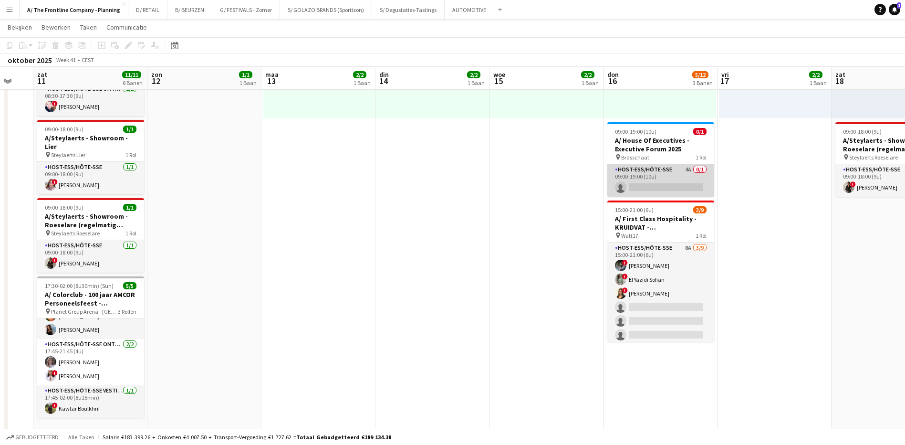
click at [689, 169] on app-card-role "Host-ess/Hôte-sse 4A 0/1 09:00-19:00 (10u) single-neutral-actions" at bounding box center [660, 180] width 107 height 32
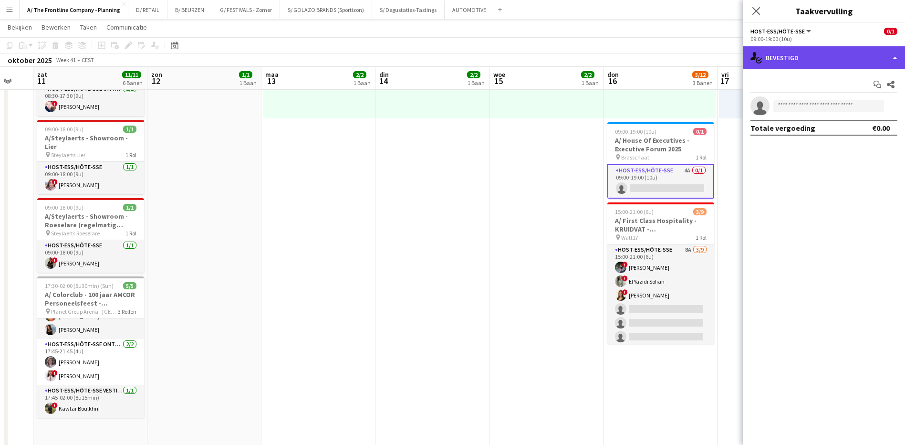
click at [832, 60] on div "single-neutral-actions-check-2 Bevestigd" at bounding box center [824, 57] width 162 height 23
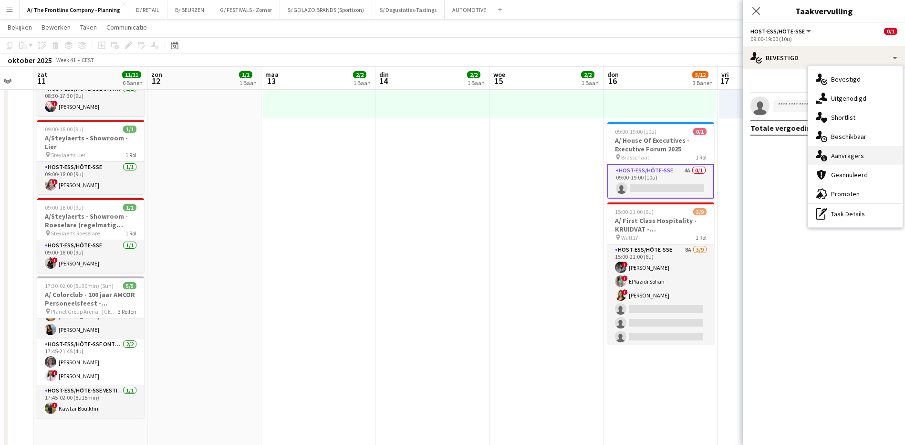
click at [847, 152] on span "Aanvragers" at bounding box center [847, 155] width 33 height 9
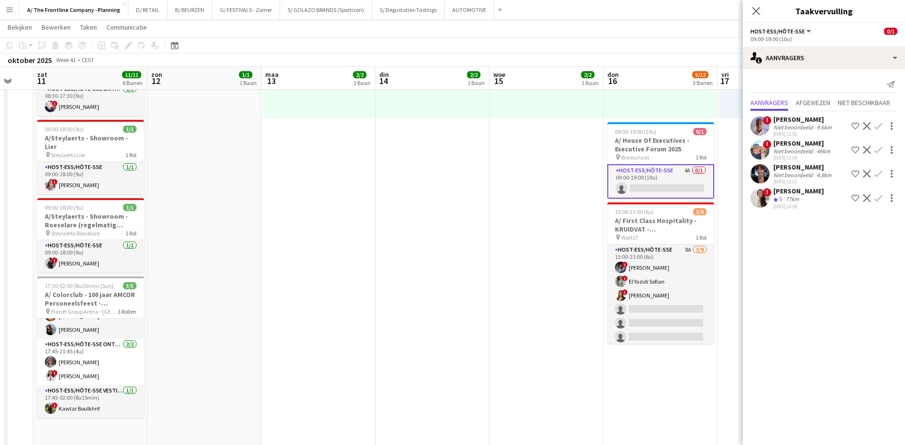
click at [784, 166] on div "[PERSON_NAME]" at bounding box center [803, 167] width 60 height 9
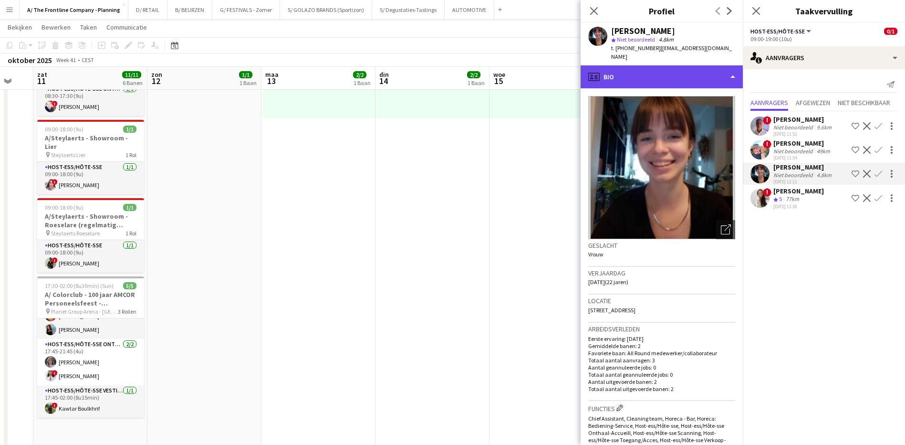
click at [687, 68] on div "profile Bio" at bounding box center [662, 76] width 162 height 23
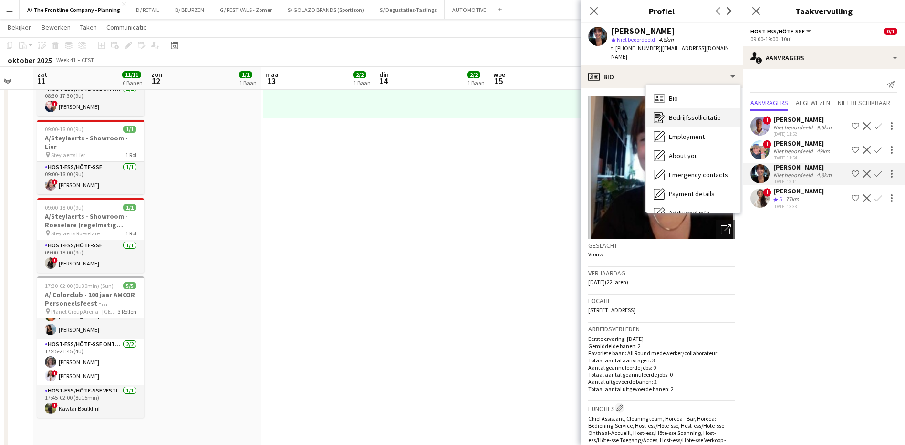
click at [689, 113] on span "Bedrijfssollicitatie" at bounding box center [695, 117] width 52 height 9
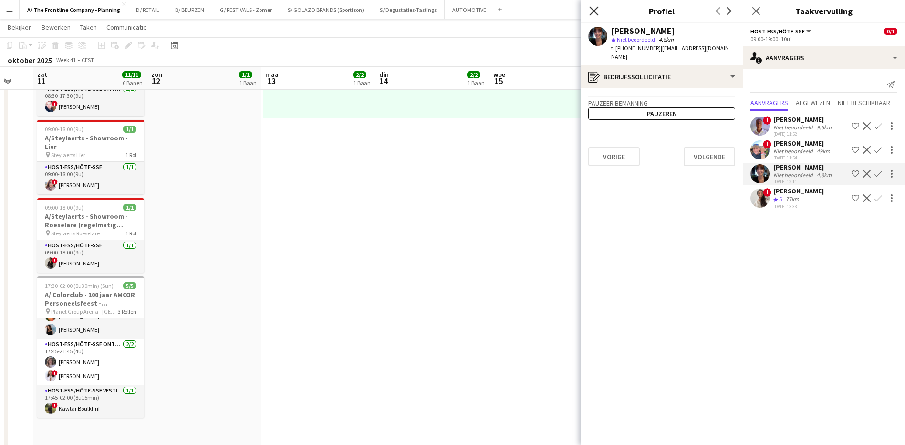
click at [592, 8] on icon "Sluit pop-in" at bounding box center [593, 10] width 9 height 9
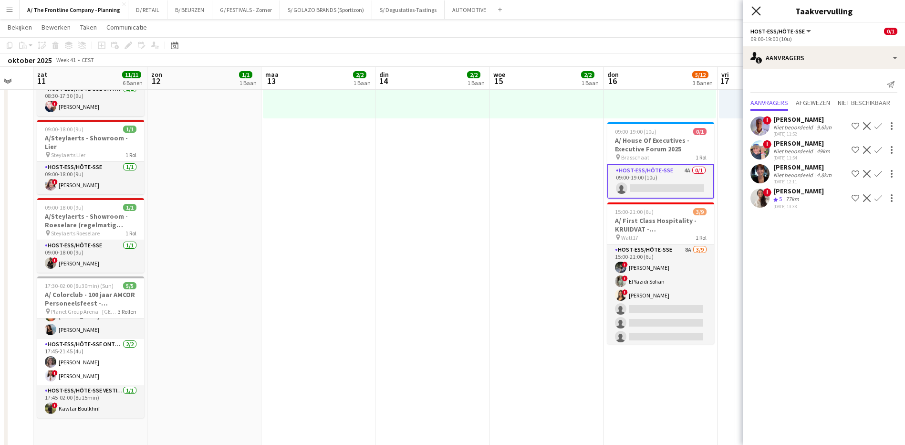
click at [756, 10] on icon at bounding box center [755, 10] width 9 height 9
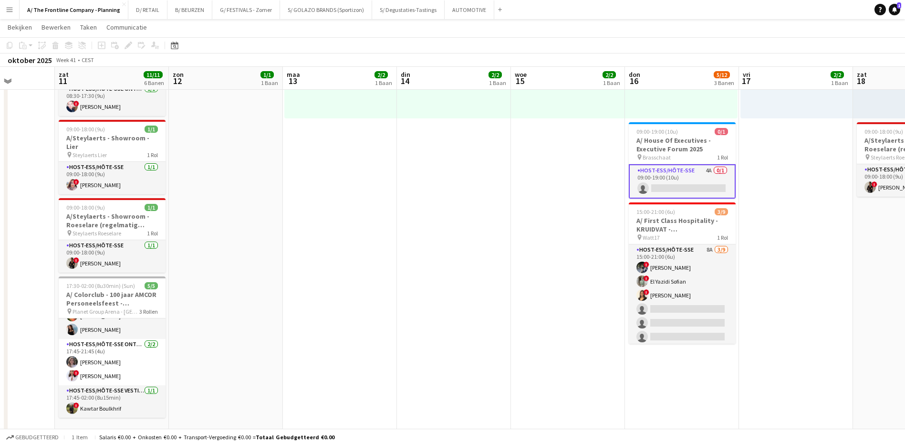
drag, startPoint x: 799, startPoint y: 205, endPoint x: 690, endPoint y: 212, distance: 108.5
click at [690, 212] on app-calendar-viewport "woe 8 2/2 1 Baan don 9 3/3 2 Banen vri 10 zat 11 11/11 6 Banen zon 12 1/1 1 Baa…" at bounding box center [452, 267] width 905 height 1129
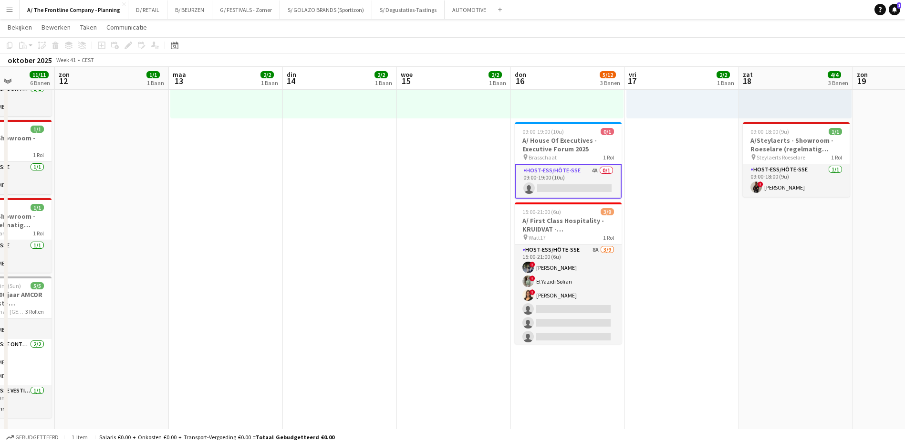
scroll to position [0, 303]
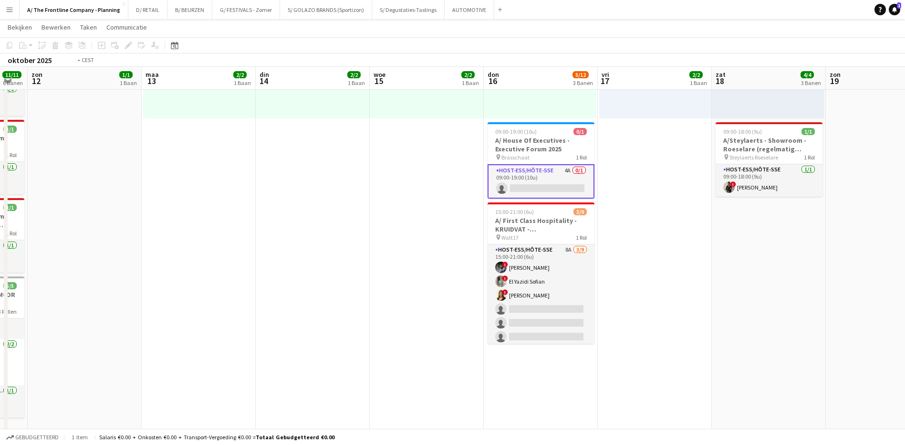
drag, startPoint x: 777, startPoint y: 251, endPoint x: 537, endPoint y: 222, distance: 241.3
click at [537, 222] on app-calendar-viewport "don 9 3/3 2 Banen vri 10 zat 11 11/11 6 Banen zon 12 1/1 1 Baan [DATE] 2/2 1 Ba…" at bounding box center [452, 267] width 905 height 1129
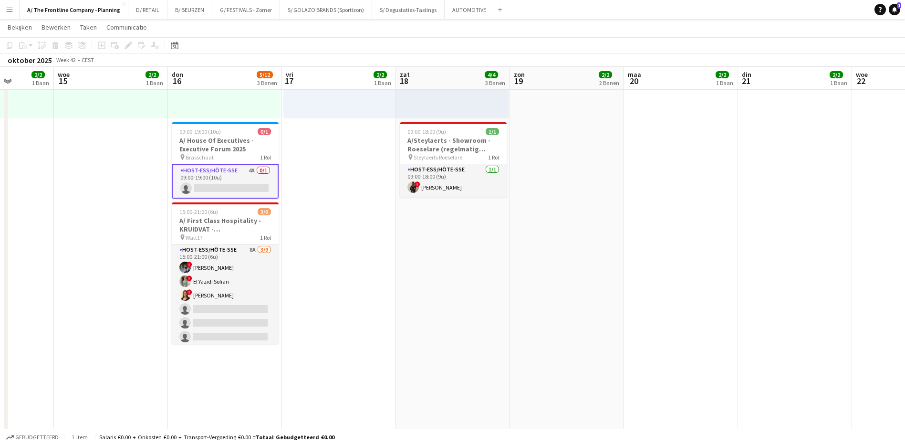
drag, startPoint x: 729, startPoint y: 242, endPoint x: 514, endPoint y: 219, distance: 216.4
click at [486, 220] on app-calendar-viewport "zat 11 11/11 6 Banen zon 12 1/1 1 Baan [DATE] 2/2 1 Baan din 14 2/2 1 Baan woe …" at bounding box center [452, 267] width 905 height 1129
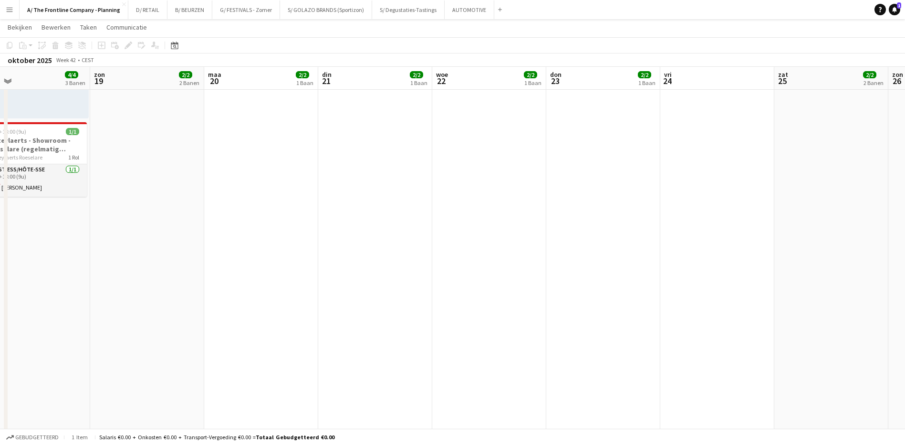
drag, startPoint x: 739, startPoint y: 237, endPoint x: 474, endPoint y: 218, distance: 265.0
click at [474, 218] on app-calendar-viewport "woe 15 2/2 1 Baan don 16 5/12 3 Banen vri 17 2/2 1 Baan zat 18 4/4 3 Banen zon …" at bounding box center [452, 267] width 905 height 1129
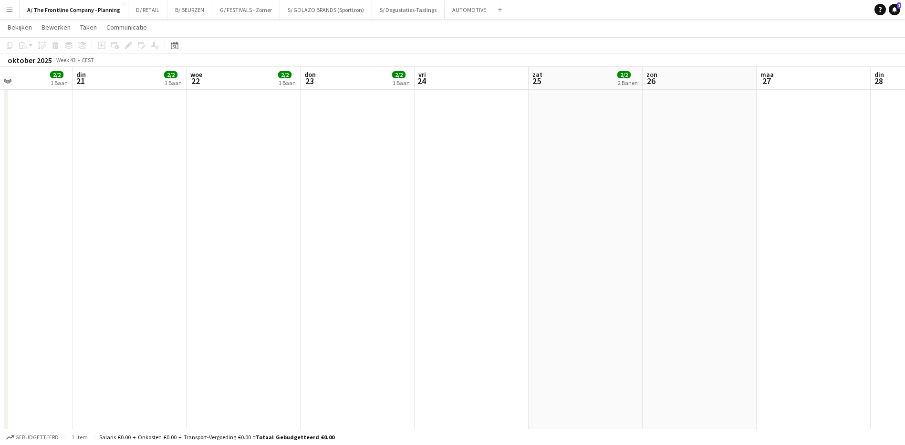
drag, startPoint x: 614, startPoint y: 233, endPoint x: 463, endPoint y: 218, distance: 151.5
click at [463, 218] on app-calendar-viewport "vri 17 2/2 1 Baan zat 18 4/4 3 Banen zon 19 2/2 2 Banen [DATE] 2/2 1 Baan din 2…" at bounding box center [452, 267] width 905 height 1129
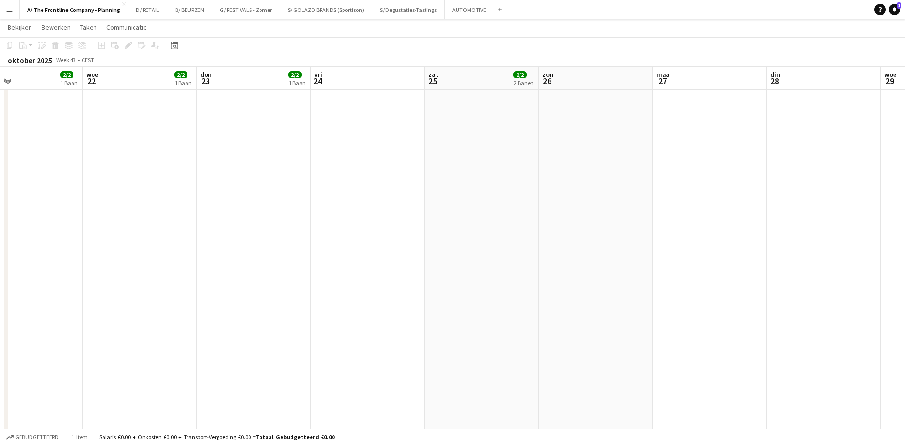
drag, startPoint x: 717, startPoint y: 226, endPoint x: 385, endPoint y: 204, distance: 332.8
click at [385, 204] on app-calendar-viewport "zat 18 4/4 3 Banen zon 19 2/2 2 Banen [DATE] 2/2 1 Baan din 21 2/2 1 Baan woe 2…" at bounding box center [452, 267] width 905 height 1129
drag, startPoint x: 620, startPoint y: 221, endPoint x: 376, endPoint y: 211, distance: 243.5
click at [376, 211] on app-calendar-viewport "don 23 2/2 1 Baan vri 24 zat 25 2/2 2 Banen [DATE] din 28 woe 29 don 30 vri 31 …" at bounding box center [452, 267] width 905 height 1129
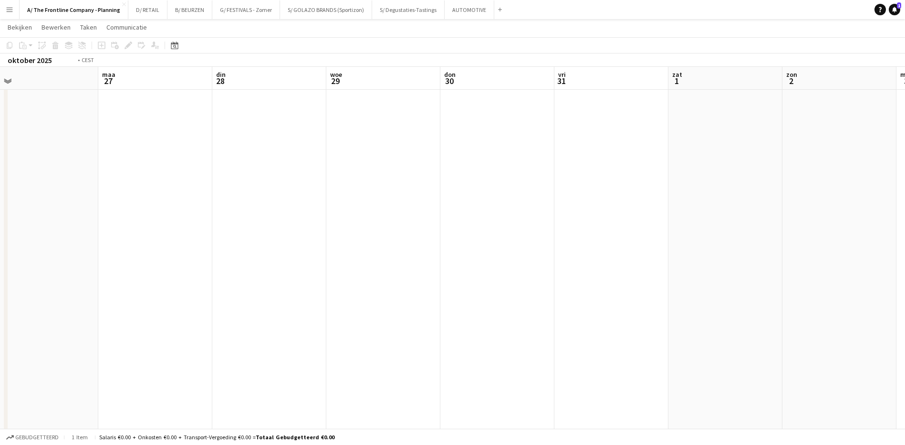
scroll to position [0, 294]
drag, startPoint x: 648, startPoint y: 227, endPoint x: 287, endPoint y: 192, distance: 362.8
click at [287, 192] on app-calendar-viewport "[DATE] din 28 woe 29 don 30 vri 31 zat 1 [DATE] 3 din 4 woe 5 don 6 vri 7" at bounding box center [452, 267] width 905 height 1129
click at [154, 11] on button "D/ RETAIL Sluiten" at bounding box center [147, 9] width 39 height 19
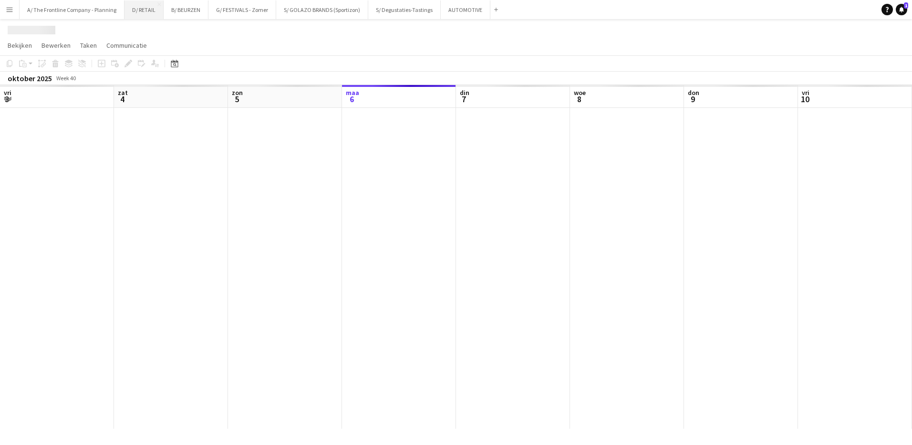
scroll to position [0, 228]
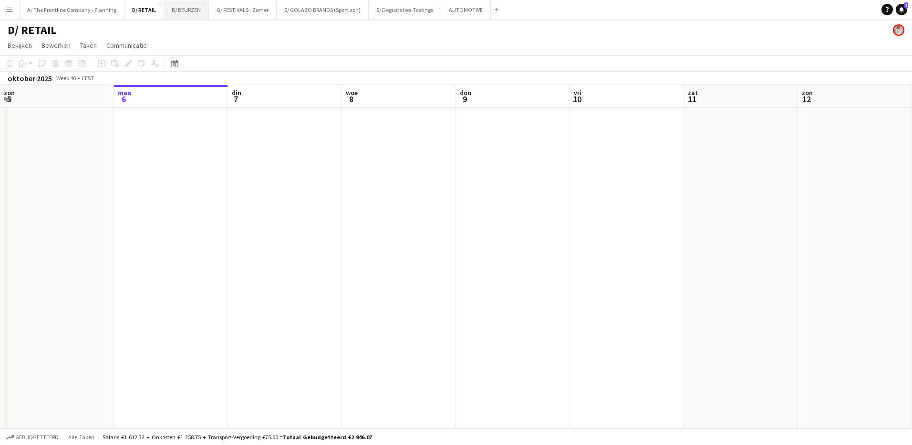
click at [200, 16] on button "B/ BEURZEN Sluiten" at bounding box center [186, 9] width 45 height 19
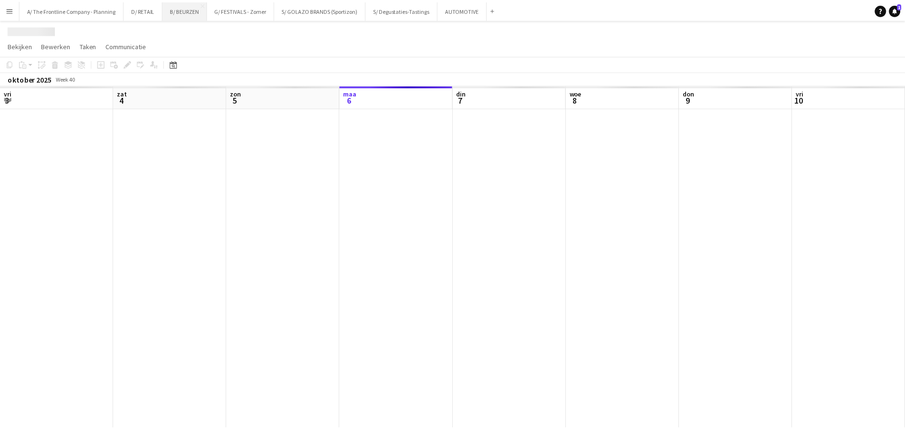
scroll to position [0, 228]
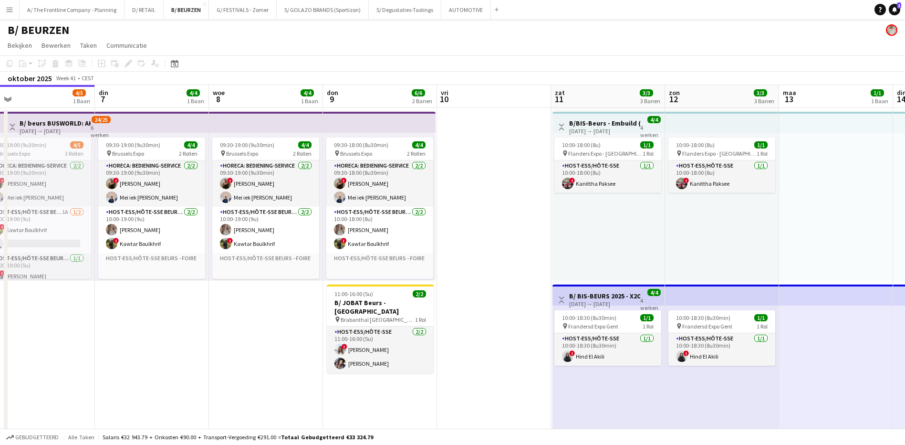
drag, startPoint x: 627, startPoint y: 217, endPoint x: 490, endPoint y: 219, distance: 137.0
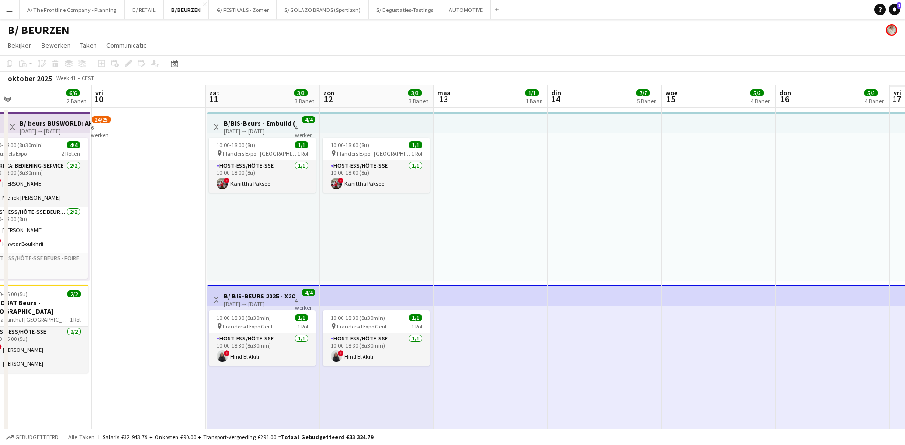
drag, startPoint x: 520, startPoint y: 249, endPoint x: 242, endPoint y: 229, distance: 278.4
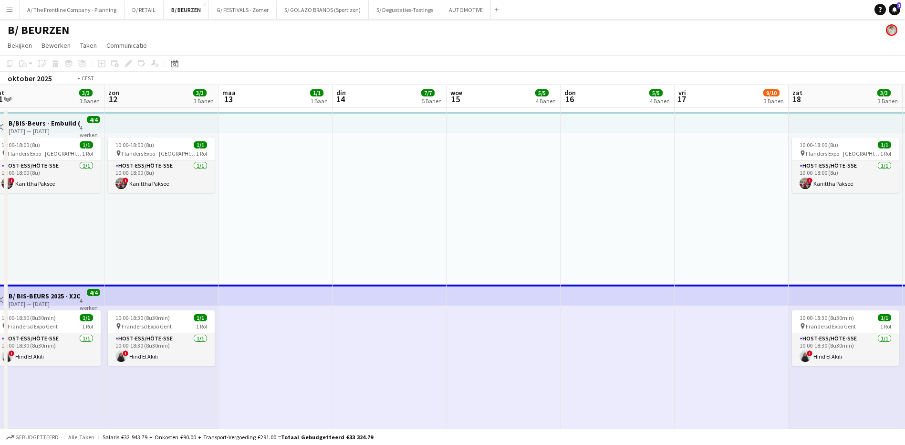
drag, startPoint x: 603, startPoint y: 229, endPoint x: 190, endPoint y: 184, distance: 415.6
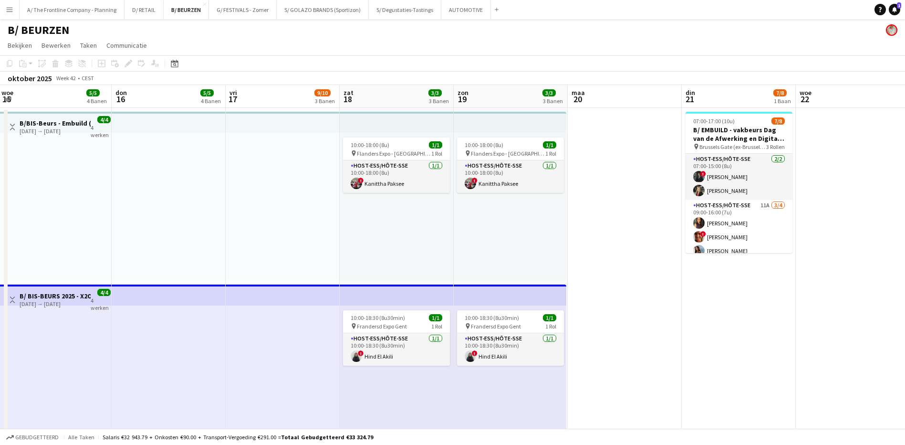
scroll to position [0, 308]
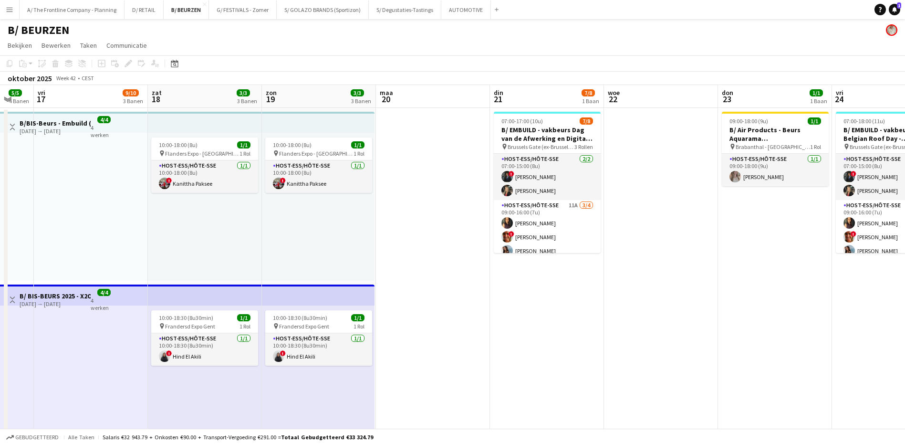
drag, startPoint x: 720, startPoint y: 256, endPoint x: 415, endPoint y: 222, distance: 307.2
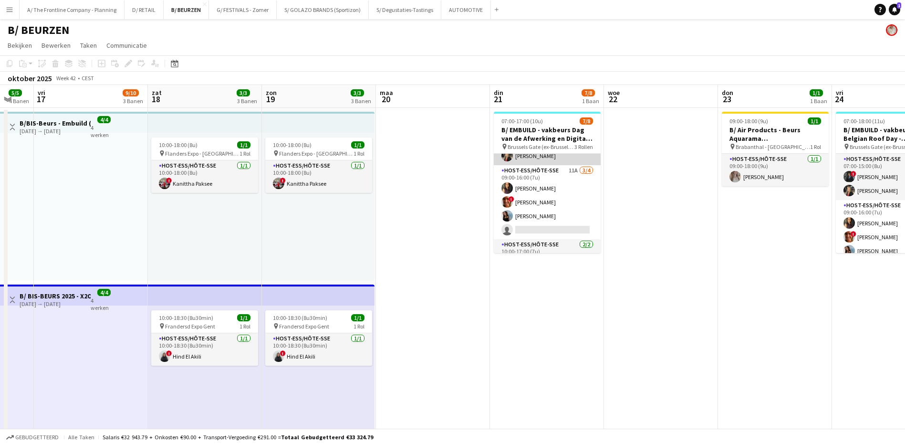
scroll to position [20, 0]
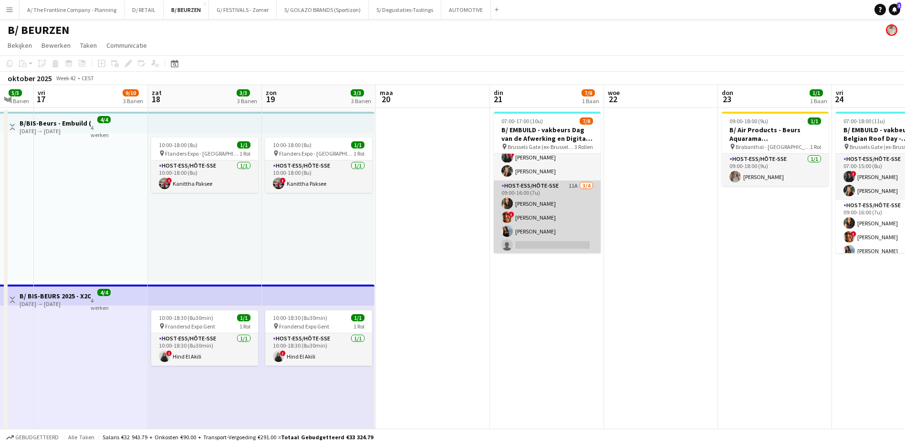
click at [563, 183] on app-card-role "Host-ess/Hôte-sse 11A [DATE] 09:00-16:00 (7u) [PERSON_NAME] ! [PERSON_NAME] [PE…" at bounding box center [547, 217] width 107 height 74
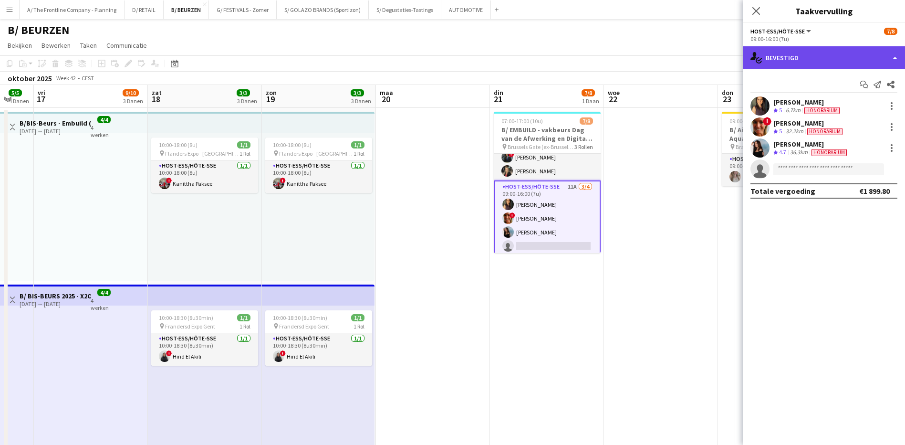
click at [808, 59] on div "single-neutral-actions-check-2 Bevestigd" at bounding box center [824, 57] width 162 height 23
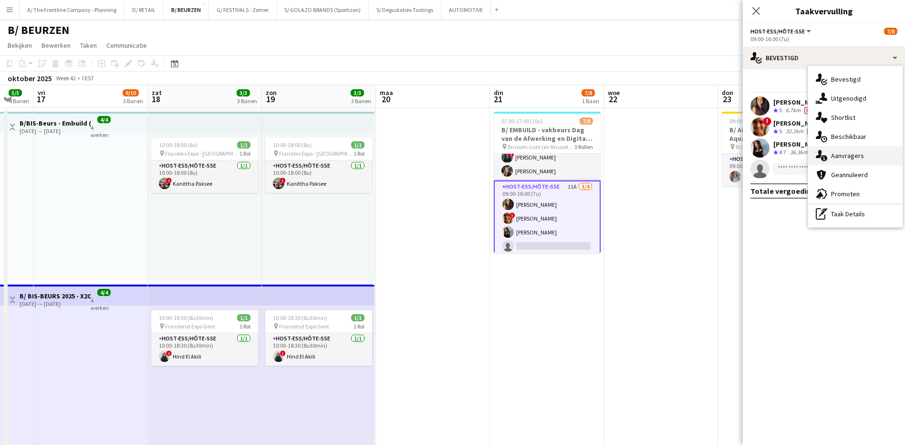
click at [836, 160] on div "single-neutral-actions-information Aanvragers" at bounding box center [855, 155] width 94 height 19
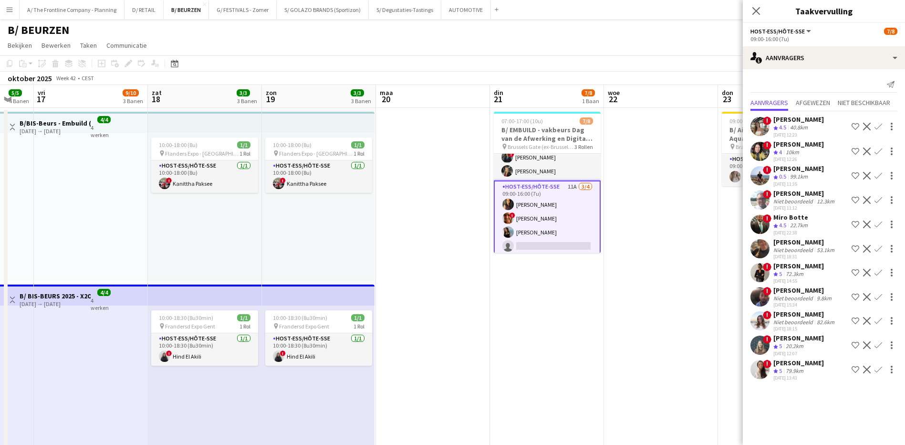
click at [786, 338] on div "[PERSON_NAME]" at bounding box center [798, 337] width 51 height 9
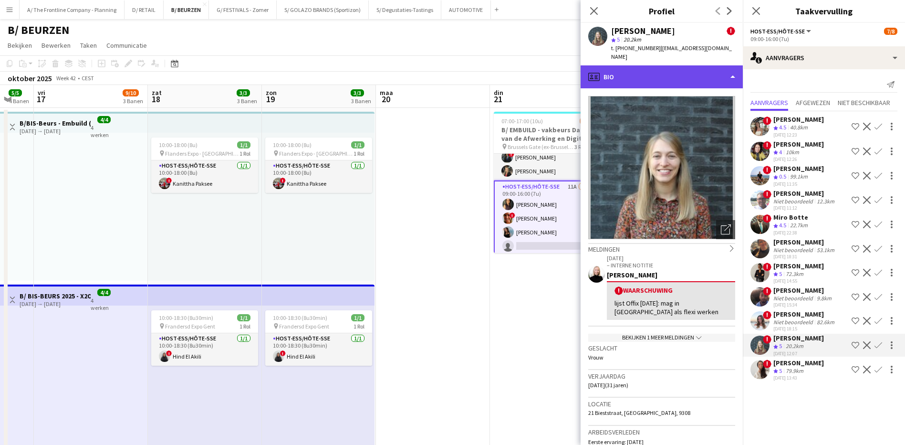
click at [668, 70] on div "profile Bio" at bounding box center [662, 76] width 162 height 23
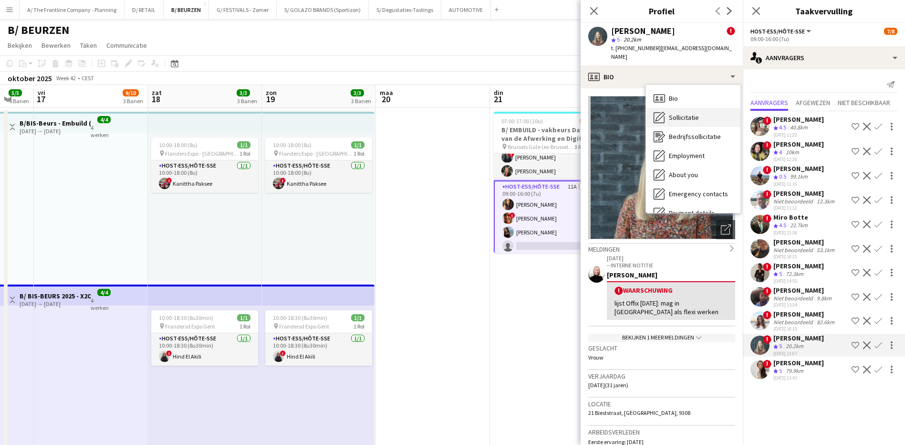
click at [678, 113] on span "Sollicitatie" at bounding box center [684, 117] width 30 height 9
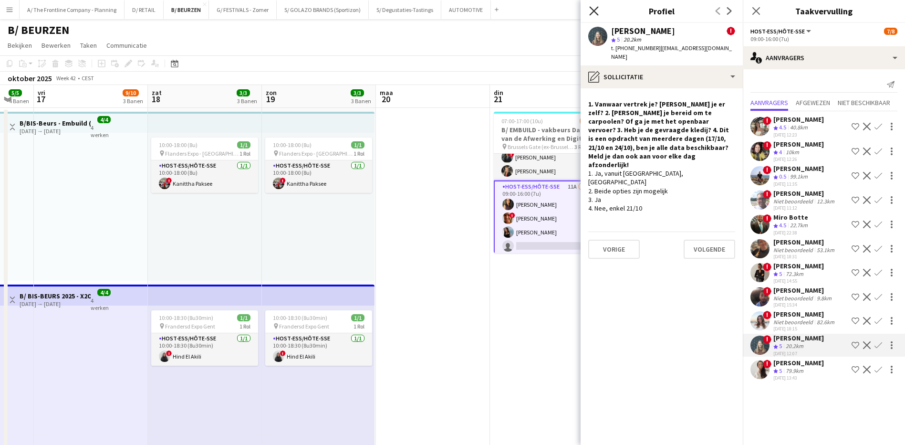
click at [593, 13] on icon "Sluit pop-in" at bounding box center [593, 10] width 9 height 9
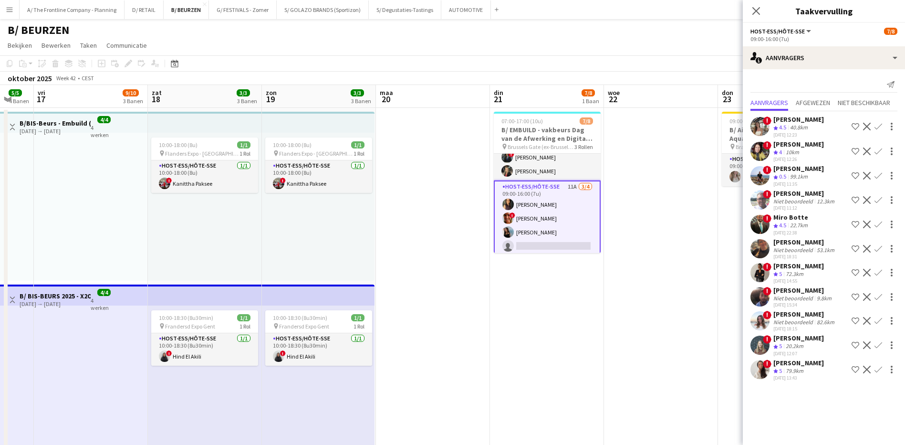
click at [790, 119] on div "[PERSON_NAME]" at bounding box center [798, 119] width 51 height 9
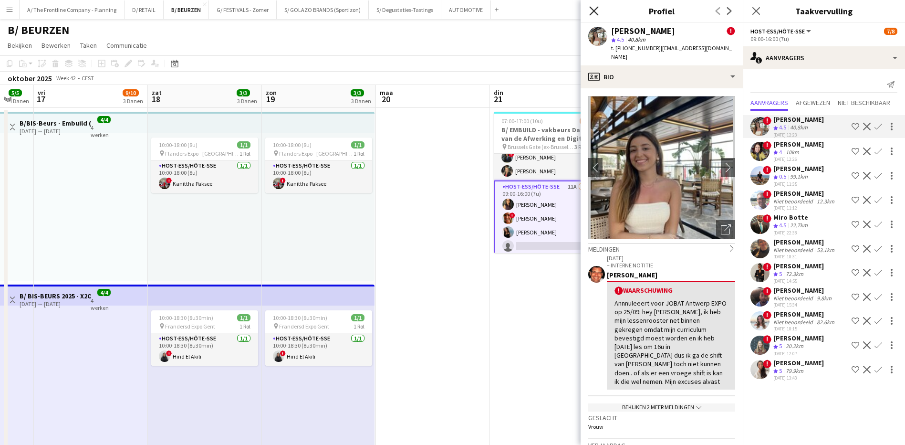
click at [595, 11] on icon "Sluit pop-in" at bounding box center [593, 10] width 9 height 9
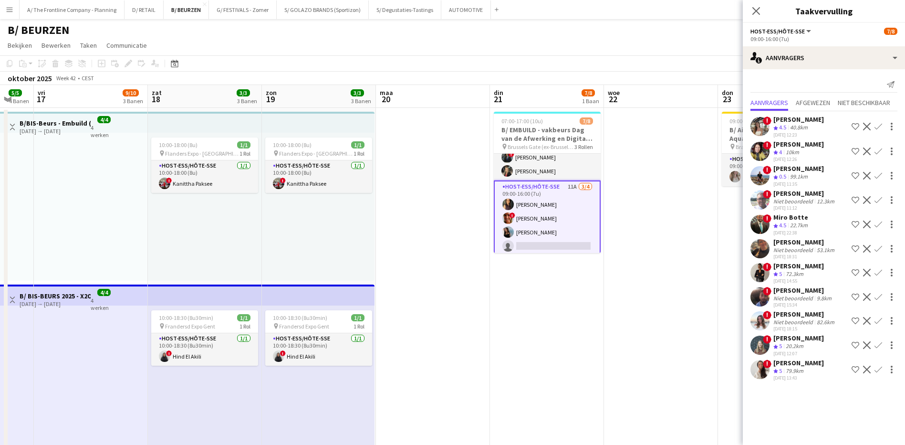
click at [768, 10] on div "Sluit pop-in" at bounding box center [756, 11] width 27 height 22
click at [752, 9] on icon "Sluit pop-in" at bounding box center [755, 10] width 9 height 9
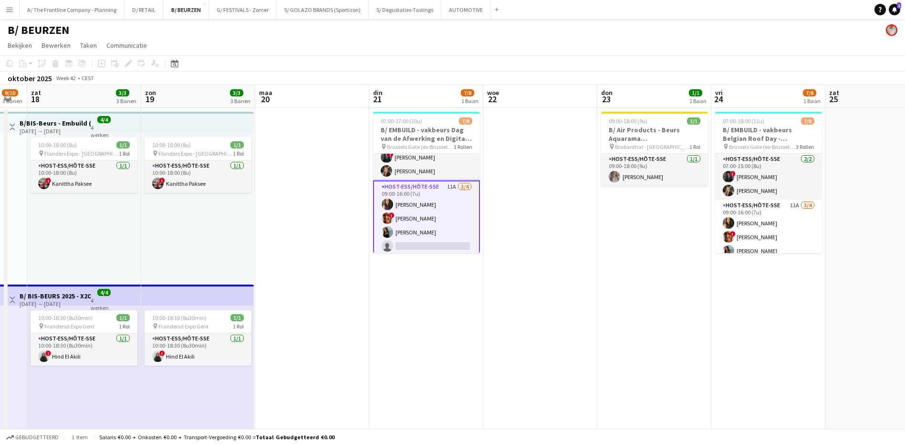
drag, startPoint x: 777, startPoint y: 235, endPoint x: 670, endPoint y: 259, distance: 109.4
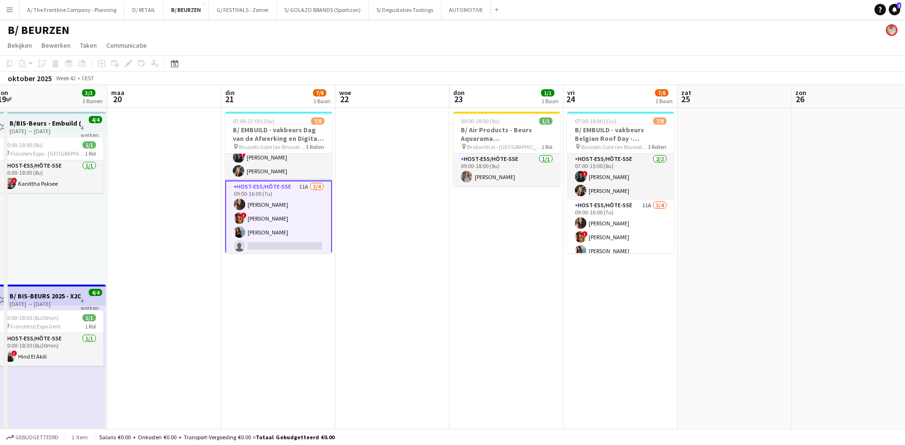
scroll to position [0, 351]
drag, startPoint x: 854, startPoint y: 292, endPoint x: 708, endPoint y: 295, distance: 146.0
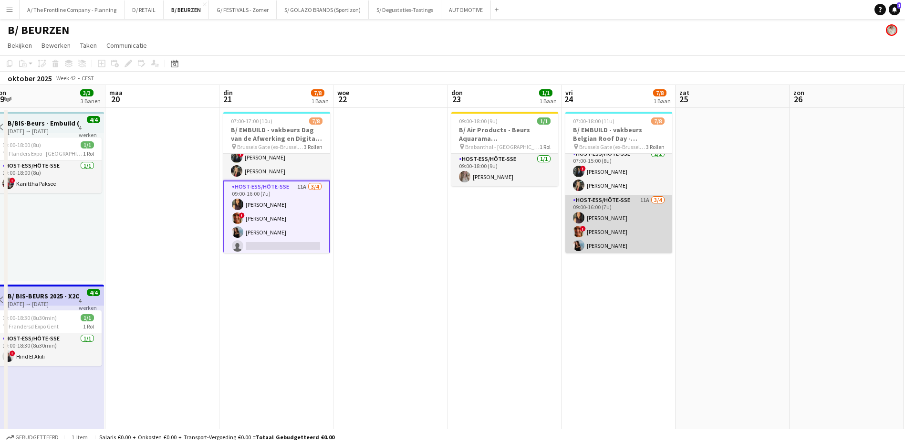
scroll to position [0, 0]
click at [636, 204] on app-card-role "Host-ess/Hôte-sse 11A [DATE] 09:00-16:00 (7u) [PERSON_NAME] ! [PERSON_NAME] [PE…" at bounding box center [618, 237] width 107 height 74
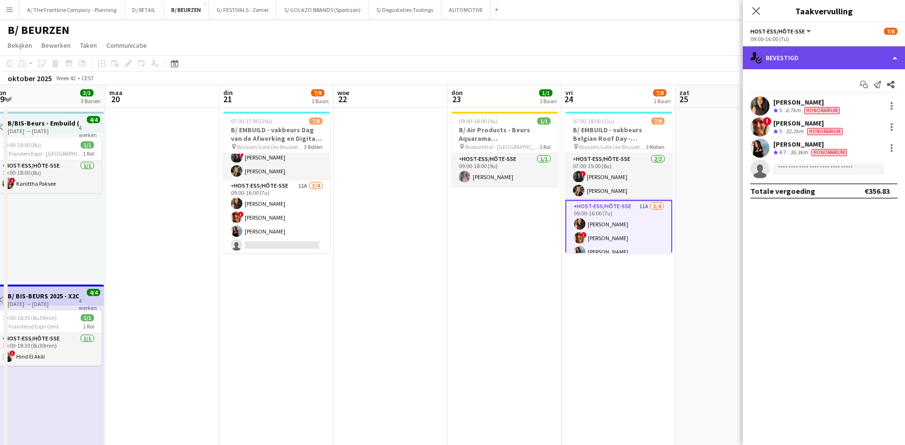
click at [822, 55] on div "single-neutral-actions-check-2 Bevestigd" at bounding box center [824, 57] width 162 height 23
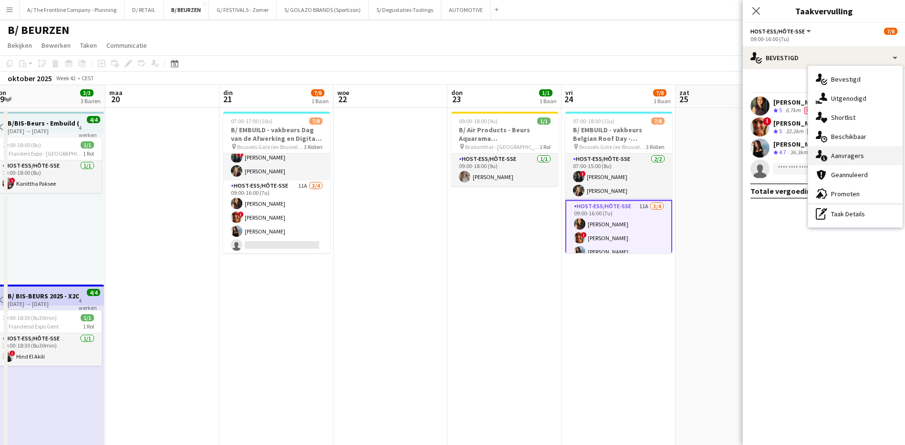
click at [839, 156] on span "Aanvragers" at bounding box center [847, 155] width 33 height 9
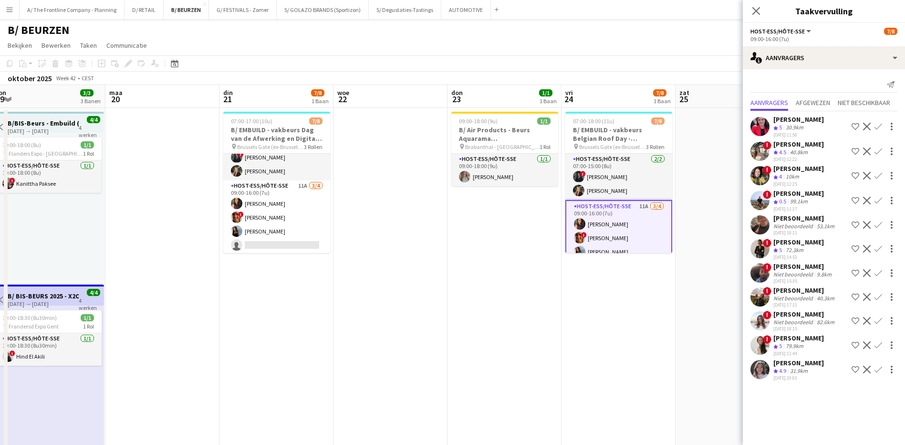
click at [803, 363] on div "[PERSON_NAME]" at bounding box center [798, 362] width 51 height 9
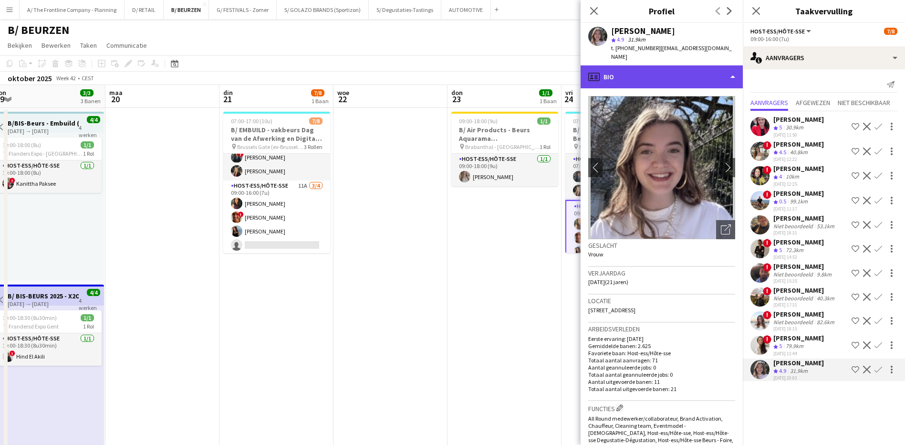
click at [645, 70] on div "profile Bio" at bounding box center [662, 76] width 162 height 23
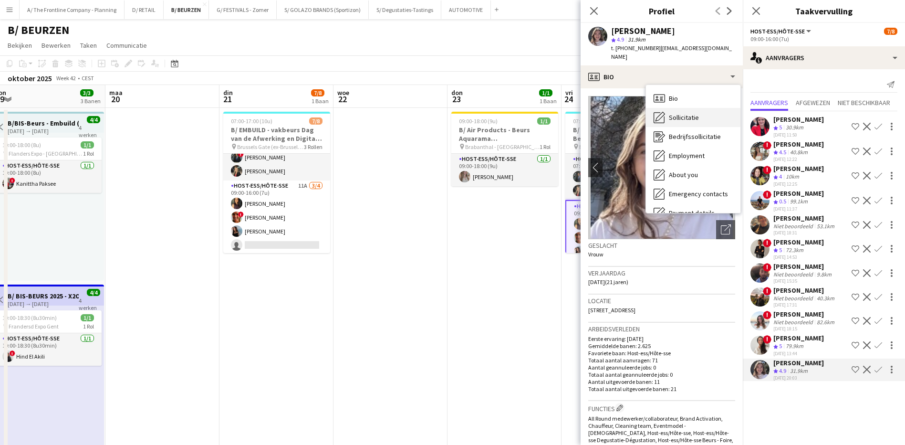
click at [682, 113] on span "Sollicitatie" at bounding box center [684, 117] width 30 height 9
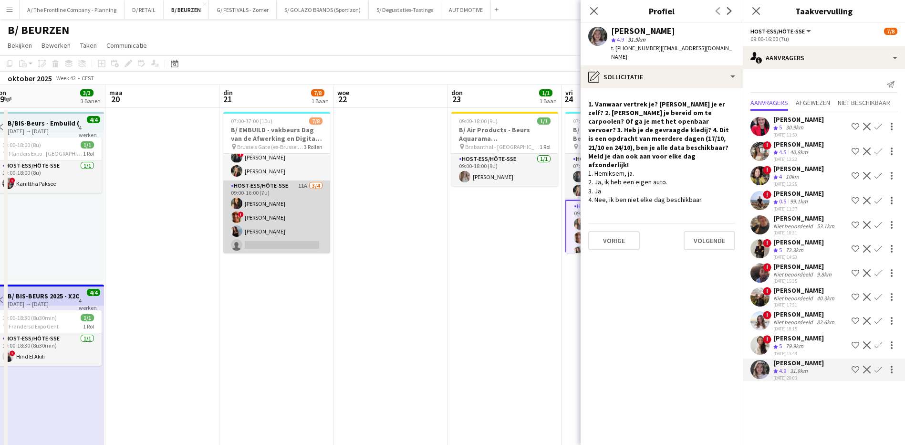
click at [262, 230] on app-card-role "Host-ess/Hôte-sse 11A [DATE] 09:00-16:00 (7u) [PERSON_NAME] ! [PERSON_NAME] [PE…" at bounding box center [276, 217] width 107 height 74
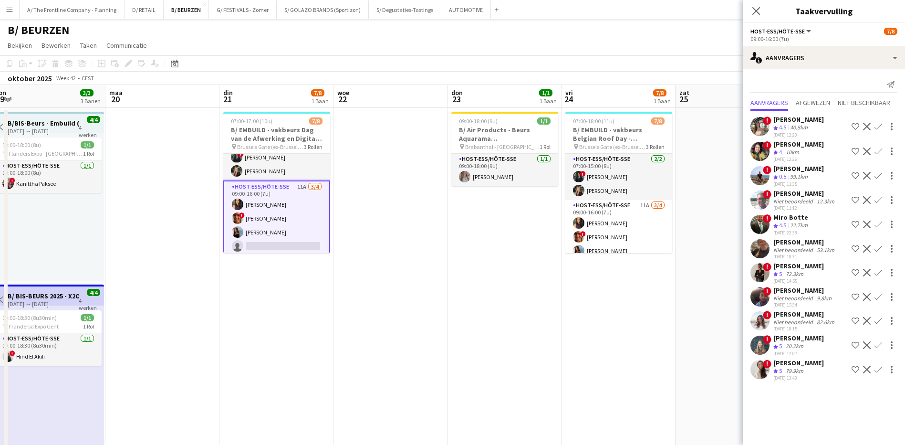
click at [262, 231] on app-card-role "Host-ess/Hôte-sse 11A [DATE] 09:00-16:00 (7u) [PERSON_NAME] ! [PERSON_NAME] [PE…" at bounding box center [276, 218] width 107 height 76
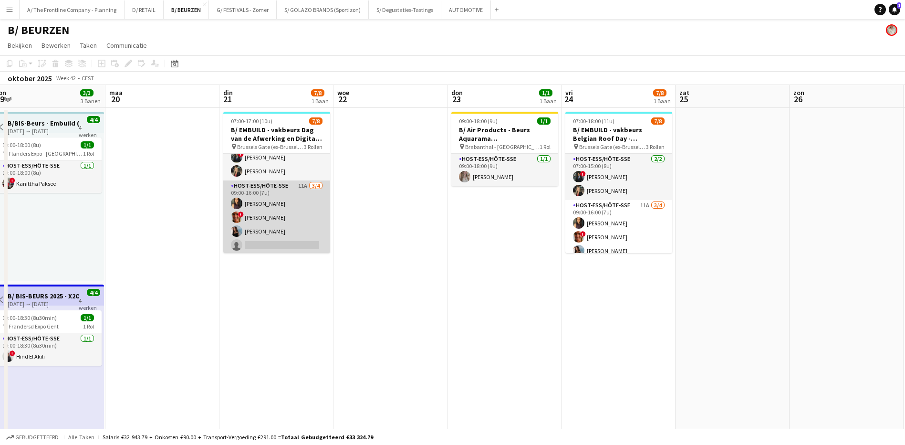
click at [262, 231] on app-card-role "Host-ess/Hôte-sse 11A [DATE] 09:00-16:00 (7u) [PERSON_NAME] ! [PERSON_NAME] [PE…" at bounding box center [276, 217] width 107 height 74
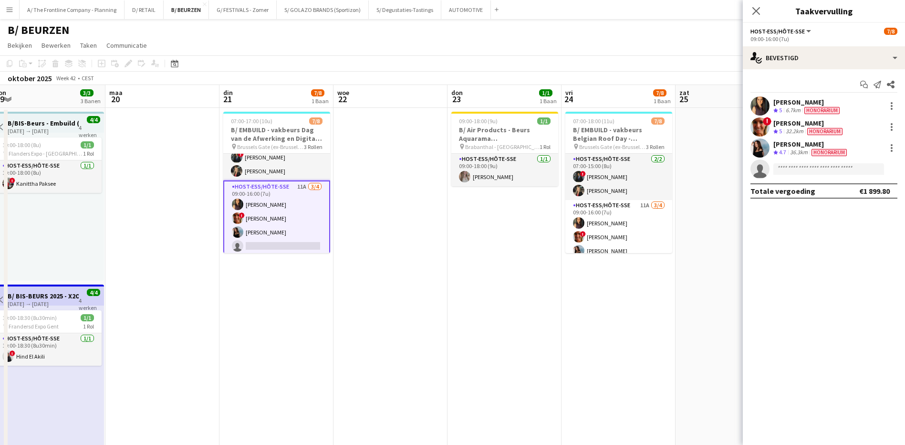
click at [780, 143] on div "[PERSON_NAME]" at bounding box center [810, 144] width 75 height 9
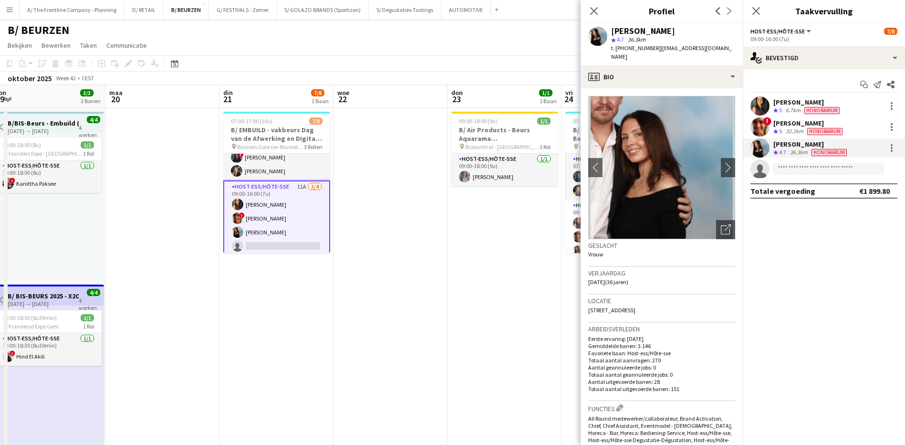
click at [793, 101] on div "[PERSON_NAME]" at bounding box center [807, 102] width 68 height 9
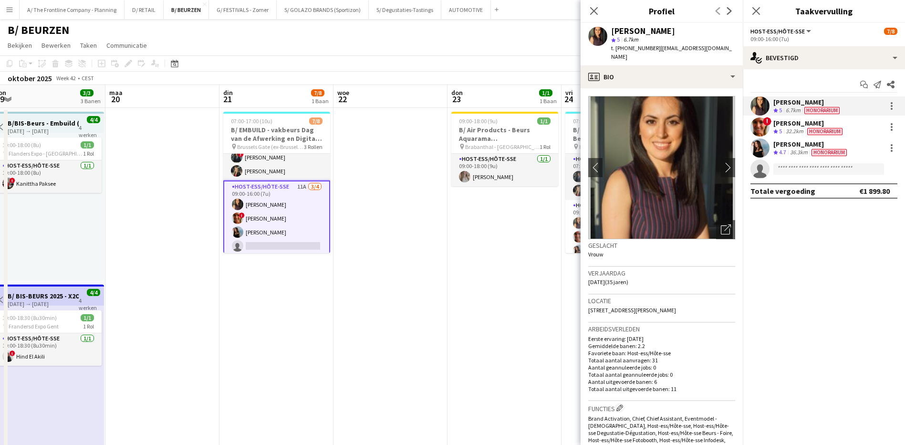
click at [789, 123] on div "[PERSON_NAME]" at bounding box center [808, 123] width 71 height 9
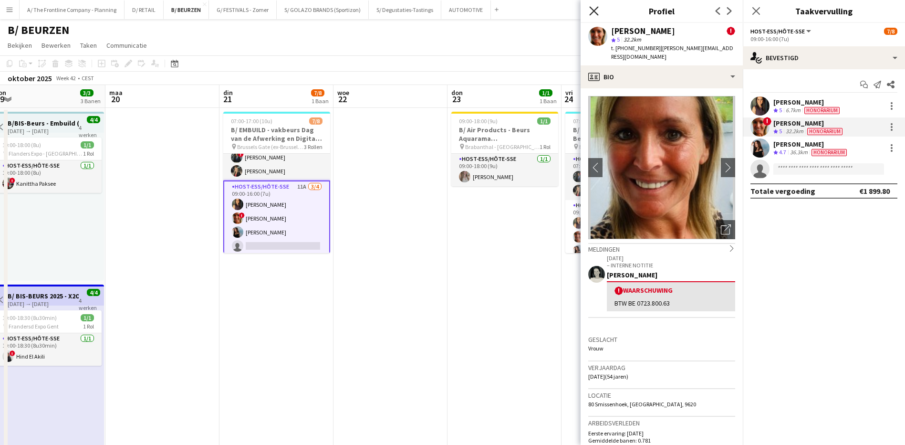
click at [595, 7] on icon "Sluit pop-in" at bounding box center [593, 10] width 9 height 9
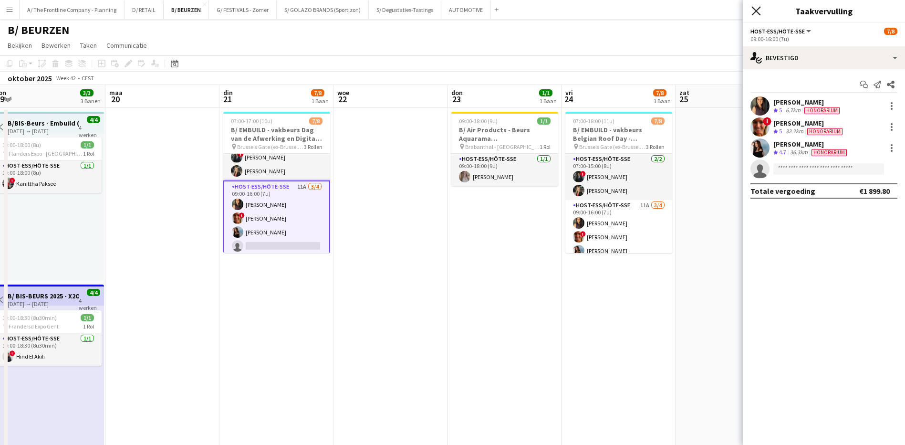
click at [755, 8] on icon "Sluit pop-in" at bounding box center [755, 10] width 9 height 9
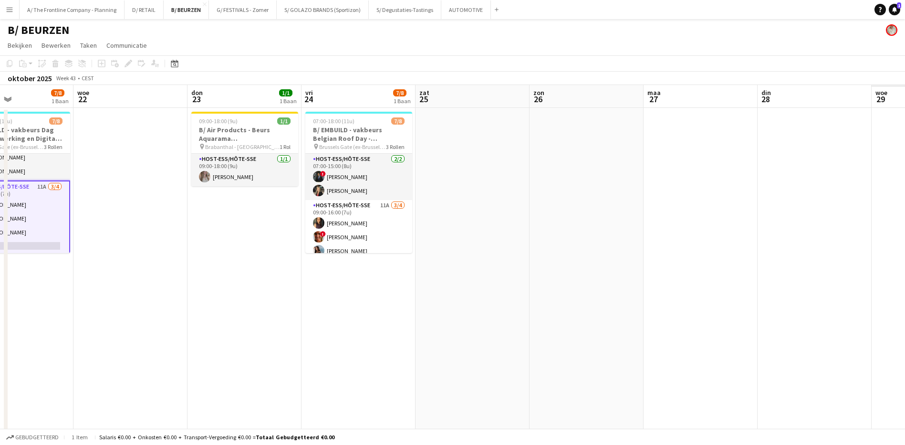
scroll to position [0, 295]
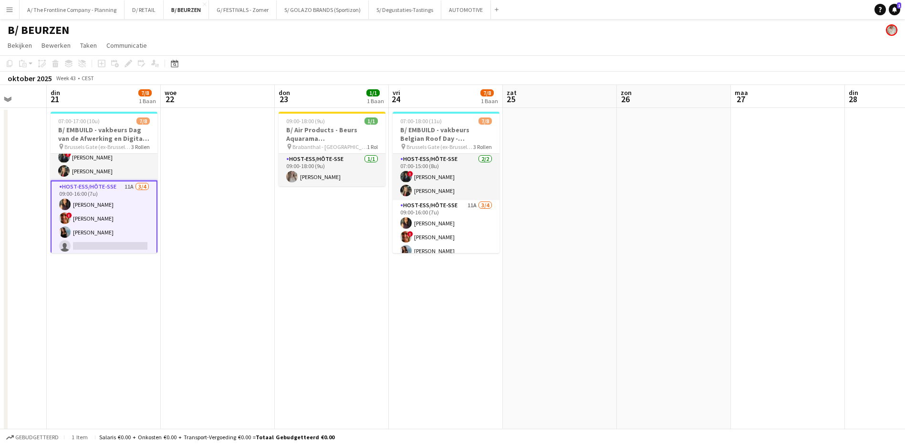
drag, startPoint x: 732, startPoint y: 251, endPoint x: 353, endPoint y: 225, distance: 380.2
